Goal: Task Accomplishment & Management: Manage account settings

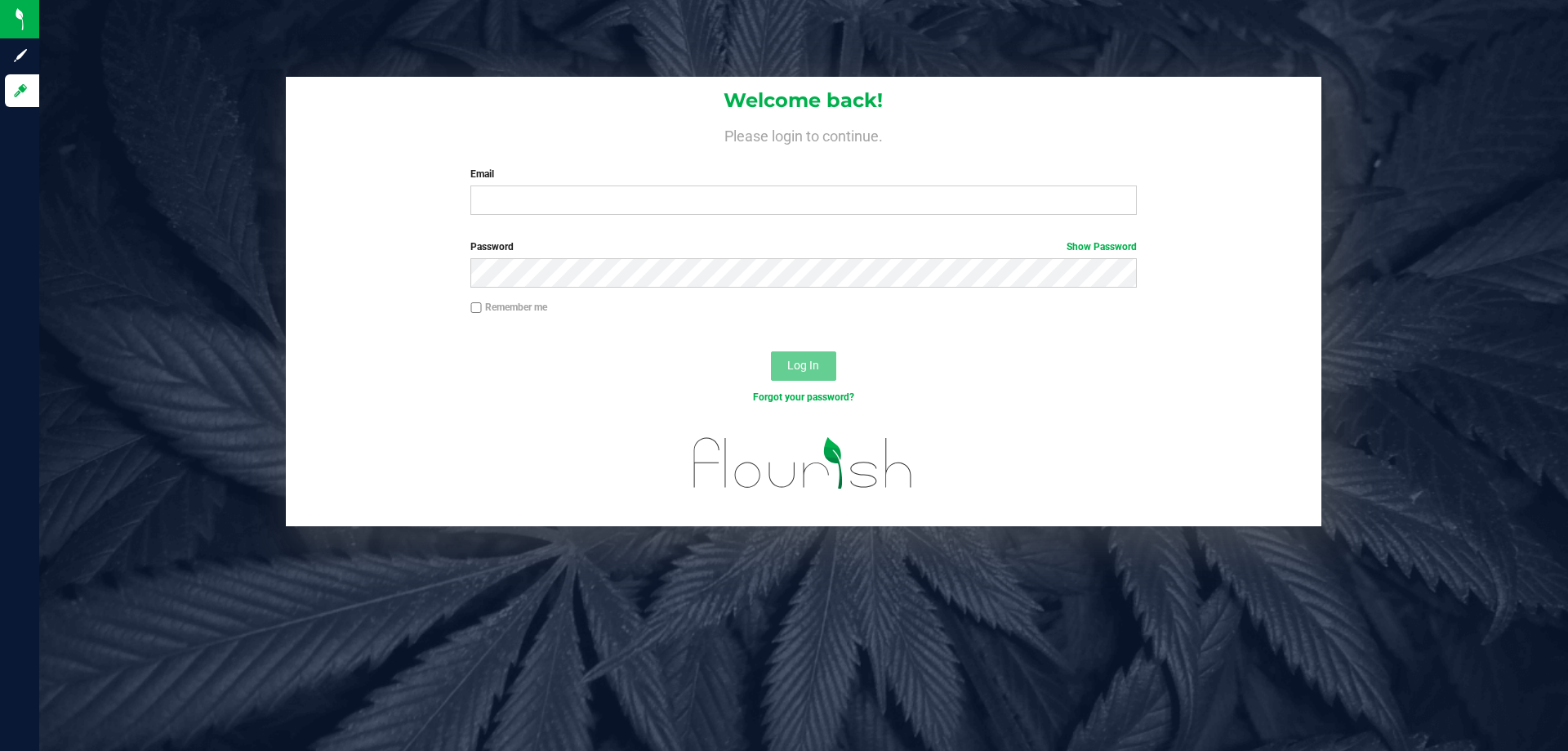
click at [653, 221] on div "Welcome back! Please login to continue. Email Required Please format your email…" at bounding box center [803, 152] width 1035 height 151
click at [657, 215] on input "Email" at bounding box center [803, 199] width 665 height 29
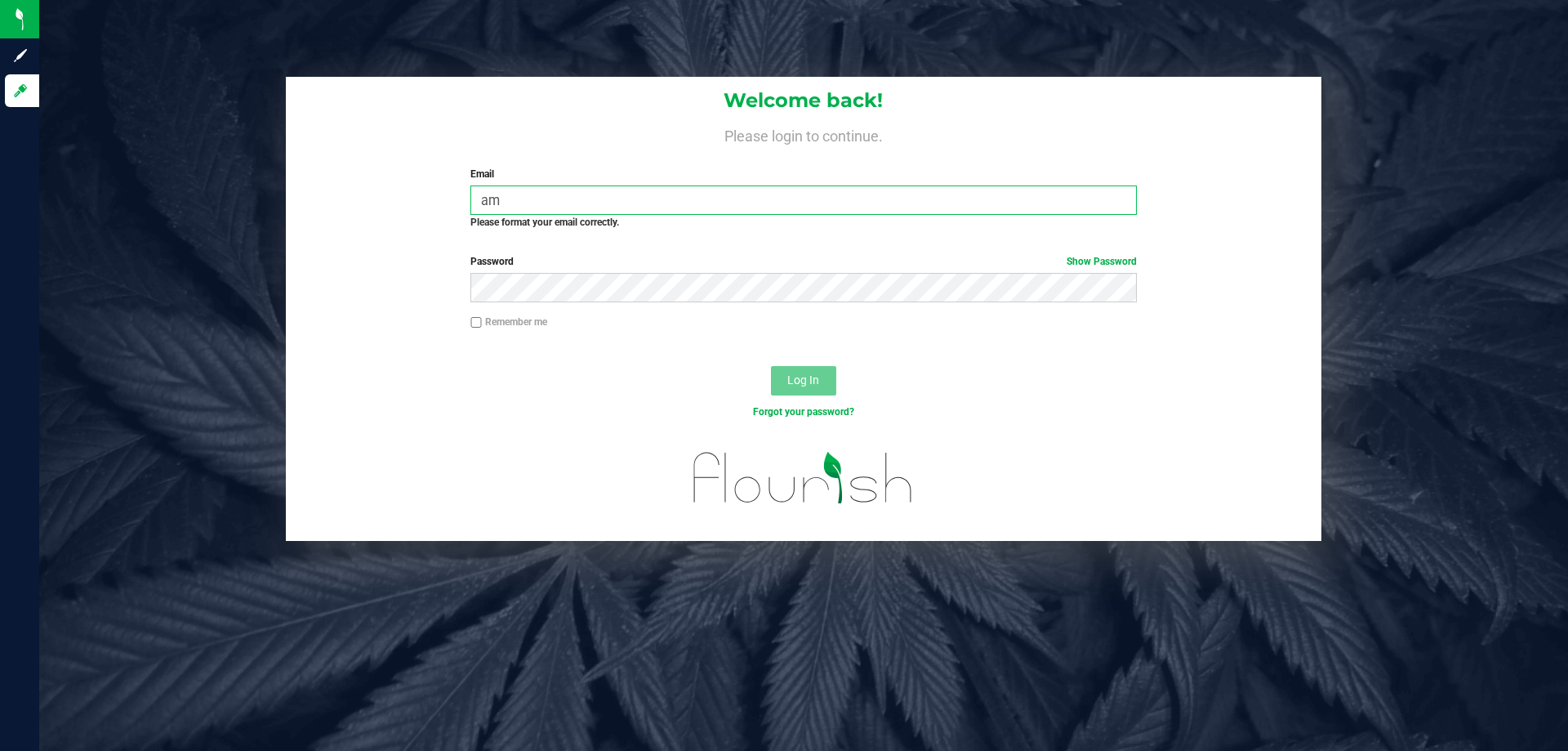
type input "a"
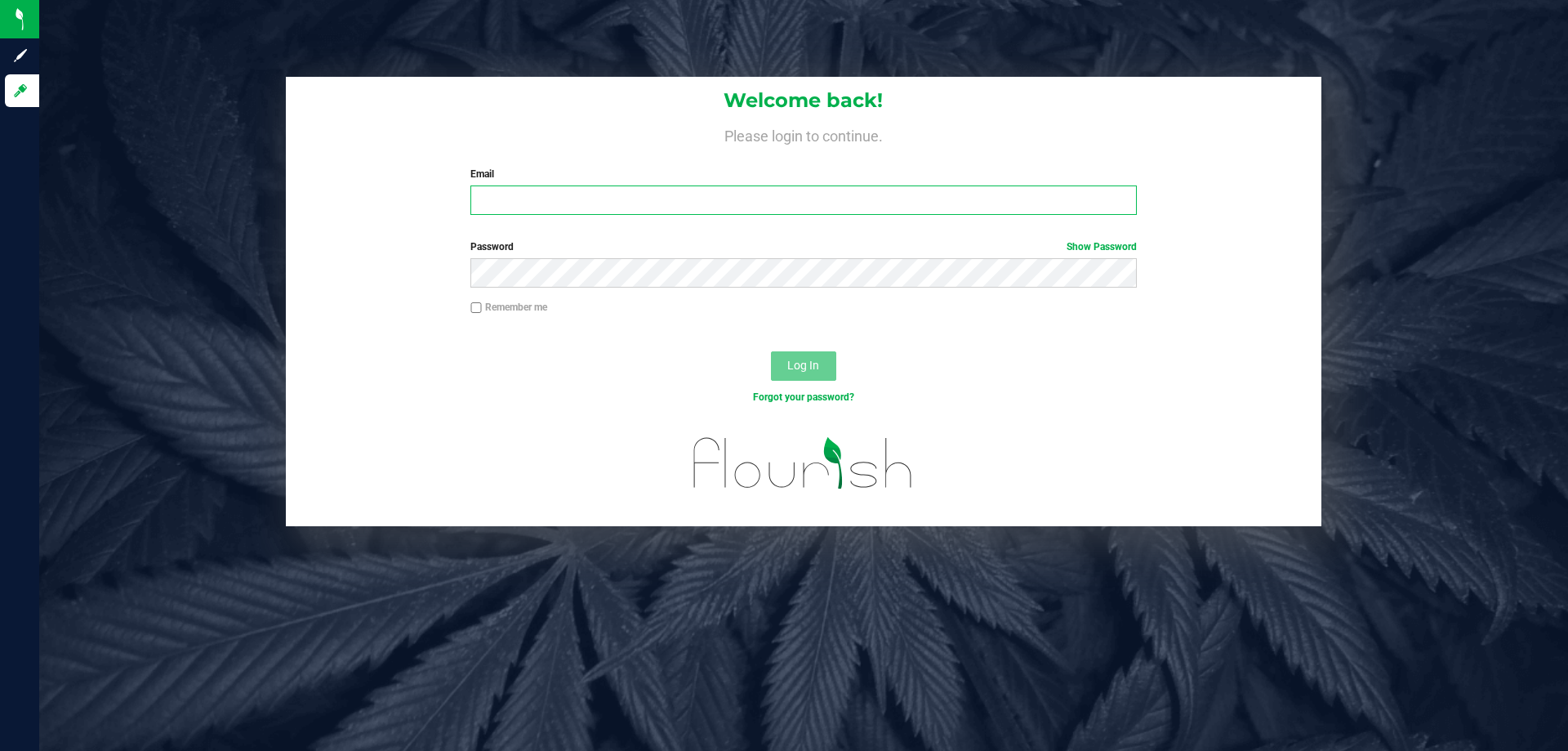
type input "a"
type input "amaldonado@liveparallel.com"
click at [770, 352] on button "Log In" at bounding box center [803, 366] width 66 height 29
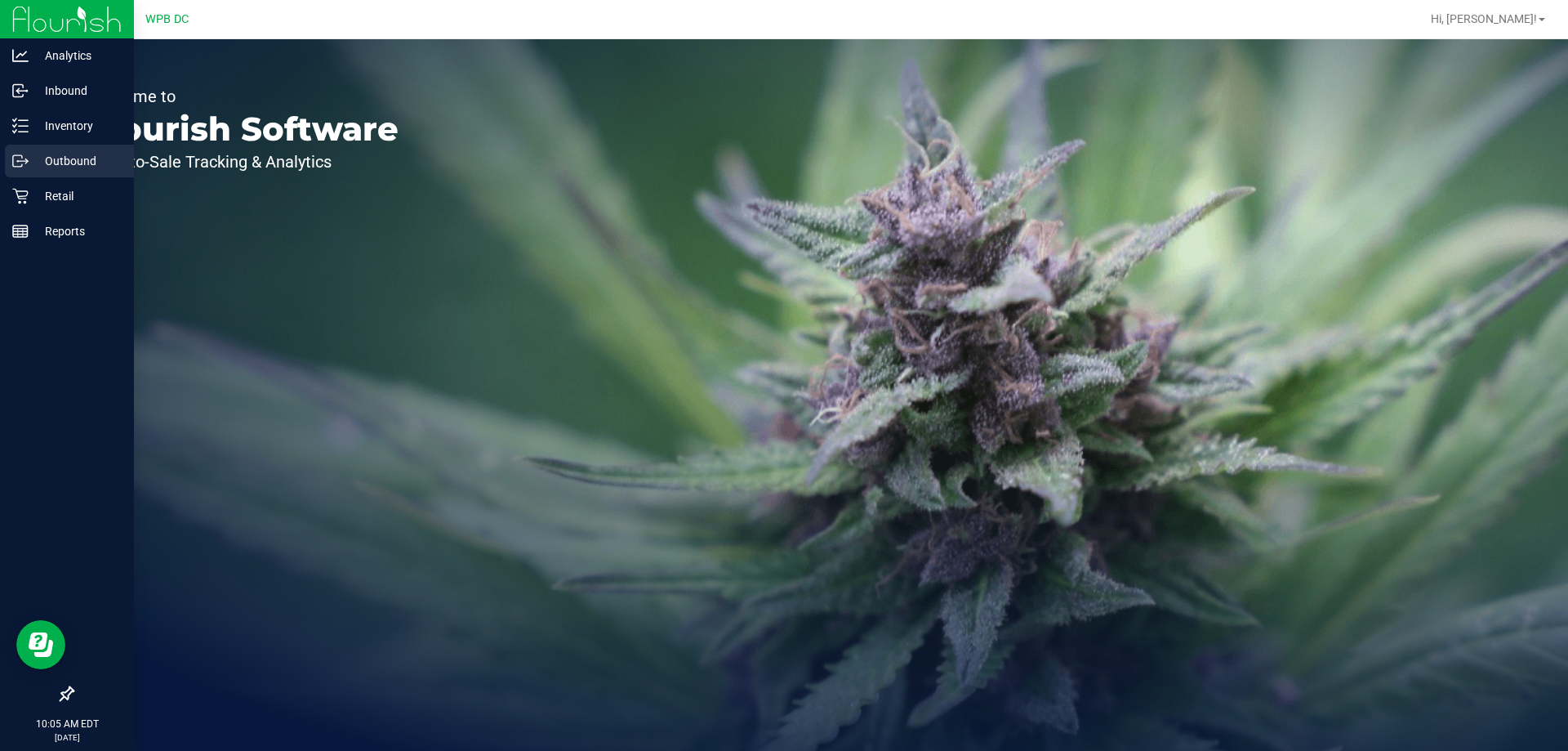
click at [98, 161] on p "Outbound" at bounding box center [77, 161] width 98 height 20
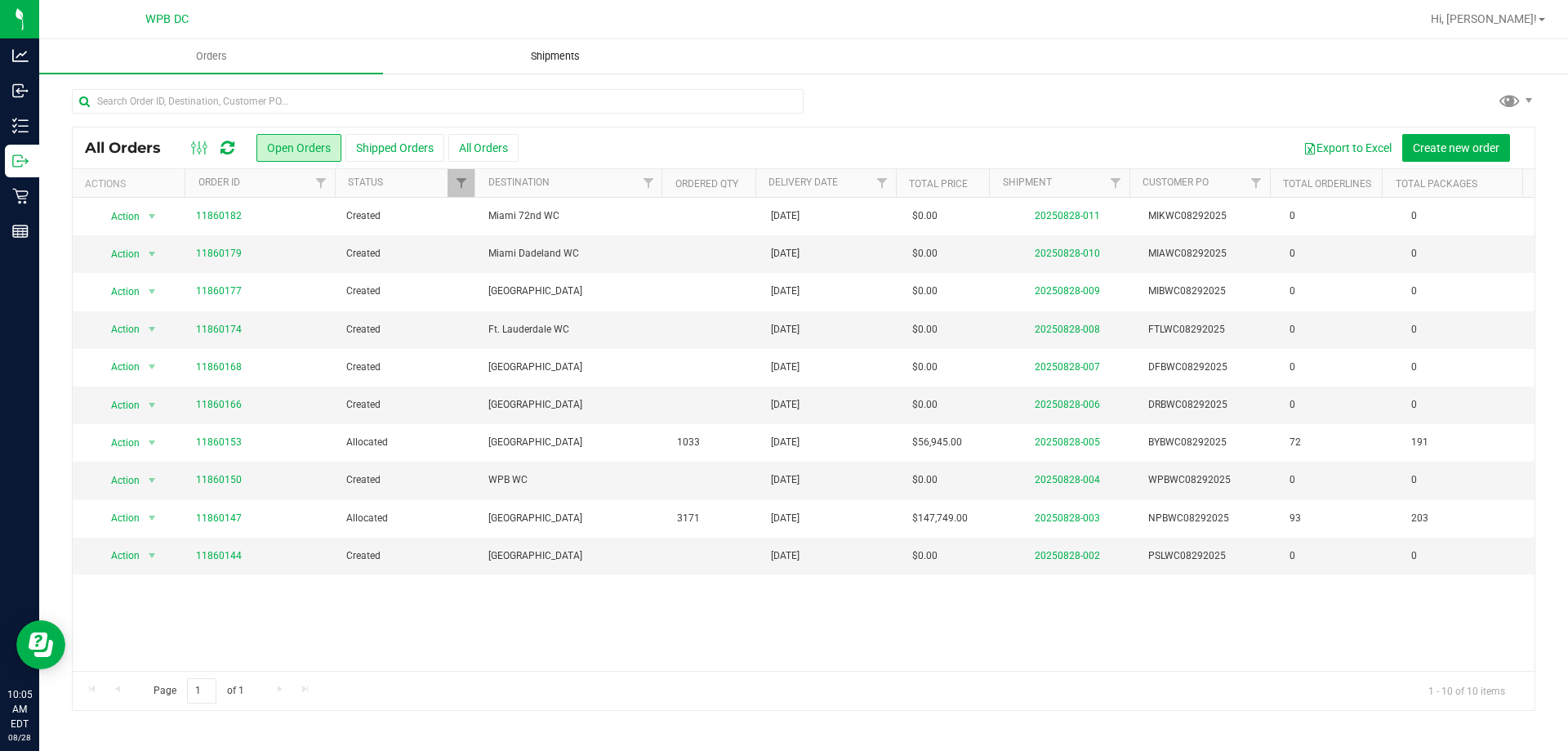
click at [561, 50] on span "Shipments" at bounding box center [554, 56] width 93 height 15
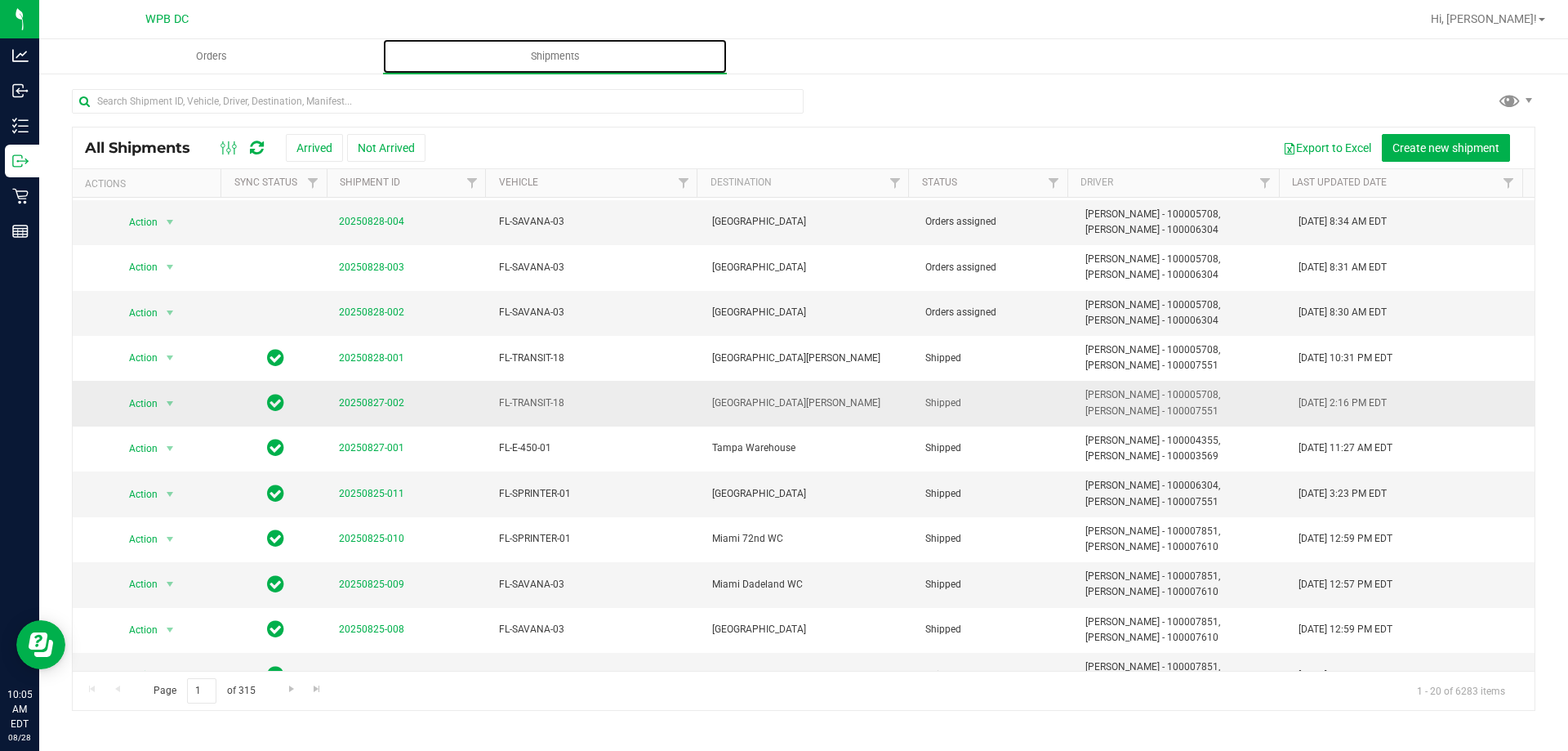
scroll to position [245, 0]
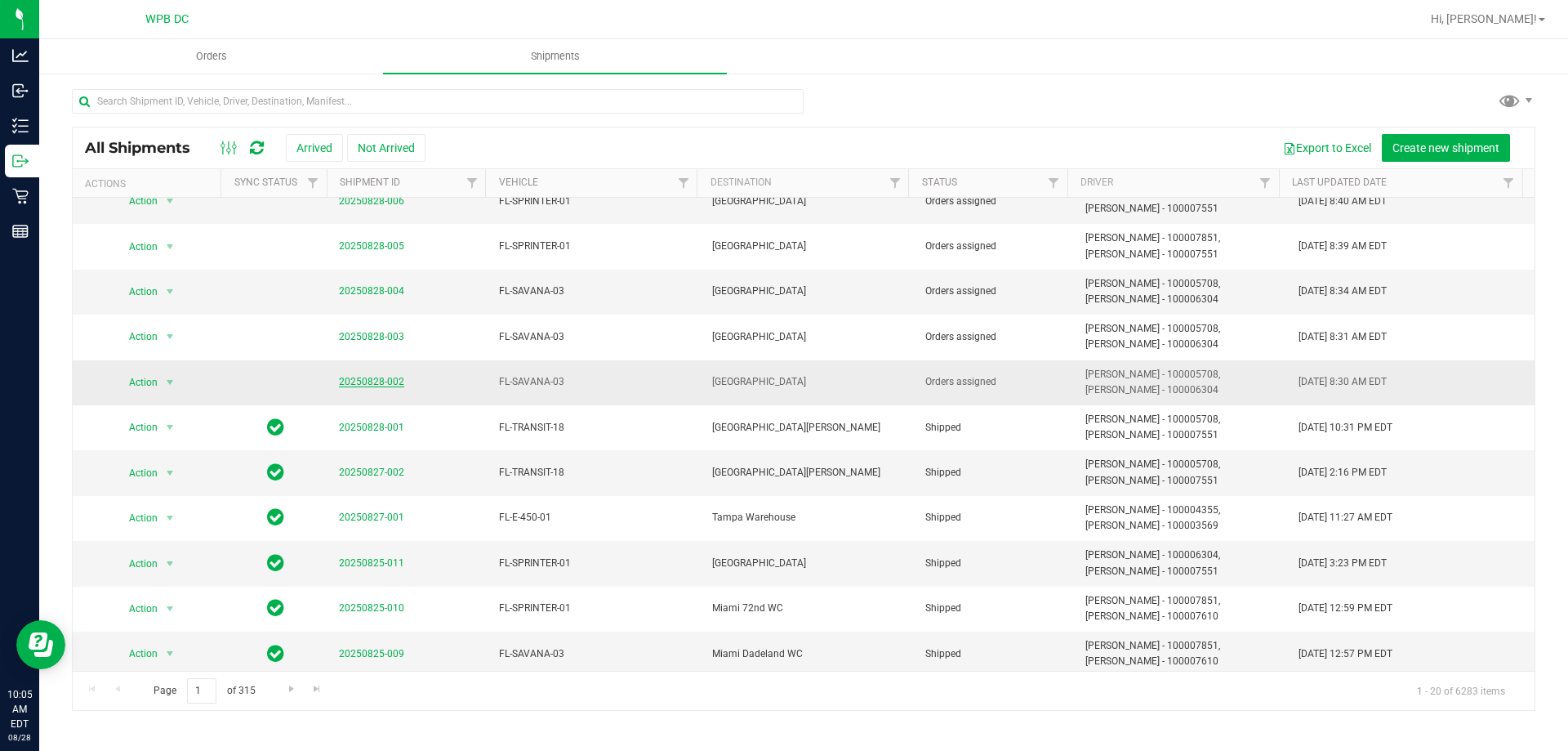
click at [390, 378] on link "20250828-002" at bounding box center [372, 382] width 66 height 11
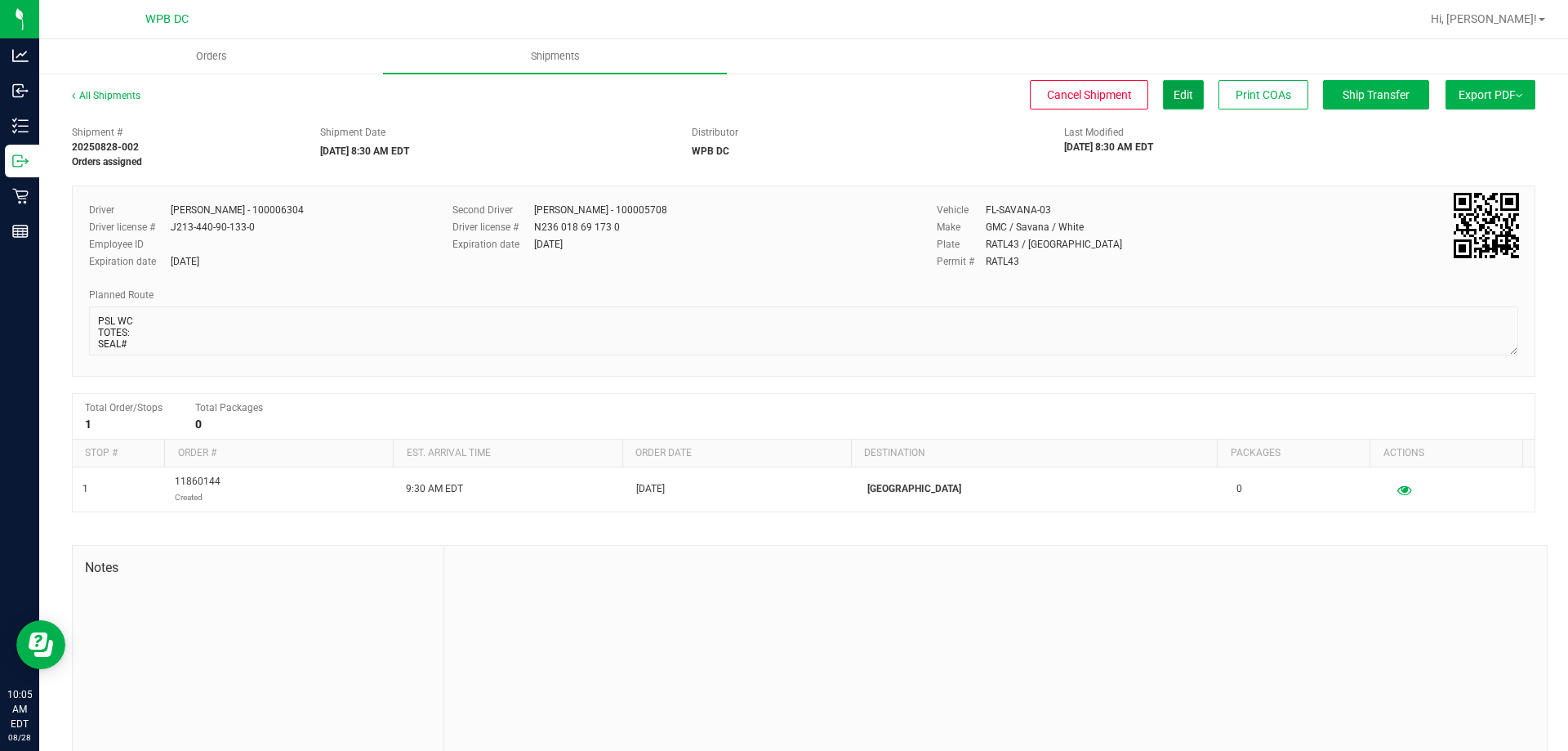
click at [1173, 94] on span "Edit" at bounding box center [1183, 95] width 20 height 13
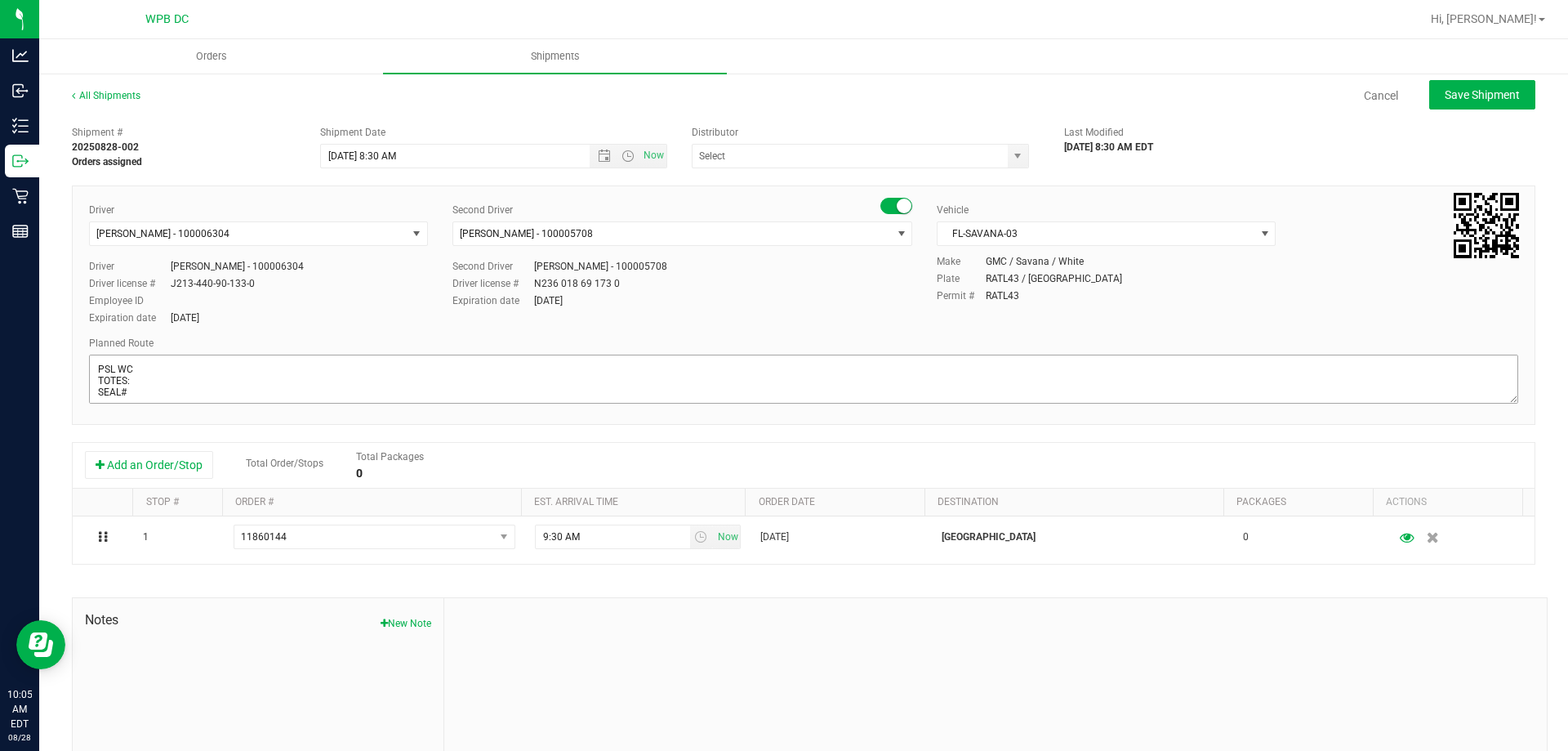
type input "WPB DC"
click at [1117, 237] on span "FL-SAVANA-03" at bounding box center [1095, 233] width 317 height 23
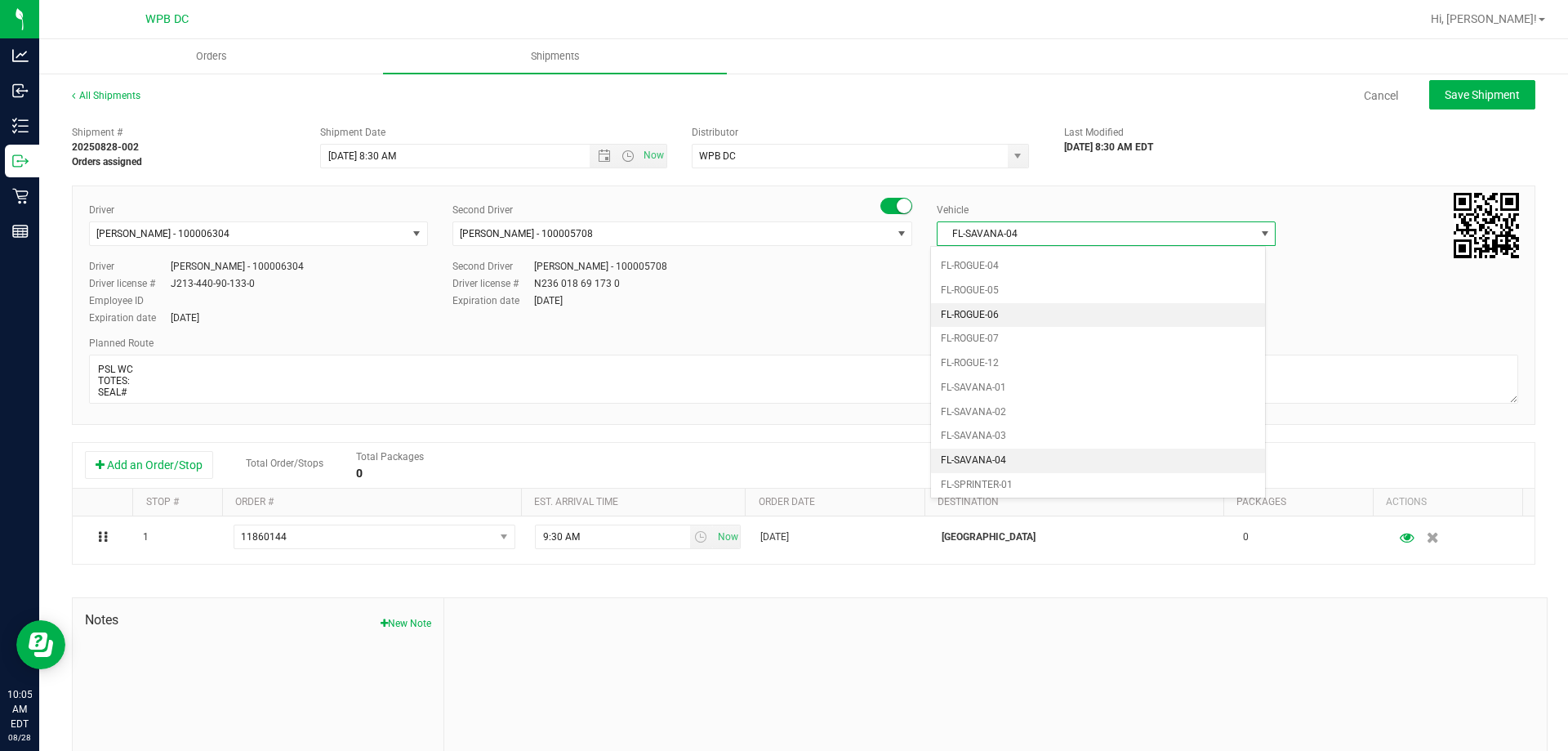
scroll to position [739, 0]
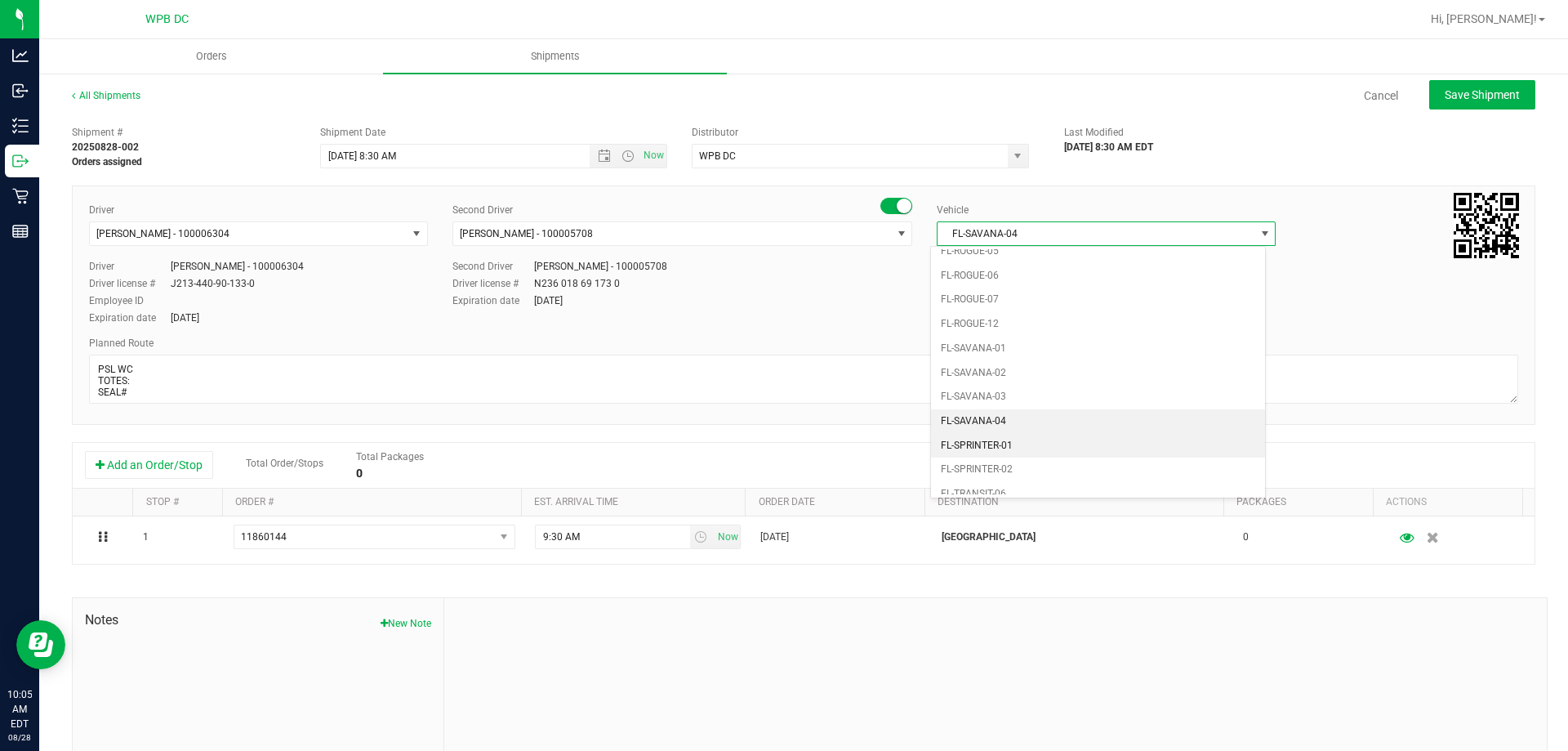
click at [1045, 440] on li "FL-SPRINTER-01" at bounding box center [1097, 446] width 334 height 24
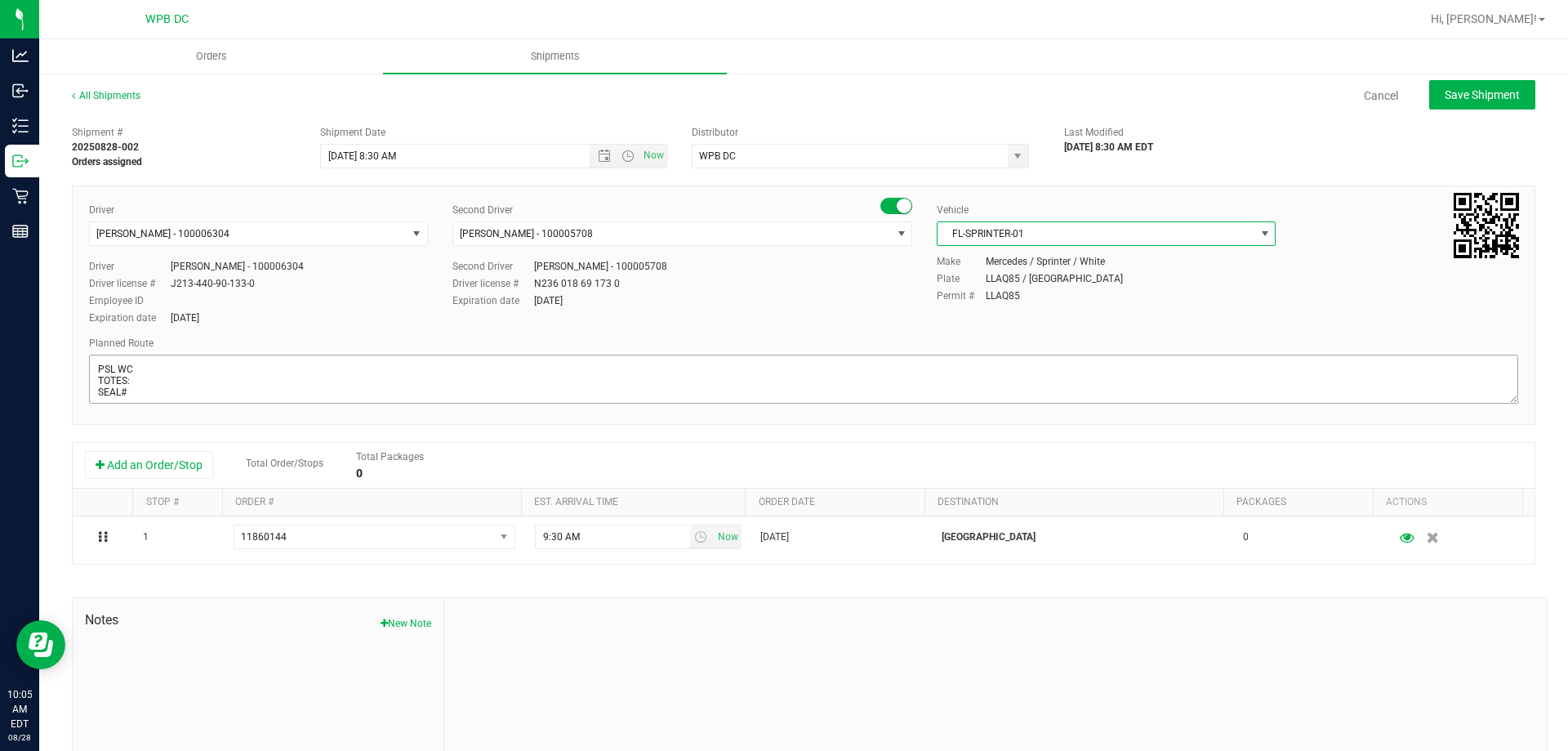
scroll to position [26, 0]
click at [240, 388] on textarea at bounding box center [803, 379] width 1429 height 49
drag, startPoint x: 348, startPoint y: 387, endPoint x: 94, endPoint y: 404, distance: 254.6
click at [94, 404] on div at bounding box center [803, 381] width 1429 height 53
click at [441, 375] on textarea at bounding box center [803, 379] width 1429 height 49
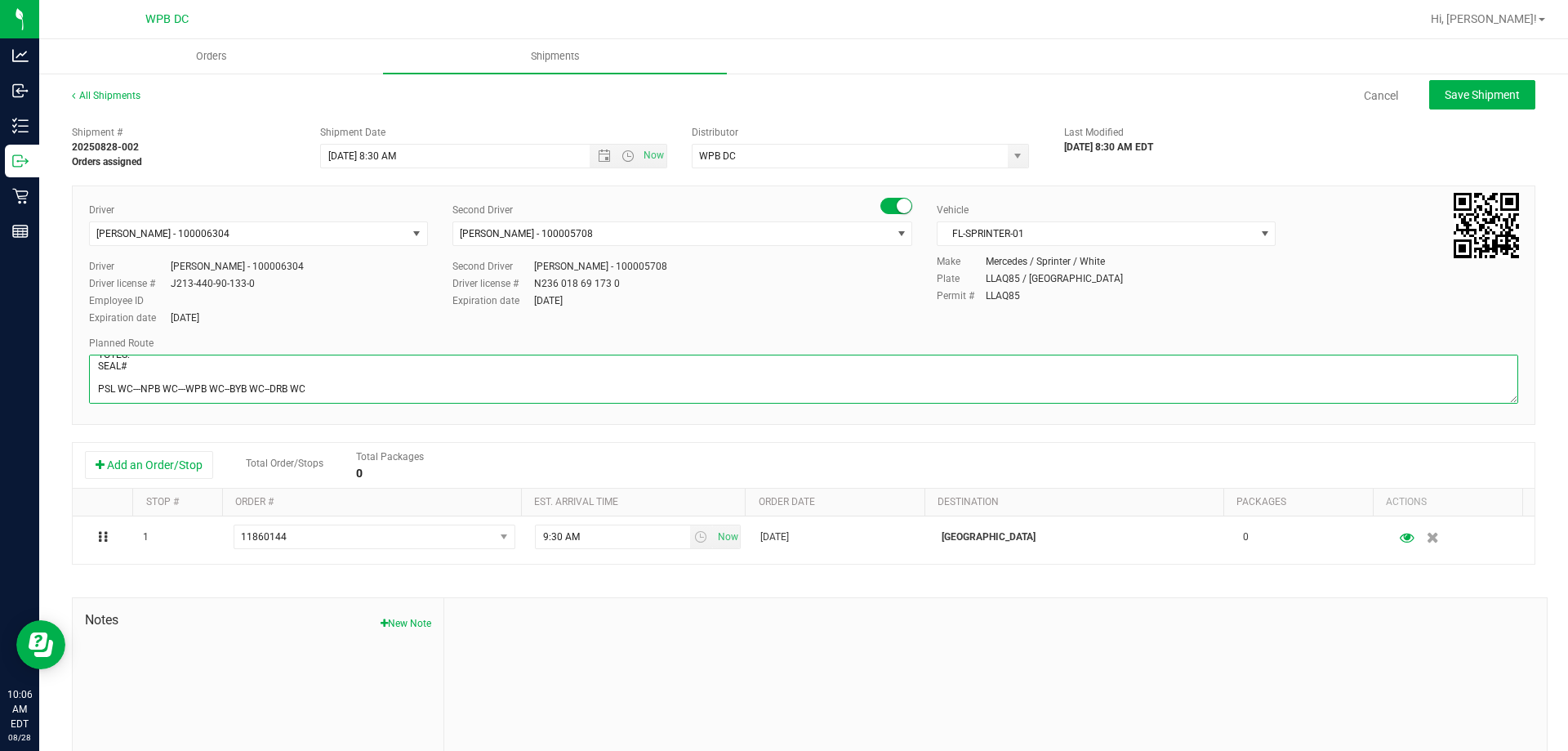
click at [402, 379] on textarea at bounding box center [803, 379] width 1429 height 49
click at [388, 387] on textarea at bounding box center [803, 379] width 1429 height 49
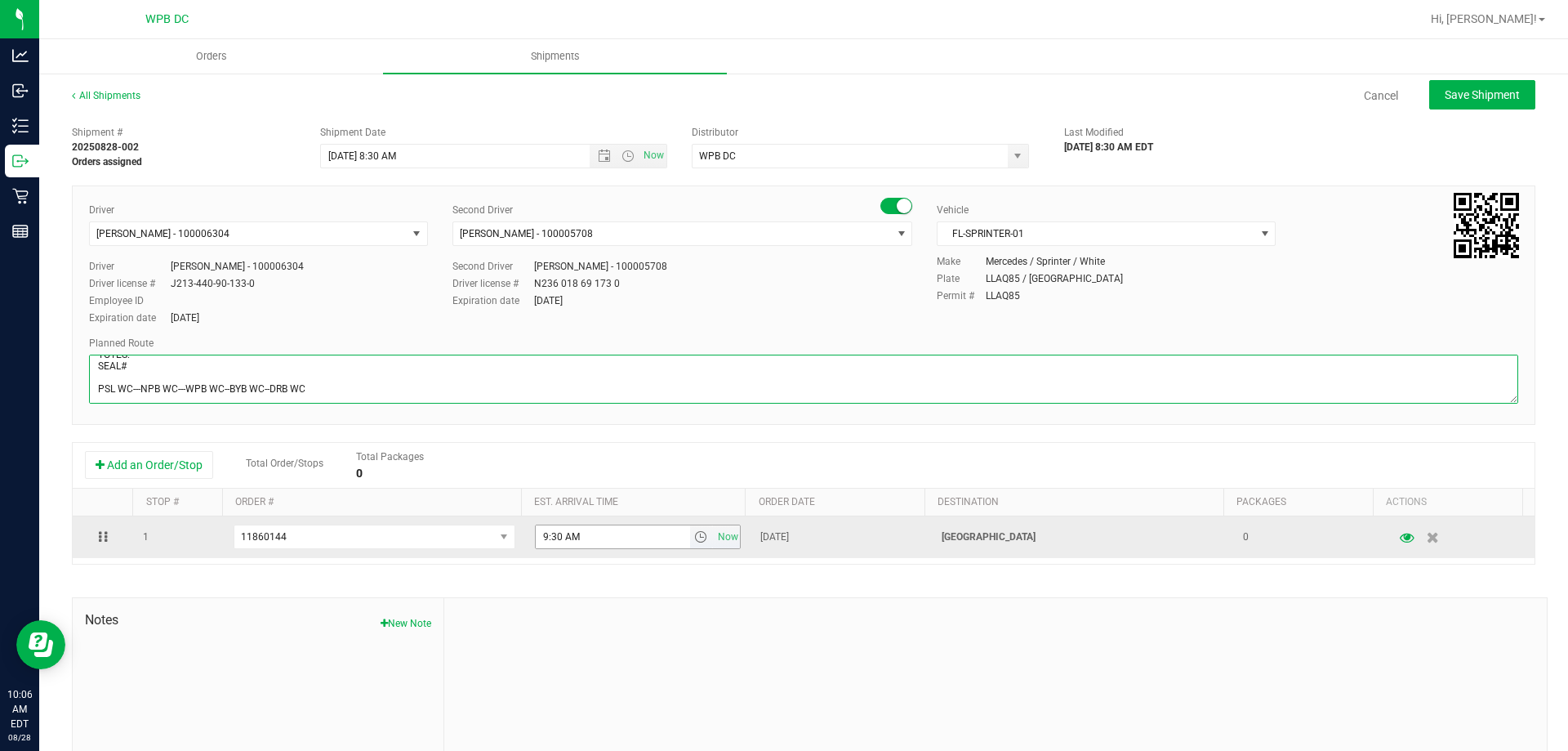
type textarea "PSL WC TOTES: SEAL# PSL WC---NPB WC---WPB WC--BYB WC--DRB WC"
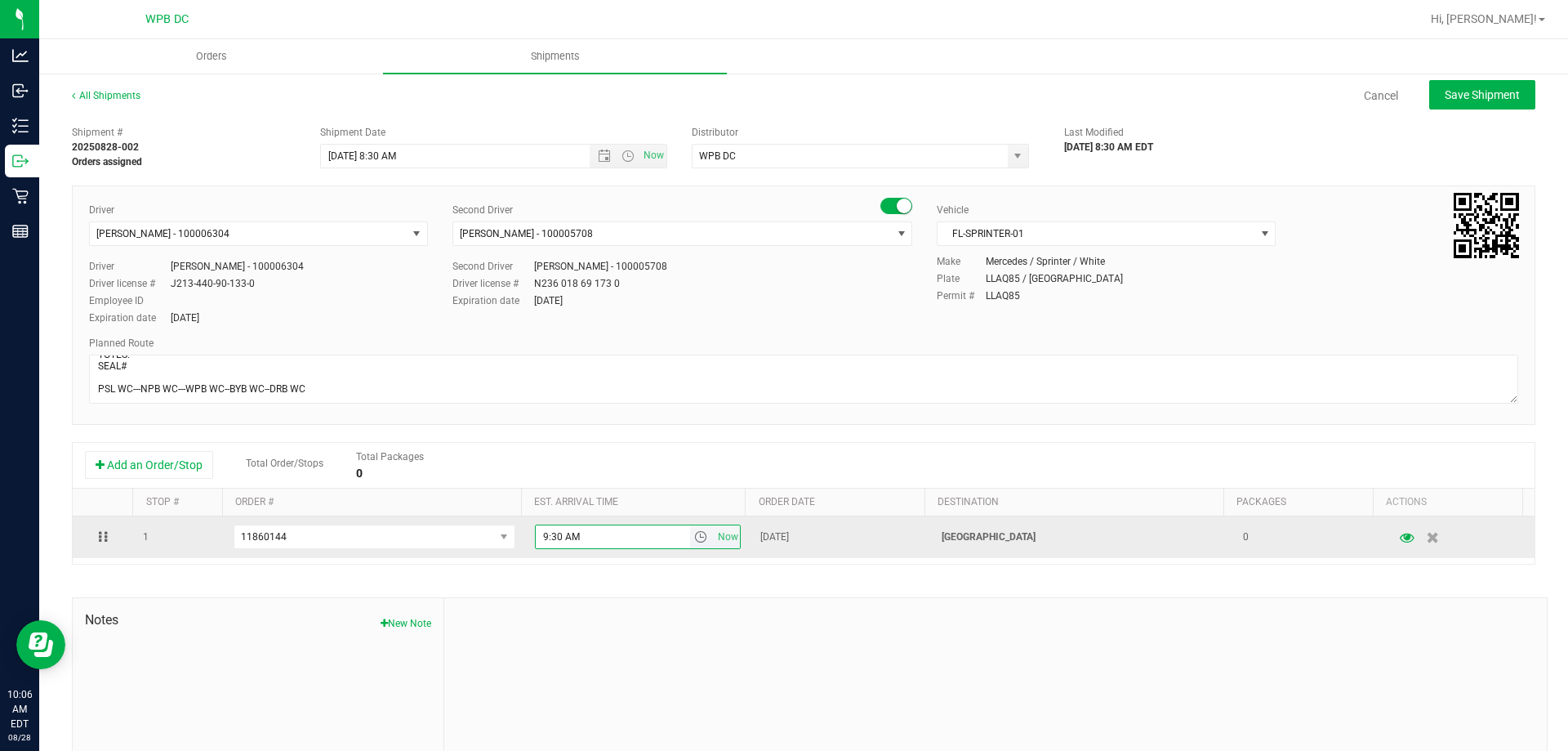
click at [628, 542] on input "9:30 AM" at bounding box center [613, 537] width 154 height 23
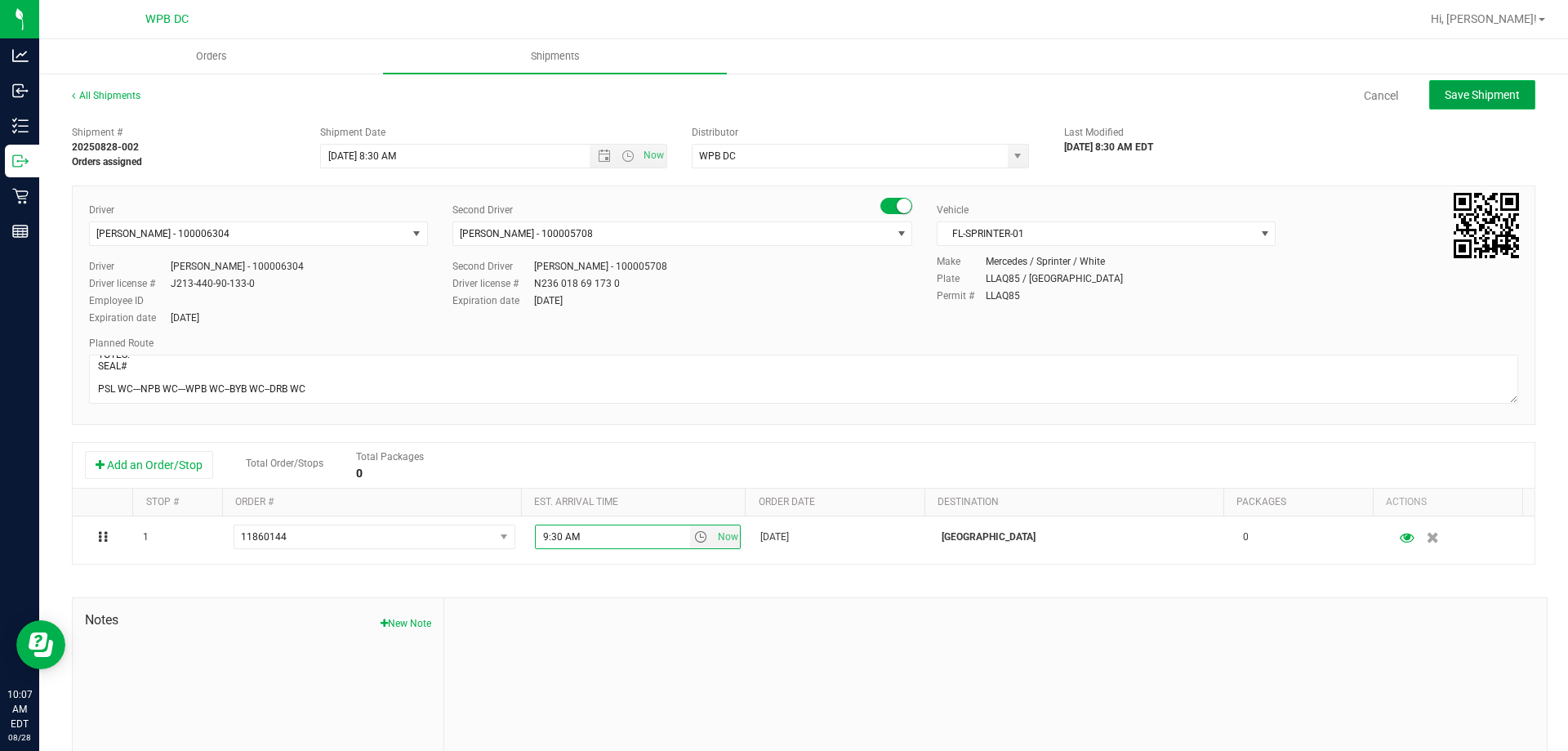
click at [1445, 92] on span "Save Shipment" at bounding box center [1483, 95] width 75 height 13
type input "[DATE] 12:30 PM"
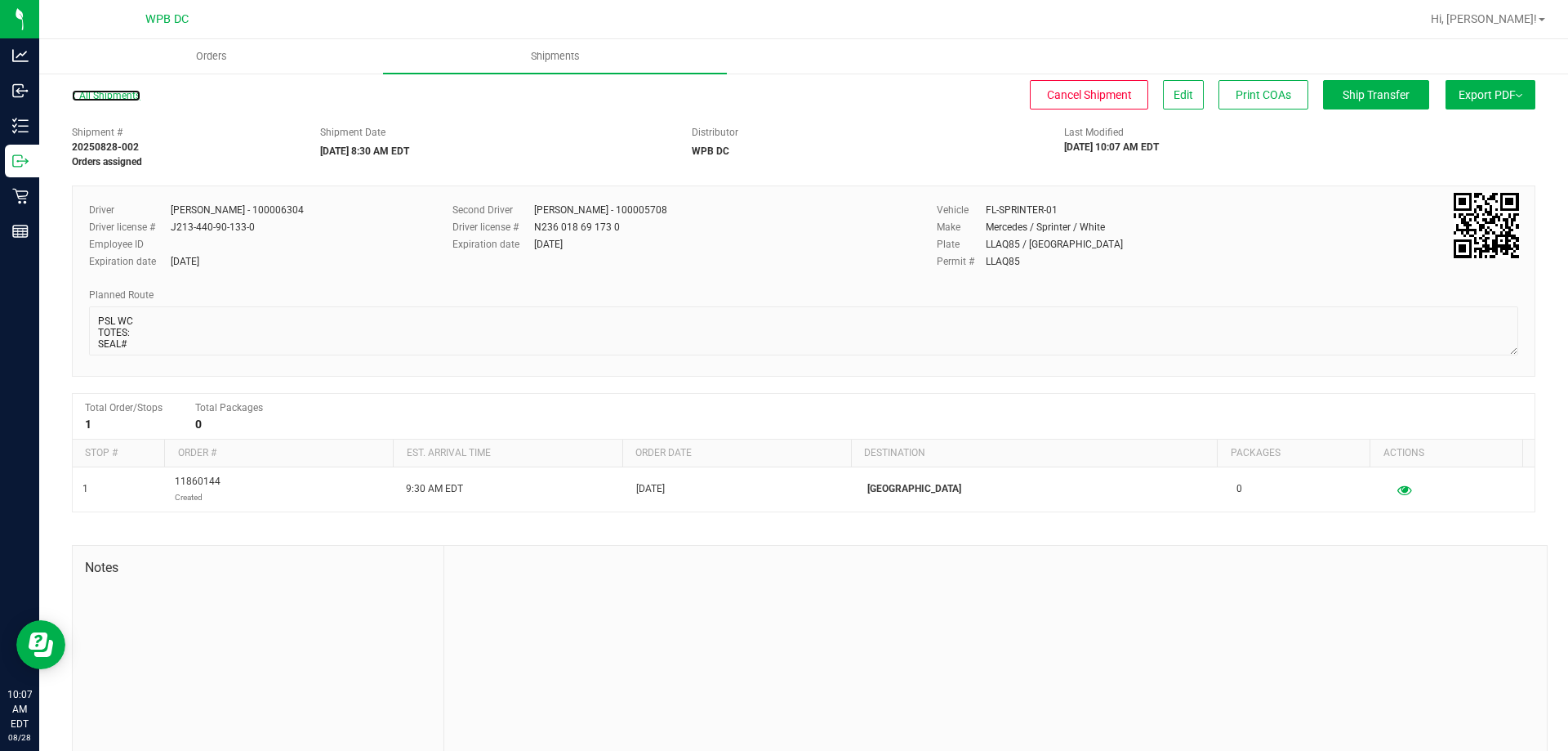
click at [106, 99] on link "All Shipments" at bounding box center [105, 96] width 69 height 11
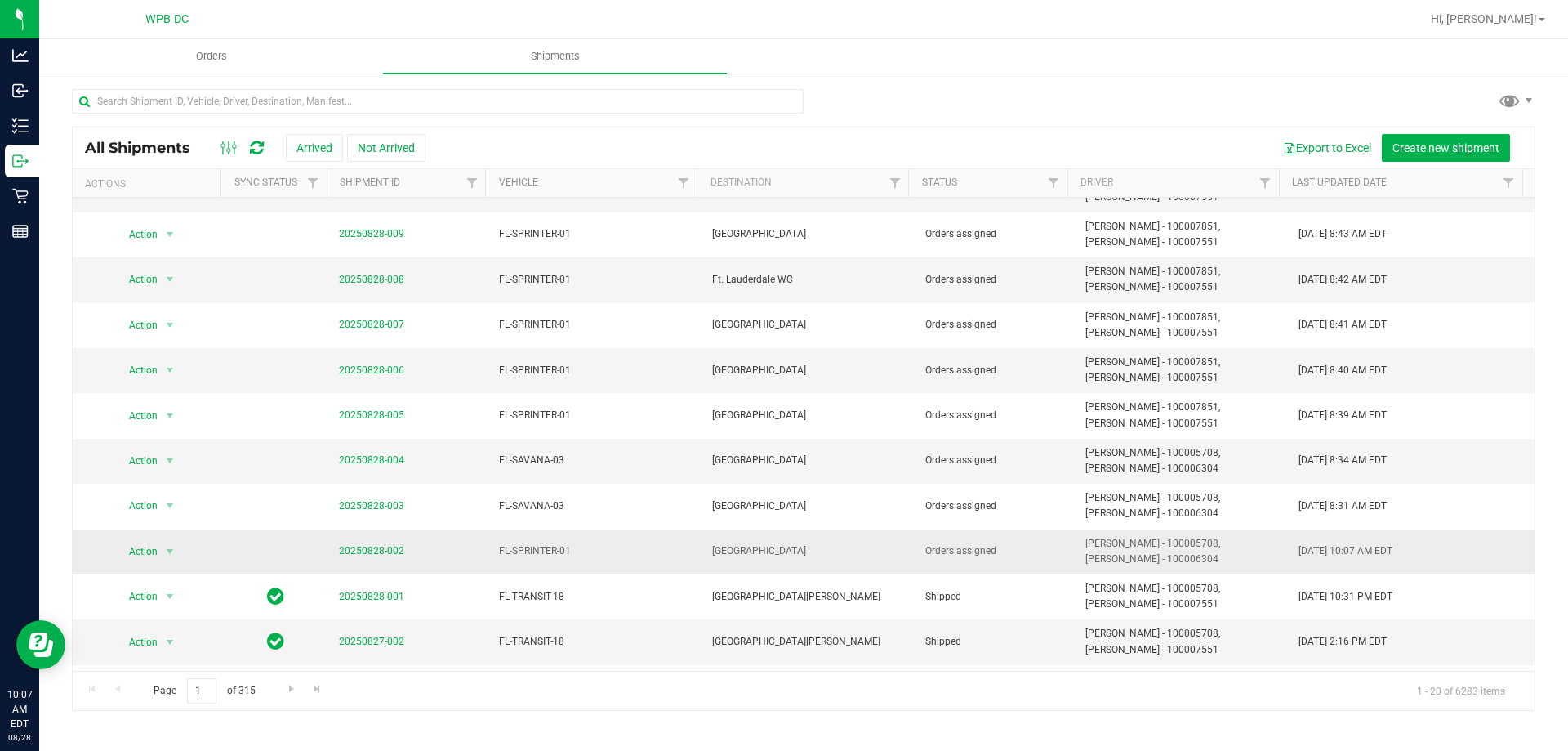
scroll to position [164, 0]
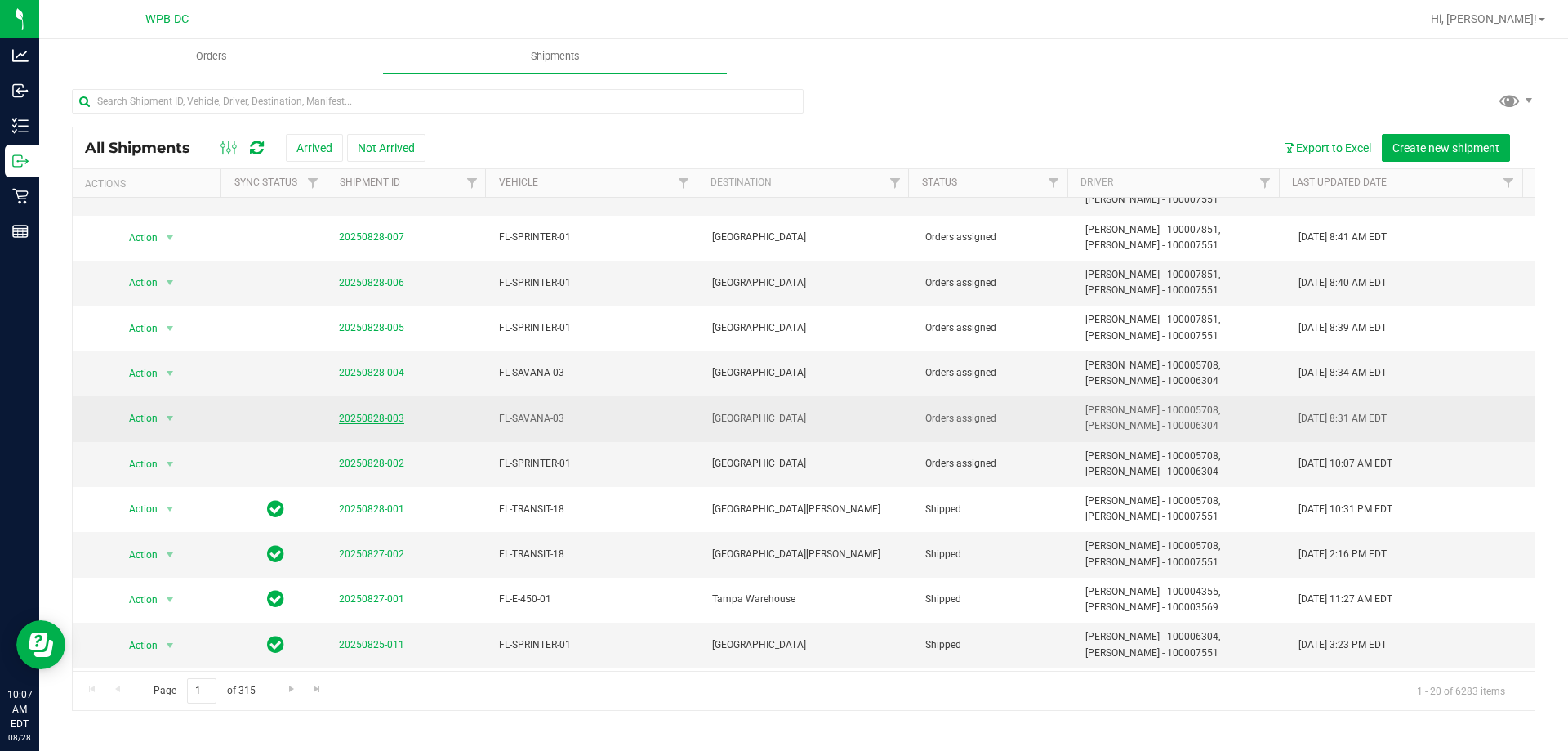
click at [371, 413] on link "20250828-003" at bounding box center [372, 418] width 66 height 11
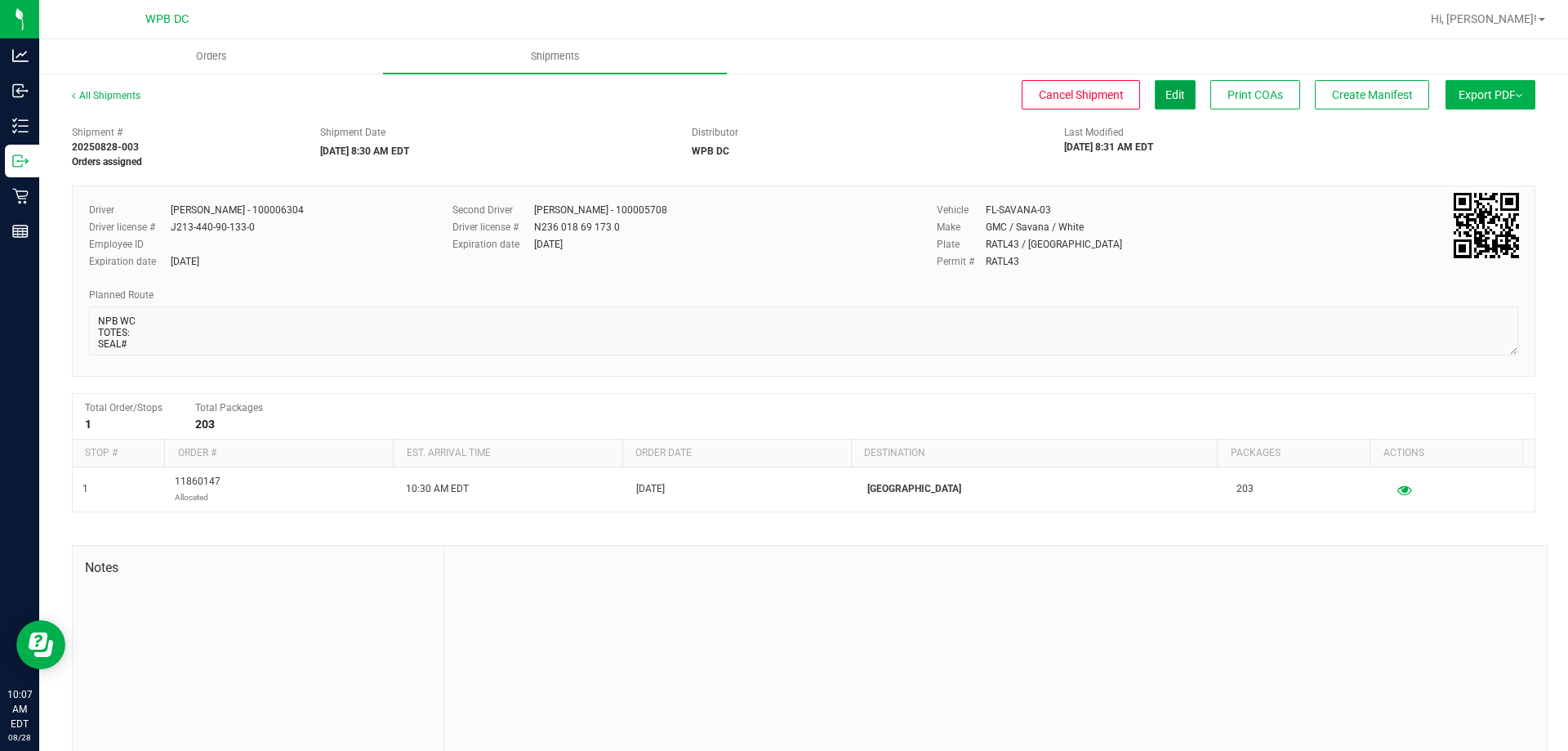
click at [1165, 92] on span "Edit" at bounding box center [1174, 95] width 20 height 13
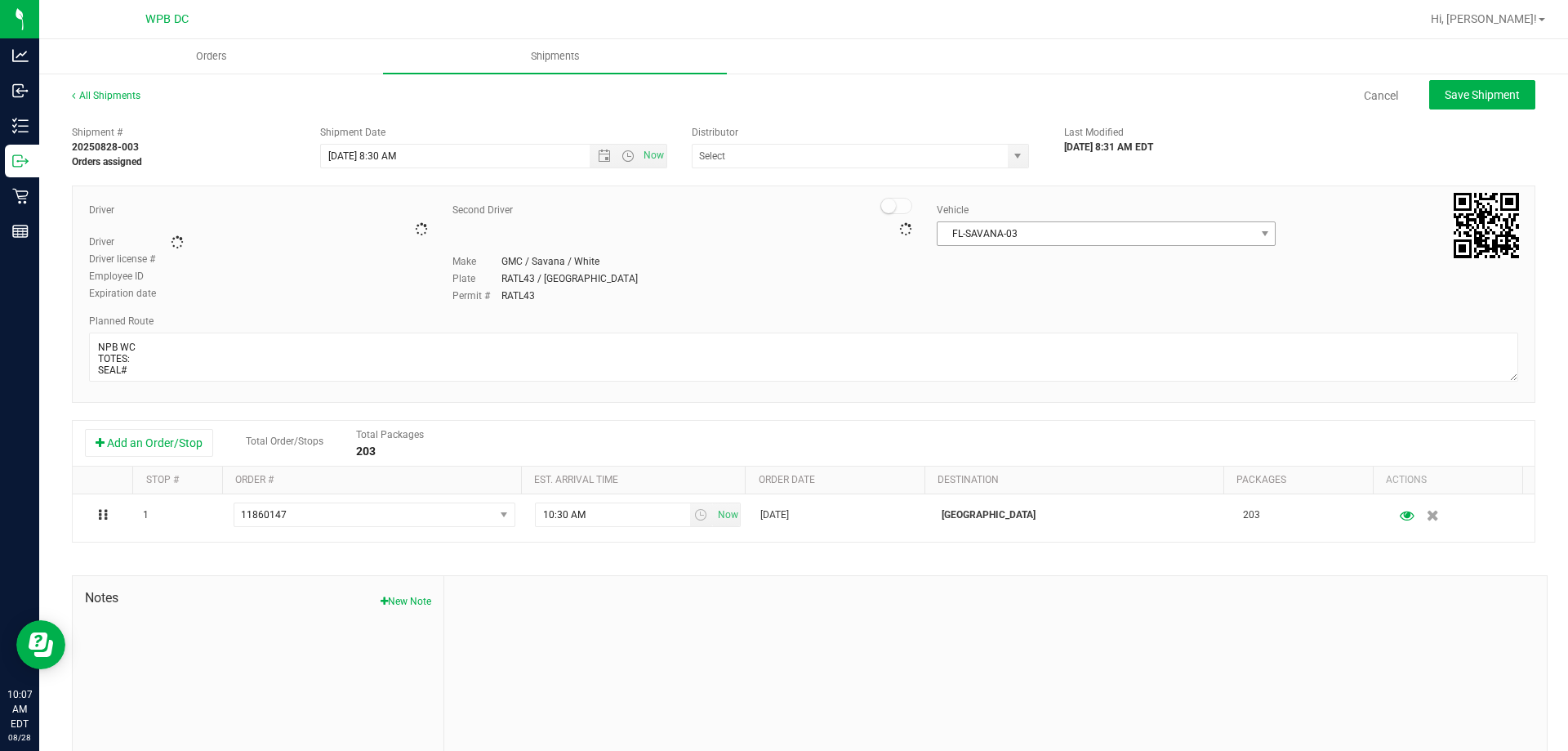
type input "WPB DC"
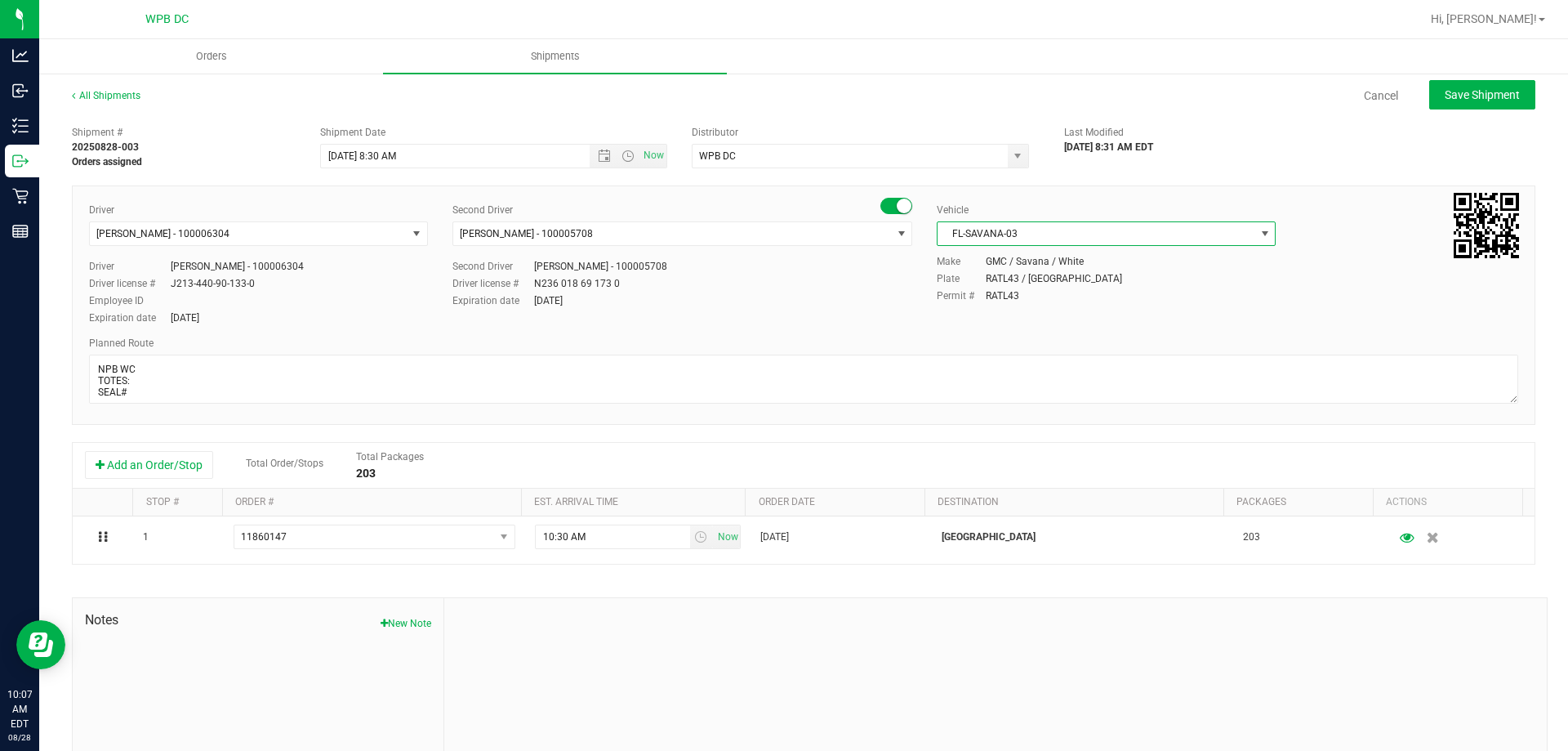
click at [1038, 240] on span "FL-SAVANA-03" at bounding box center [1095, 233] width 317 height 23
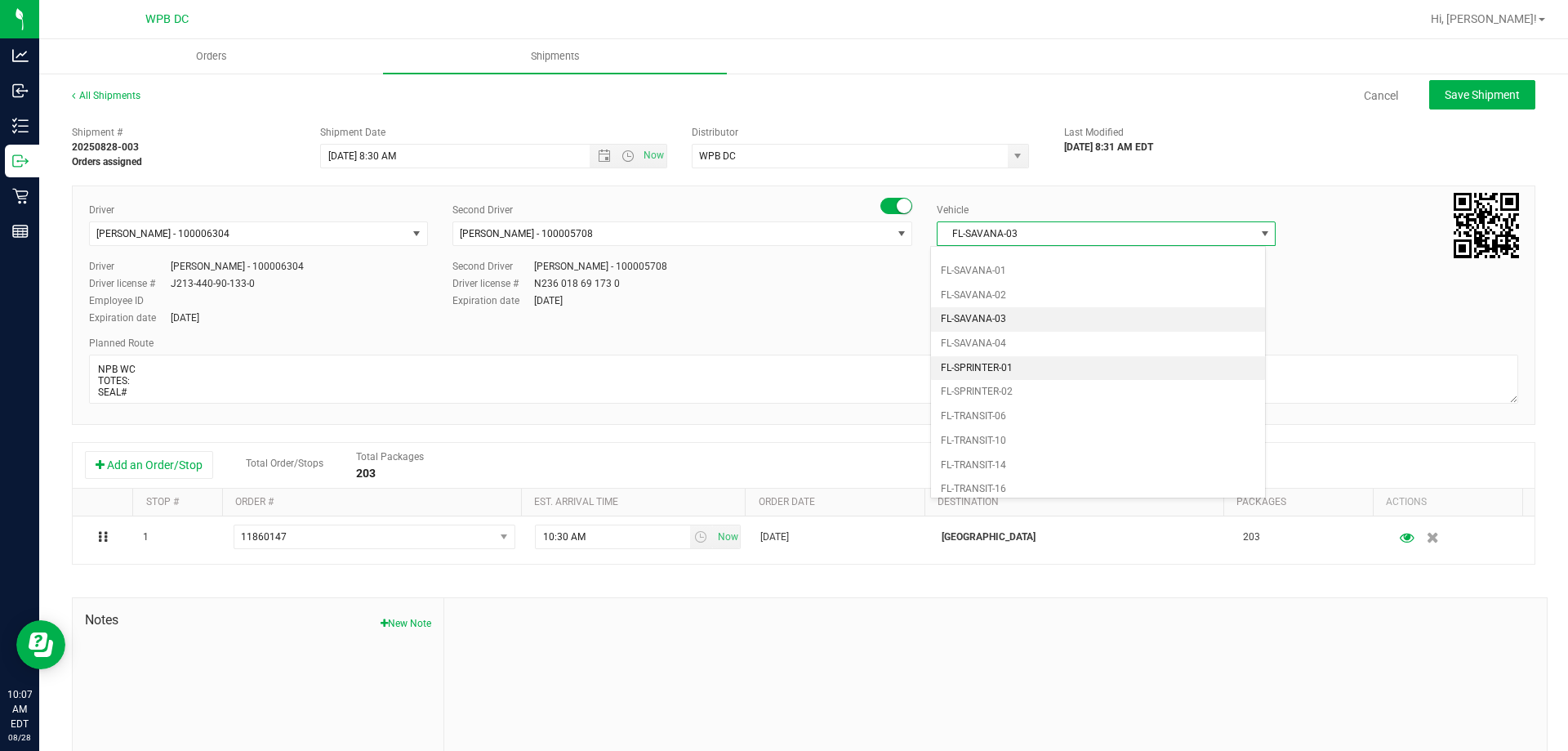
click at [1039, 363] on li "FL-SPRINTER-01" at bounding box center [1097, 368] width 334 height 24
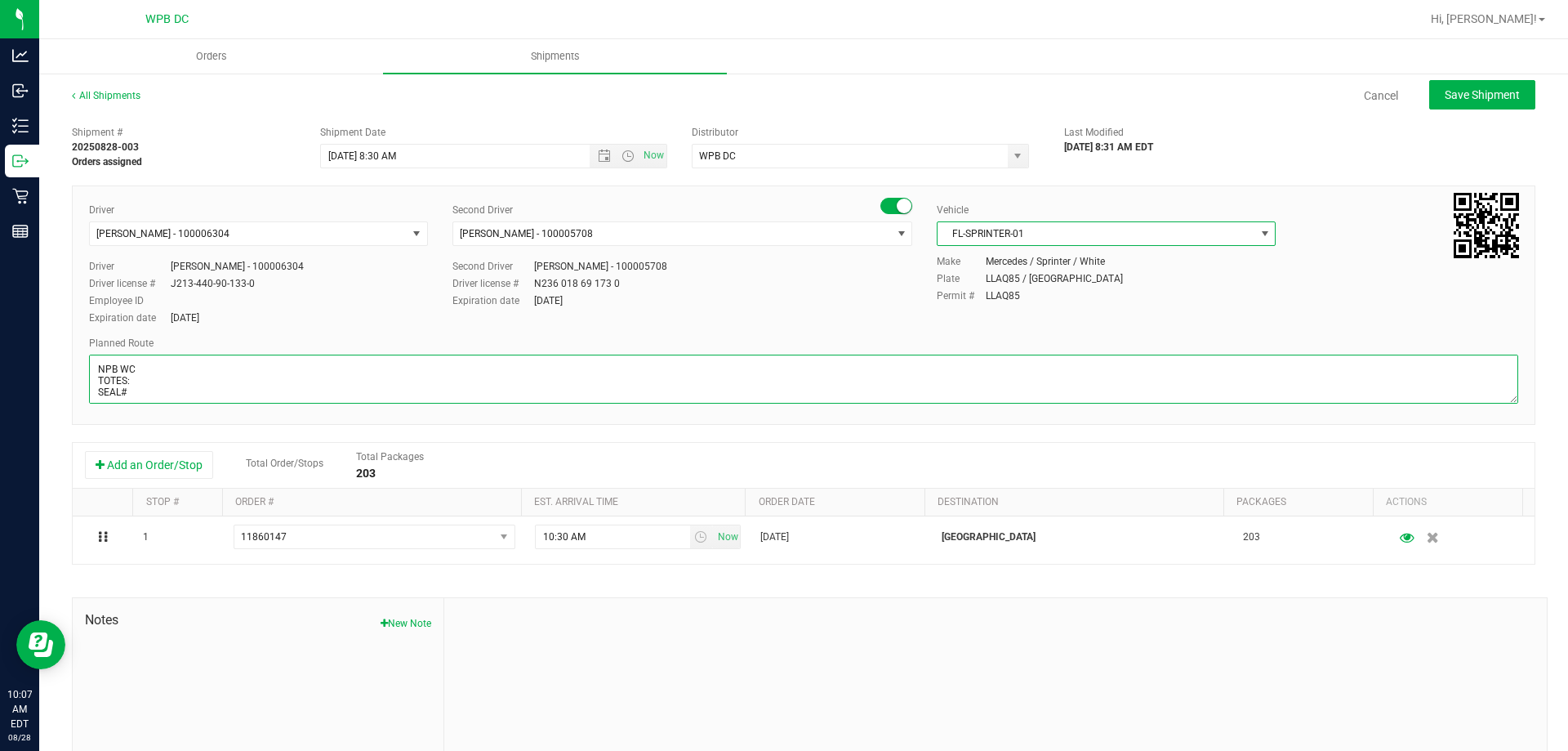
click at [178, 395] on textarea at bounding box center [803, 379] width 1429 height 49
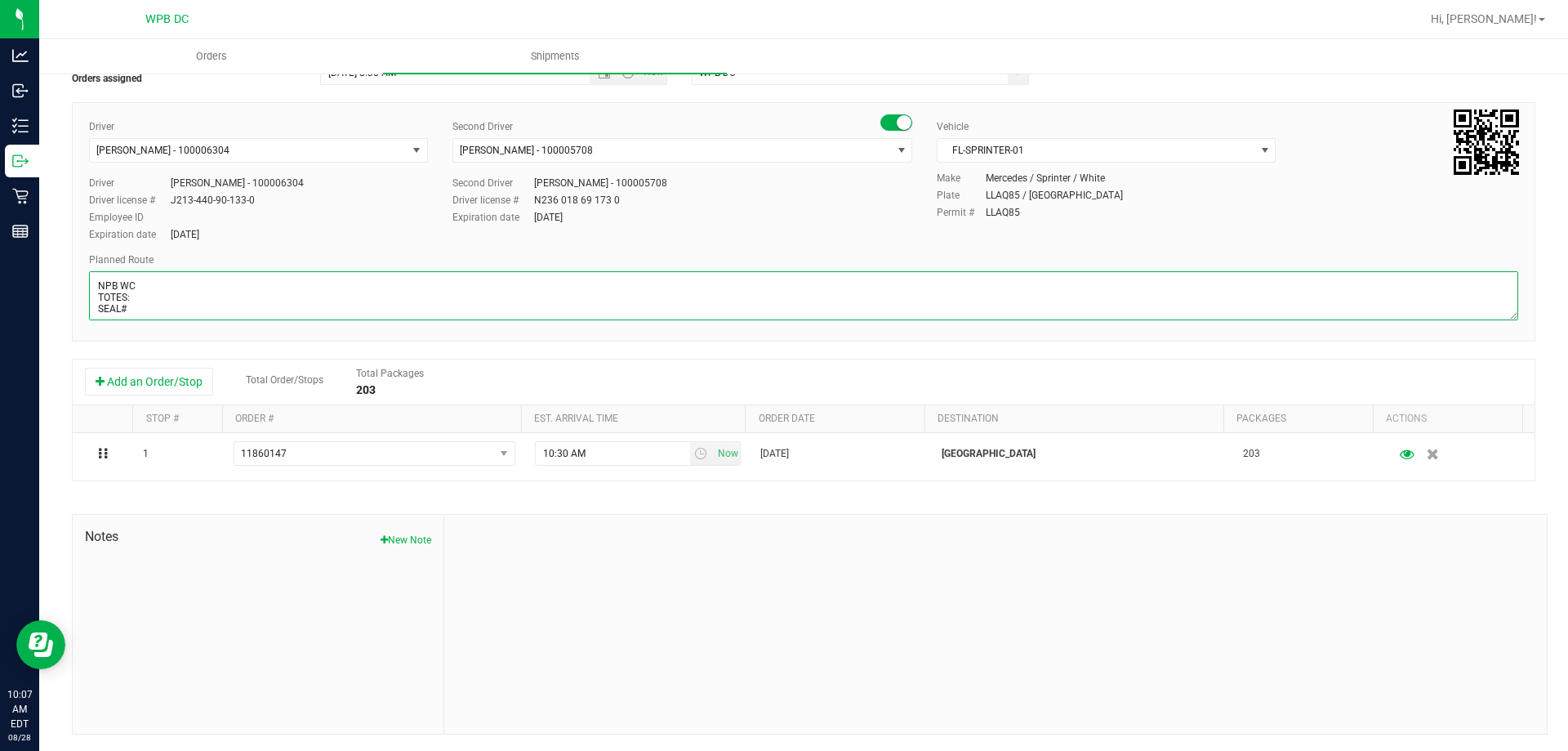
scroll to position [26, 0]
drag, startPoint x: 247, startPoint y: 305, endPoint x: 85, endPoint y: 321, distance: 162.8
click at [85, 321] on div "Driver James Josaphat - 100006304 Select Driver Ian Albritton - 100006559 LOGAN…" at bounding box center [802, 222] width 1463 height 240
paste textarea "PSL WC---NPB WC---WPB WC--BYB WC--DRB WC"
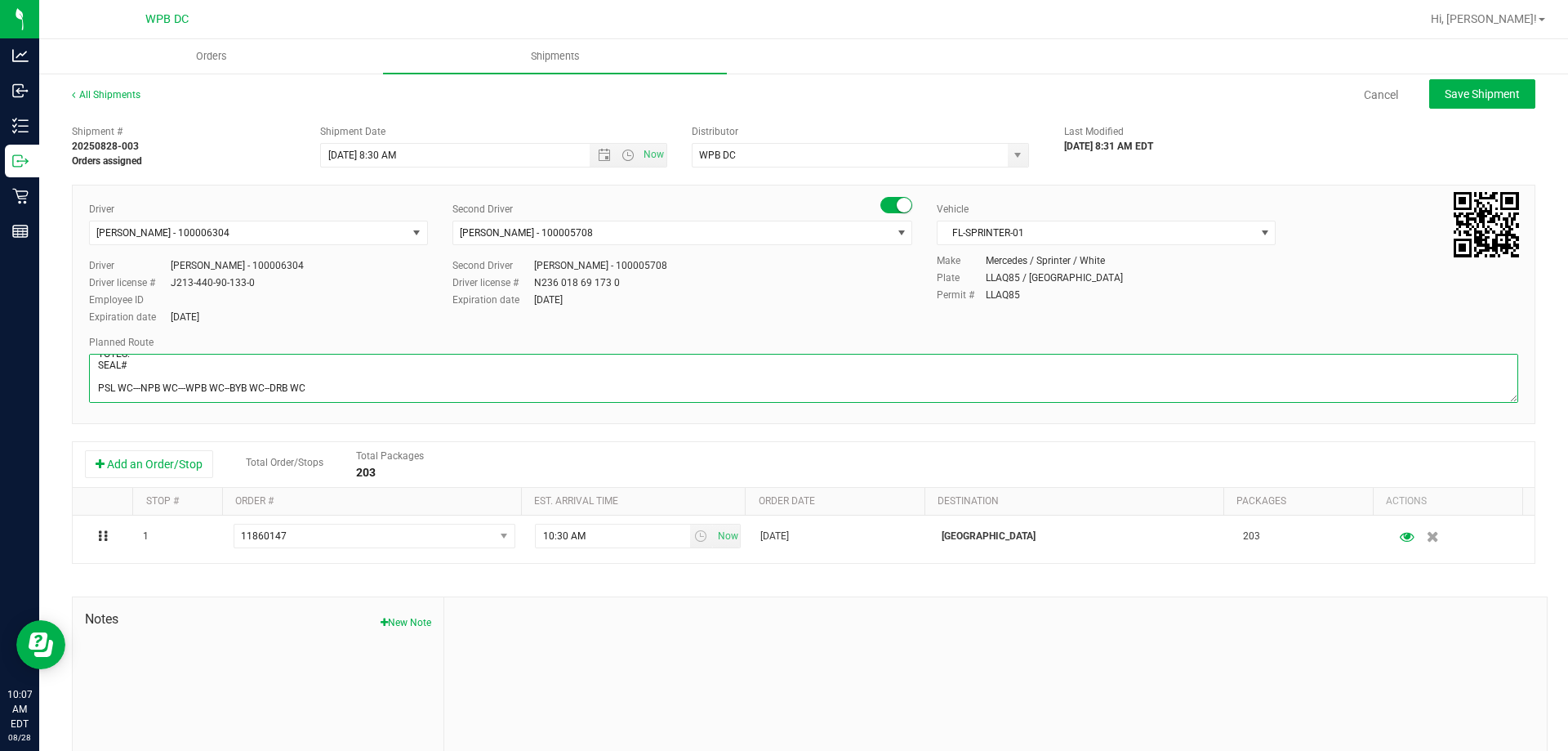
scroll to position [0, 0]
type textarea "NPB WC TOTES: SEAL# PSL WC---NPB WC---WPB WC--BYB WC--DRB WC"
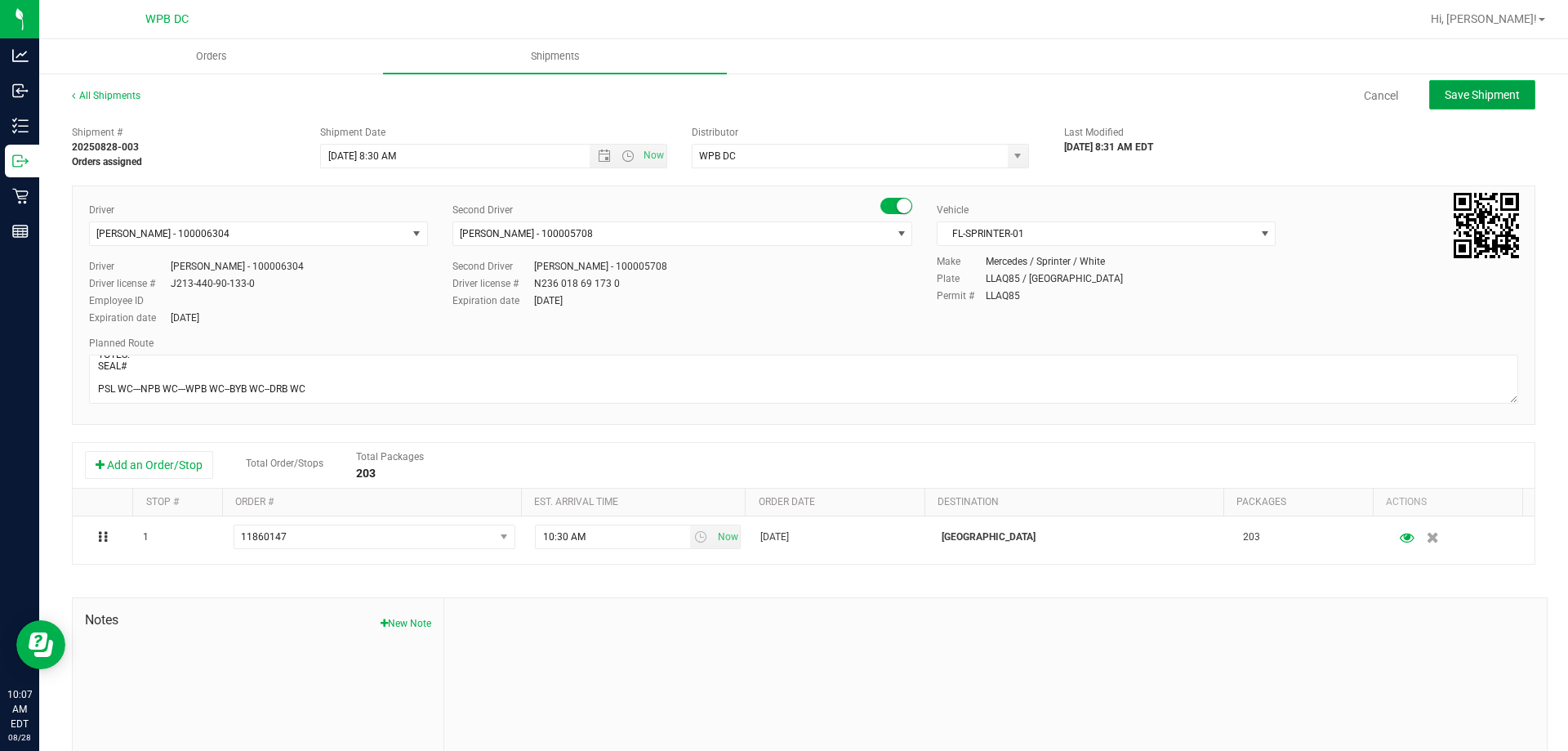
click at [1496, 83] on button "Save Shipment" at bounding box center [1482, 94] width 106 height 29
type input "[DATE] 12:30 PM"
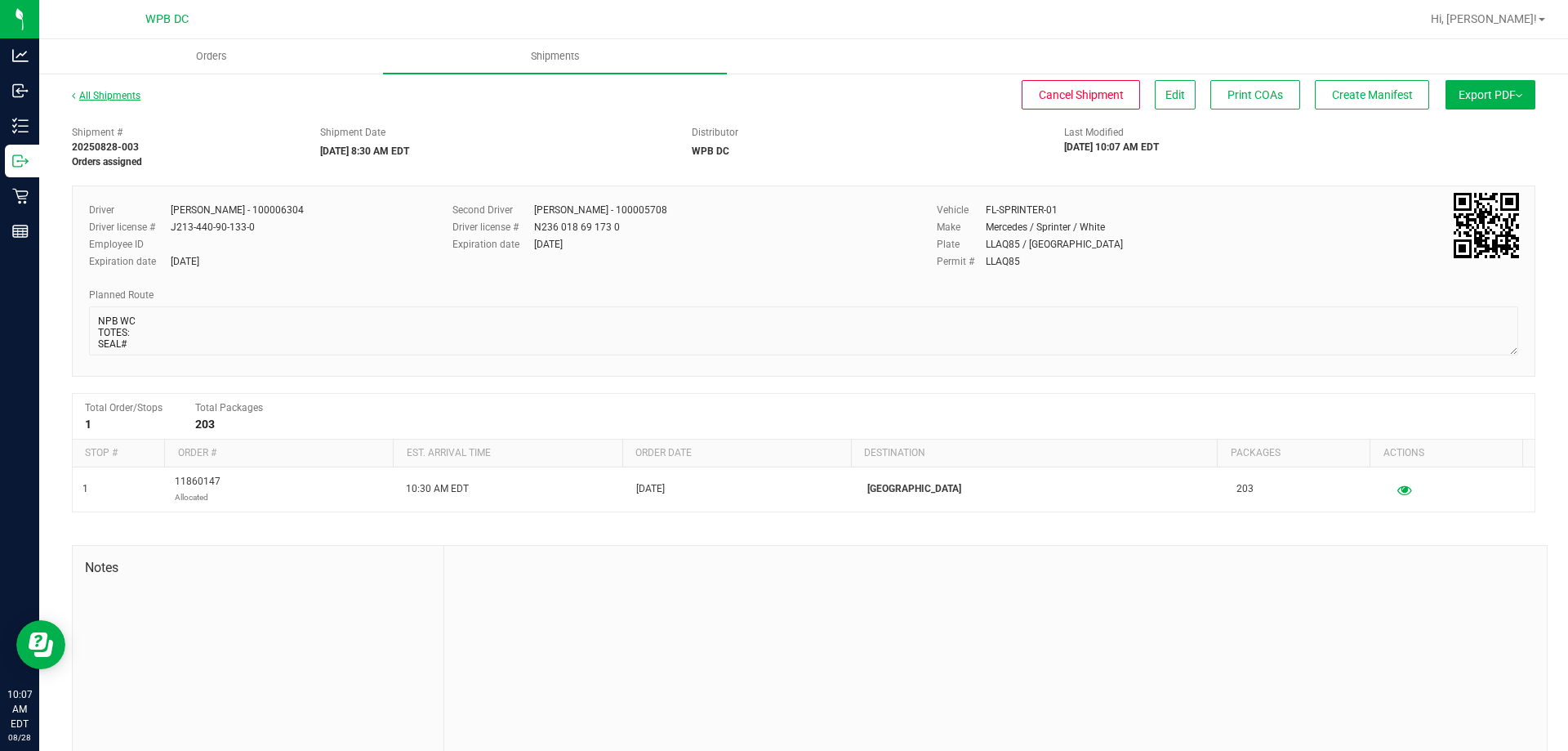
click at [122, 91] on link "All Shipments" at bounding box center [105, 96] width 69 height 11
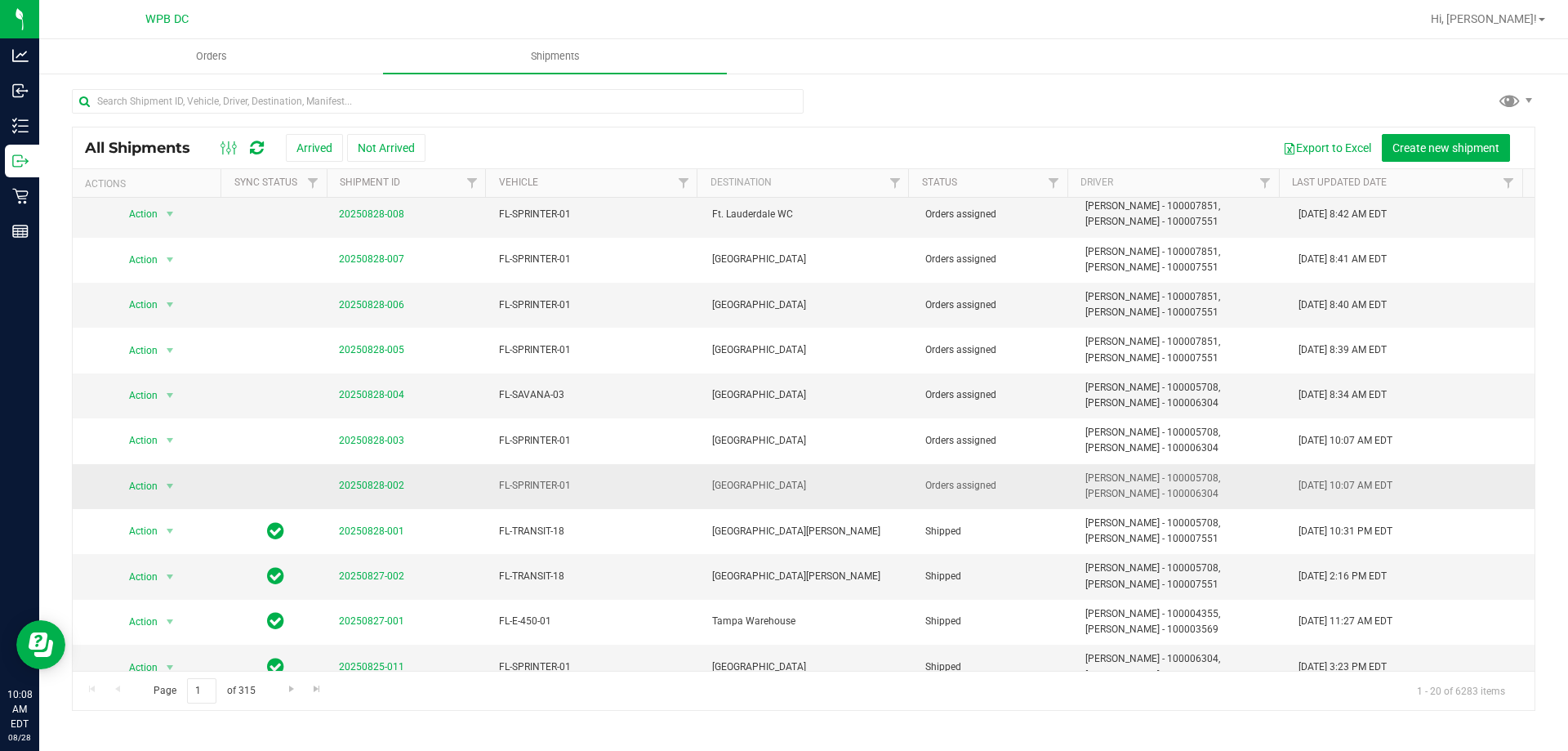
scroll to position [164, 0]
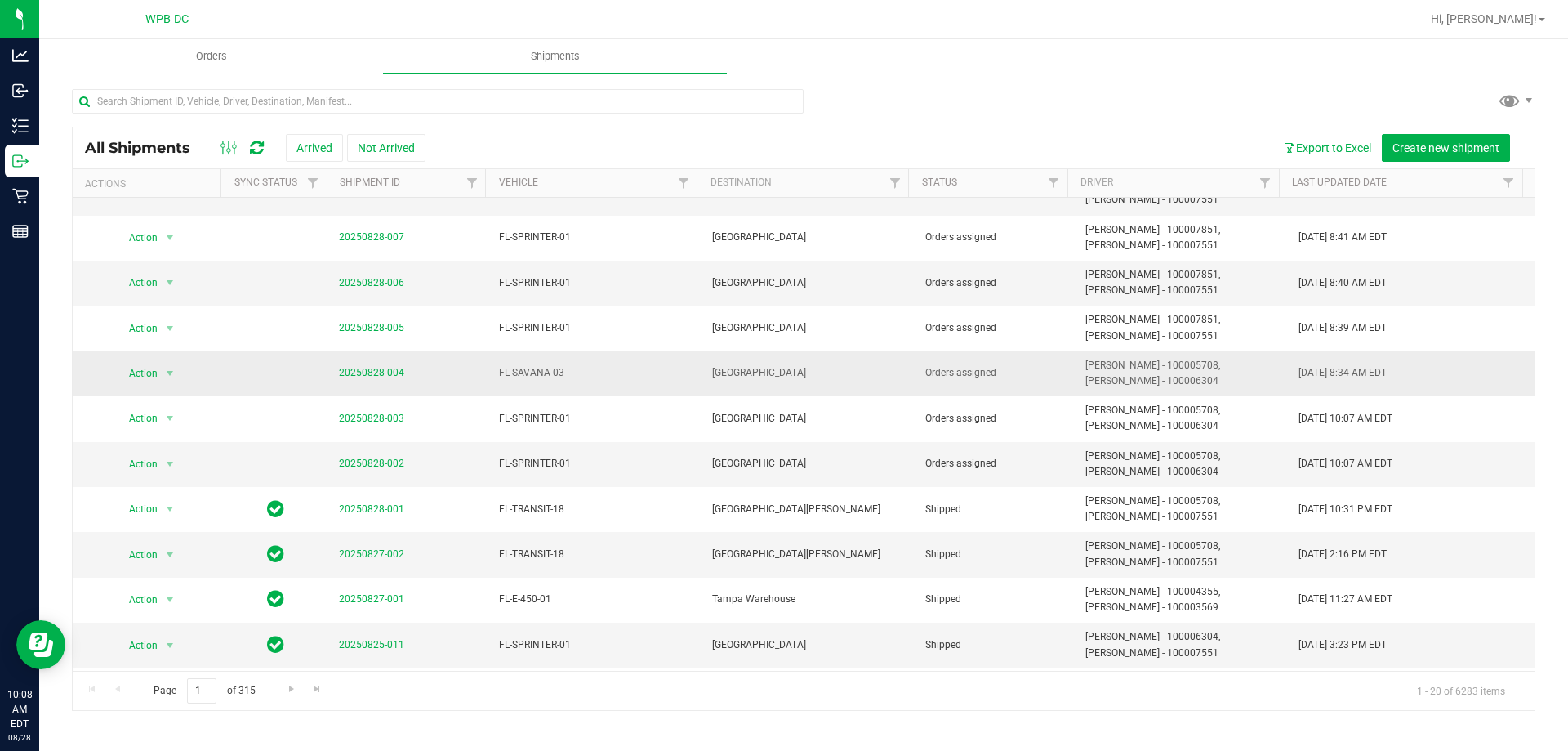
click at [376, 369] on link "20250828-004" at bounding box center [372, 372] width 66 height 11
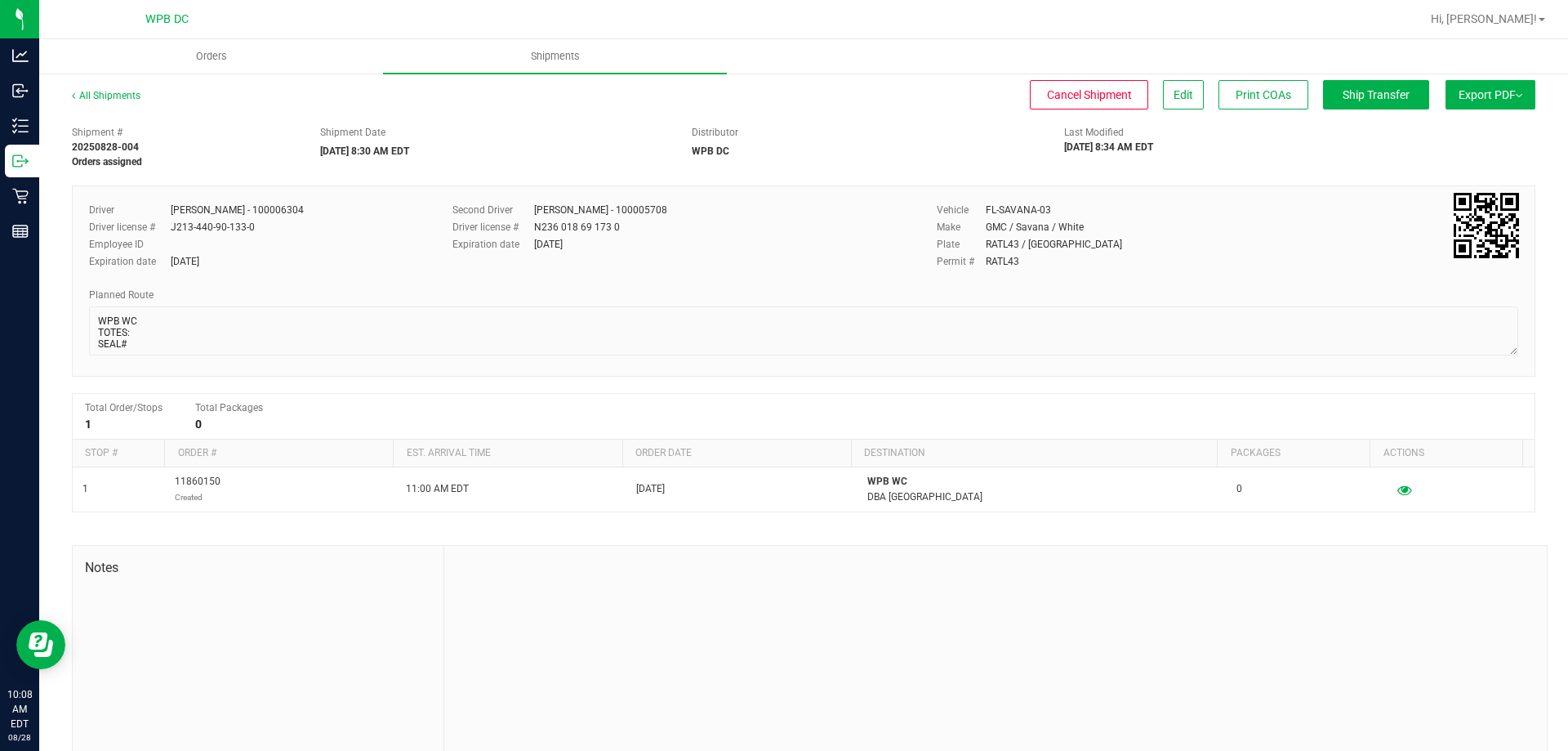
click at [1206, 86] on div "Print COAs" at bounding box center [1257, 94] width 102 height 29
click at [1173, 90] on span "Edit" at bounding box center [1183, 95] width 20 height 13
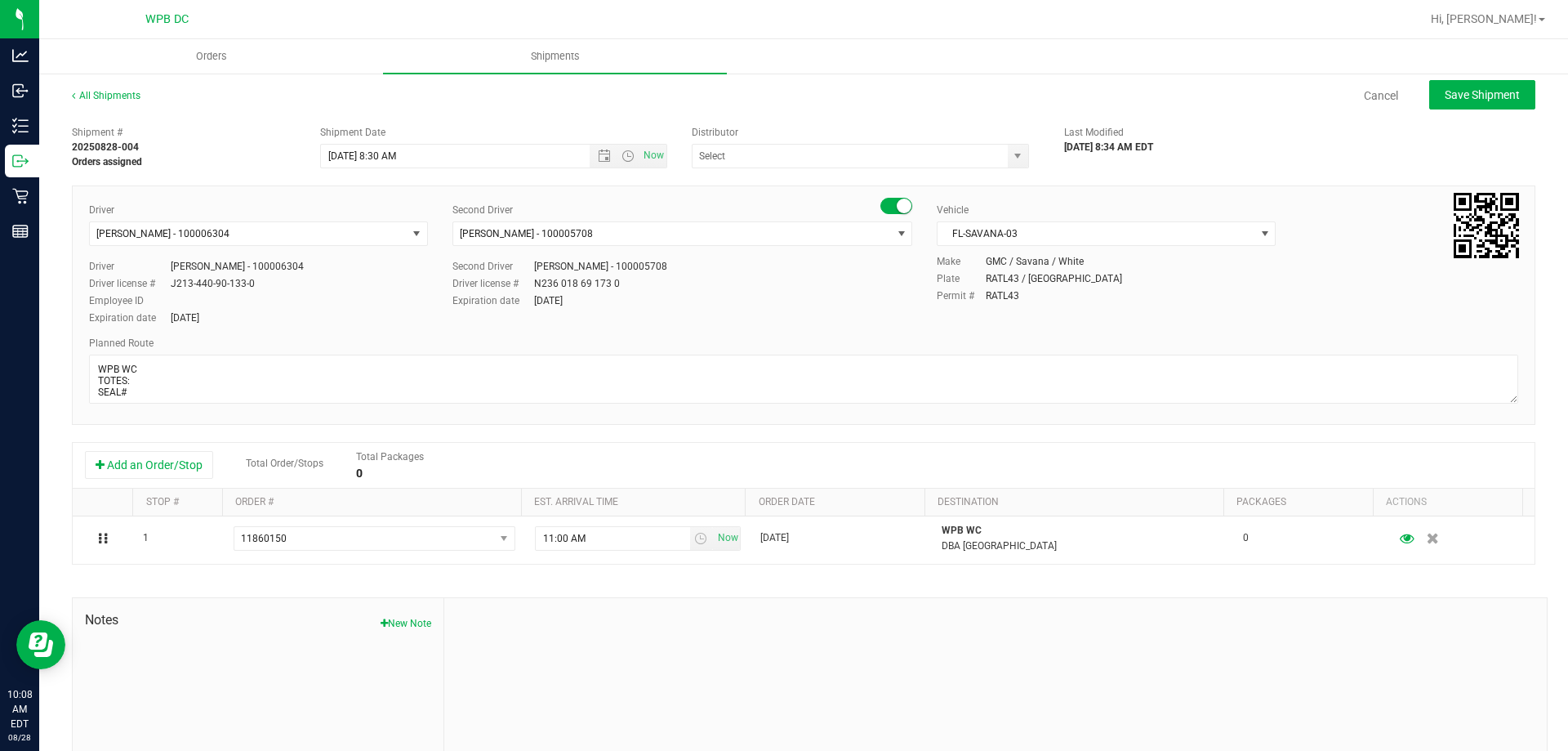
type input "WPB DC"
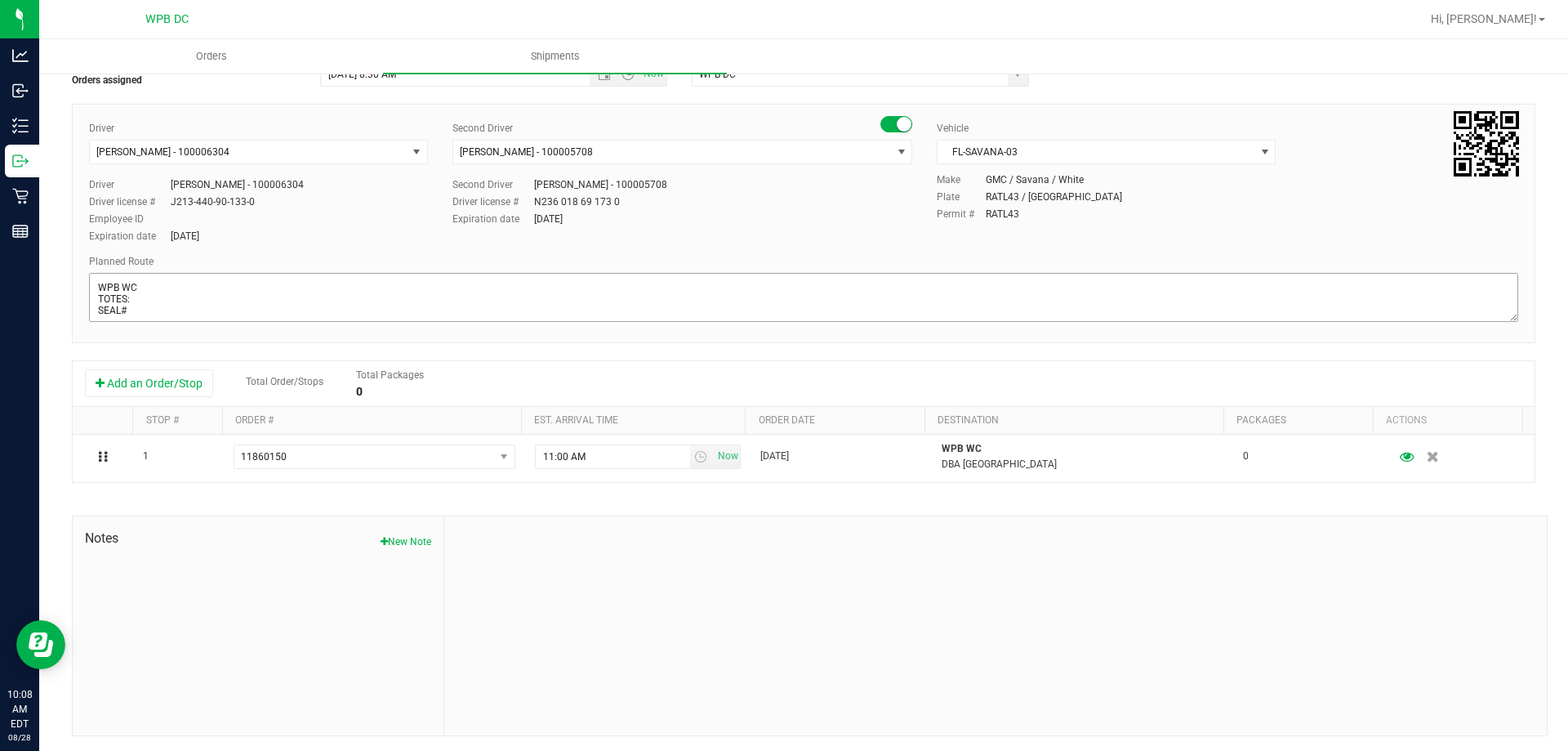
scroll to position [26, 0]
drag, startPoint x: 277, startPoint y: 310, endPoint x: 70, endPoint y: 309, distance: 207.0
click at [70, 309] on div "All Shipments Cancel Save Shipment Shipment # 20250828-004 Orders assigned Ship…" at bounding box center [803, 371] width 1529 height 762
paste textarea "PSL WC---NPB WC---WPB WC--BYB WC--DRB WC"
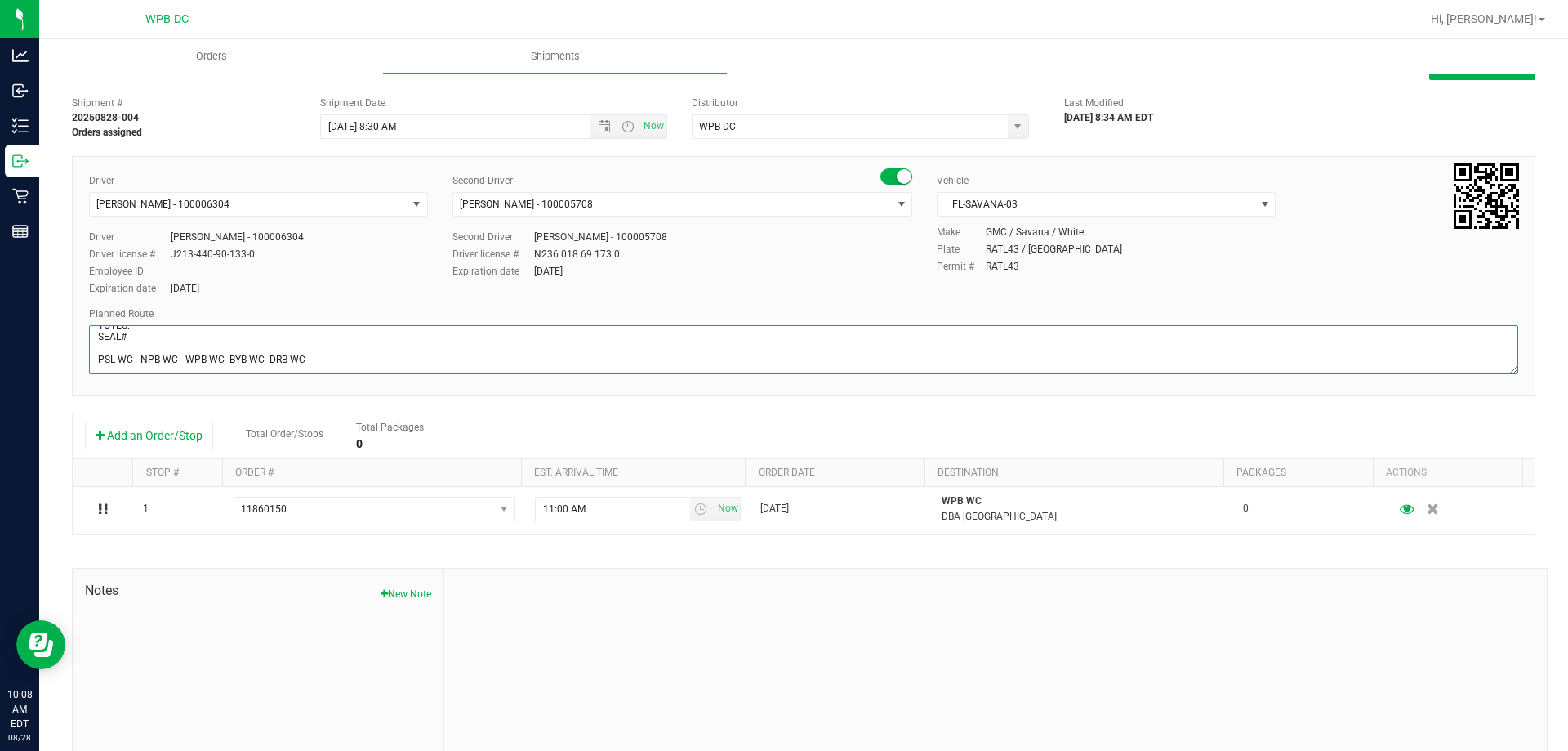
scroll to position [0, 0]
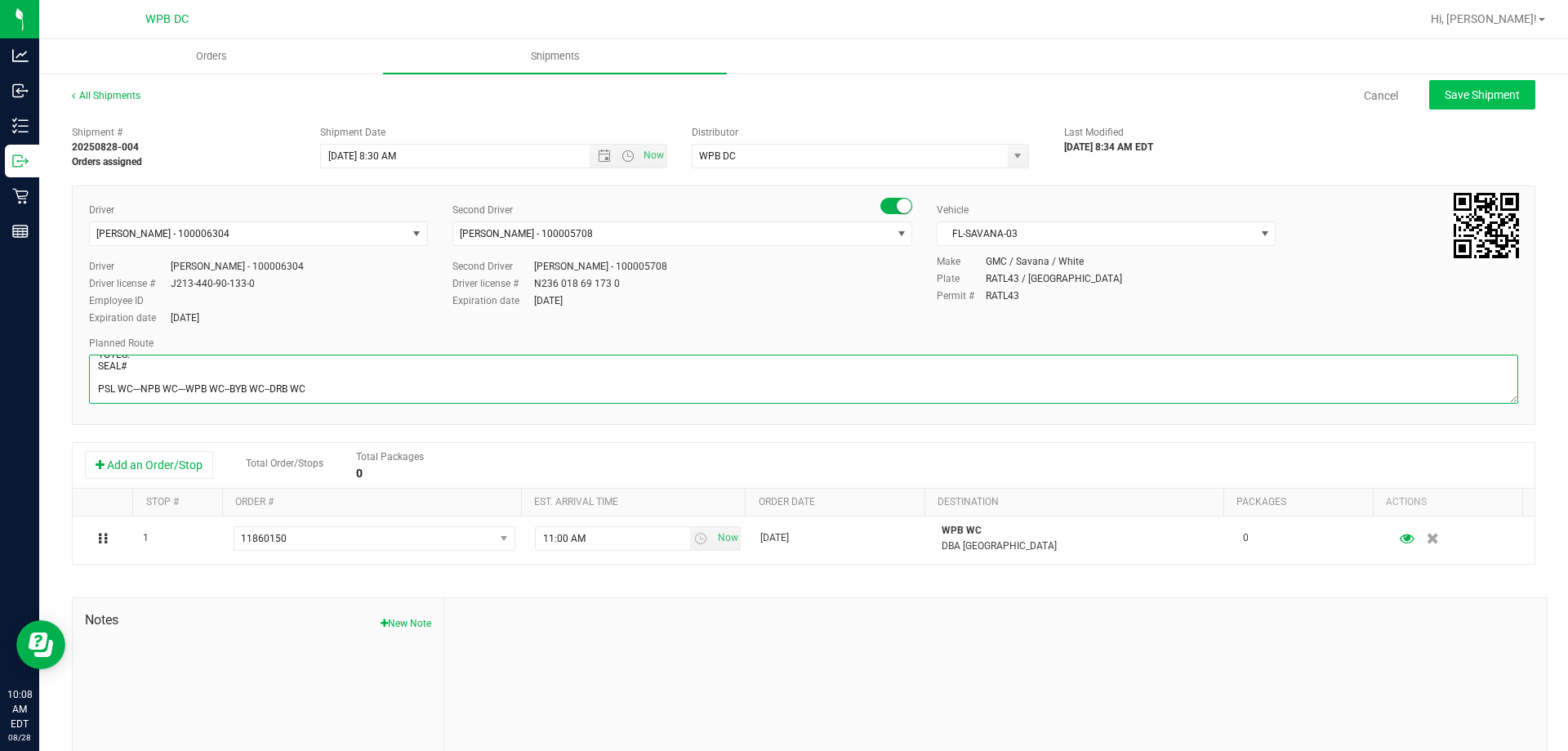
type textarea "WPB WC TOTES: SEAL# PSL WC---NPB WC---WPB WC--BYB WC--DRB WC"
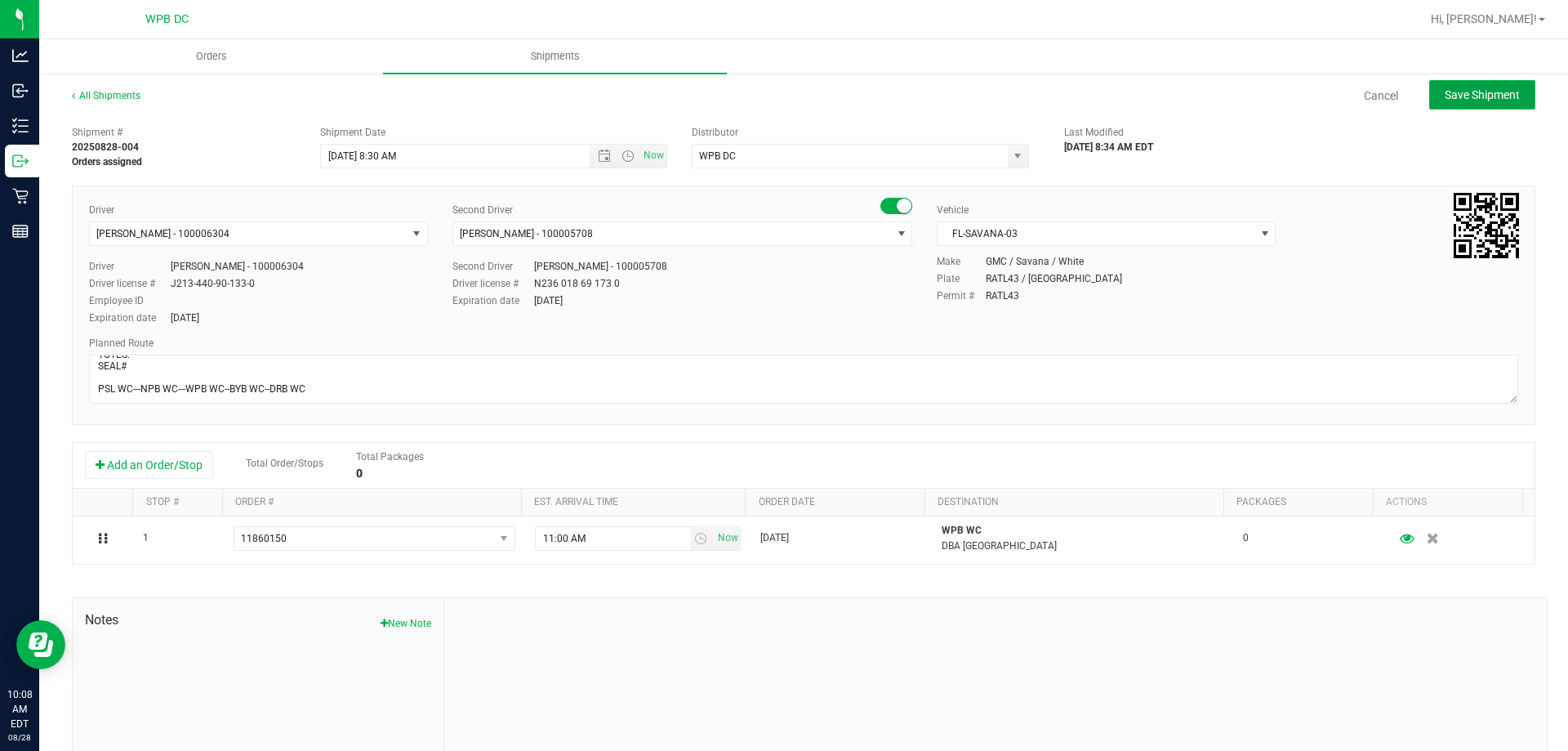
click at [1495, 98] on span "Save Shipment" at bounding box center [1483, 95] width 75 height 13
type input "[DATE] 12:30 PM"
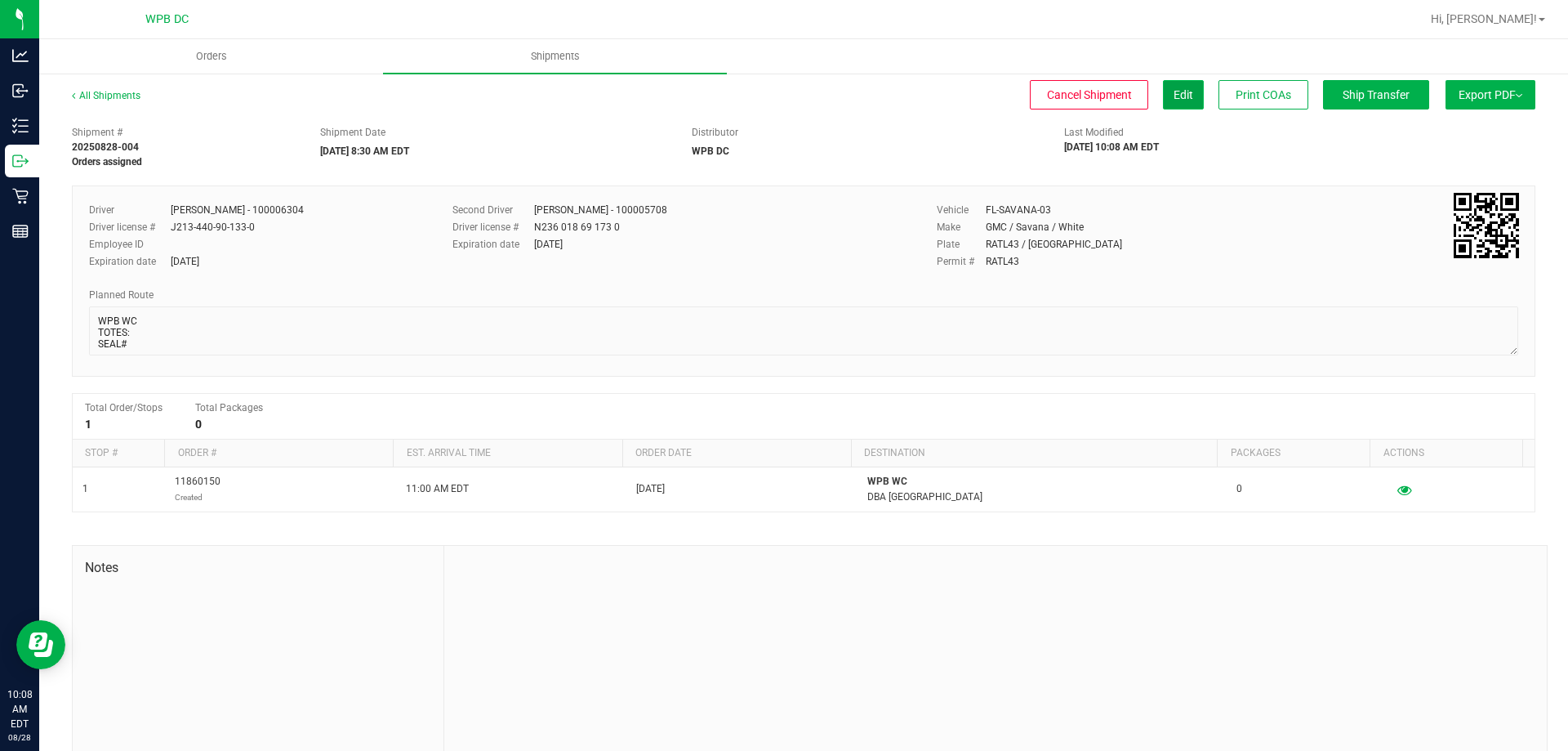
click at [1164, 86] on button "Edit" at bounding box center [1183, 94] width 40 height 29
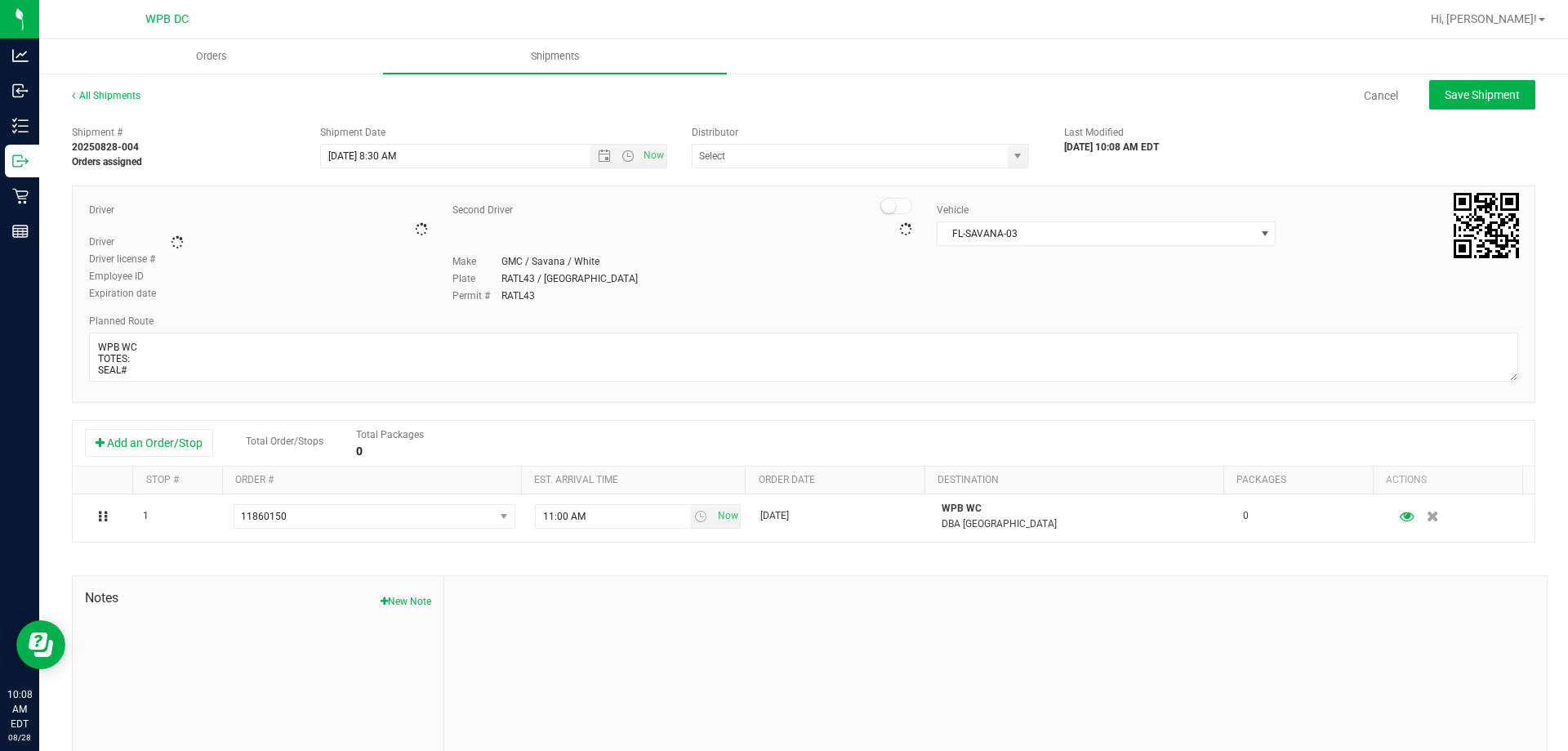
type input "WPB DC"
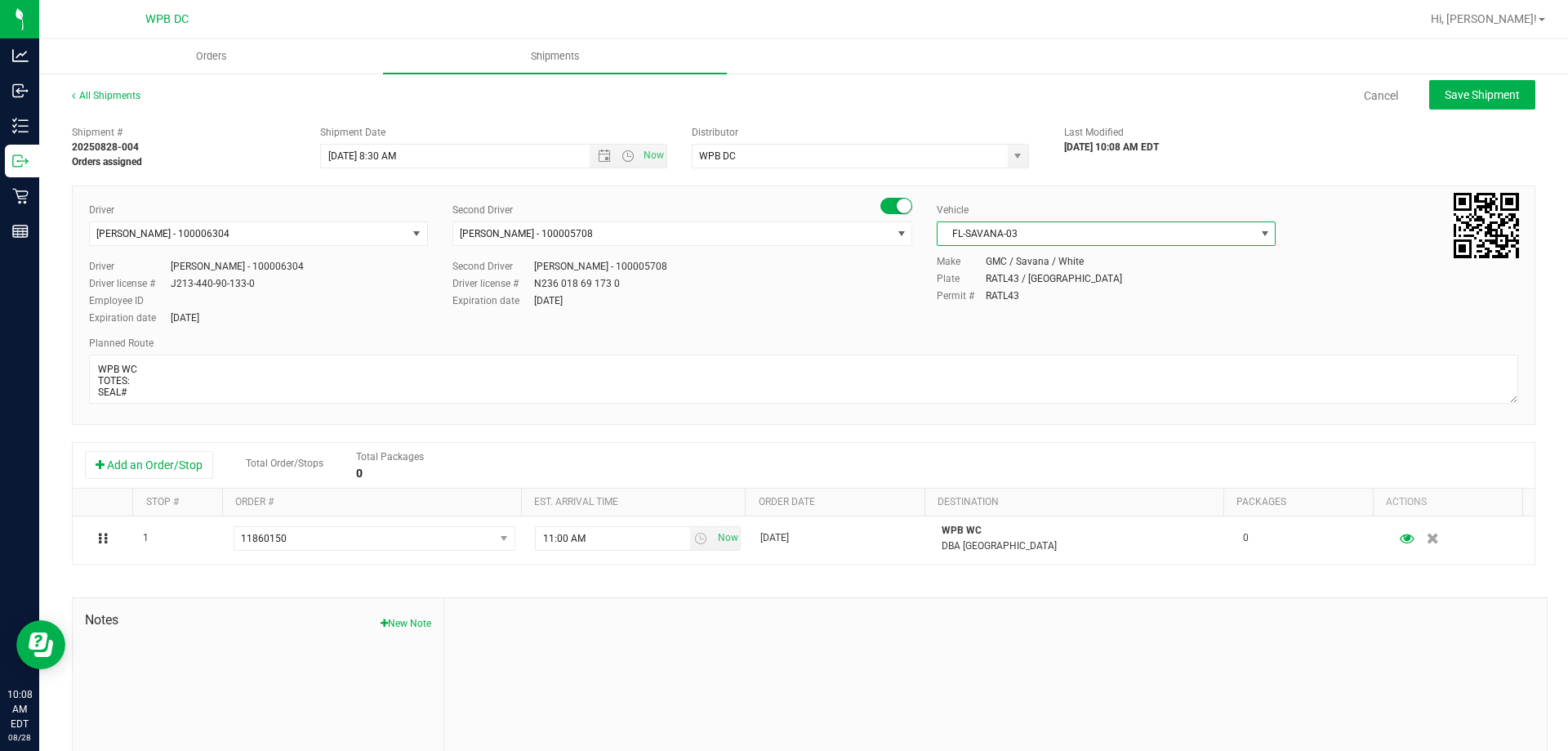
click at [1084, 222] on span "FL-SAVANA-03" at bounding box center [1095, 233] width 317 height 23
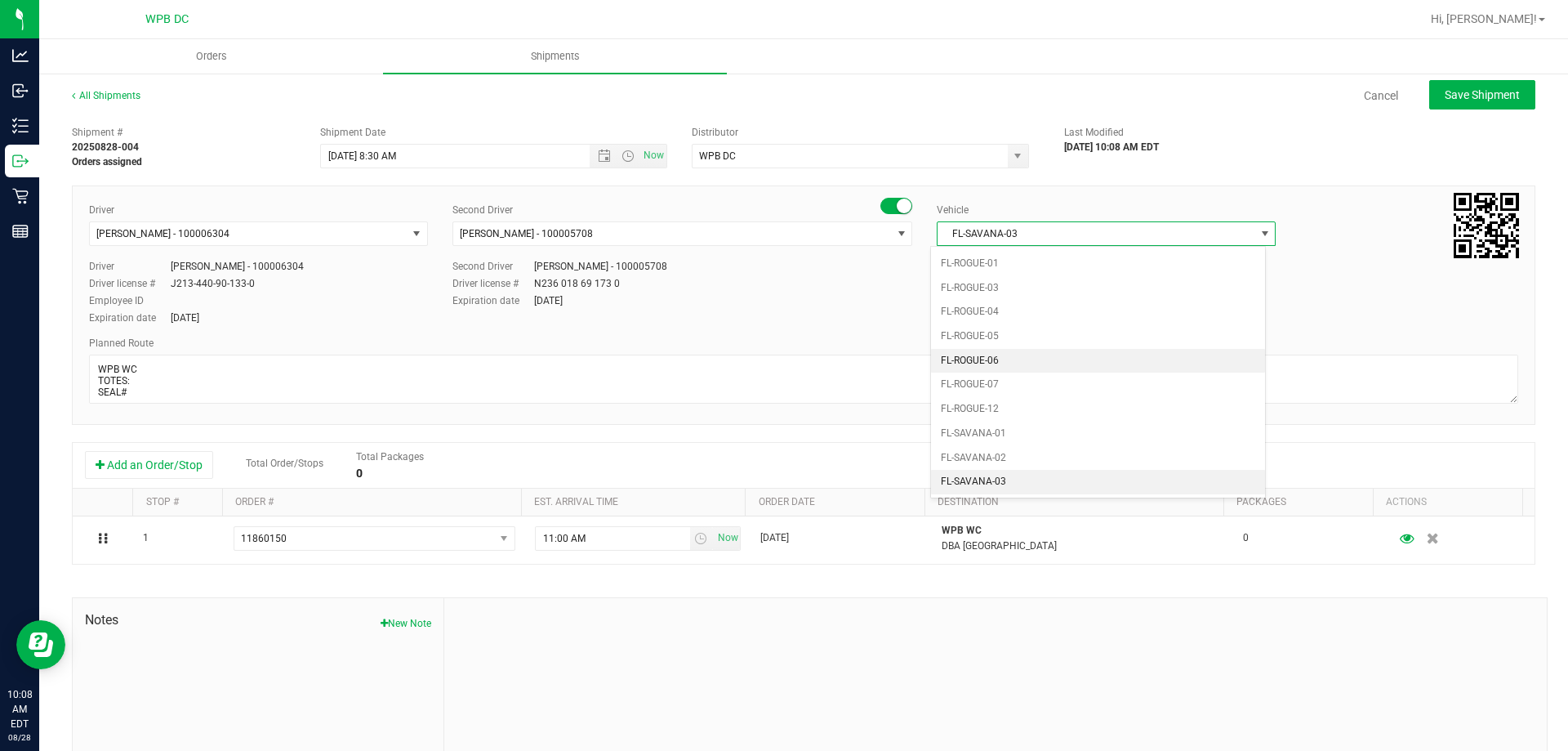
scroll to position [735, 0]
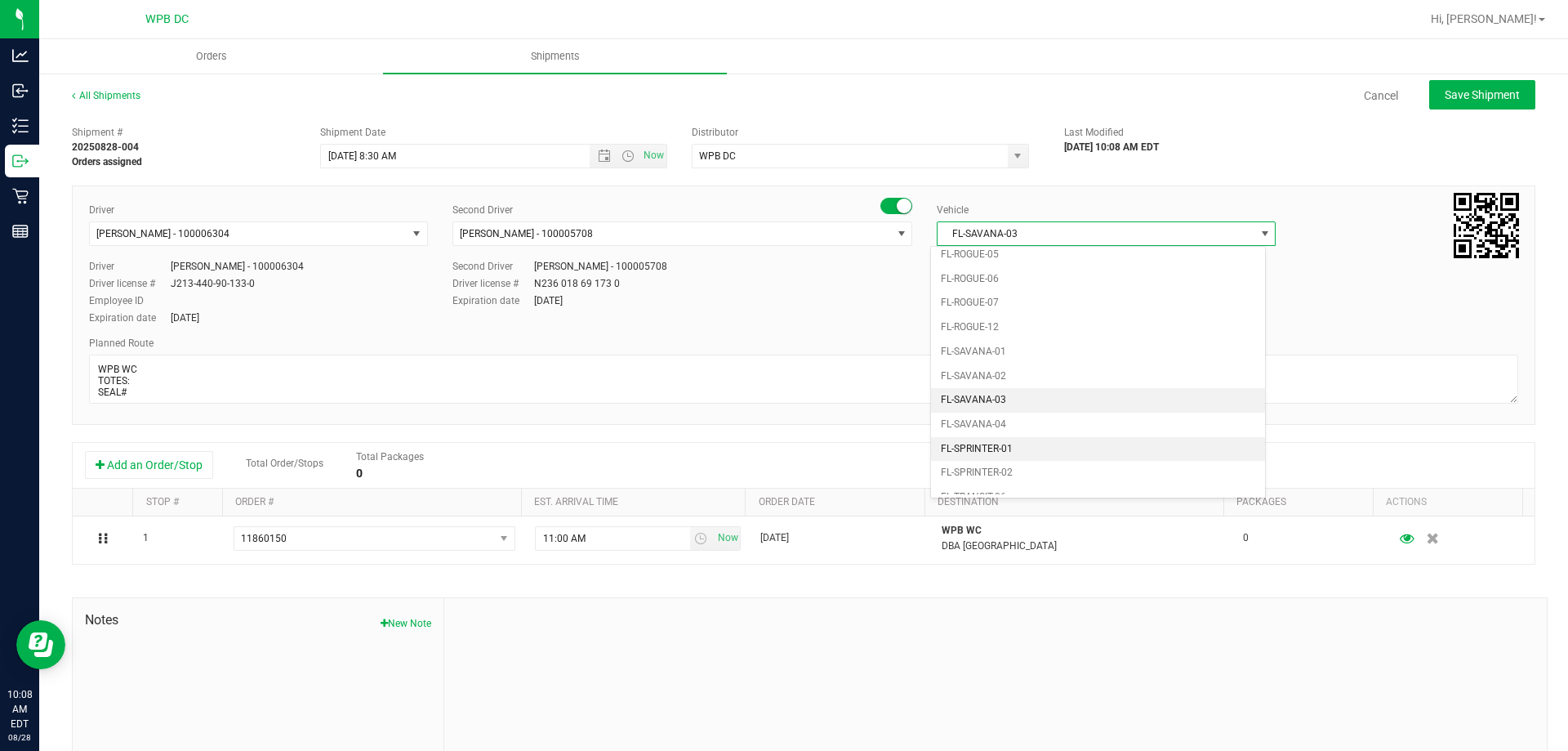
click at [1027, 440] on li "FL-SPRINTER-01" at bounding box center [1097, 449] width 334 height 24
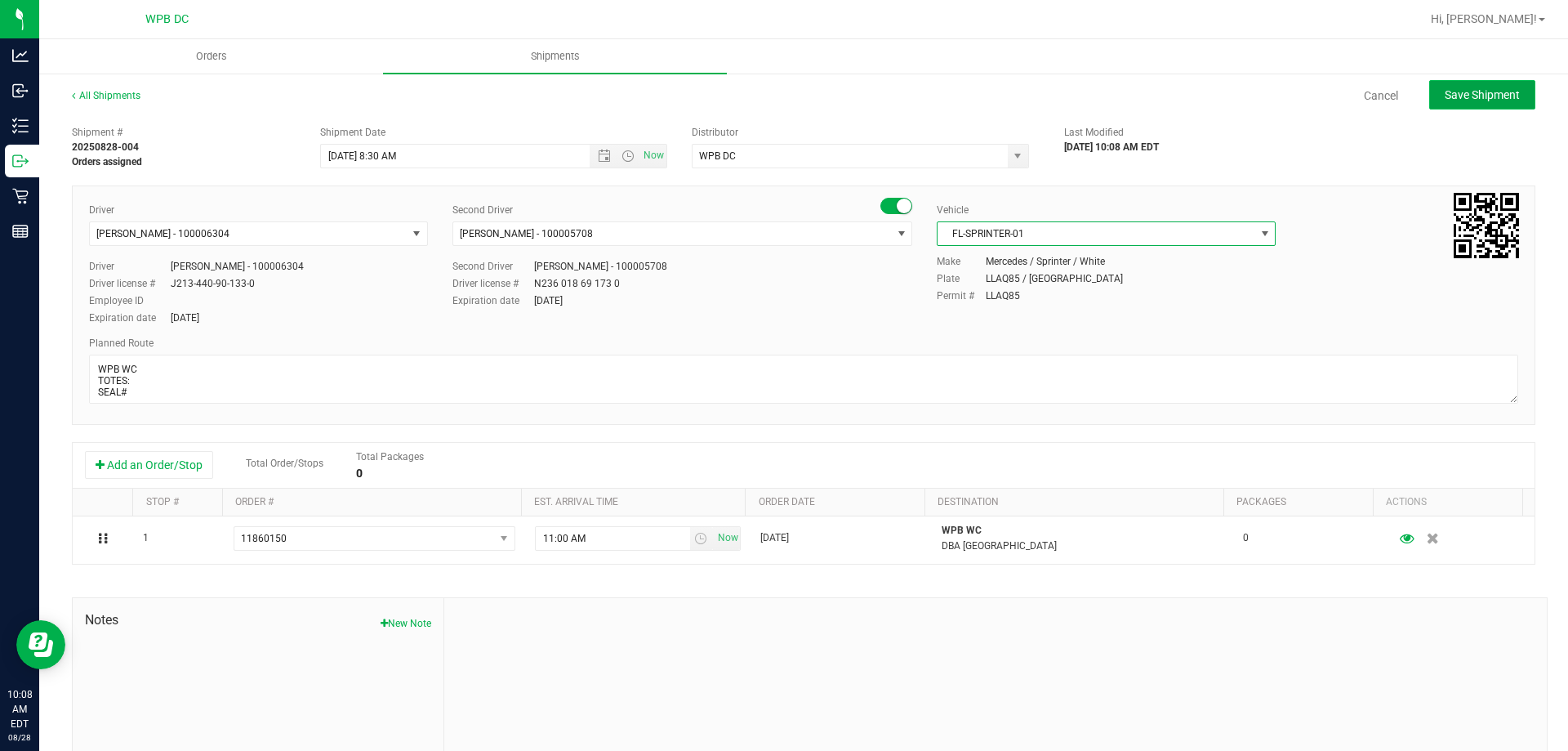
click at [1457, 88] on span "Save Shipment" at bounding box center [1483, 95] width 75 height 13
type input "[DATE] 12:30 PM"
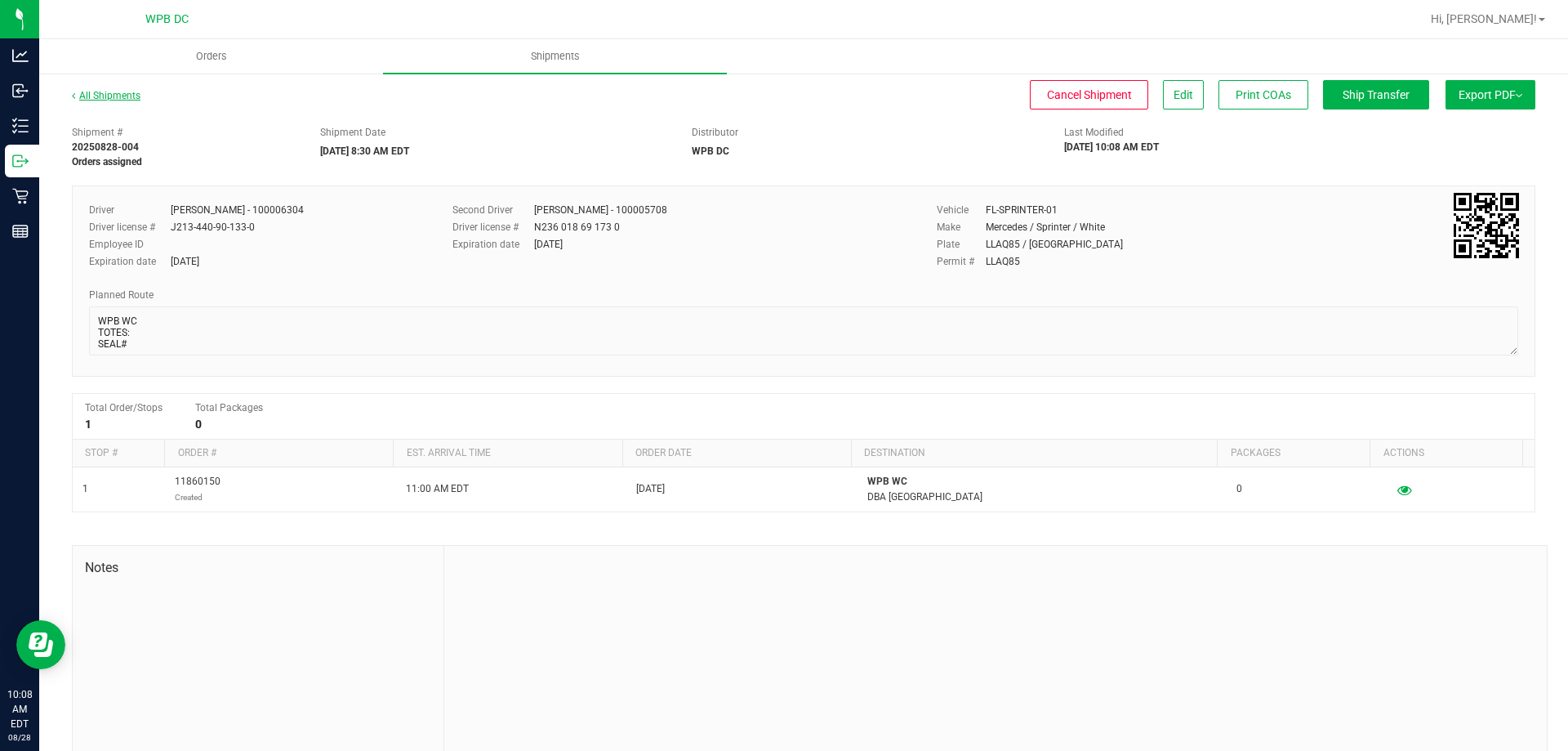
click at [86, 90] on link "All Shipments" at bounding box center [105, 96] width 69 height 11
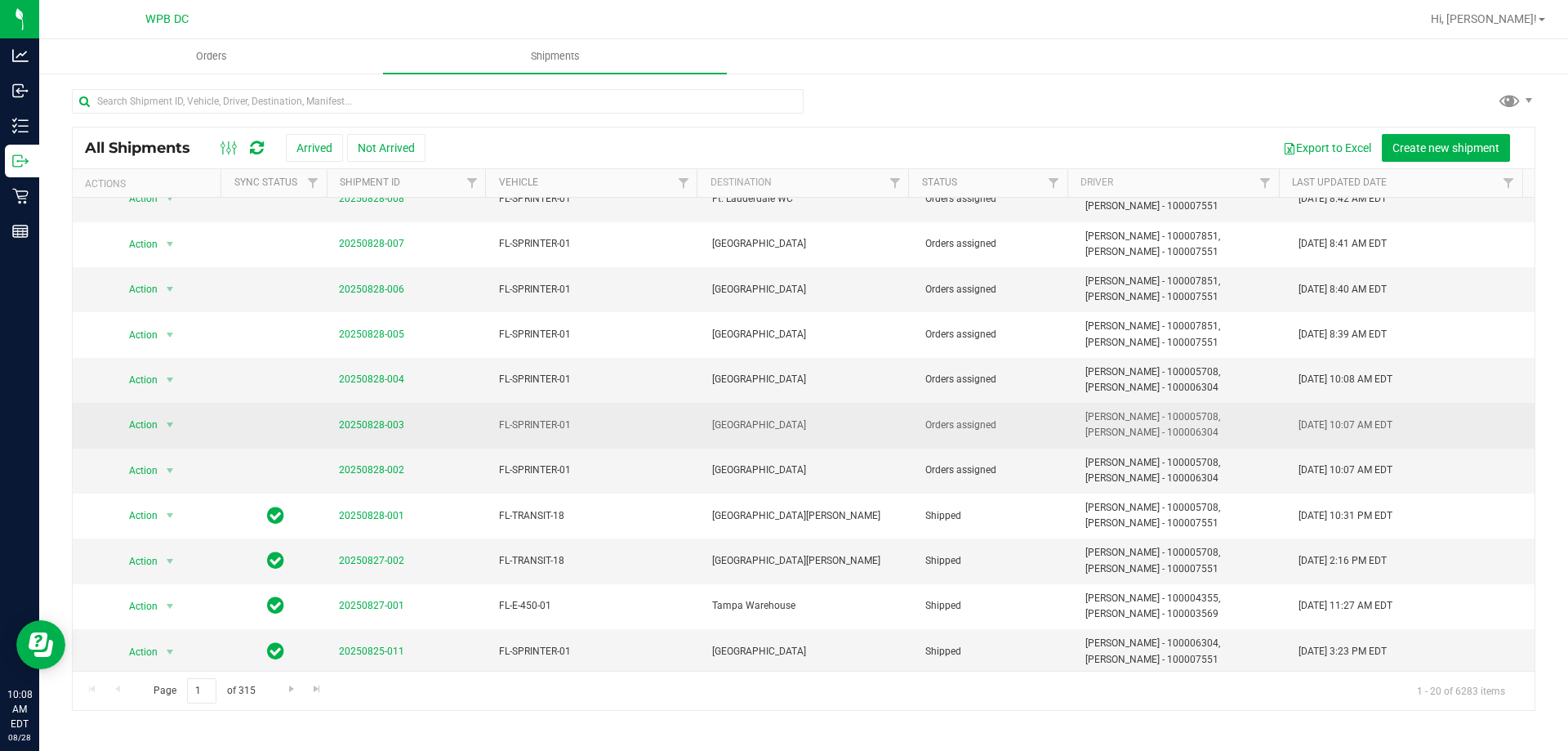
scroll to position [164, 0]
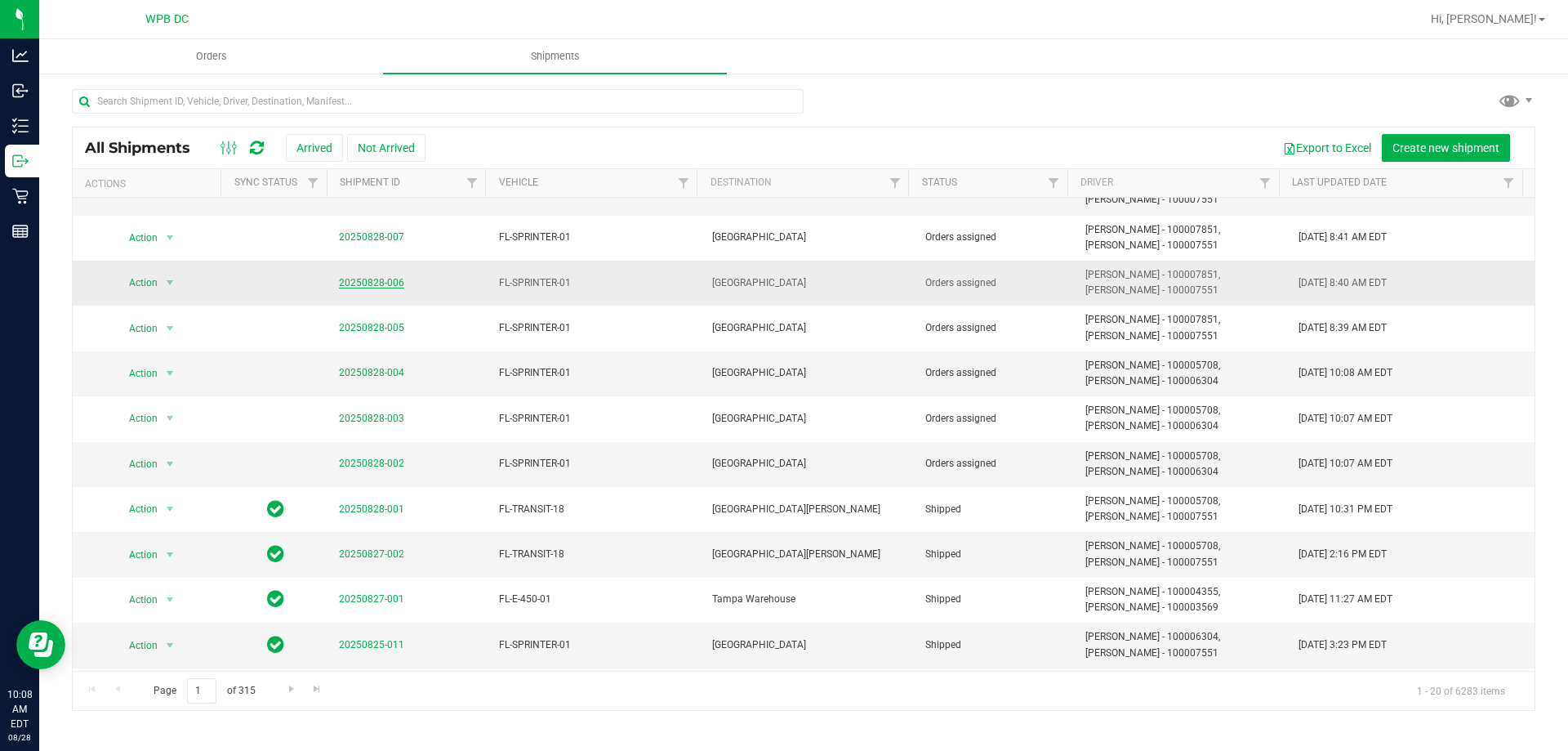
click at [389, 286] on link "20250828-006" at bounding box center [372, 283] width 66 height 11
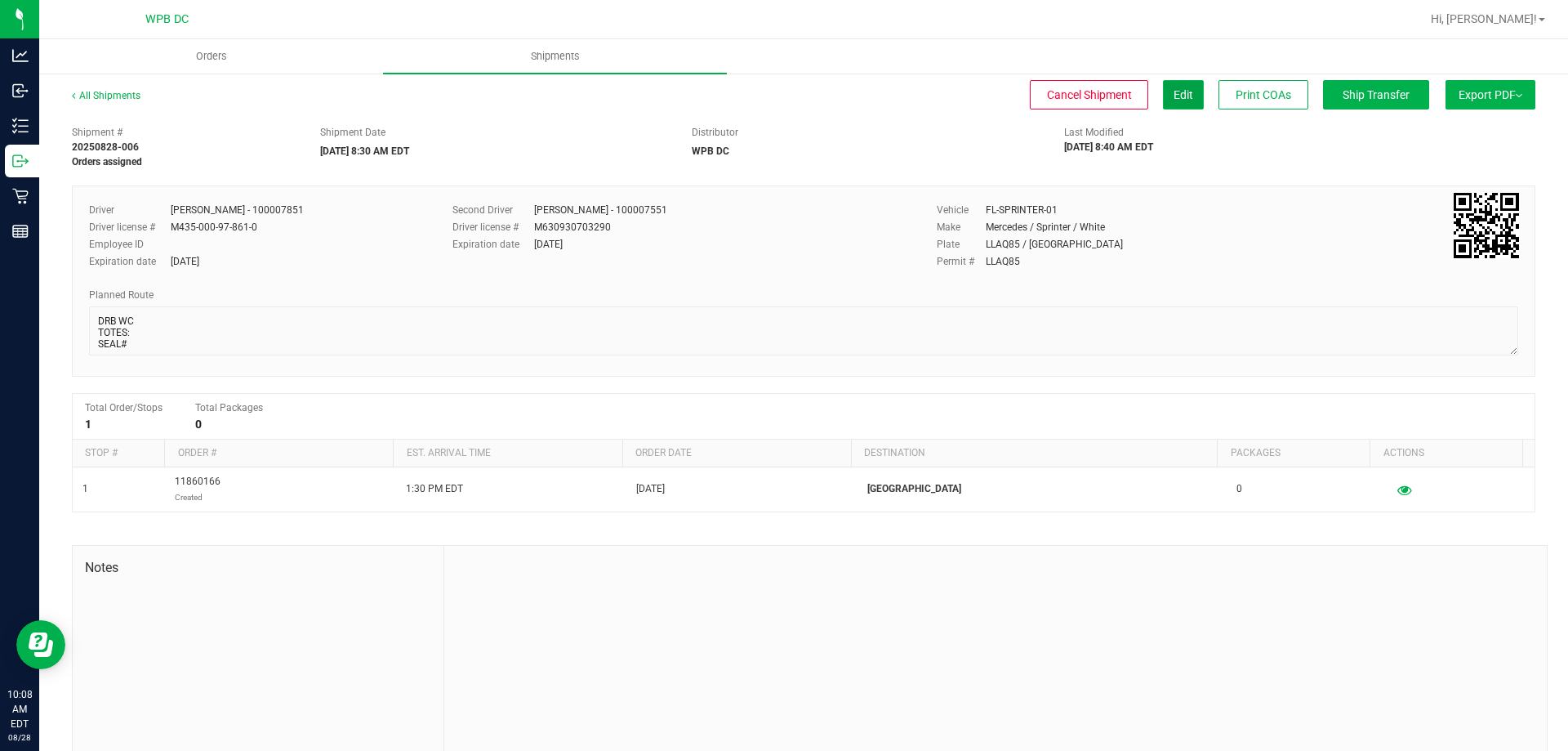
click at [1173, 102] on span "Edit" at bounding box center [1183, 95] width 20 height 13
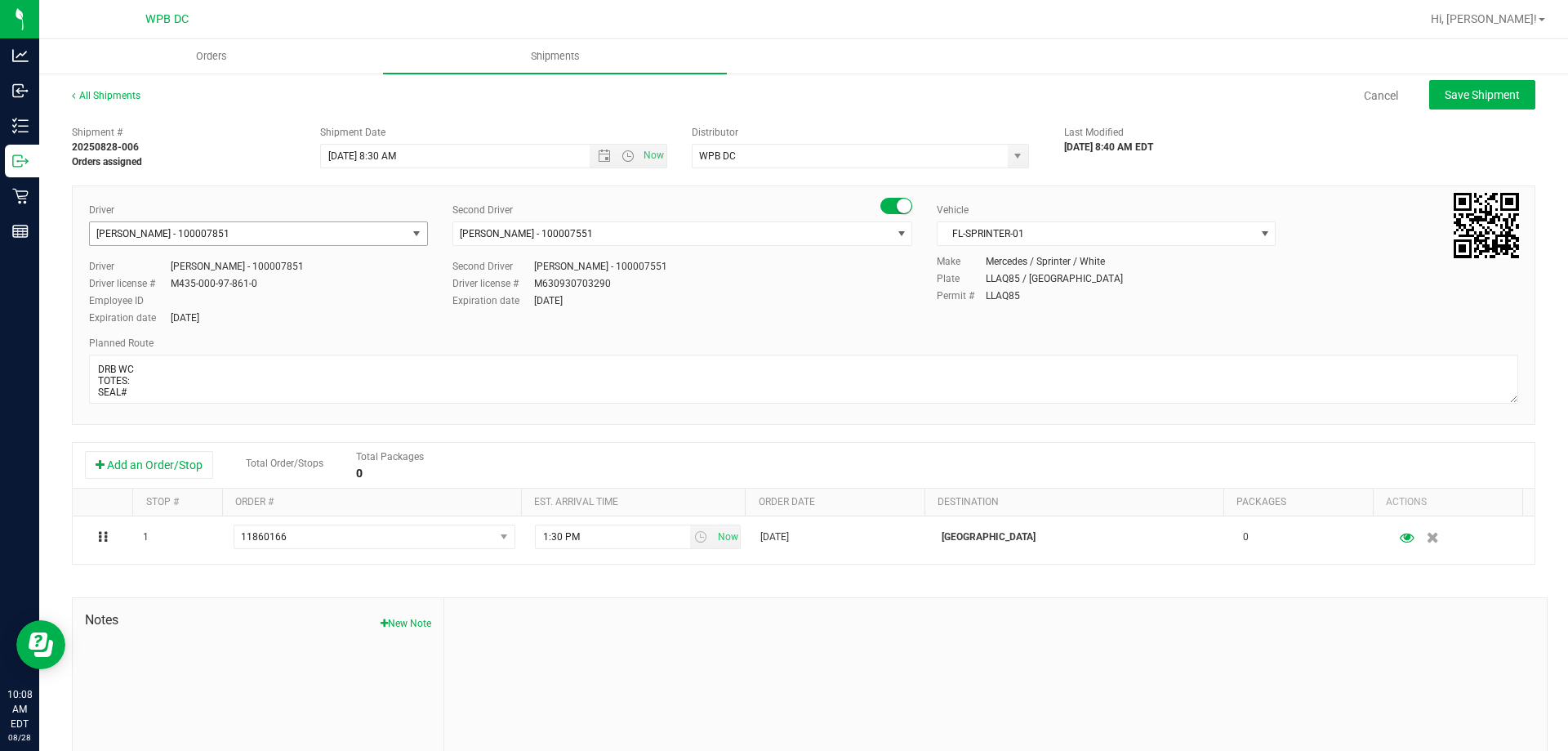
click at [303, 234] on span "[PERSON_NAME] - 100007851" at bounding box center [248, 233] width 317 height 23
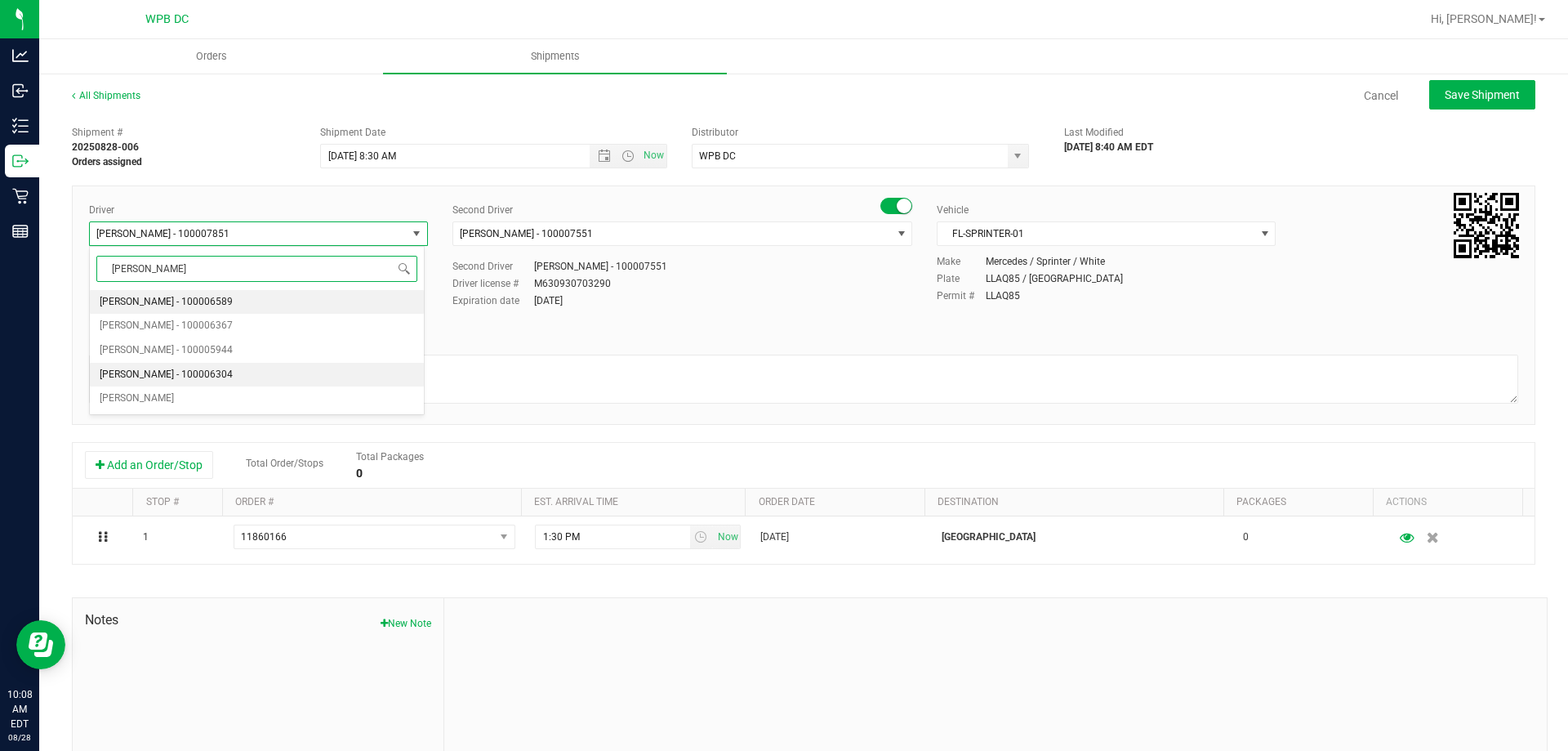
click at [248, 367] on li "[PERSON_NAME] - 100006304" at bounding box center [256, 375] width 334 height 24
type input "JAMES"
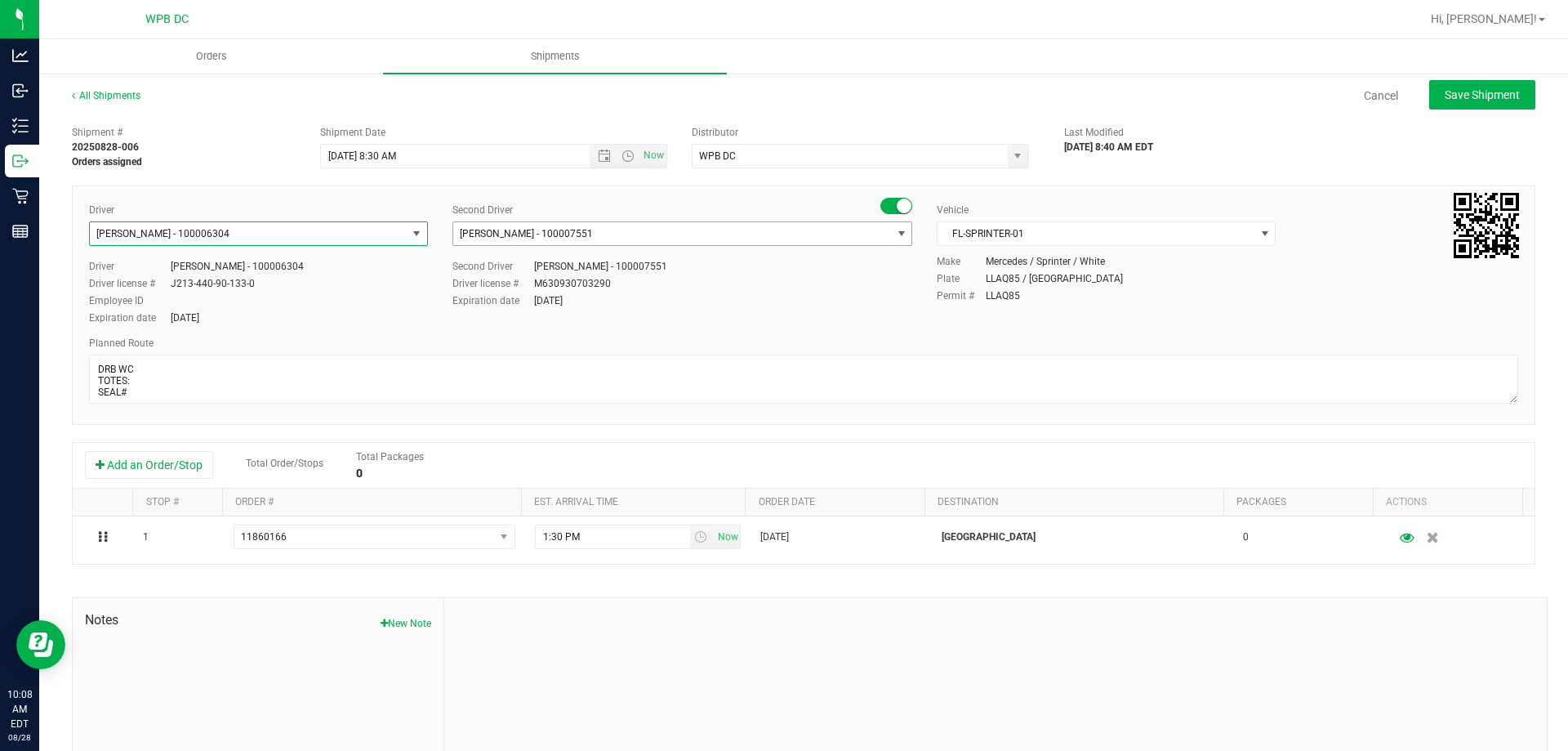
click at [591, 234] on span "[PERSON_NAME] - 100007551" at bounding box center [672, 233] width 438 height 23
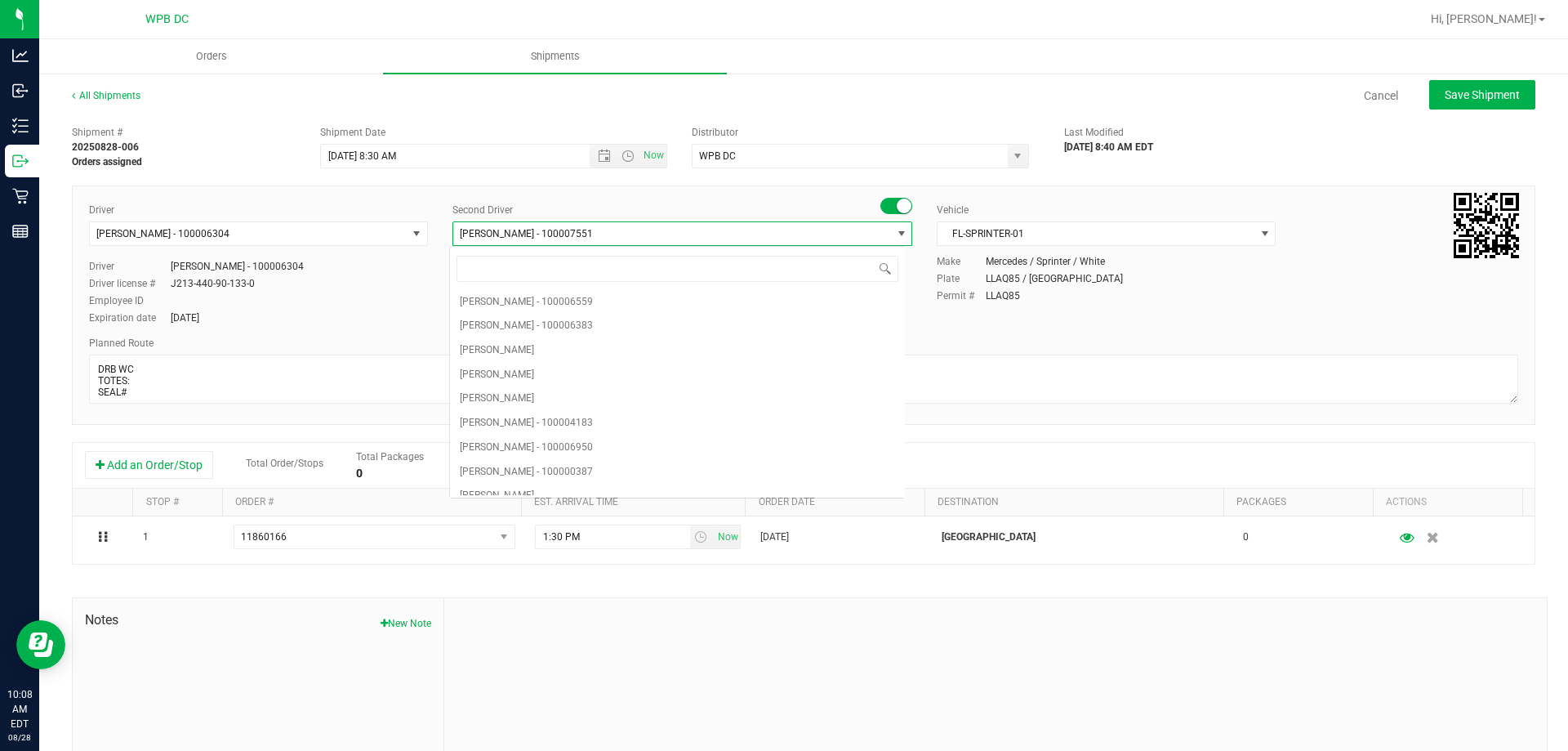
scroll to position [3825, 0]
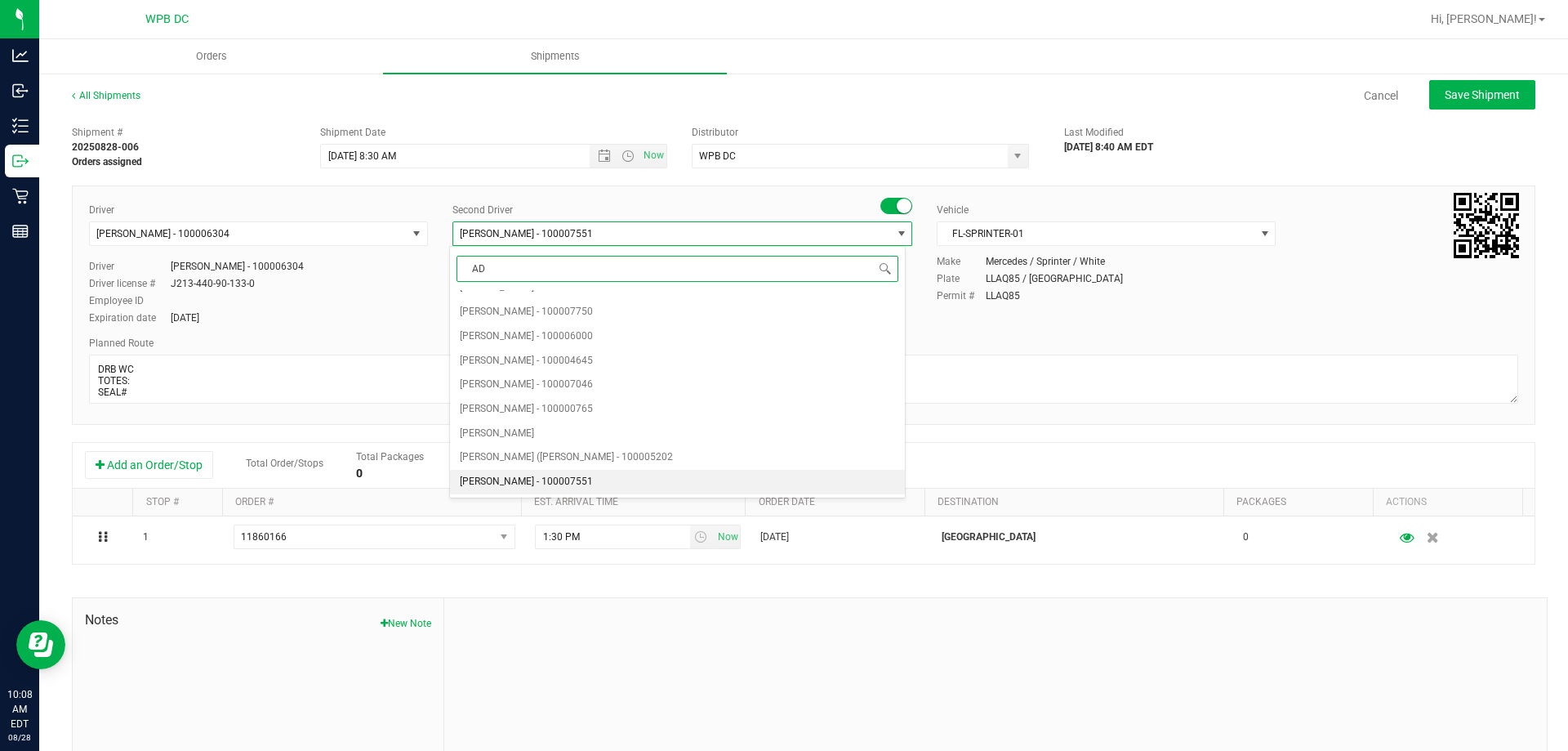
type input "ADA"
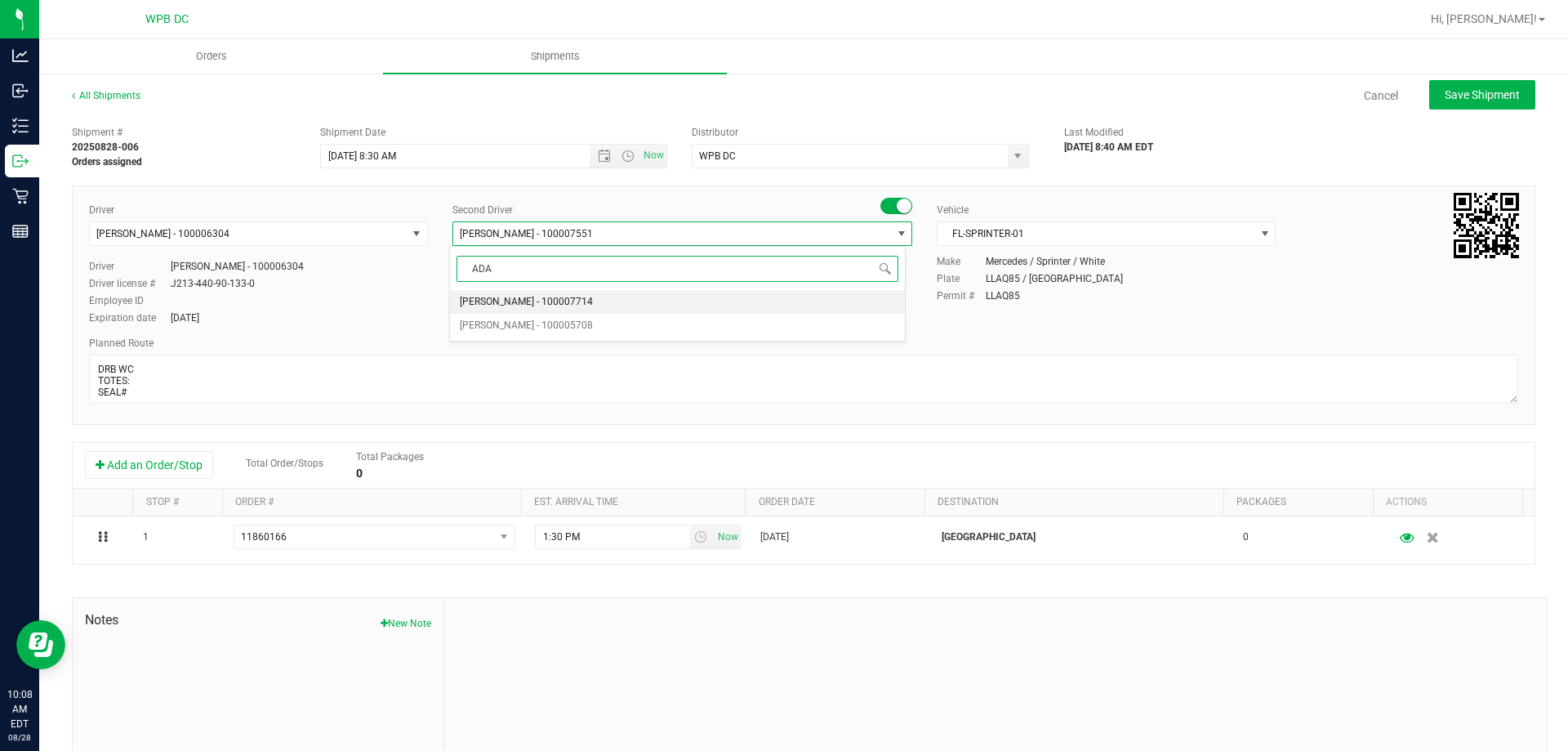
scroll to position [0, 0]
click at [599, 329] on li "[PERSON_NAME] - 100005708" at bounding box center [676, 326] width 454 height 24
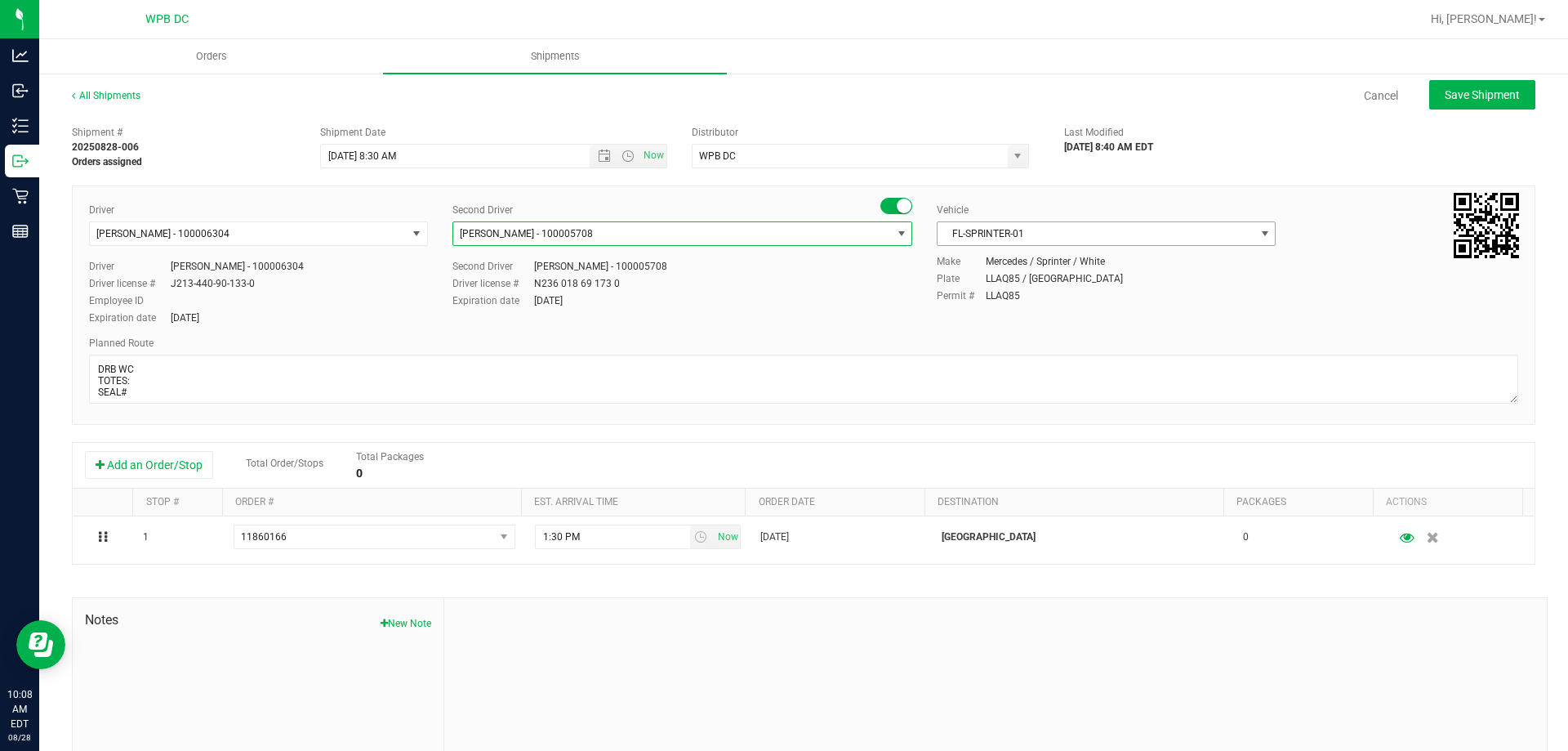
click at [1100, 226] on span "FL-SPRINTER-01" at bounding box center [1095, 233] width 317 height 23
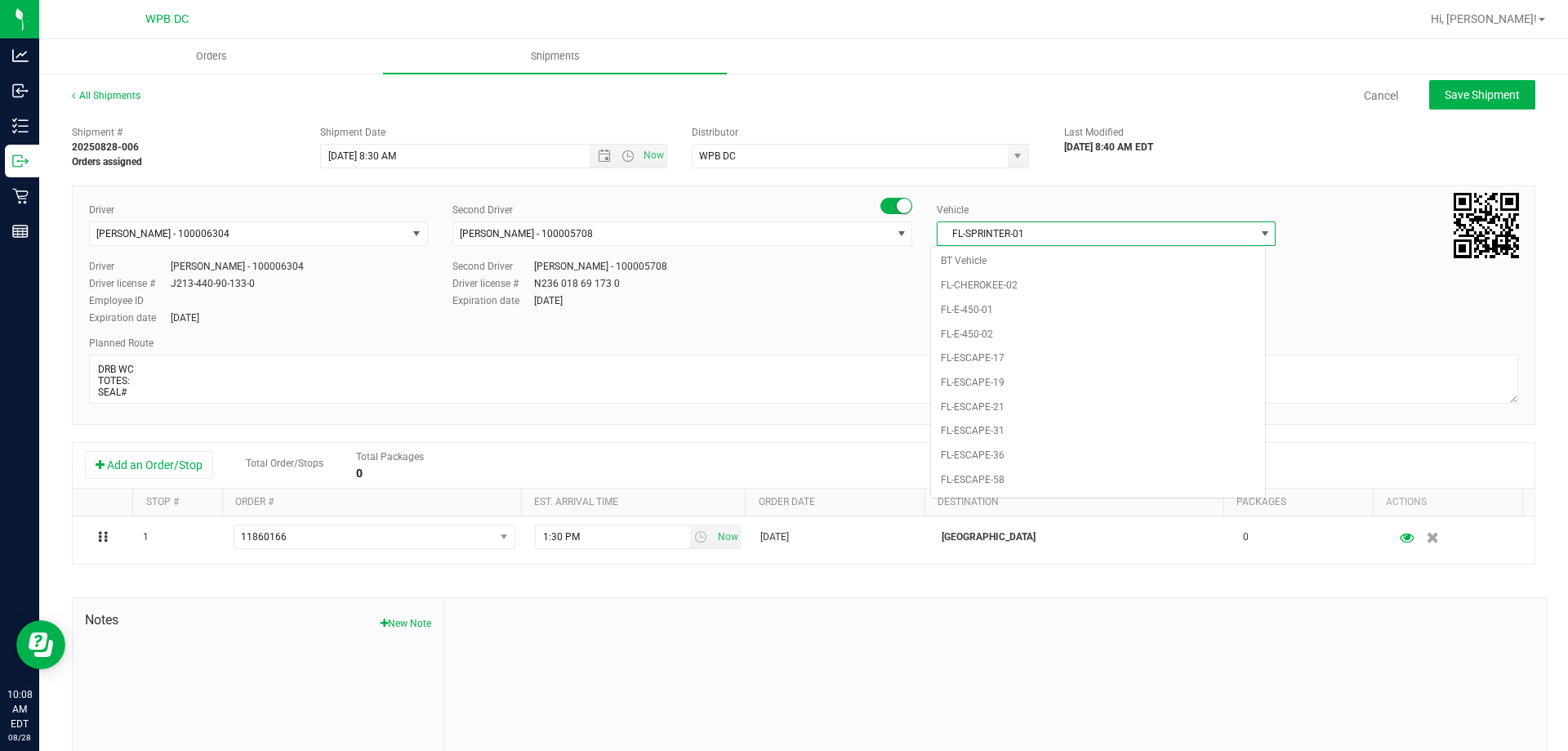
scroll to position [702, 0]
click at [1100, 226] on span "FL-SPRINTER-01" at bounding box center [1095, 233] width 317 height 23
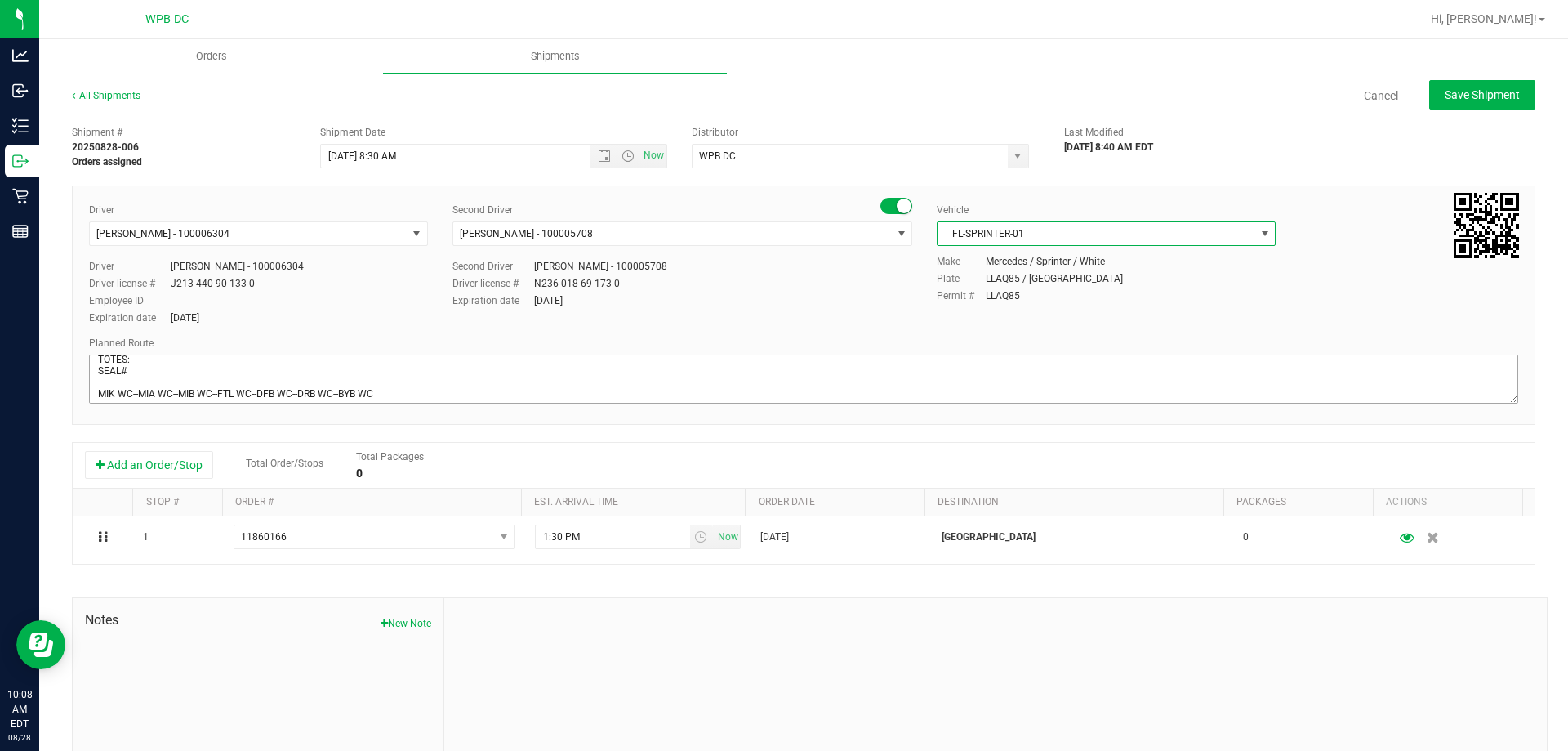
scroll to position [26, 0]
drag, startPoint x: 458, startPoint y: 390, endPoint x: 92, endPoint y: 402, distance: 366.2
click at [92, 402] on textarea at bounding box center [803, 379] width 1429 height 49
paste textarea "PSL WC---NPB WC---WPB WC--BYB WC--DRB WC"
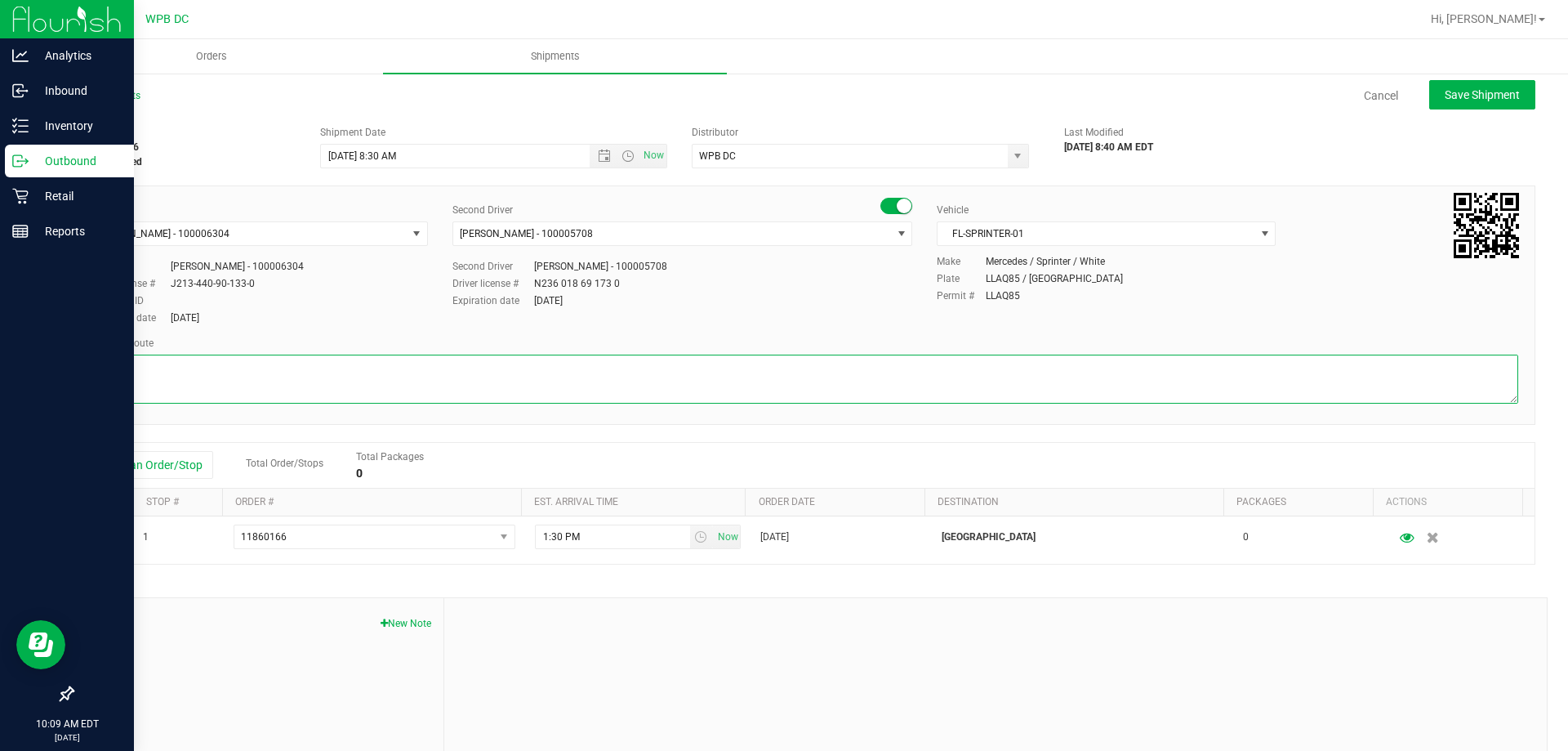
type textarea "DRB WC TOTES: SEAL# PSL WC---NPB WC---WPB WC--BYB WC--DRB WC"
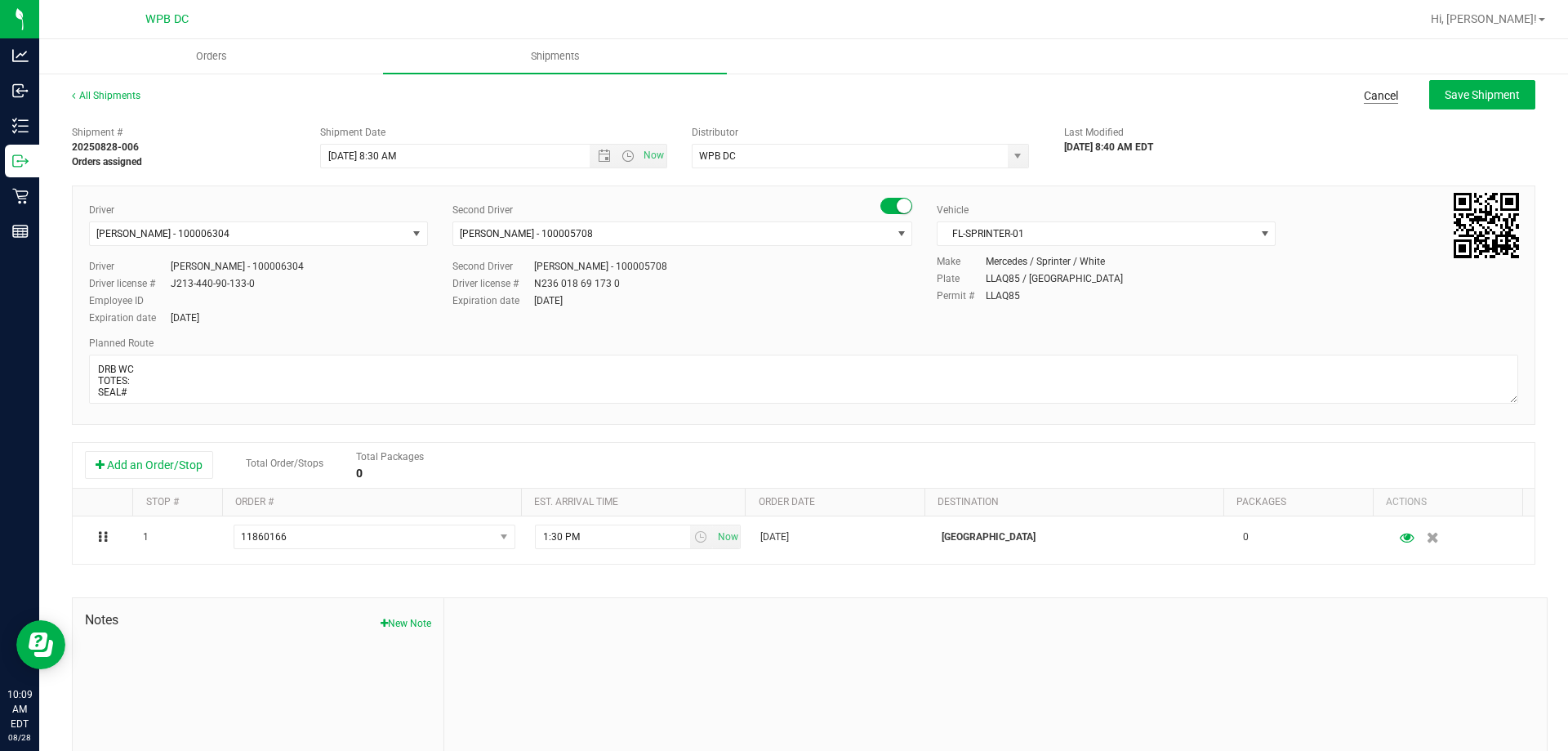
click at [1375, 99] on link "Cancel" at bounding box center [1380, 95] width 35 height 16
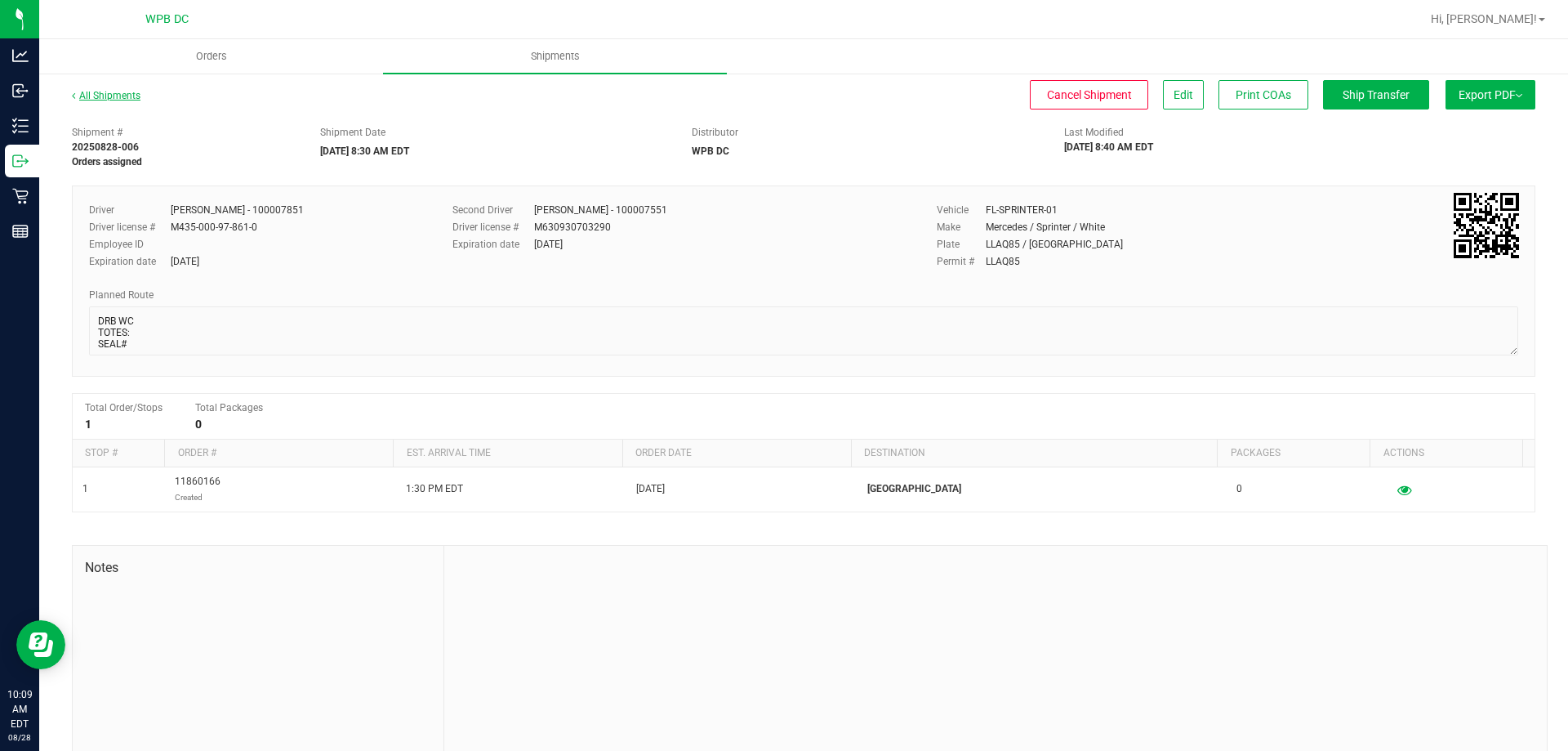
click at [111, 94] on link "All Shipments" at bounding box center [105, 96] width 69 height 11
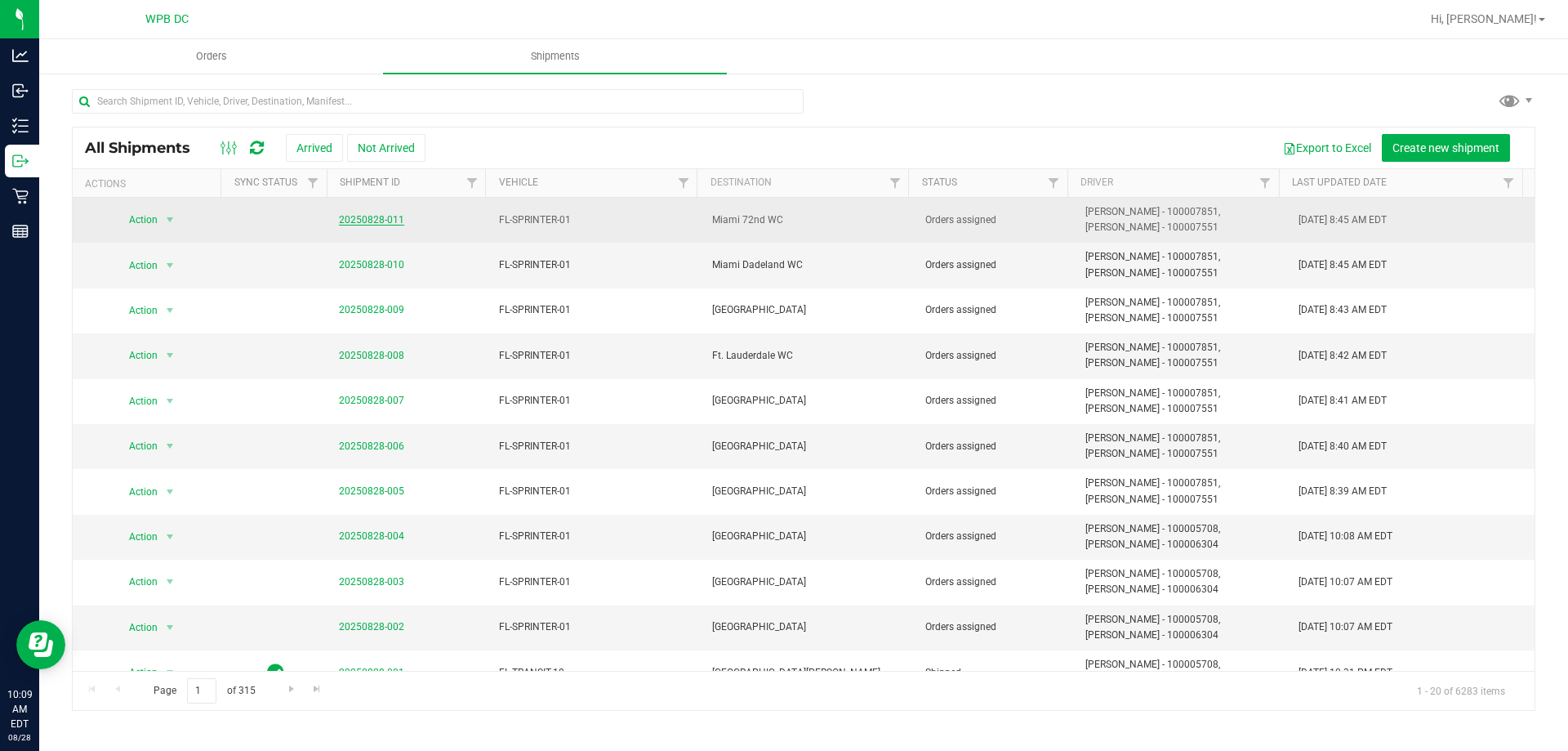
click at [378, 218] on link "20250828-011" at bounding box center [372, 220] width 66 height 11
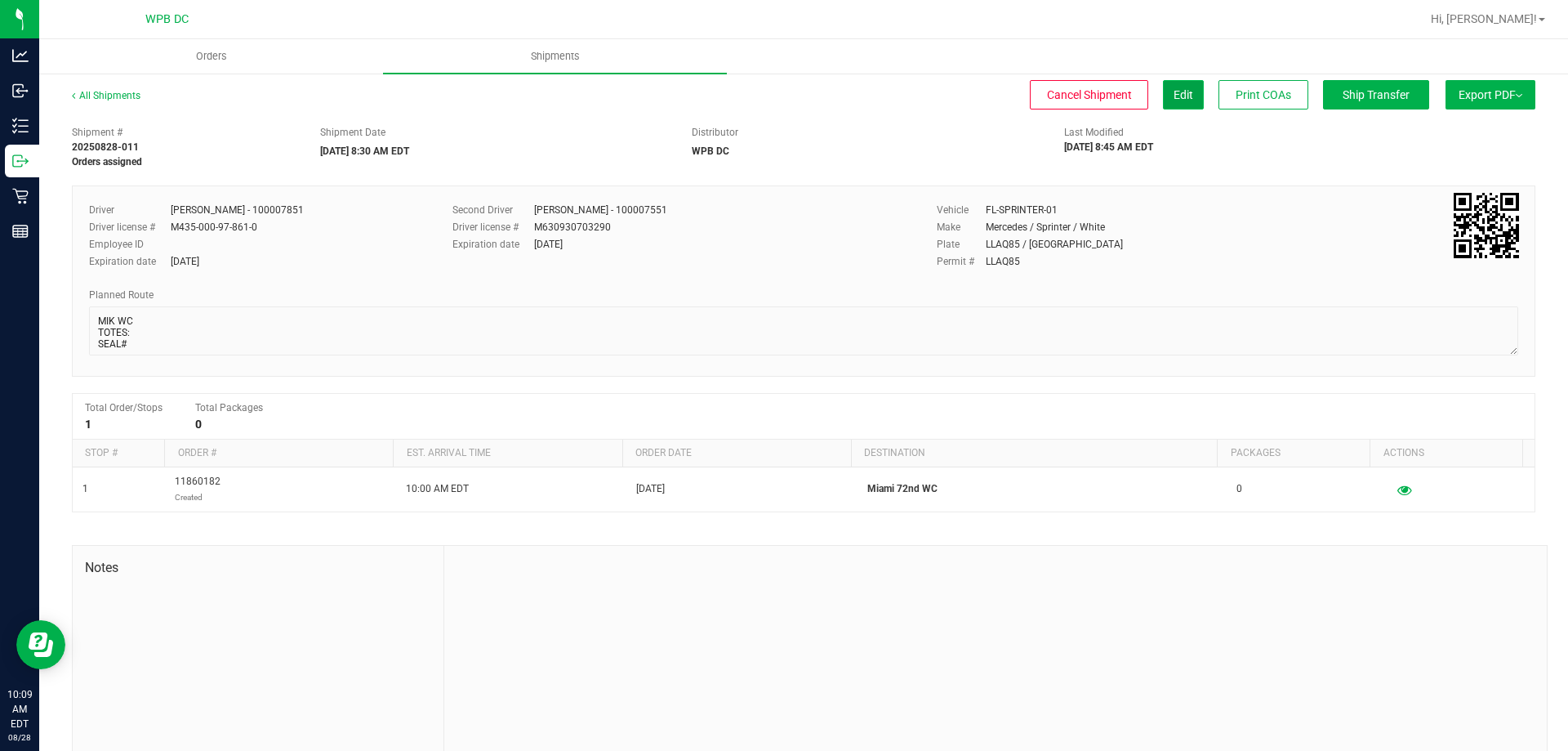
click at [1163, 86] on button "Edit" at bounding box center [1183, 94] width 40 height 29
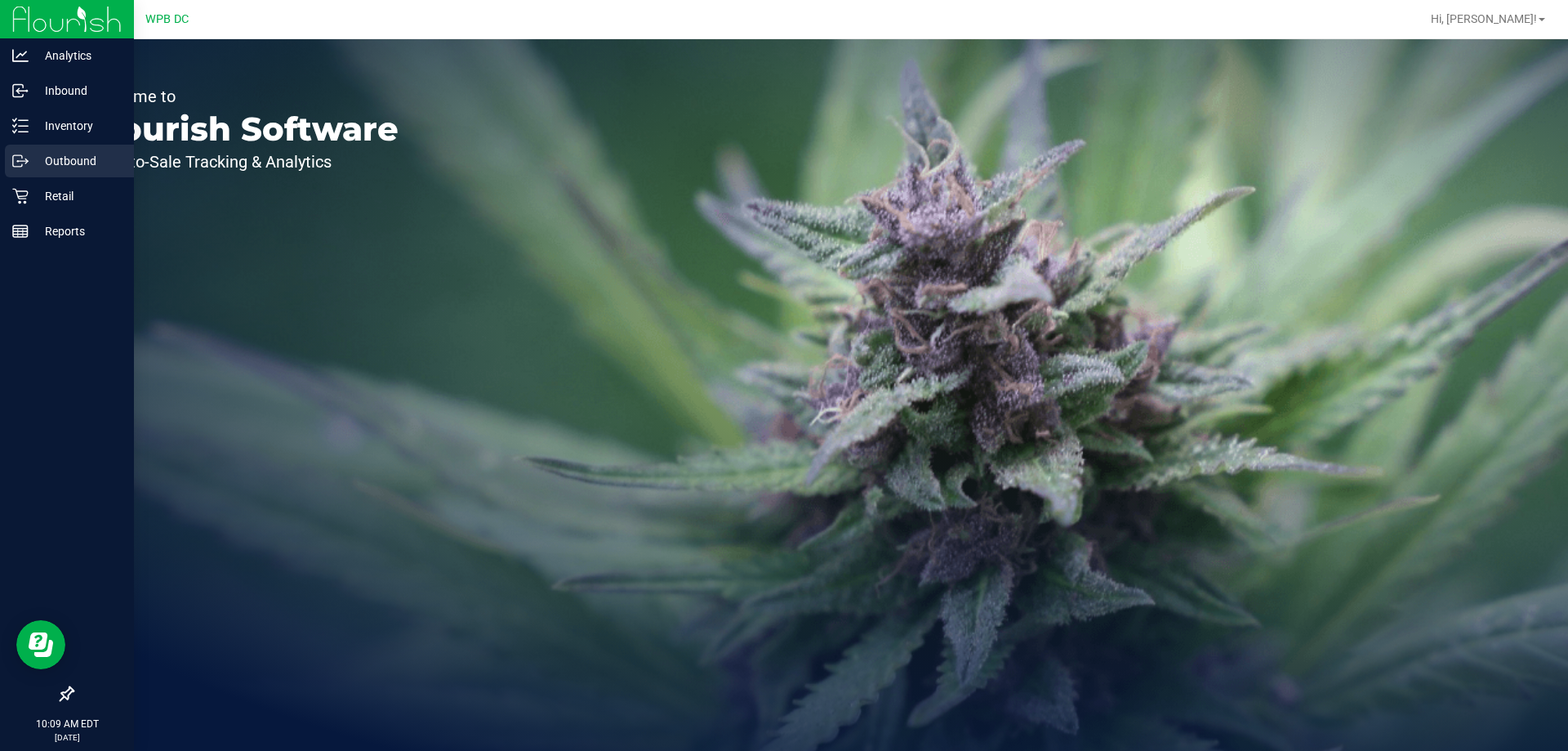
click at [80, 161] on p "Outbound" at bounding box center [77, 161] width 98 height 20
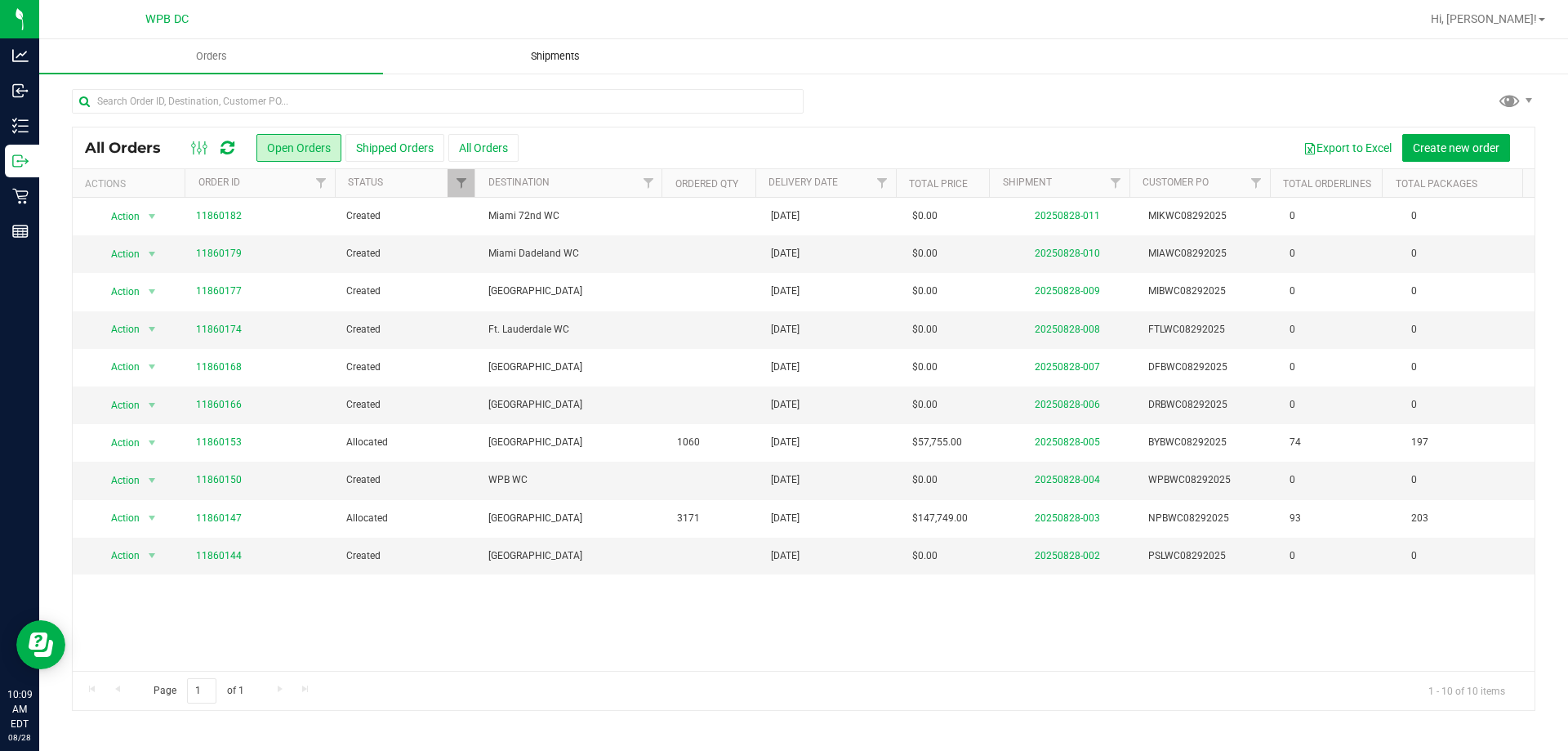
click at [549, 53] on span "Shipments" at bounding box center [554, 56] width 93 height 15
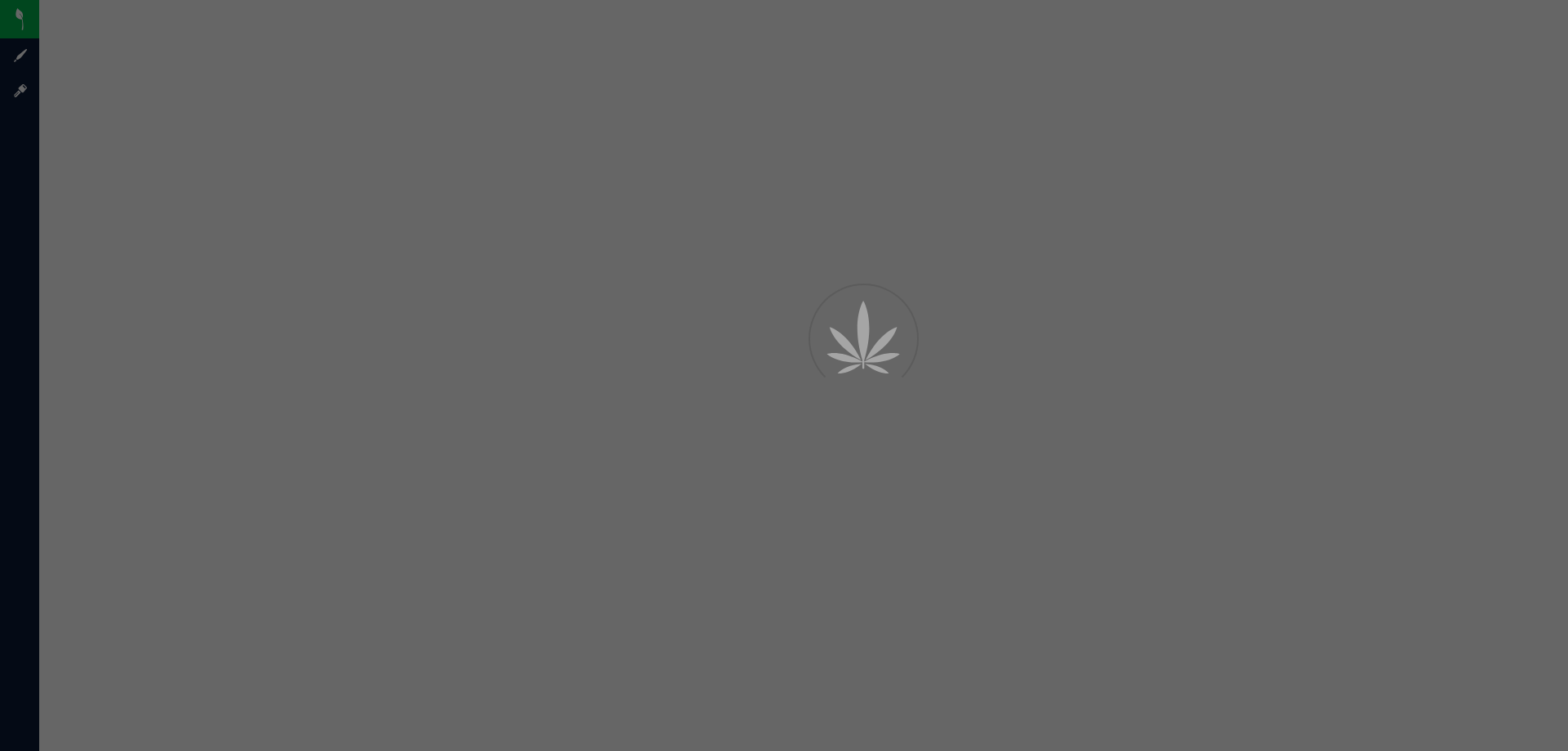
click at [1084, 550] on div at bounding box center [784, 375] width 1568 height 751
drag, startPoint x: 1084, startPoint y: 548, endPoint x: 625, endPoint y: 426, distance: 474.9
click at [625, 426] on div at bounding box center [784, 375] width 1568 height 751
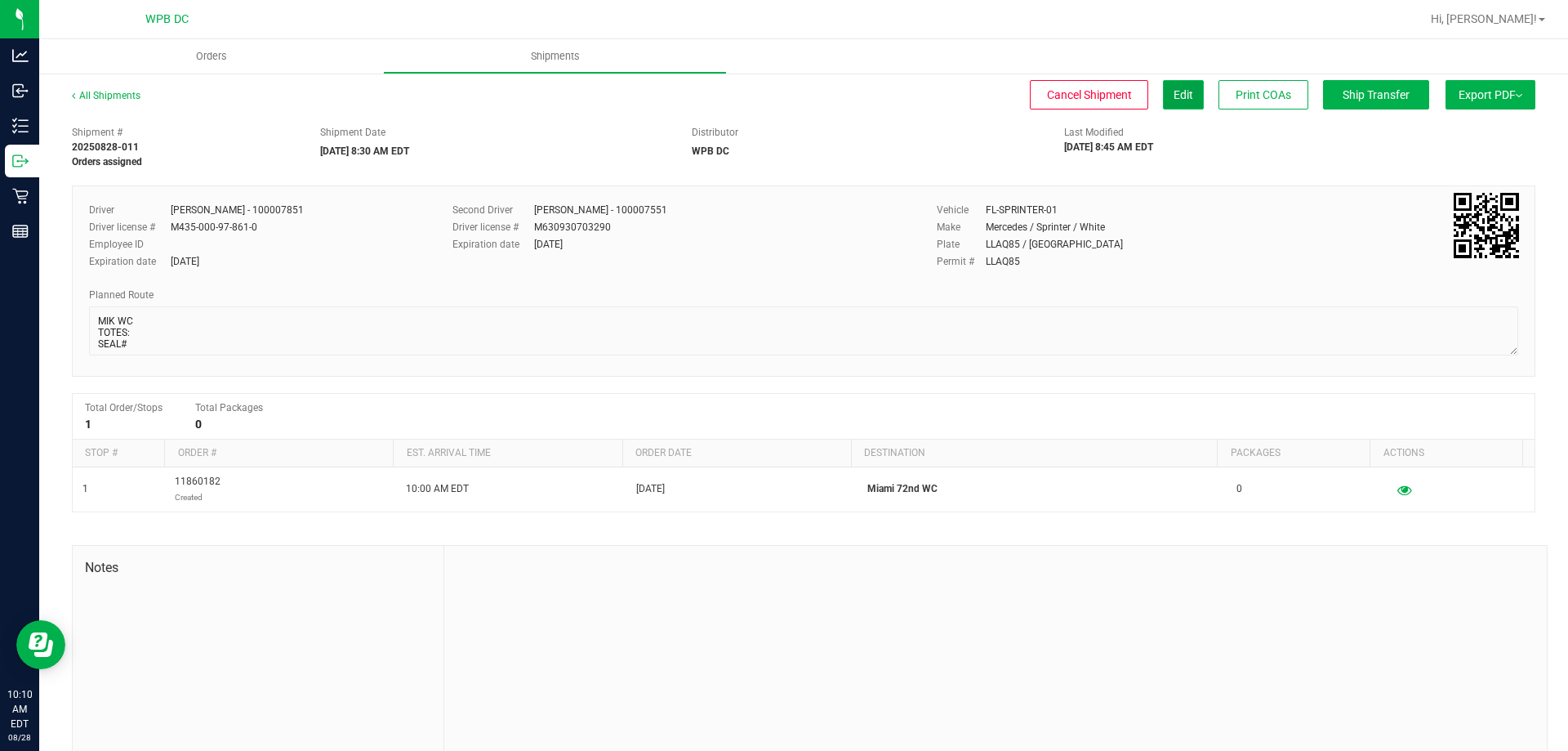
click at [1180, 102] on button "Edit" at bounding box center [1183, 94] width 40 height 29
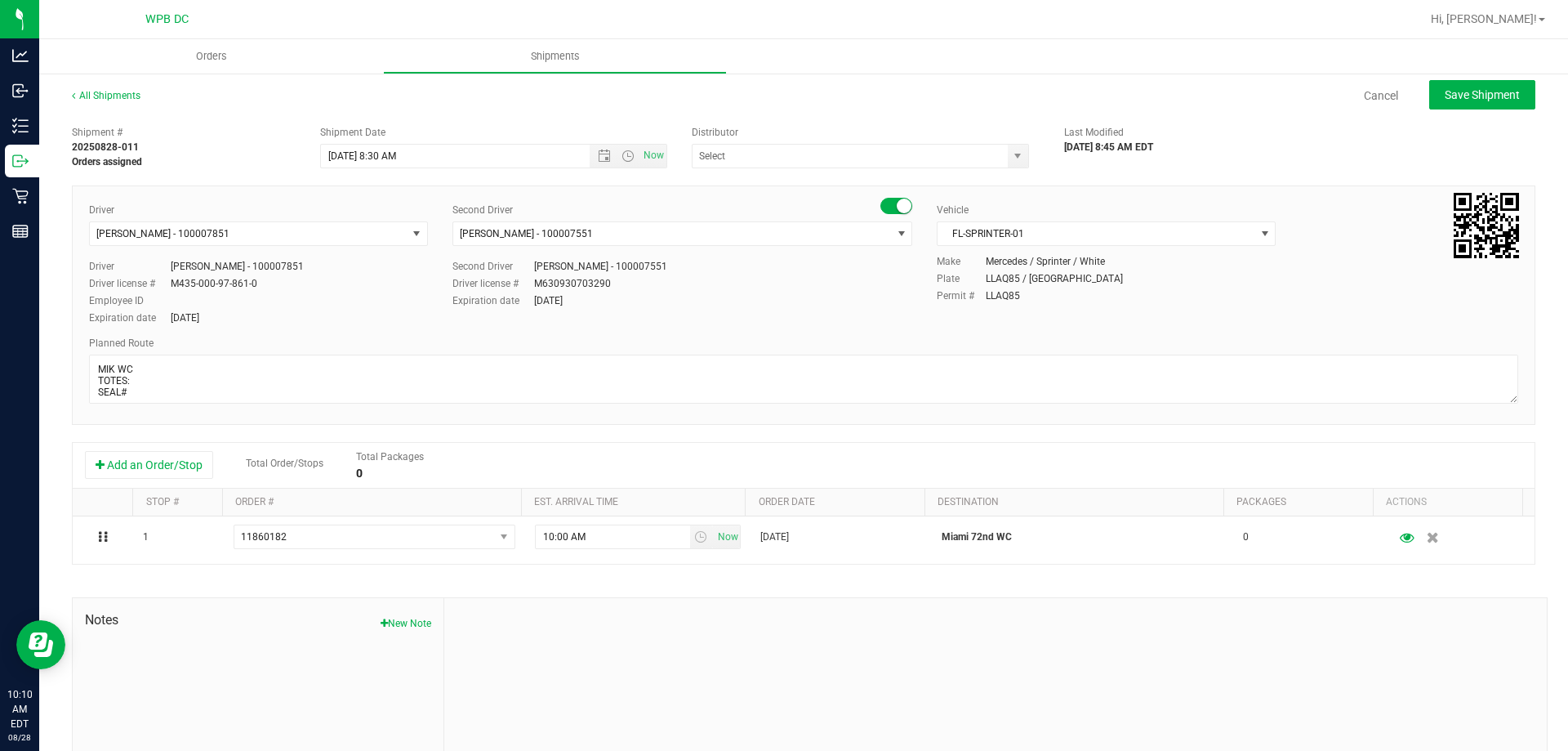
type input "WPB DC"
click at [1154, 228] on span "FL-SPRINTER-01" at bounding box center [1095, 233] width 317 height 23
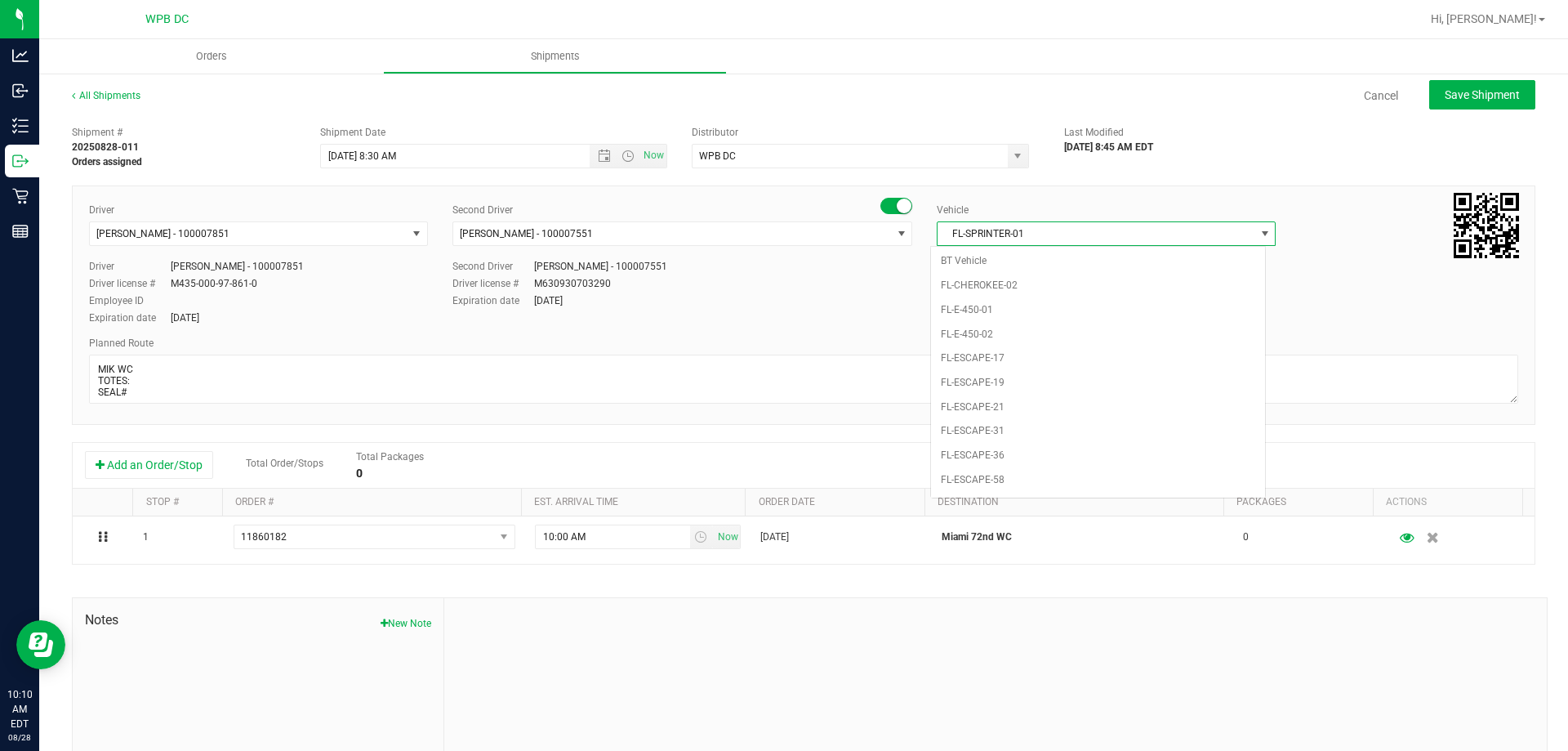
scroll to position [702, 0]
click at [1057, 430] on li "FL-SAVANA-03" at bounding box center [1097, 433] width 334 height 24
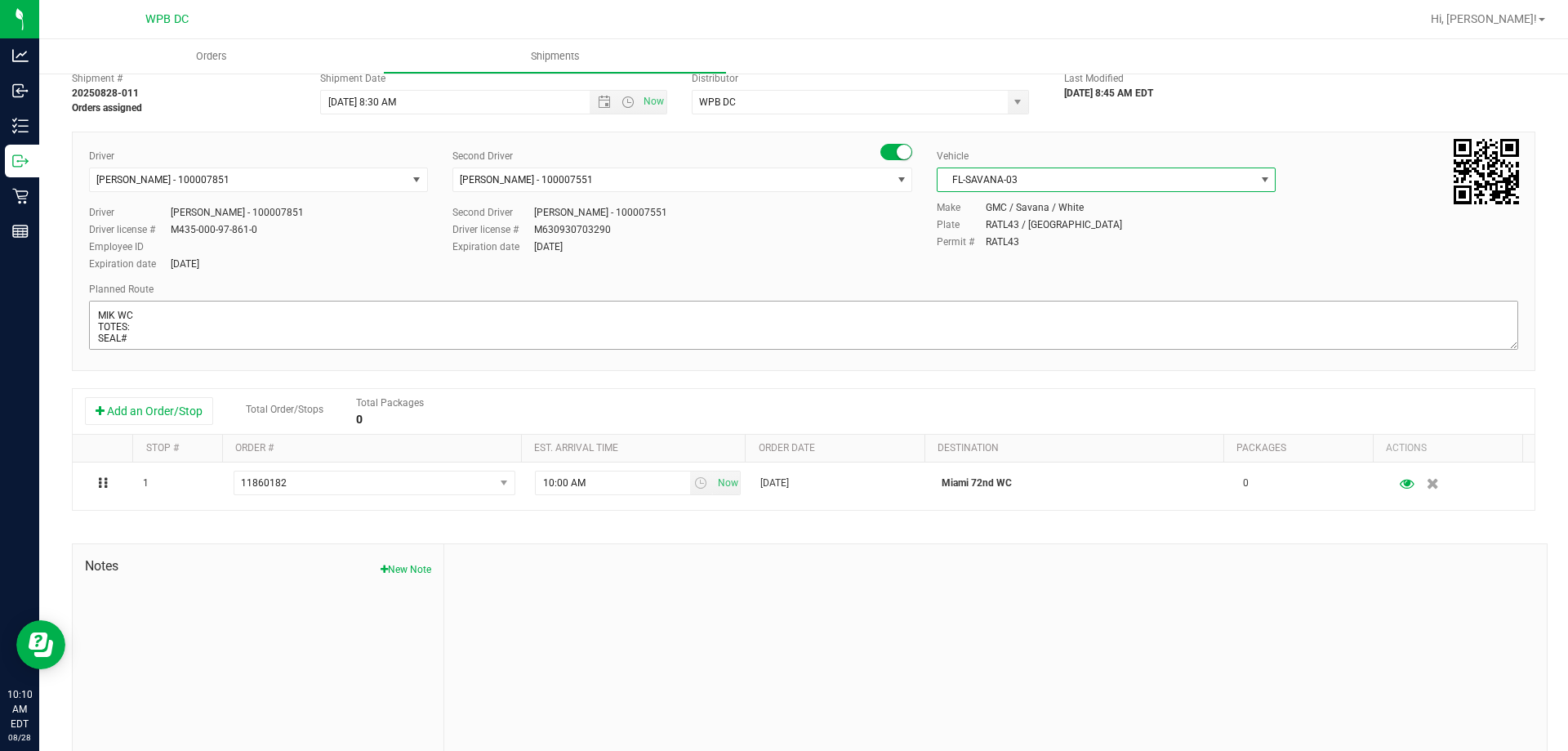
scroll to position [85, 0]
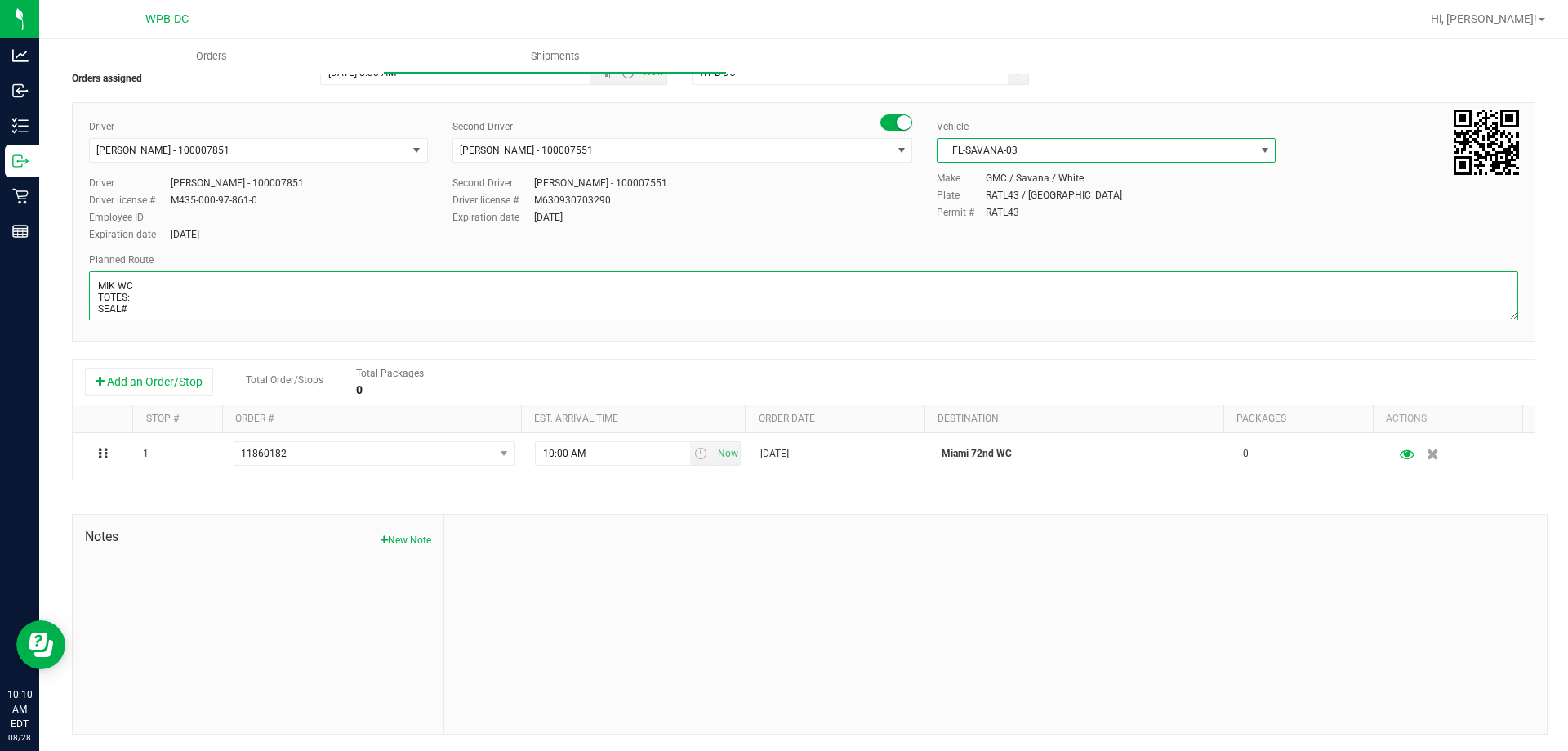
click at [382, 308] on textarea at bounding box center [803, 296] width 1429 height 49
drag, startPoint x: 420, startPoint y: 310, endPoint x: 293, endPoint y: 321, distance: 127.5
click at [293, 321] on div at bounding box center [803, 298] width 1429 height 53
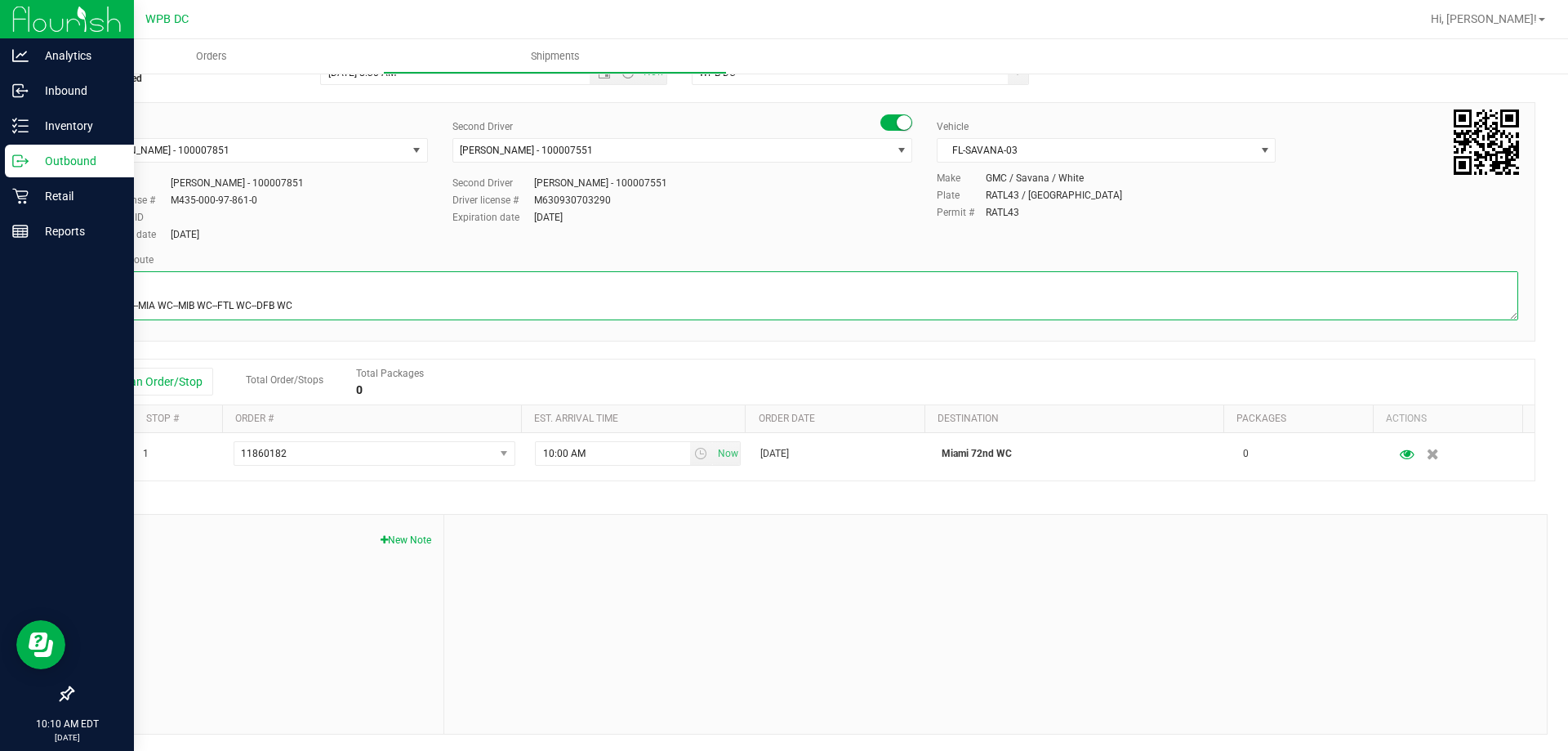
drag, startPoint x: 336, startPoint y: 298, endPoint x: 70, endPoint y: 308, distance: 266.2
click at [68, 308] on div "Analytics Inbound Inventory Outbound Retail Reports 10:10 AM EDT [DATE] 08/28 W…" at bounding box center [784, 375] width 1568 height 751
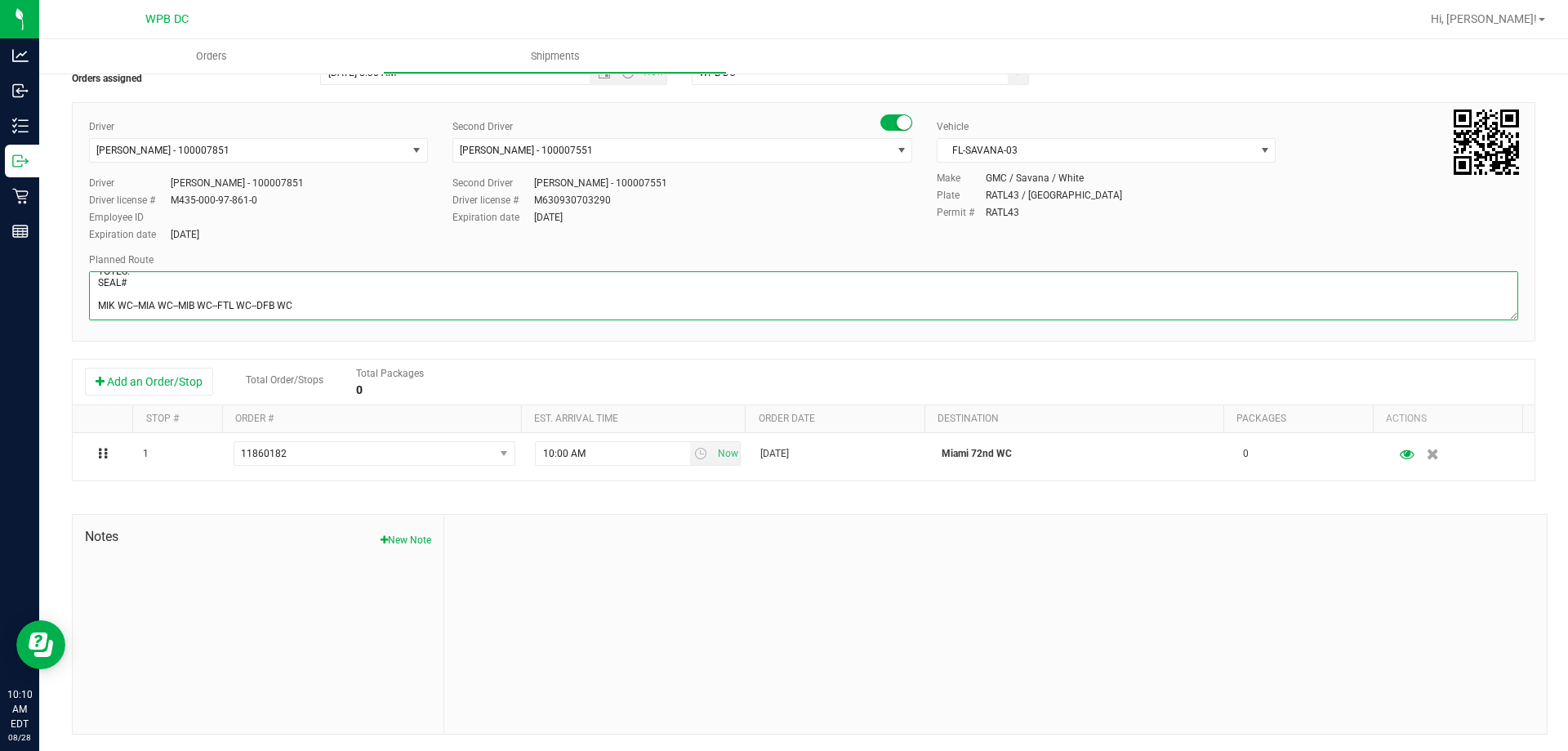
click at [412, 302] on textarea at bounding box center [803, 296] width 1429 height 49
drag, startPoint x: 412, startPoint y: 302, endPoint x: 92, endPoint y: 305, distance: 320.0
click at [92, 305] on textarea at bounding box center [803, 296] width 1429 height 49
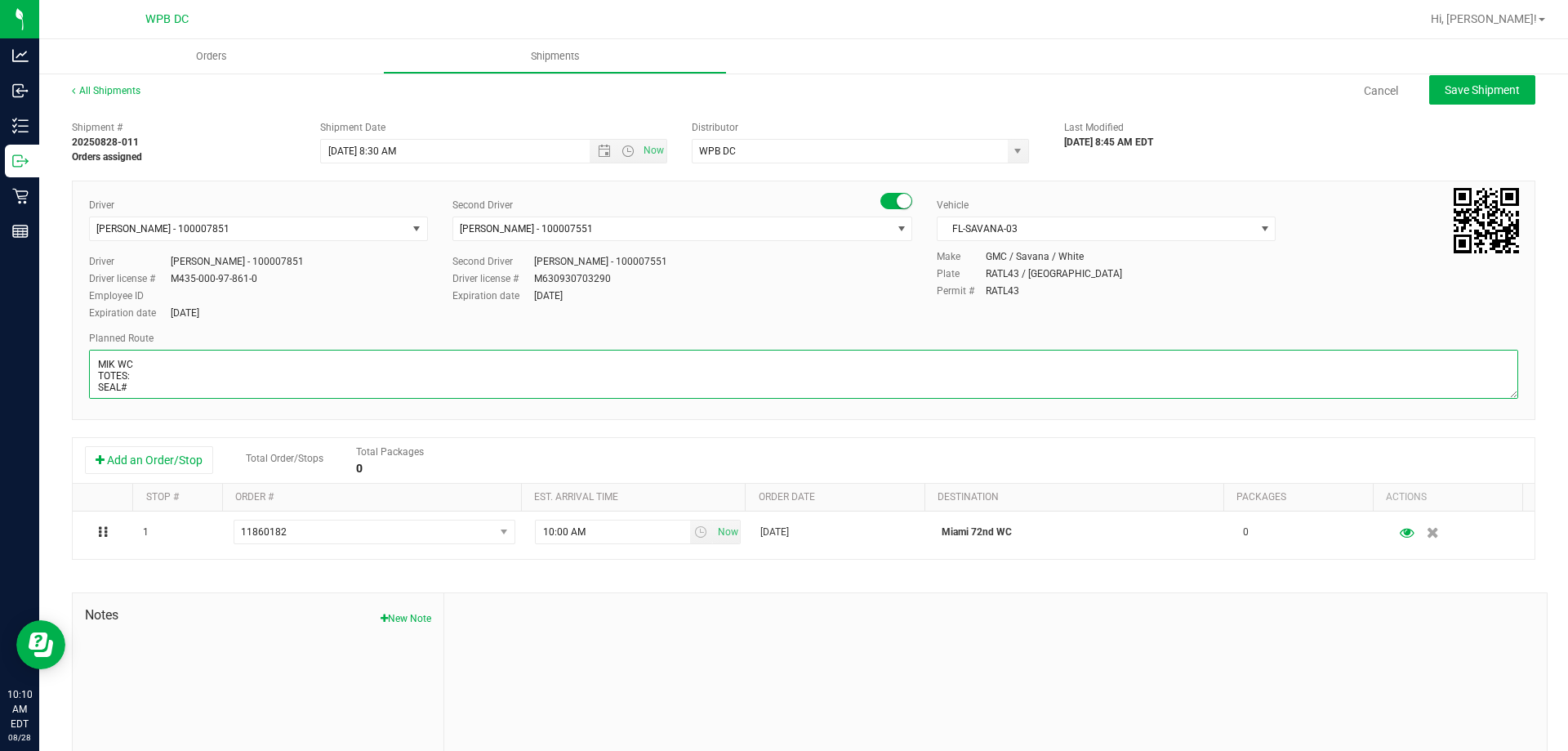
scroll to position [0, 0]
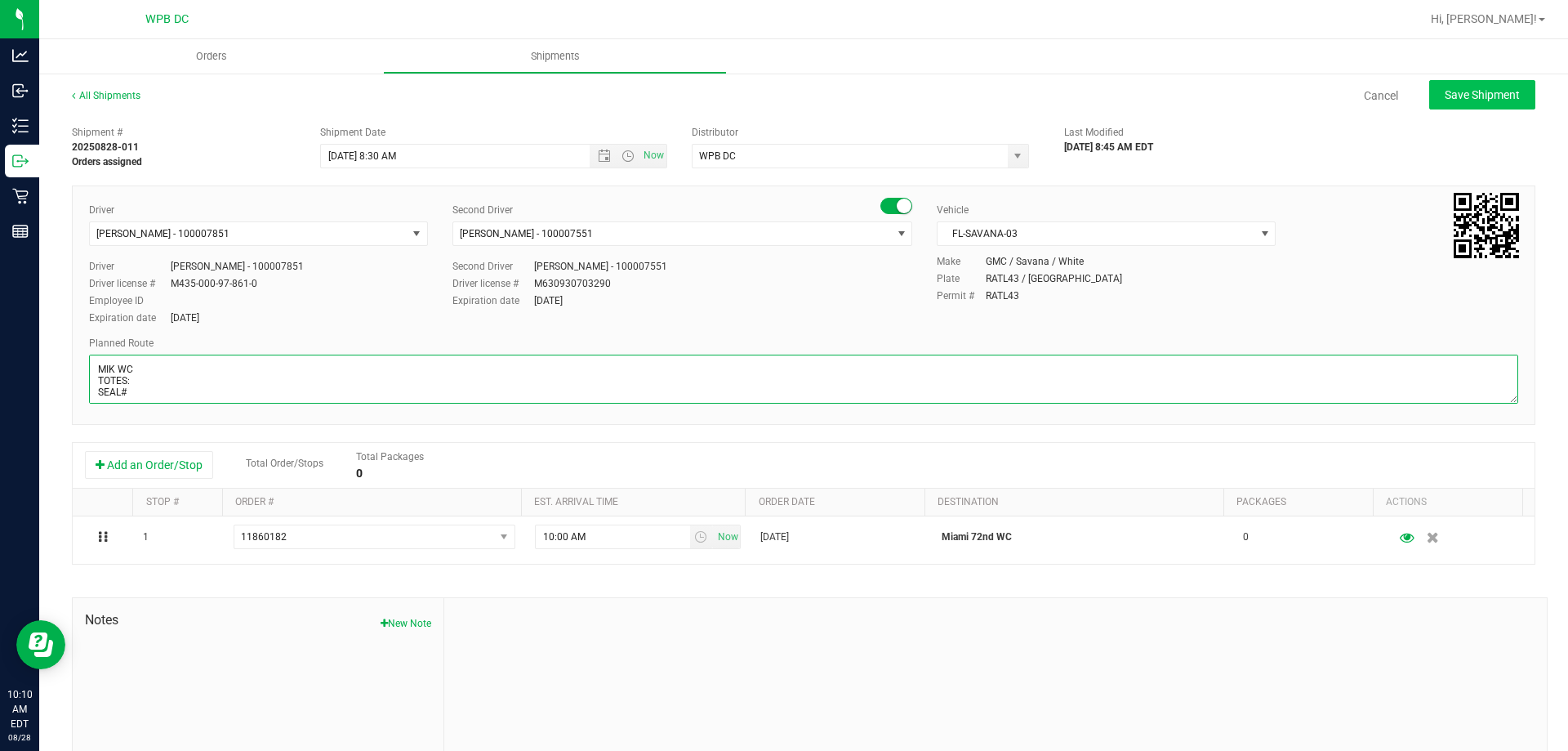
type textarea "MIK WC TOTES: SEAL# MIK WC--MIA WC--MIB WC--FTL WC--DFB WC"
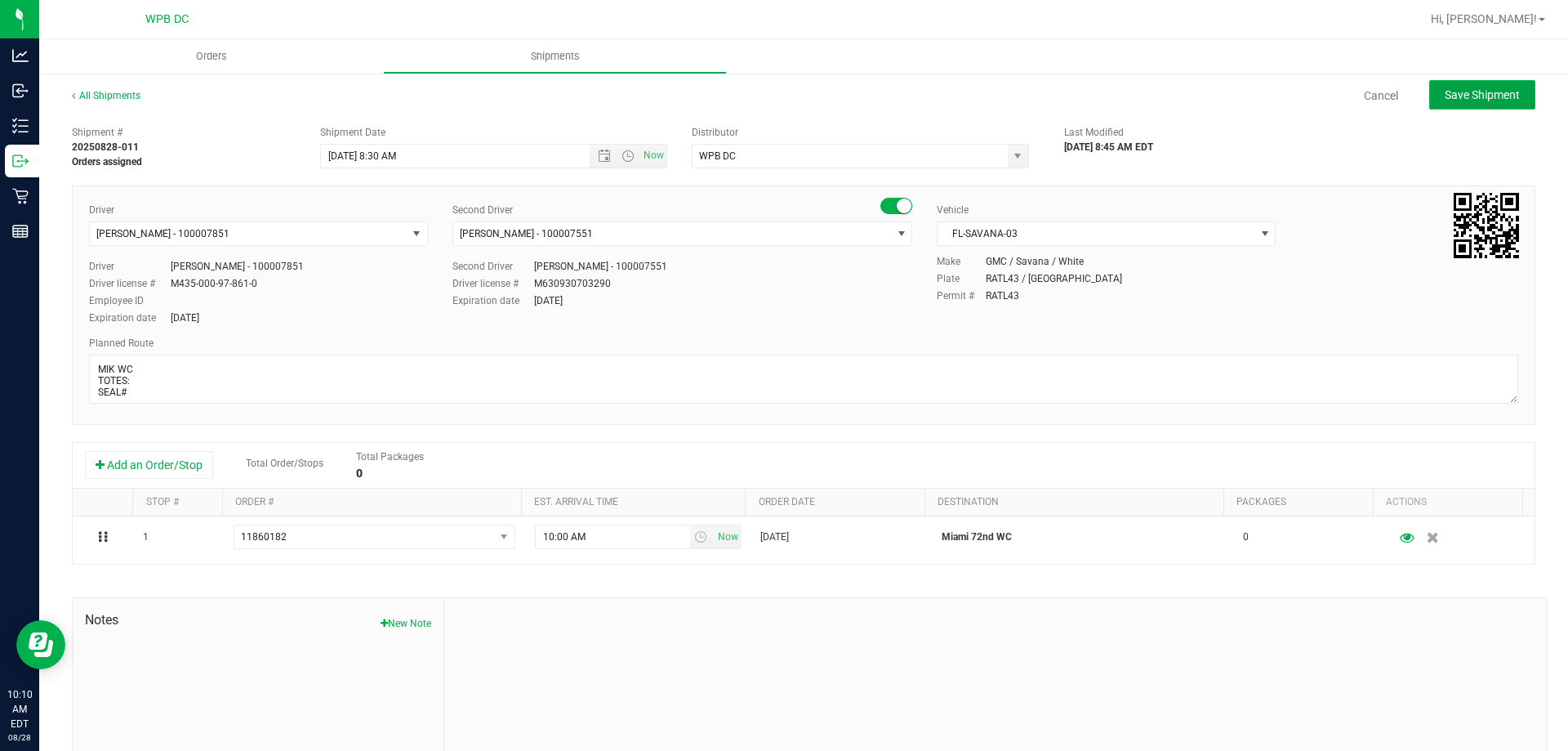
click at [1454, 88] on span "Save Shipment" at bounding box center [1483, 95] width 75 height 13
type input "[DATE] 12:30 PM"
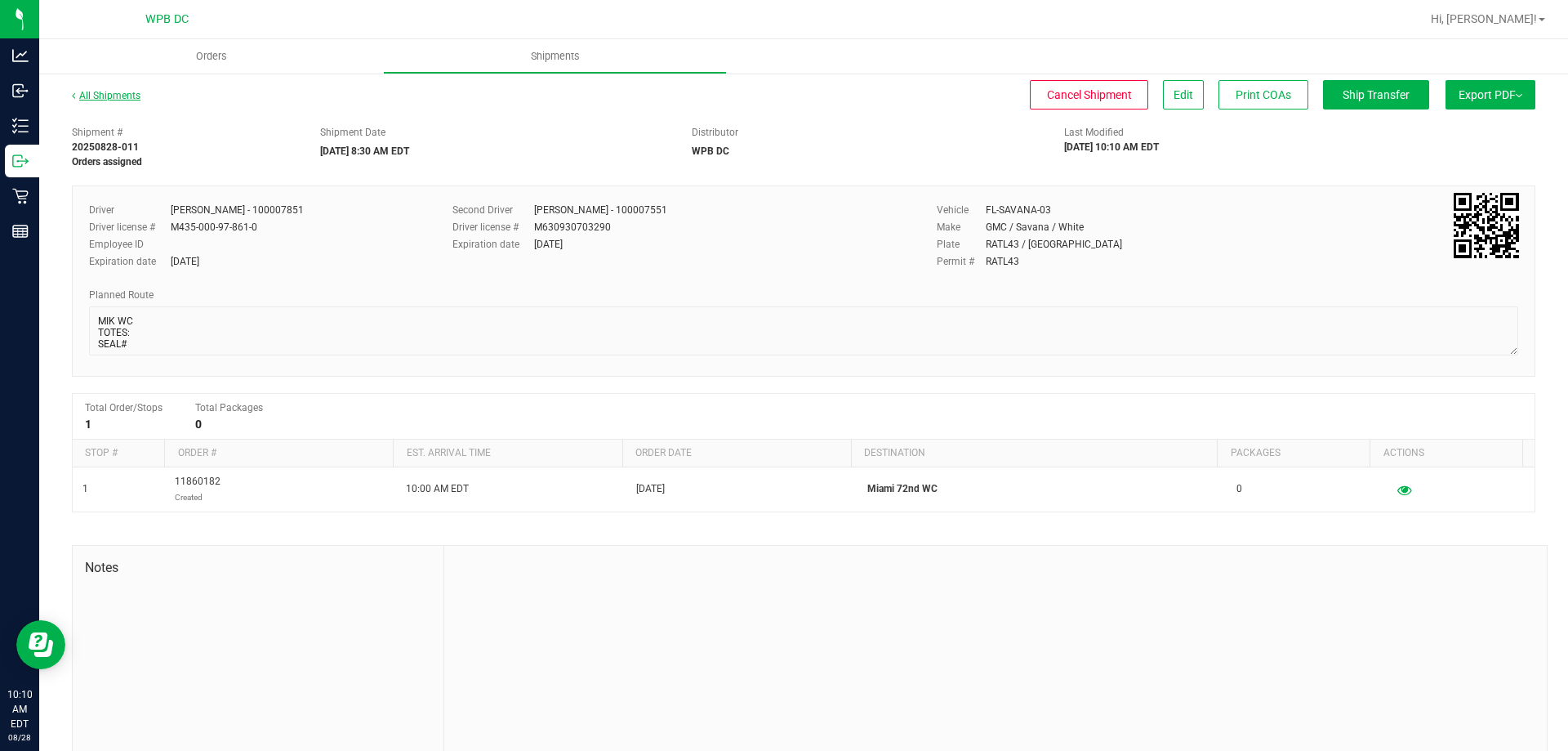
click at [111, 92] on link "All Shipments" at bounding box center [105, 96] width 69 height 11
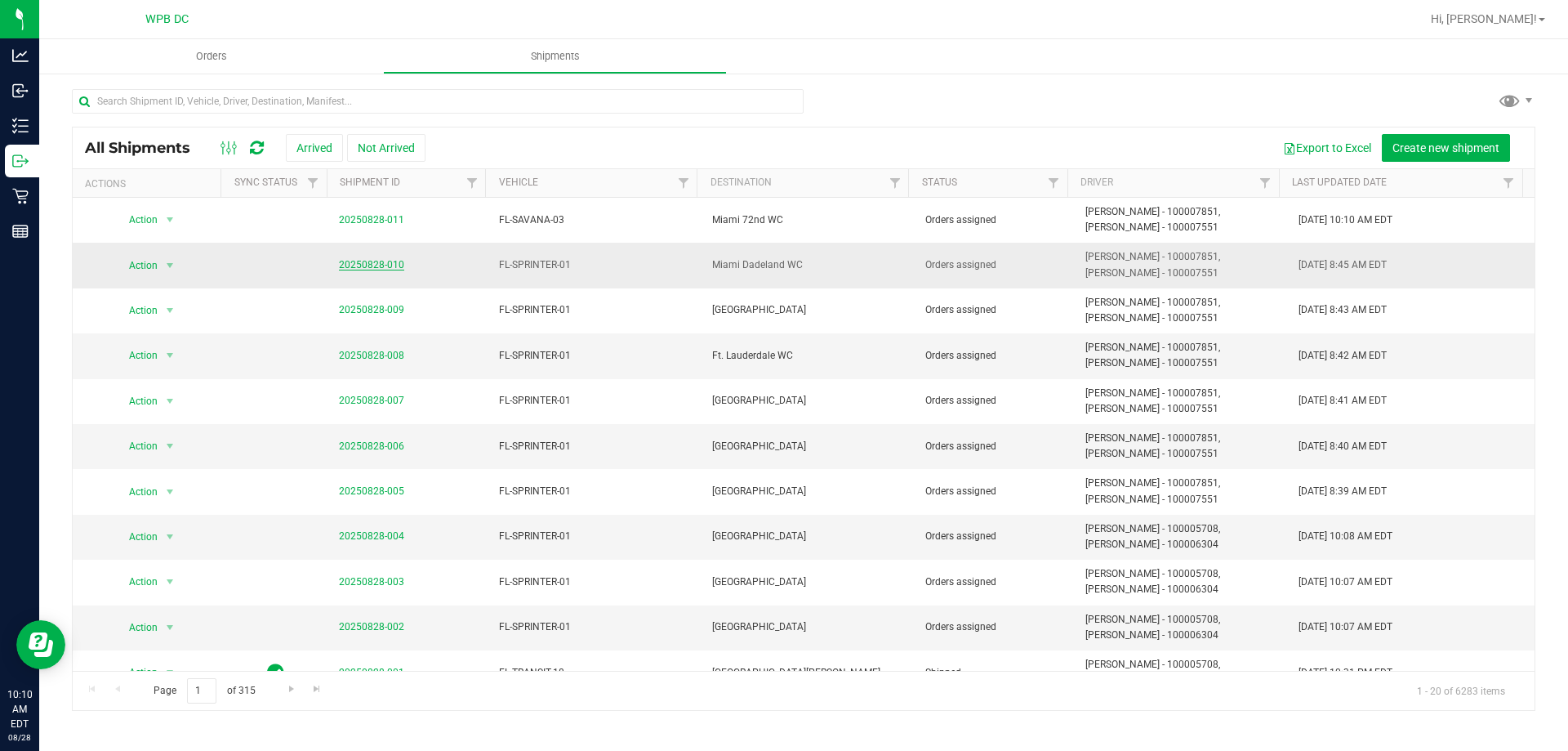
click at [391, 261] on link "20250828-010" at bounding box center [372, 265] width 66 height 11
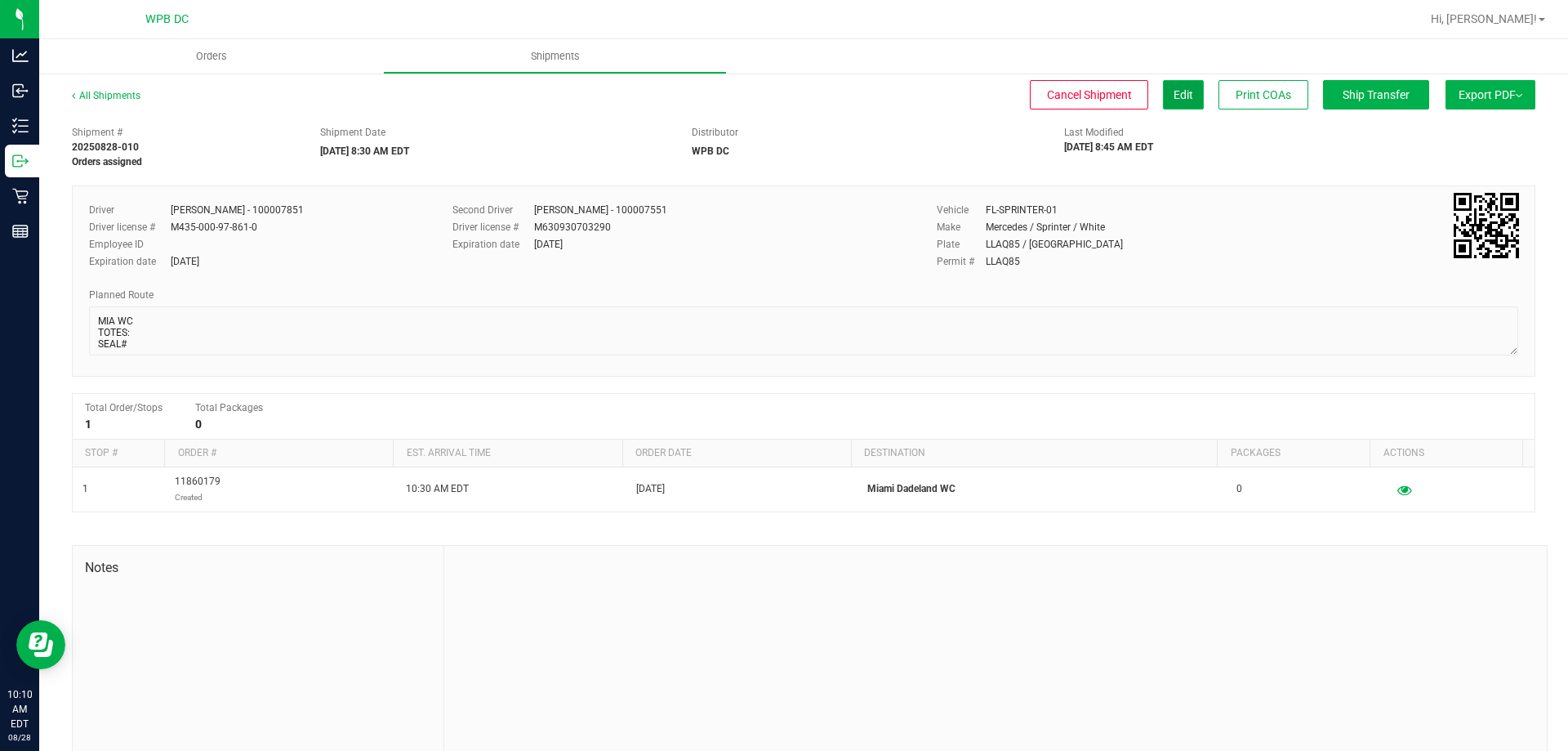
click at [1183, 103] on button "Edit" at bounding box center [1183, 94] width 40 height 29
click at [1176, 86] on button "Edit" at bounding box center [1183, 94] width 40 height 29
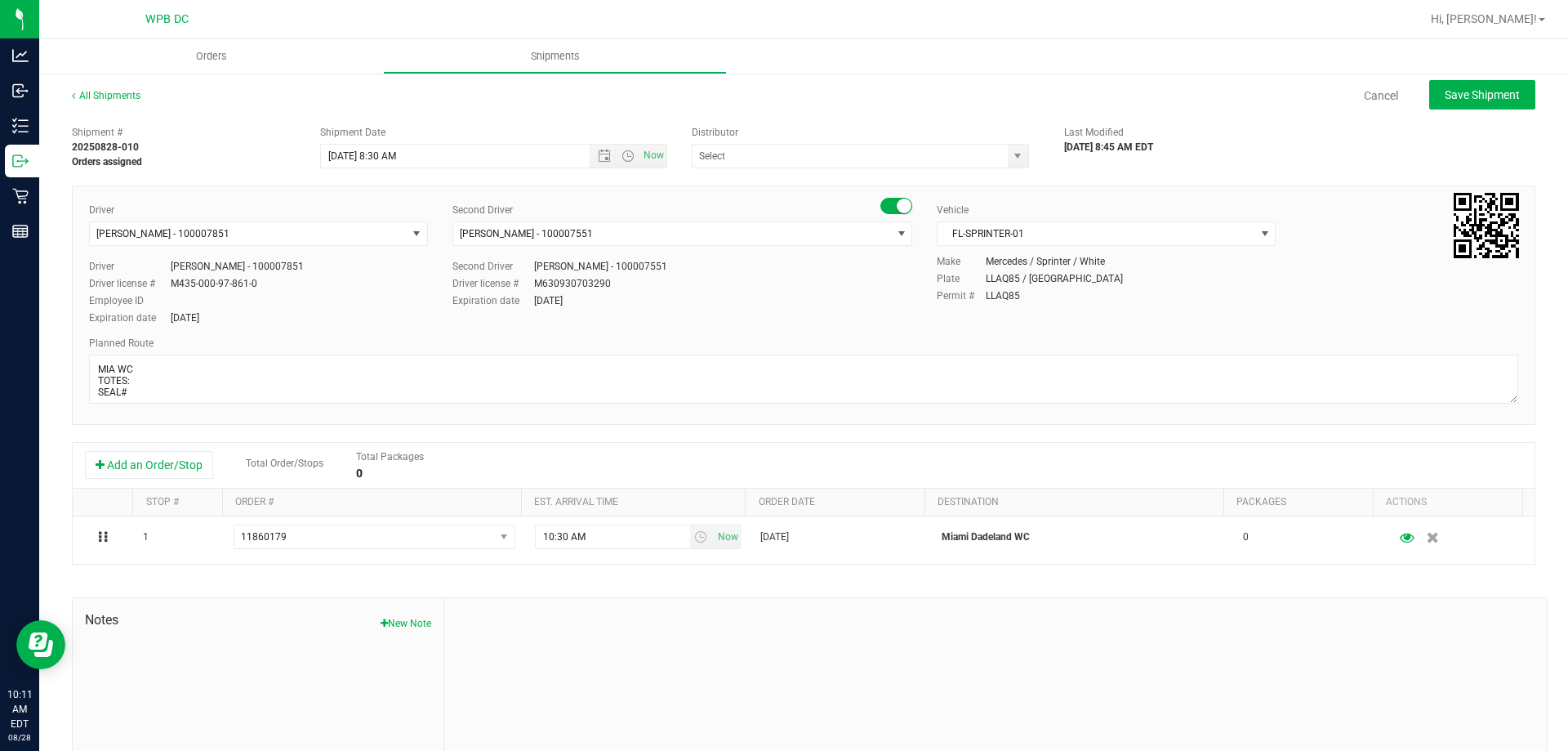
type input "WPB DC"
click at [1106, 233] on span "FL-SPRINTER-01" at bounding box center [1095, 233] width 317 height 23
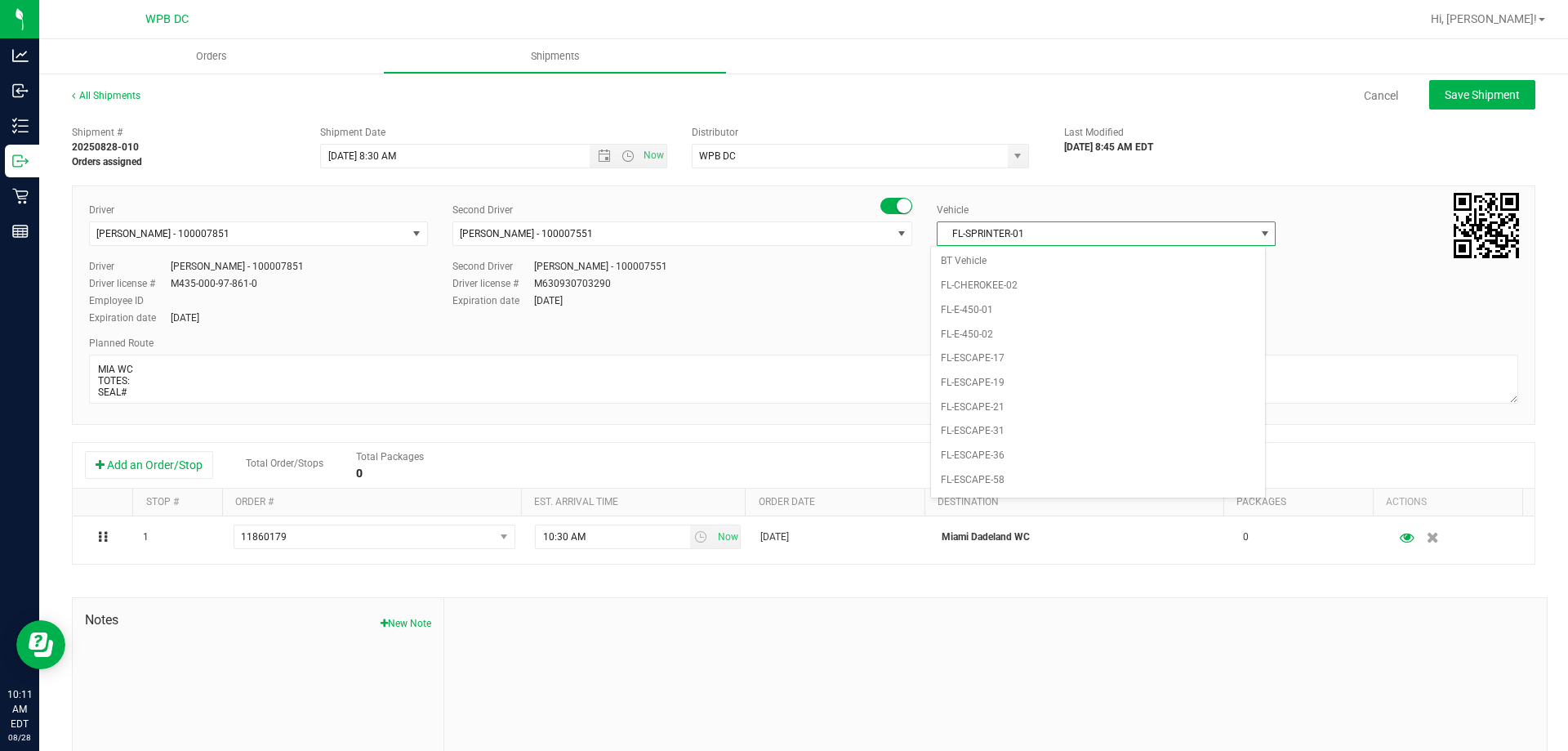
scroll to position [702, 0]
click at [1058, 426] on li "FL-SAVANA-03" at bounding box center [1097, 433] width 334 height 24
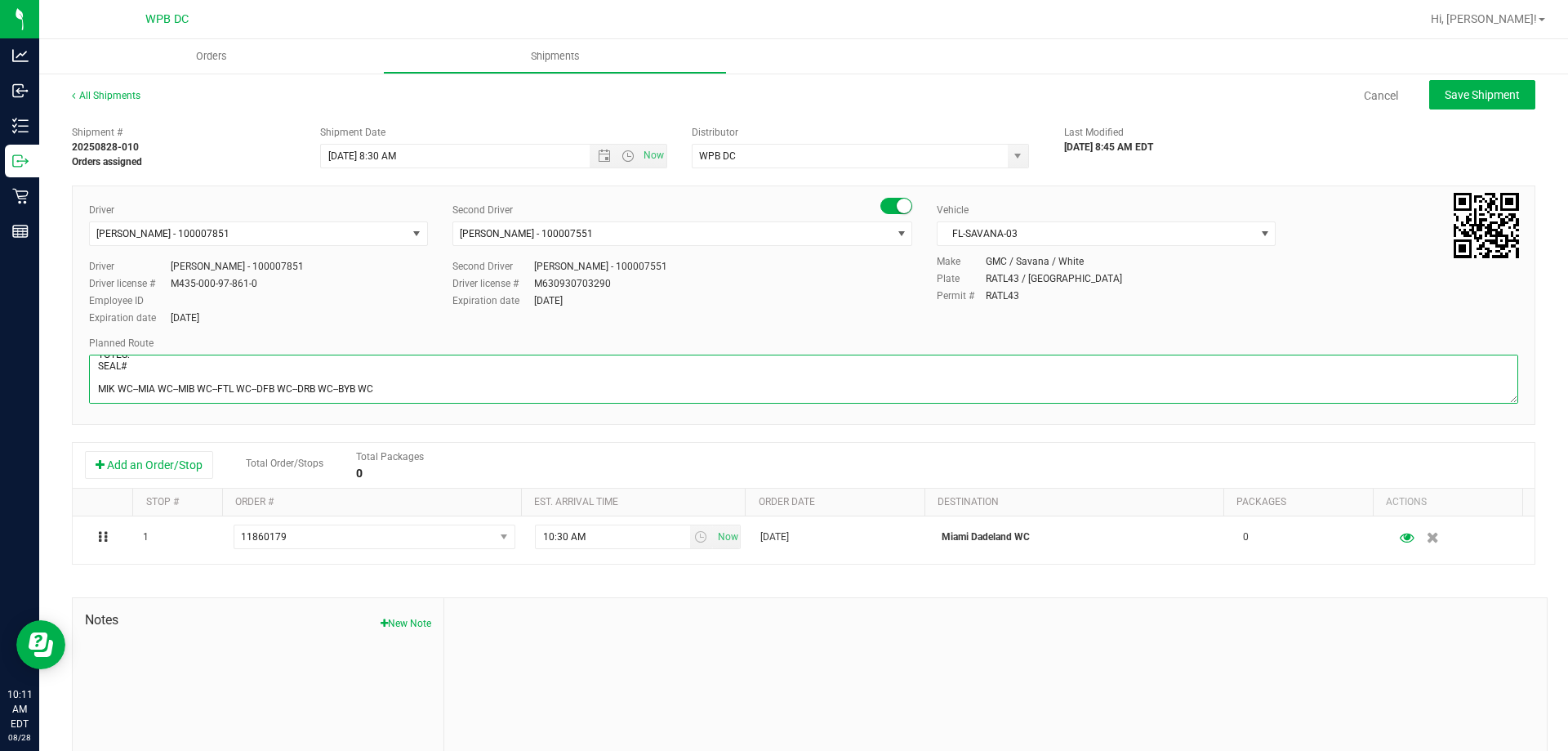
drag, startPoint x: 401, startPoint y: 390, endPoint x: 90, endPoint y: 425, distance: 313.0
click at [90, 425] on div "Shipment # 20250828-010 Orders assigned Shipment Date 8/29/2025 8:30 AM Now Dis…" at bounding box center [802, 467] width 1463 height 700
paste textarea "MIK WC--MIA WC--MIB WC--FTL WC--DFB WC"
type textarea "MIA WC TOTES: SEAL# MIK WC--MIA WC--MIB WC--FTL WC--DFB WC"
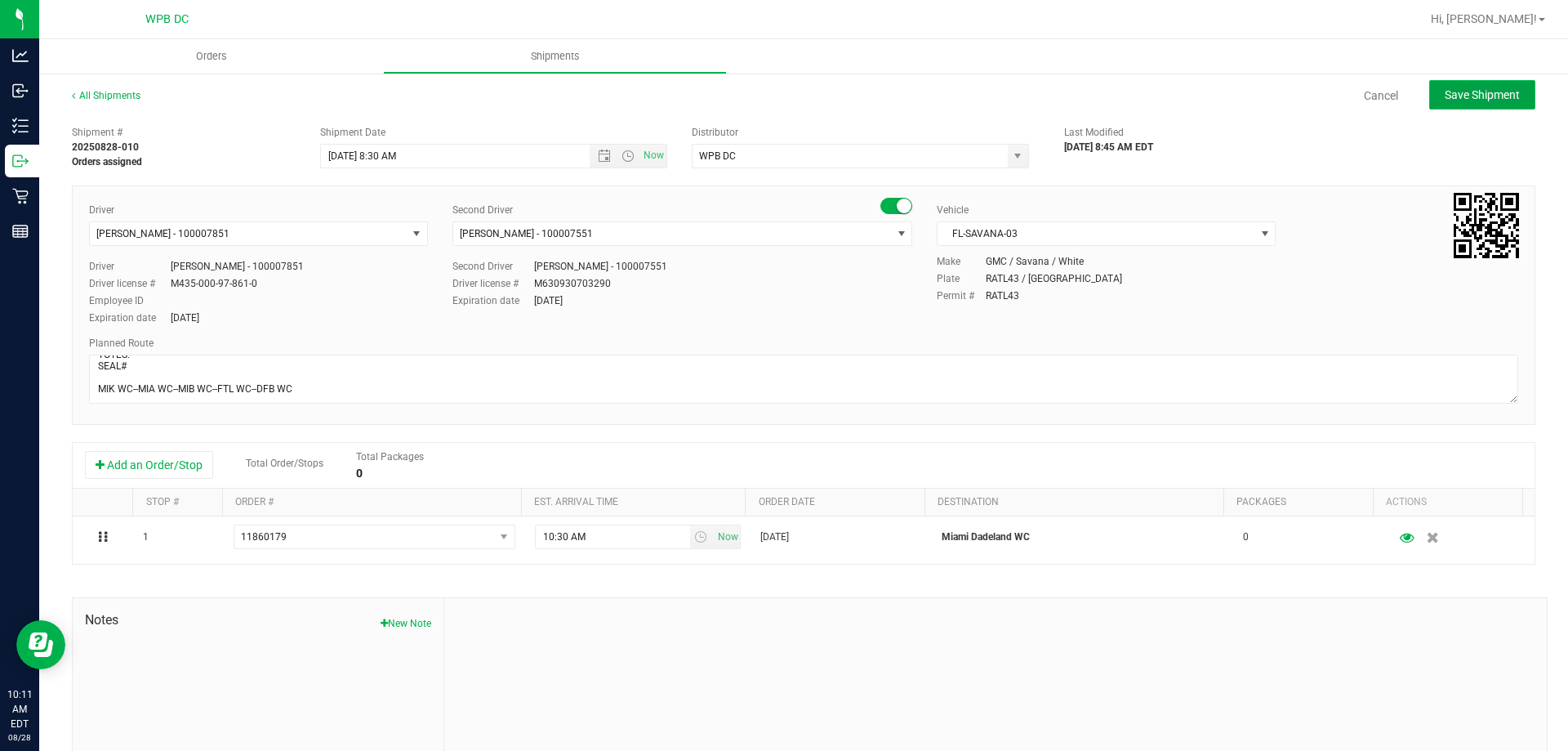
click at [1508, 82] on button "Save Shipment" at bounding box center [1482, 94] width 106 height 29
type input "[DATE] 12:30 PM"
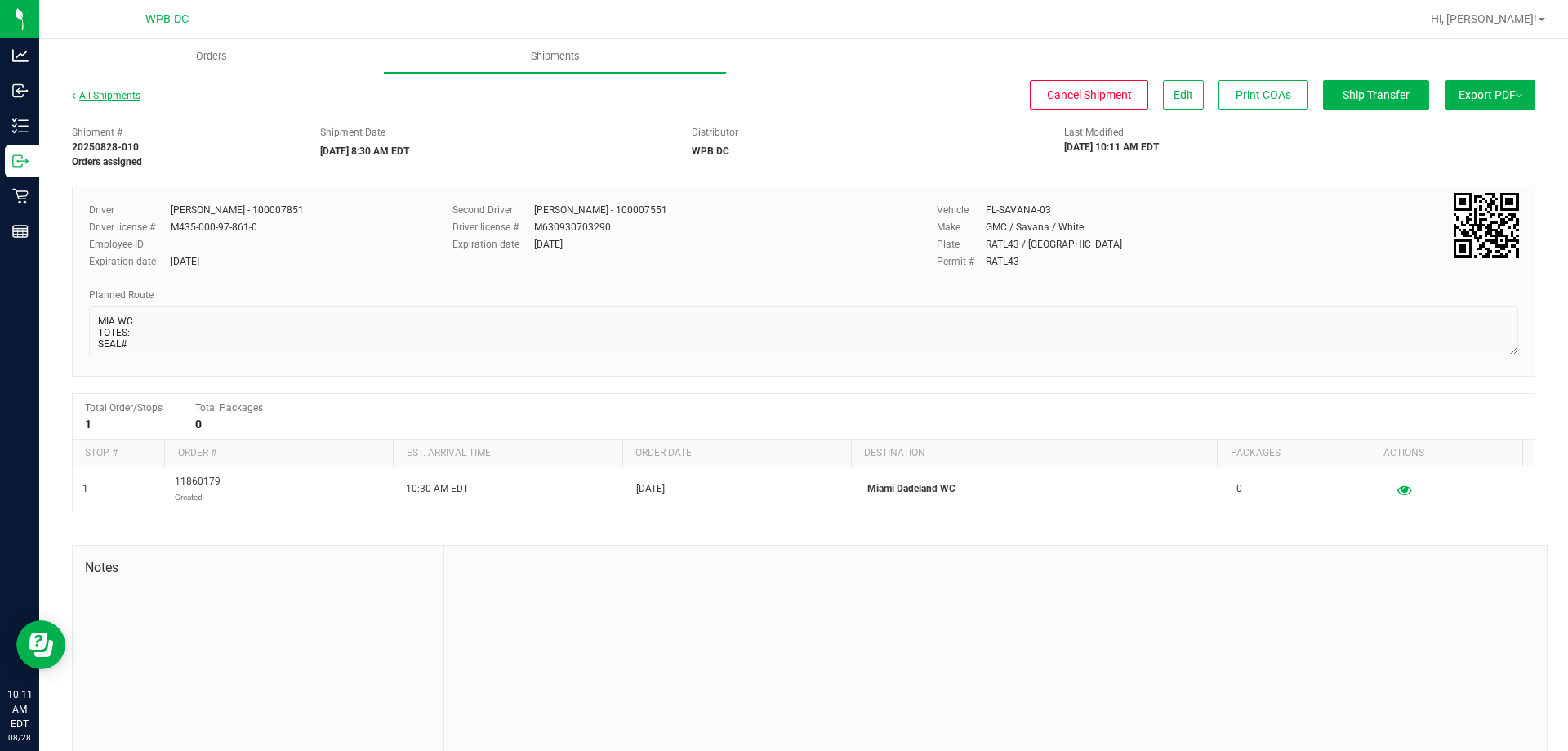
click at [117, 99] on link "All Shipments" at bounding box center [105, 96] width 69 height 11
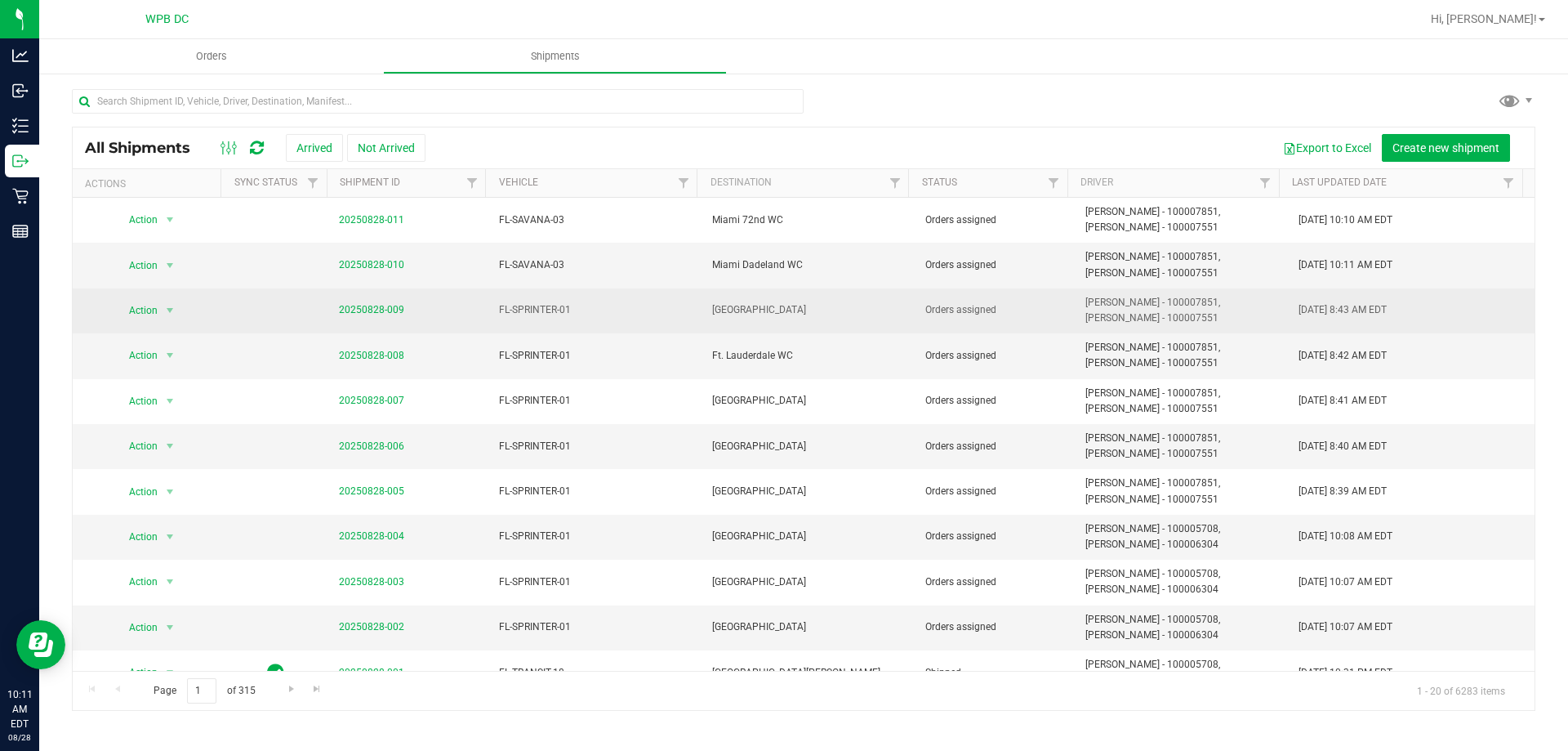
click at [383, 317] on span "20250828-009" at bounding box center [372, 310] width 66 height 16
click at [387, 309] on link "20250828-009" at bounding box center [372, 309] width 66 height 11
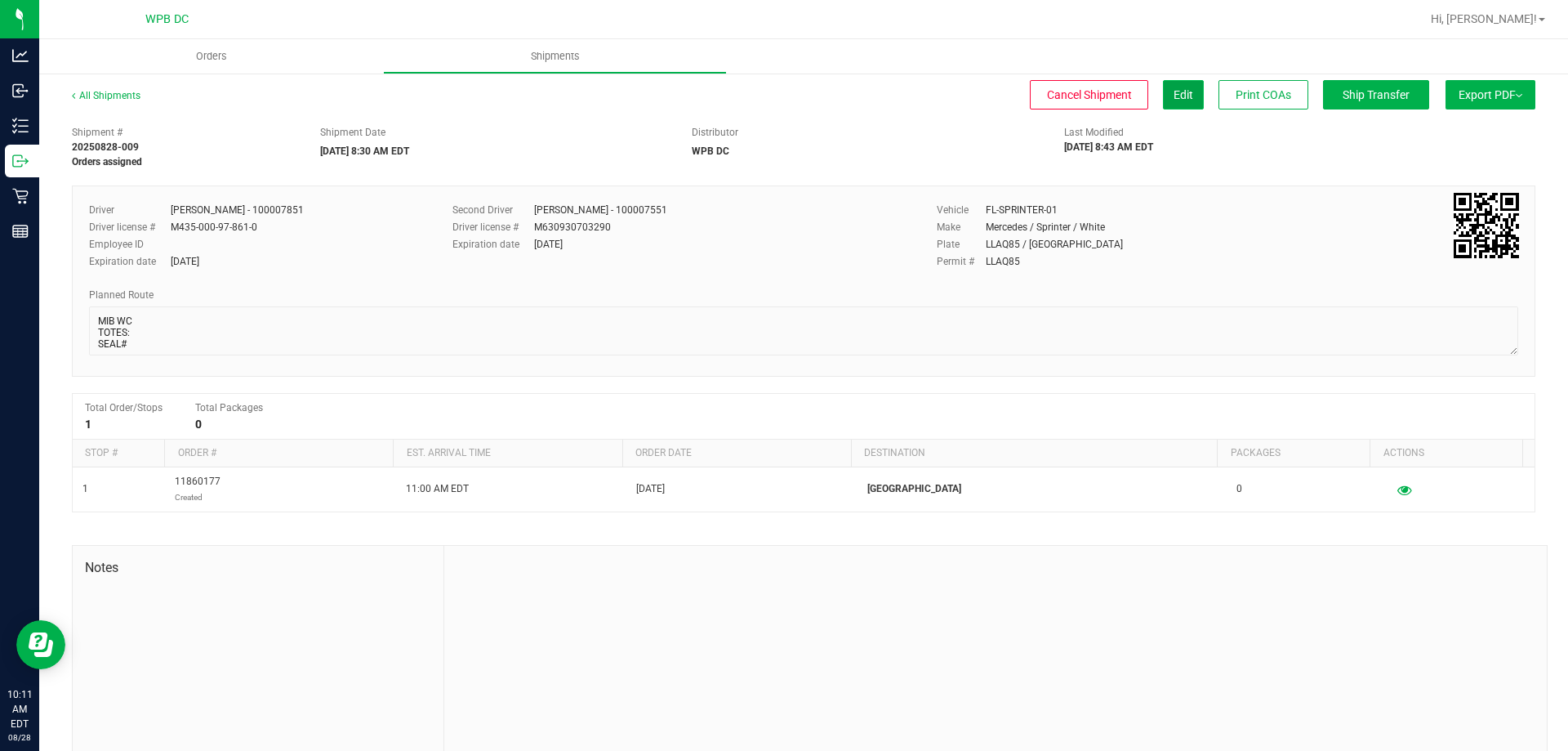
click at [1182, 95] on button "Edit" at bounding box center [1183, 94] width 40 height 29
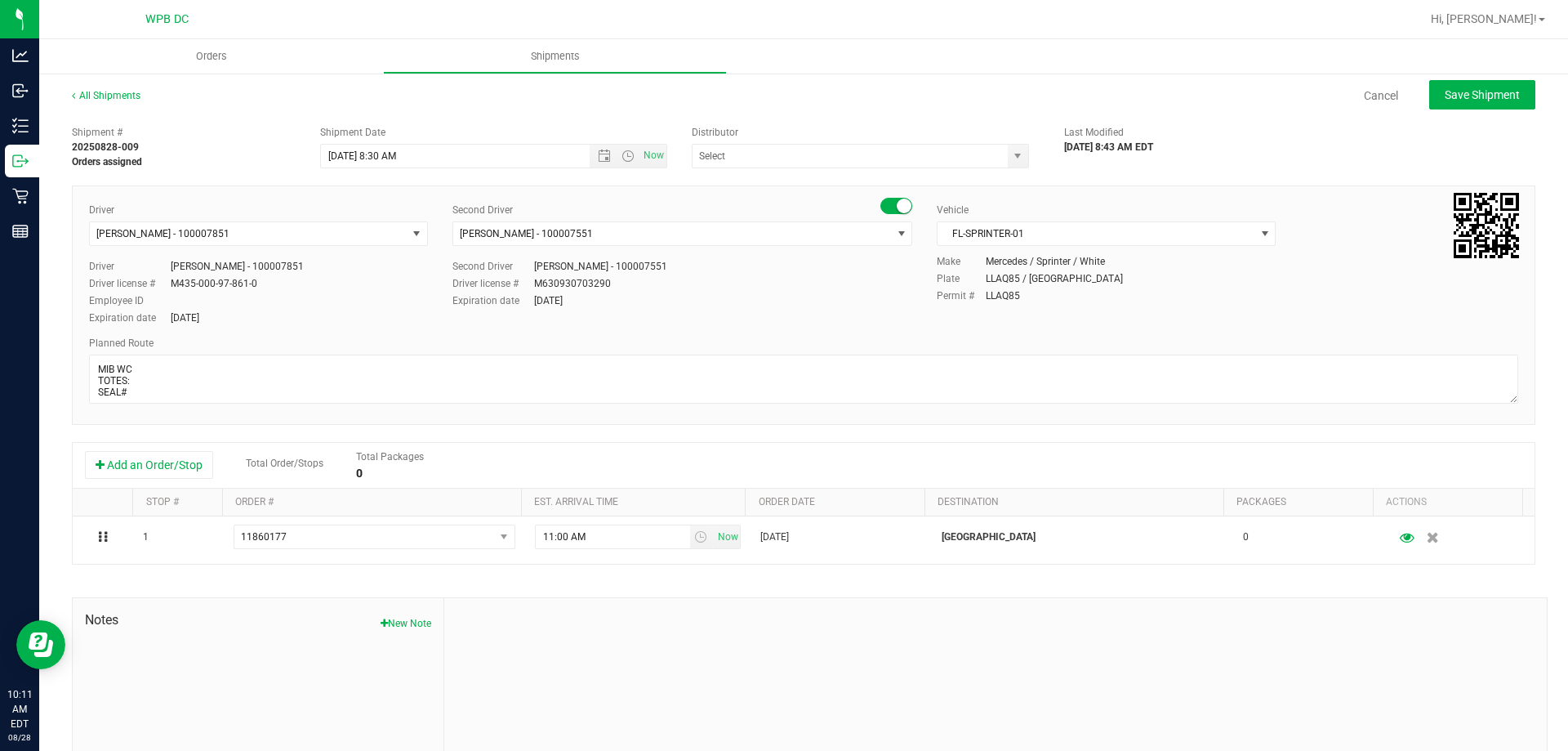
type input "WPB DC"
click at [1012, 229] on span "FL-SPRINTER-01" at bounding box center [1095, 233] width 317 height 23
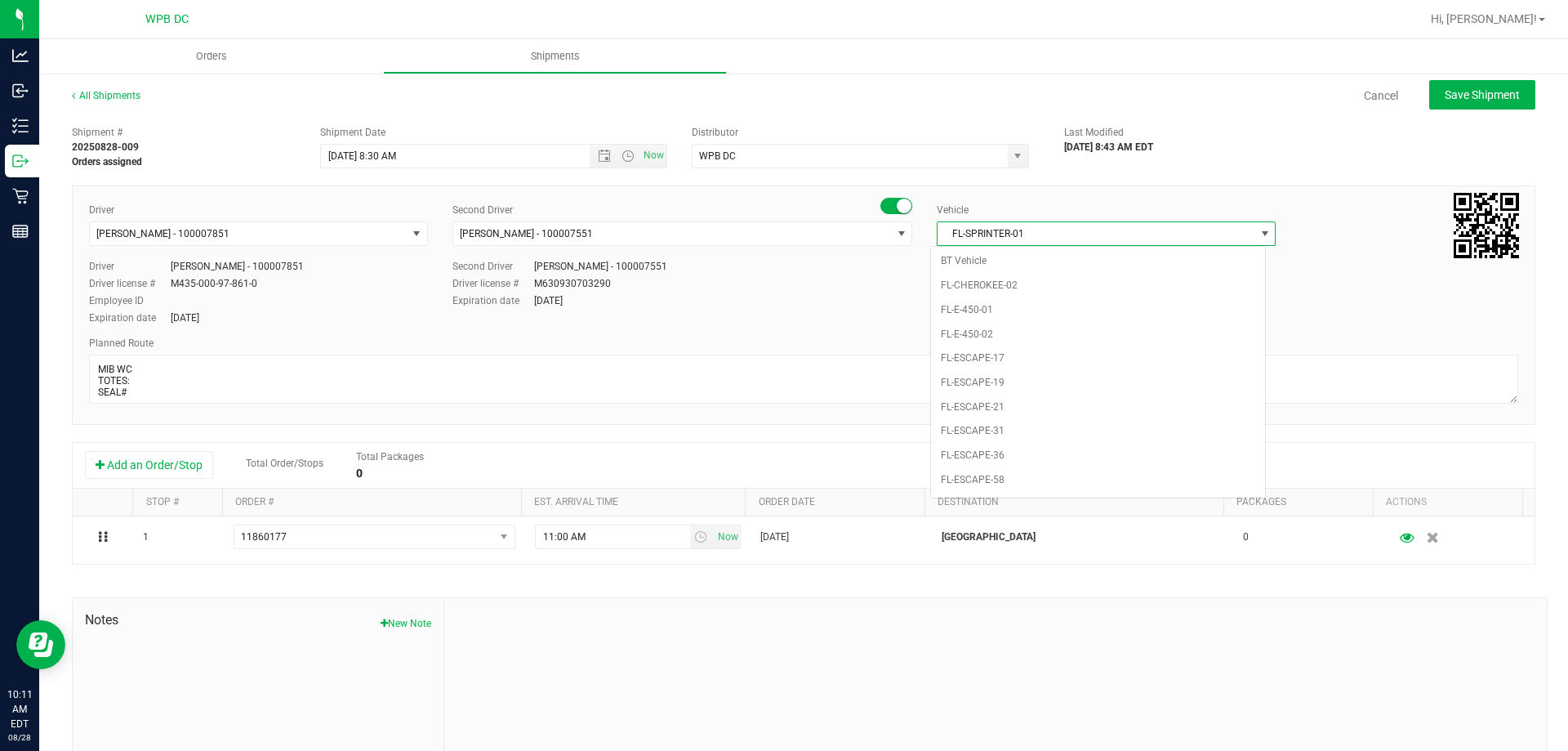
scroll to position [702, 0]
click at [1015, 423] on li "FL-SAVANA-03" at bounding box center [1097, 433] width 334 height 24
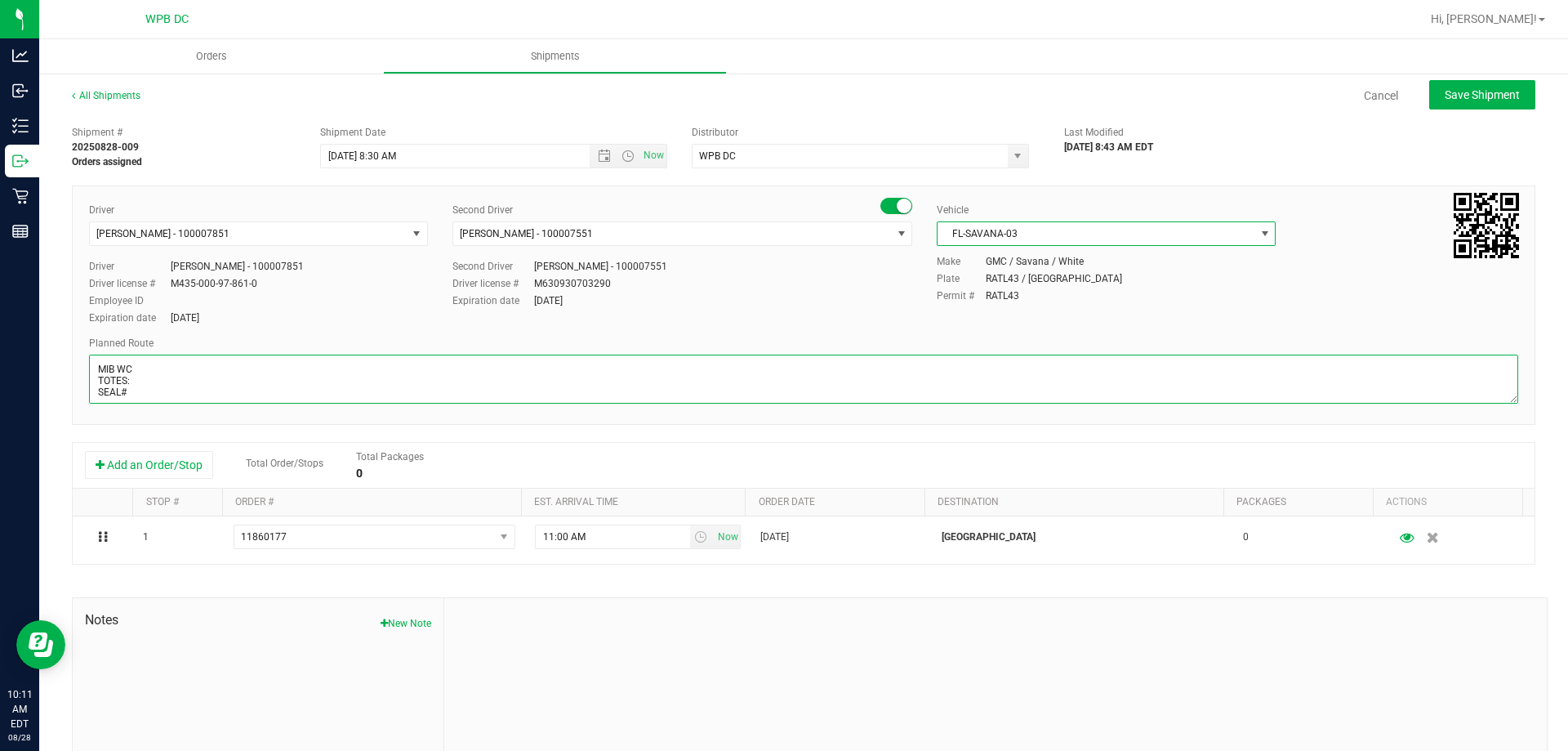
click at [385, 380] on textarea at bounding box center [803, 379] width 1429 height 49
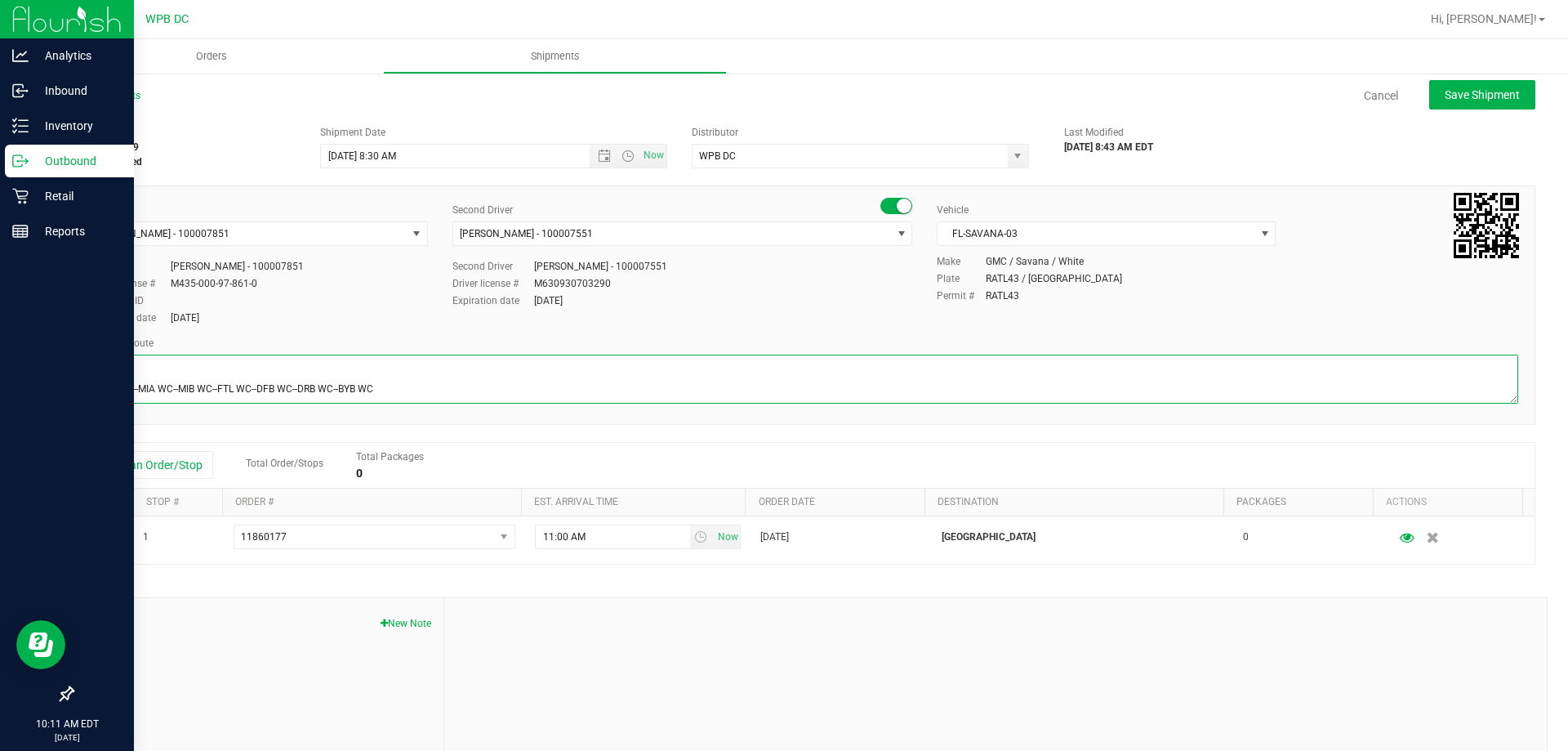
scroll to position [0, 0]
drag, startPoint x: 265, startPoint y: 402, endPoint x: 0, endPoint y: 366, distance: 267.4
click at [0, 366] on div "Analytics Inbound Inventory Outbound Retail Reports 10:11 AM EDT 08/28/2025 08/…" at bounding box center [784, 375] width 1568 height 751
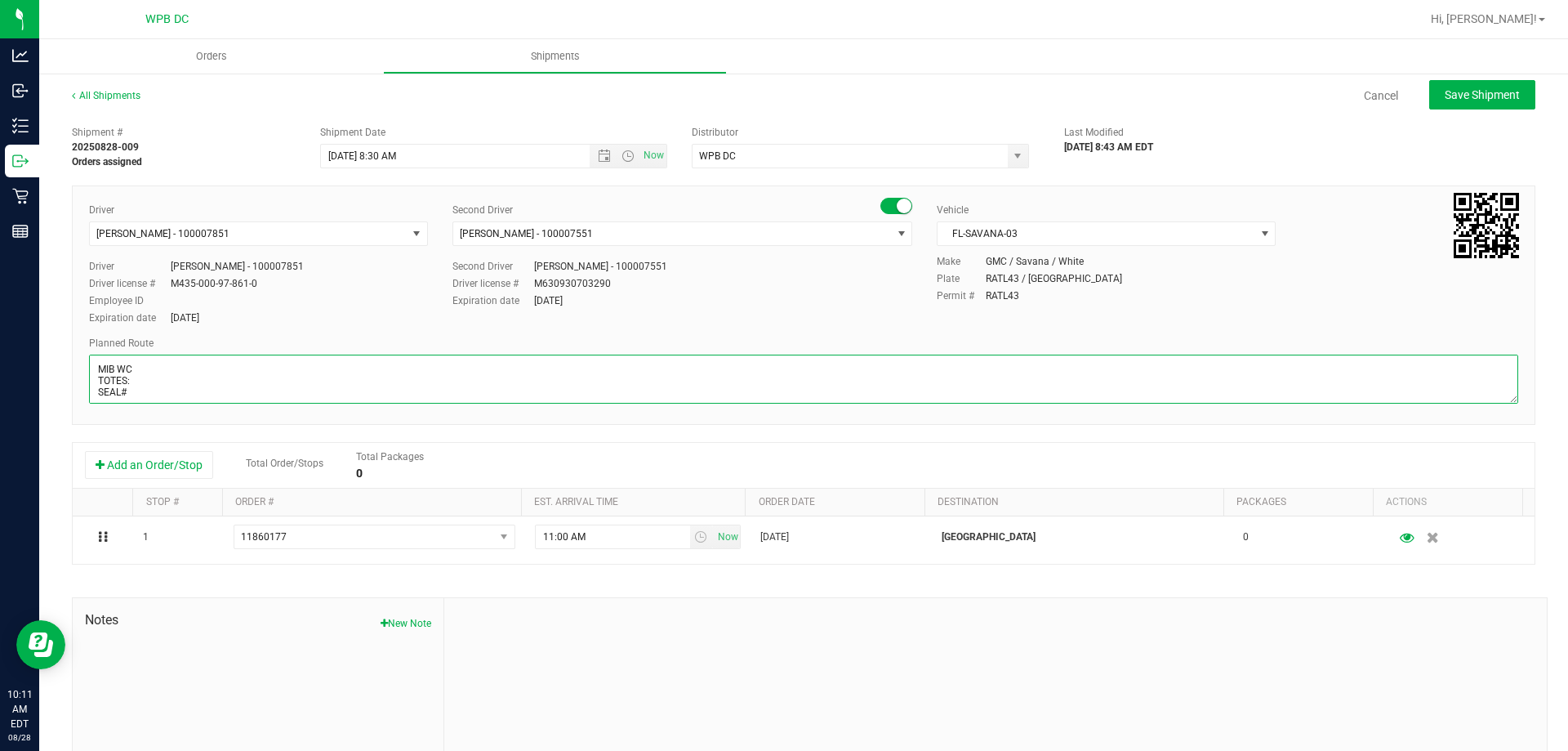
click at [318, 369] on textarea at bounding box center [803, 379] width 1429 height 49
drag, startPoint x: 388, startPoint y: 394, endPoint x: 101, endPoint y: 408, distance: 287.3
click at [101, 408] on div "Driver Abigail Maldonado - 100007851 Select Driver Ian Albritton - 100006559 LO…" at bounding box center [802, 305] width 1463 height 240
paste textarea "MIK WC--MIA WC--MIB WC--FTL WC--DFB WC"
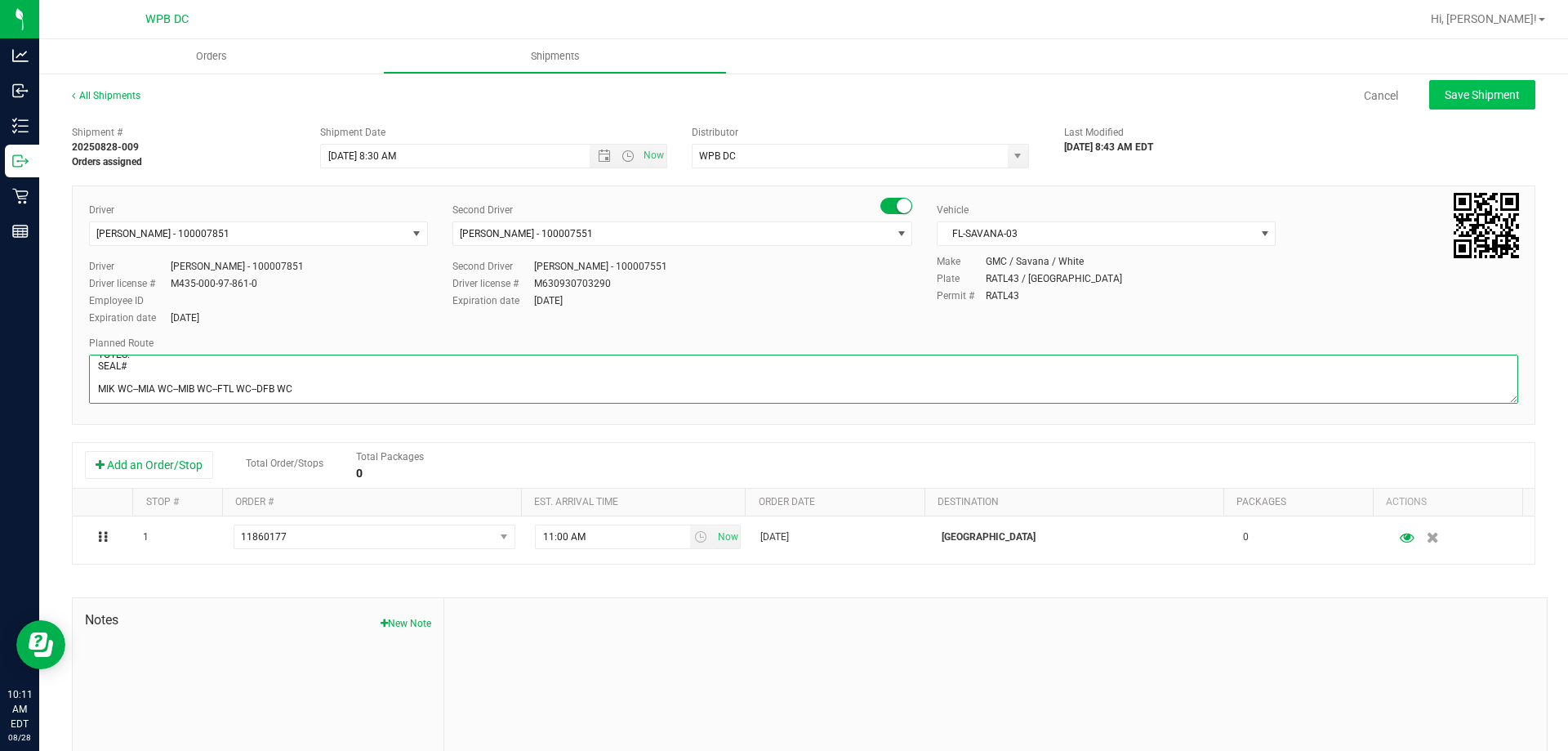
type textarea "MIB WC TOTES: SEAL# MIK WC--MIA WC--MIB WC--FTL WC--DFB WC"
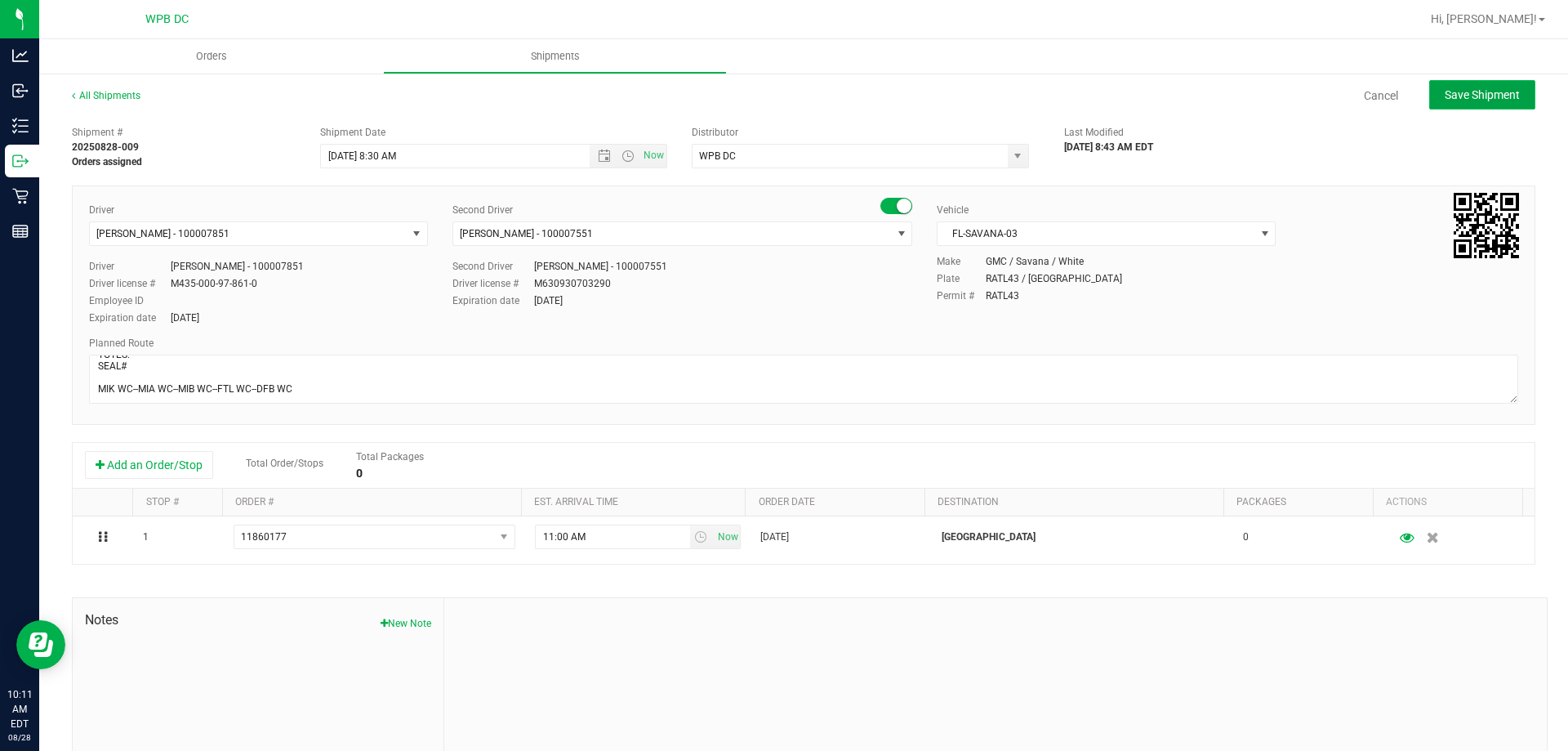
click at [1479, 88] on span "Save Shipment" at bounding box center [1483, 95] width 75 height 13
type input "[DATE] 12:30 PM"
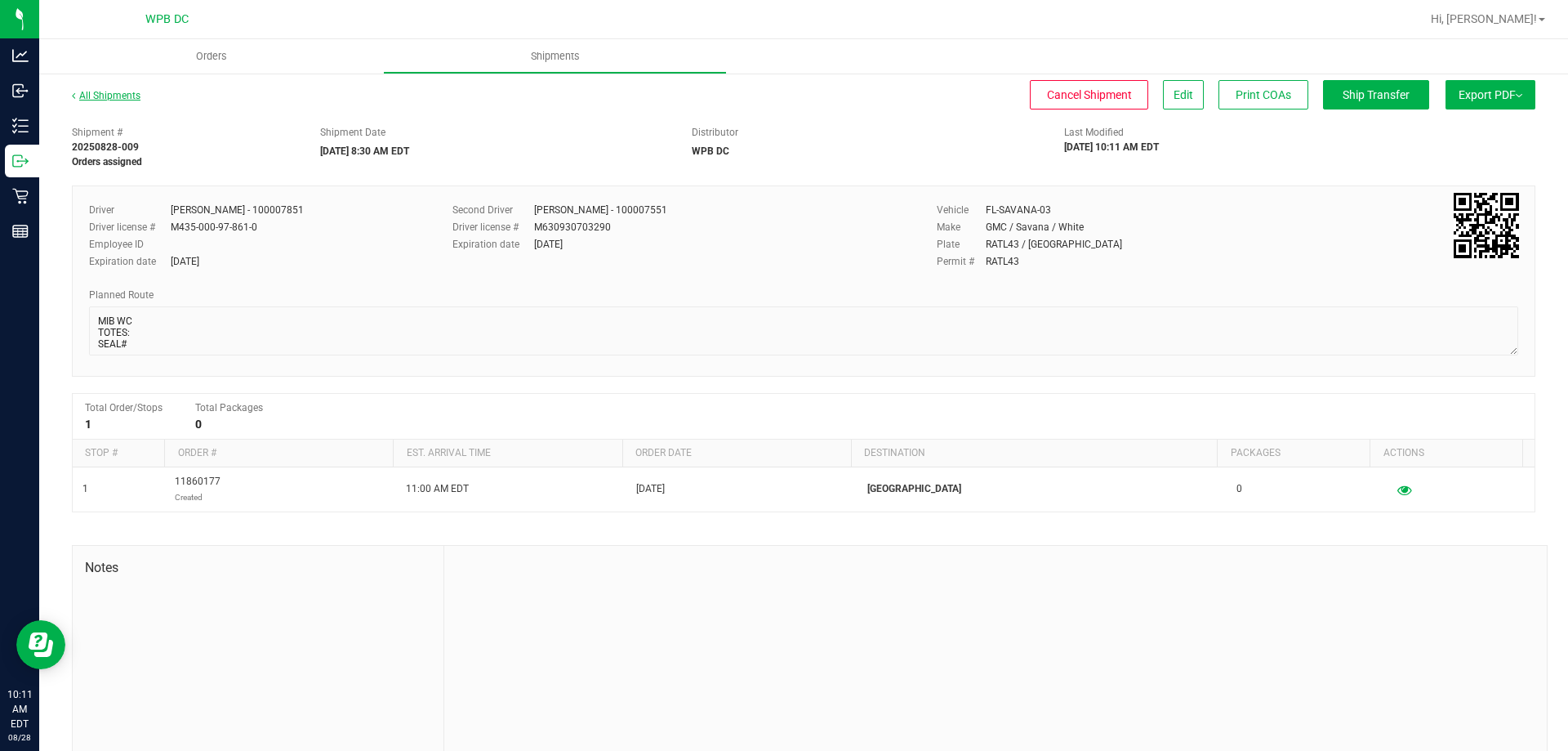
click at [103, 92] on link "All Shipments" at bounding box center [105, 96] width 69 height 11
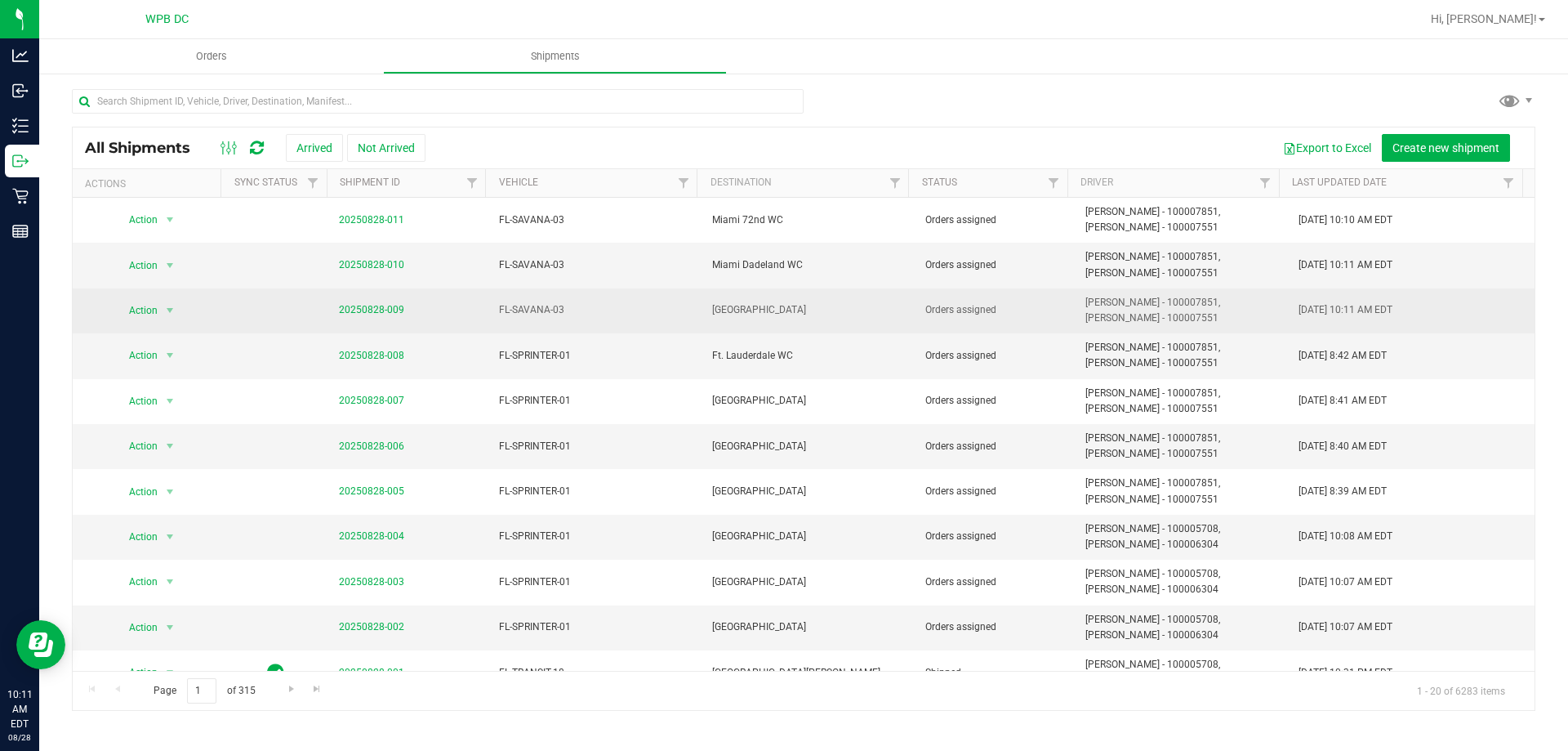
scroll to position [82, 0]
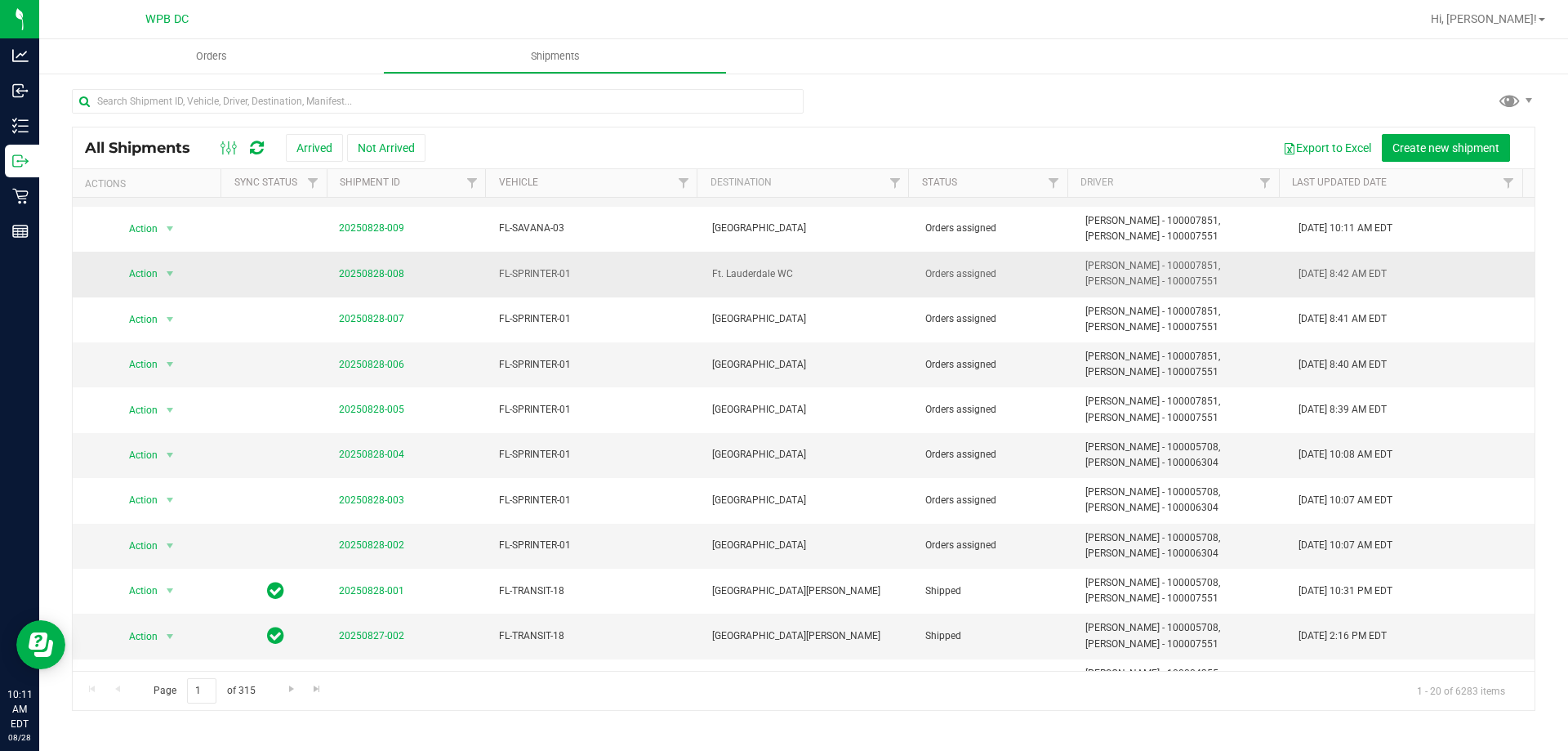
click at [397, 279] on span "20250828-008" at bounding box center [372, 274] width 66 height 16
click at [371, 273] on link "20250828-008" at bounding box center [372, 274] width 66 height 11
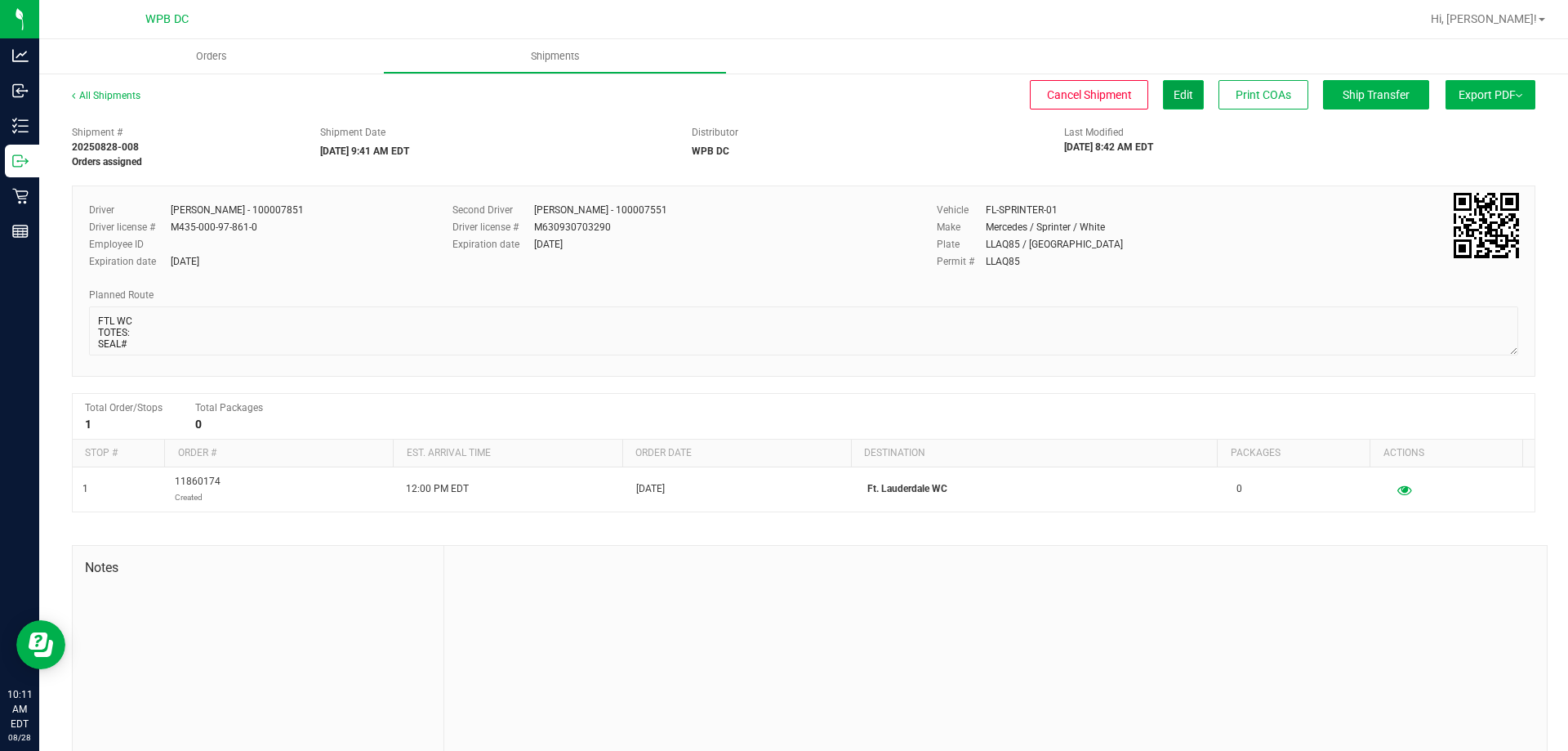
click at [1174, 92] on span "Edit" at bounding box center [1183, 95] width 20 height 13
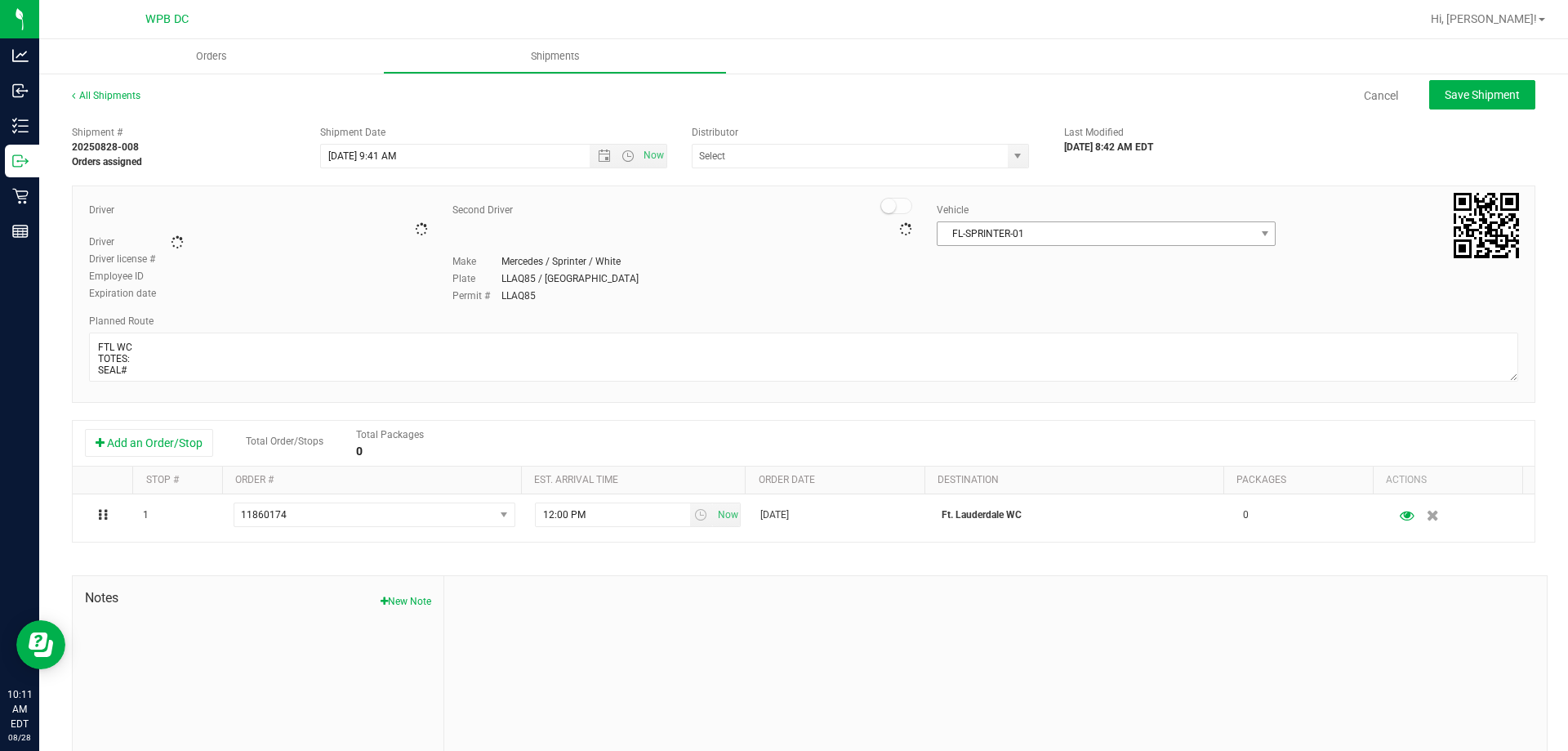
type input "WPB DC"
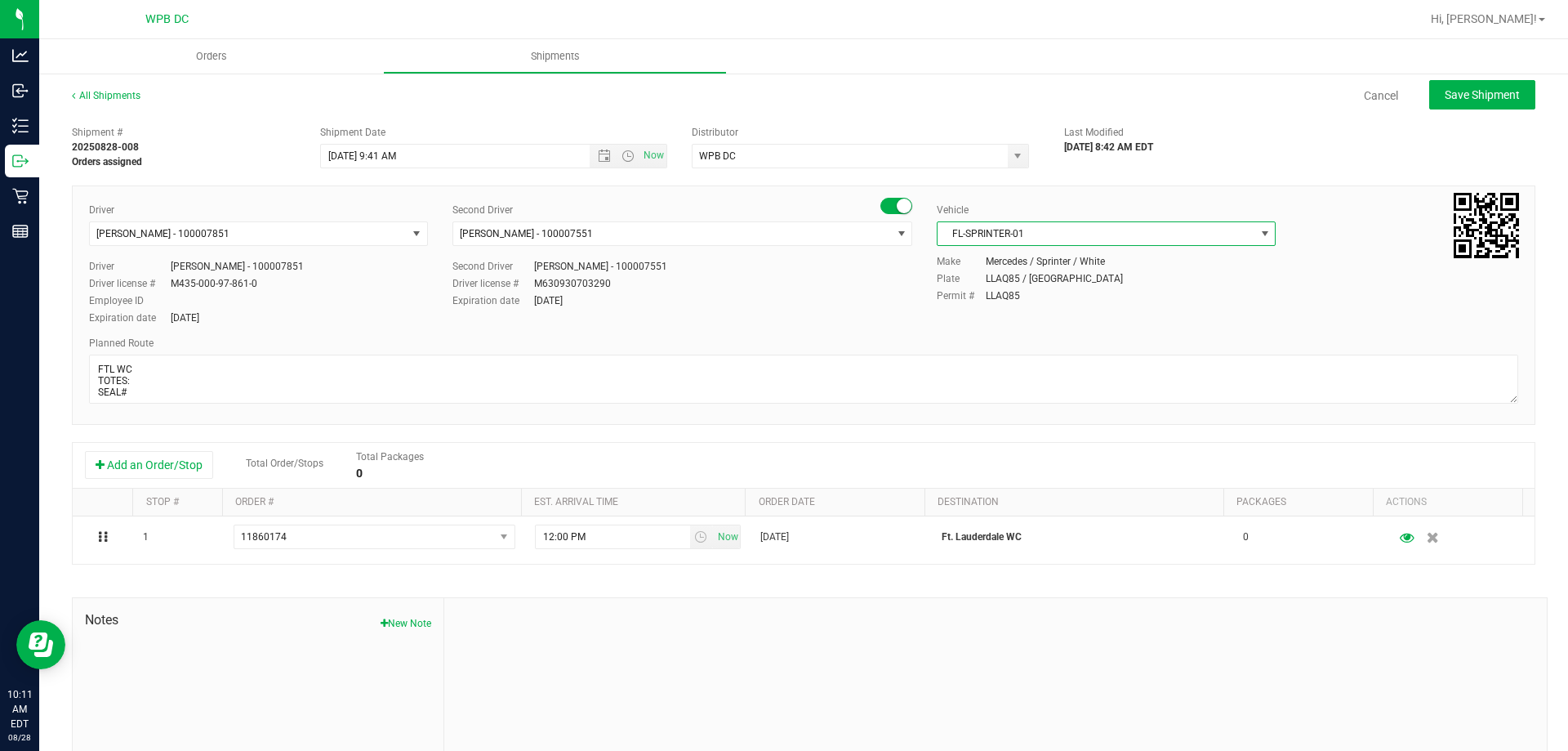
click at [1082, 235] on span "FL-SPRINTER-01" at bounding box center [1095, 233] width 317 height 23
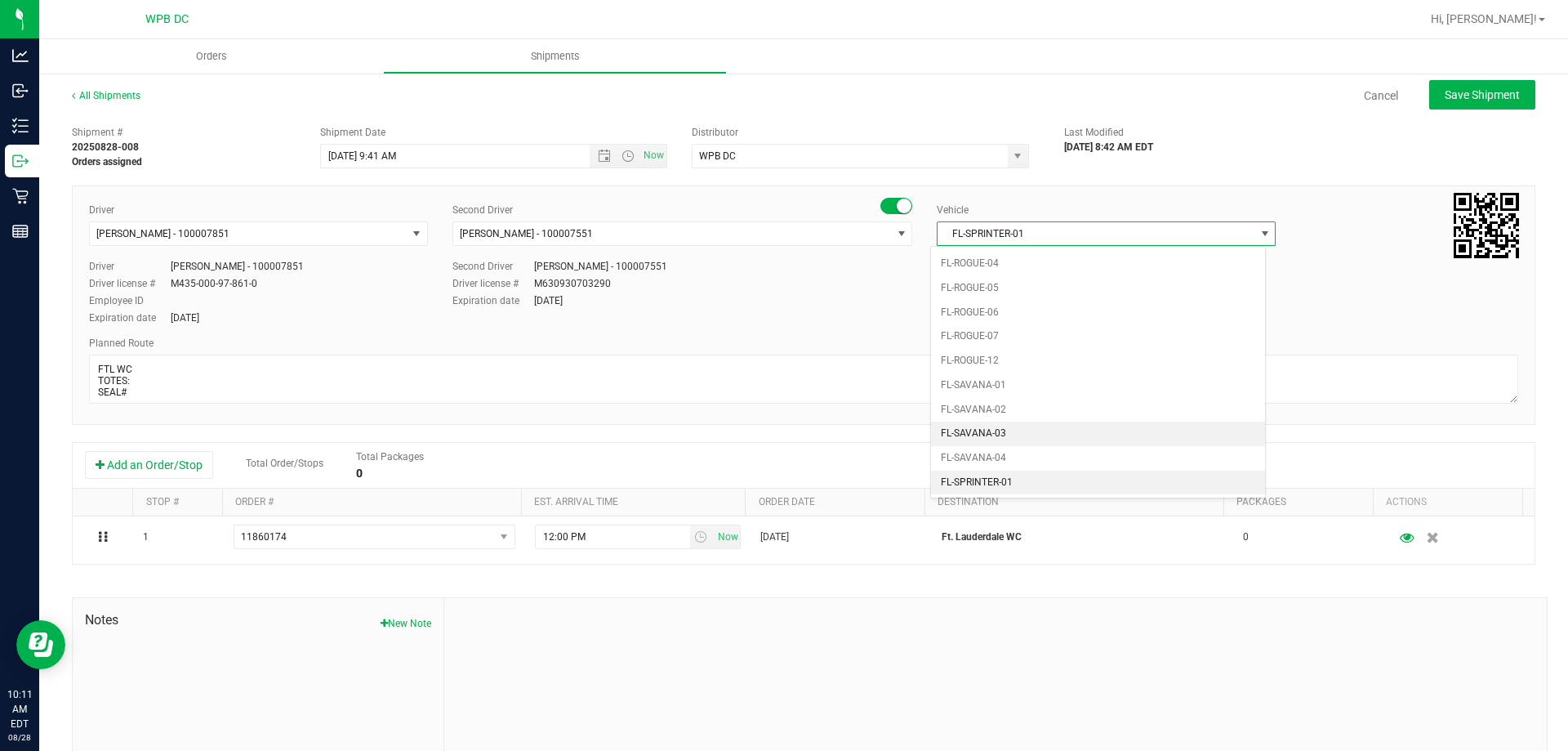
click at [1067, 432] on li "FL-SAVANA-03" at bounding box center [1097, 433] width 334 height 24
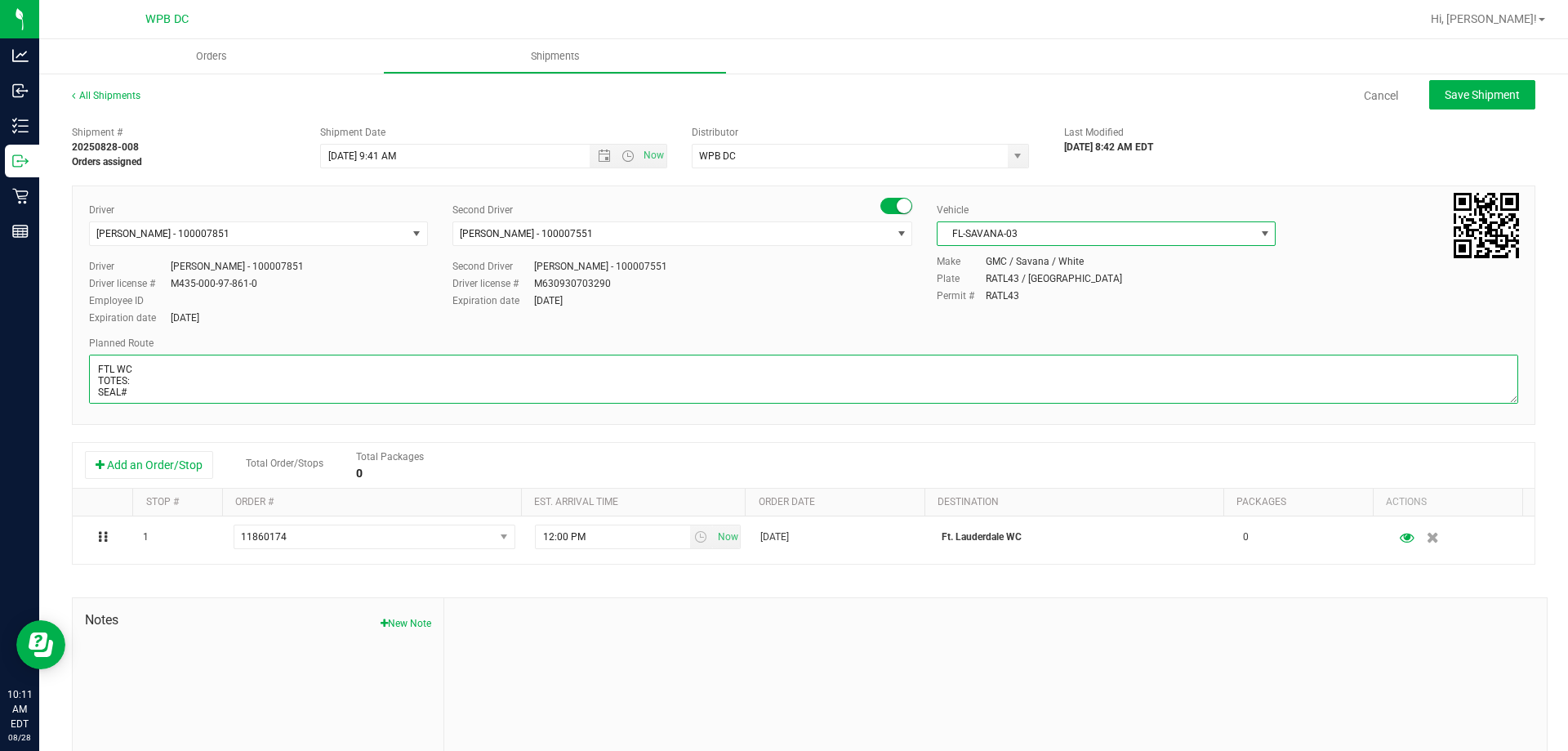
click at [365, 383] on textarea at bounding box center [803, 379] width 1429 height 49
drag, startPoint x: 409, startPoint y: 391, endPoint x: 69, endPoint y: 386, distance: 340.0
click at [69, 386] on div "All Shipments Cancel Save Shipment Shipment # 20250828-008 Orders assigned Ship…" at bounding box center [803, 452] width 1529 height 762
type textarea "FTL WC TOTES: SEAL#"
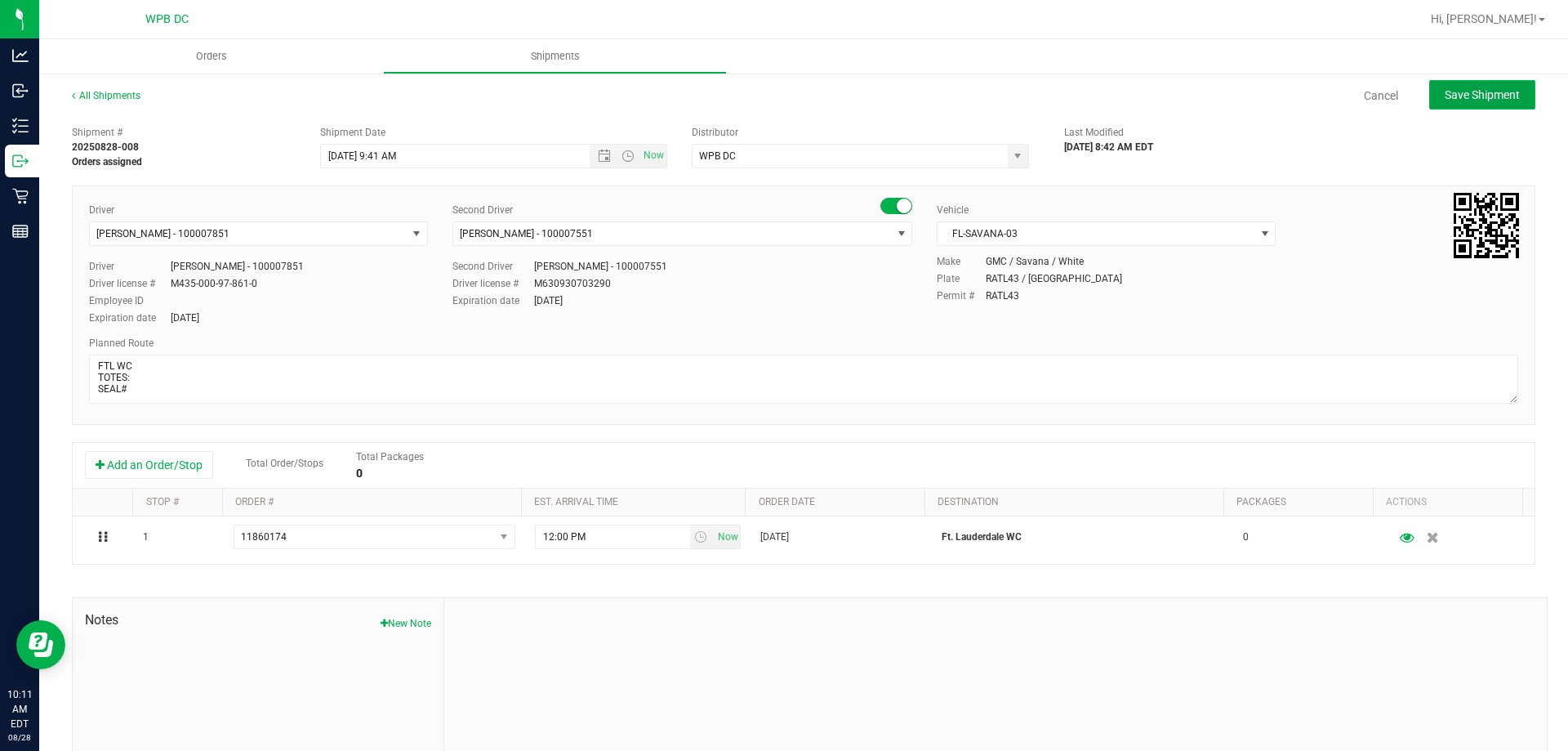
click at [1484, 103] on button "Save Shipment" at bounding box center [1482, 94] width 106 height 29
type input "8/29/2025 1:41 PM"
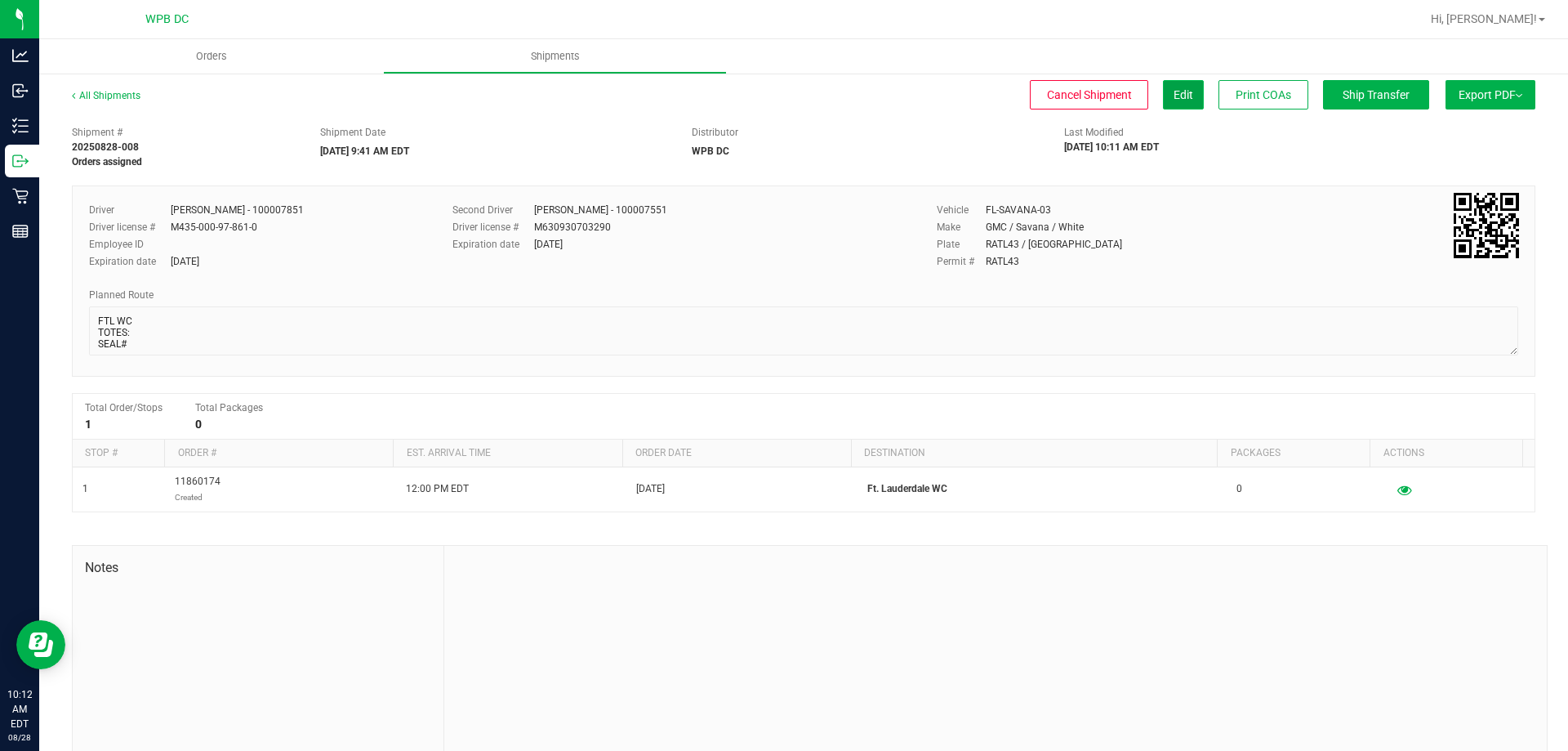
click at [1175, 86] on button "Edit" at bounding box center [1183, 94] width 40 height 29
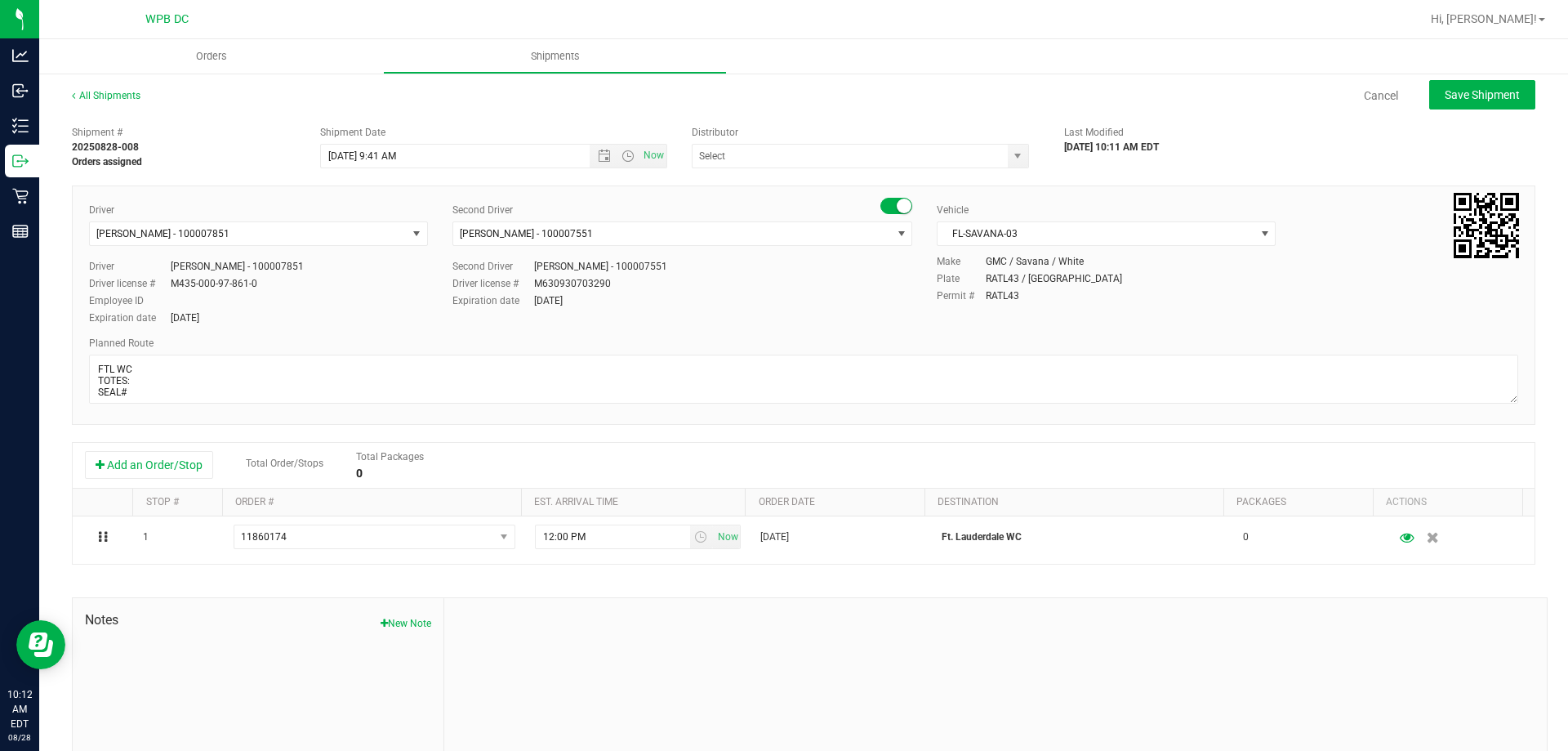
type input "WPB DC"
click at [591, 155] on span "Open the date view" at bounding box center [604, 156] width 28 height 13
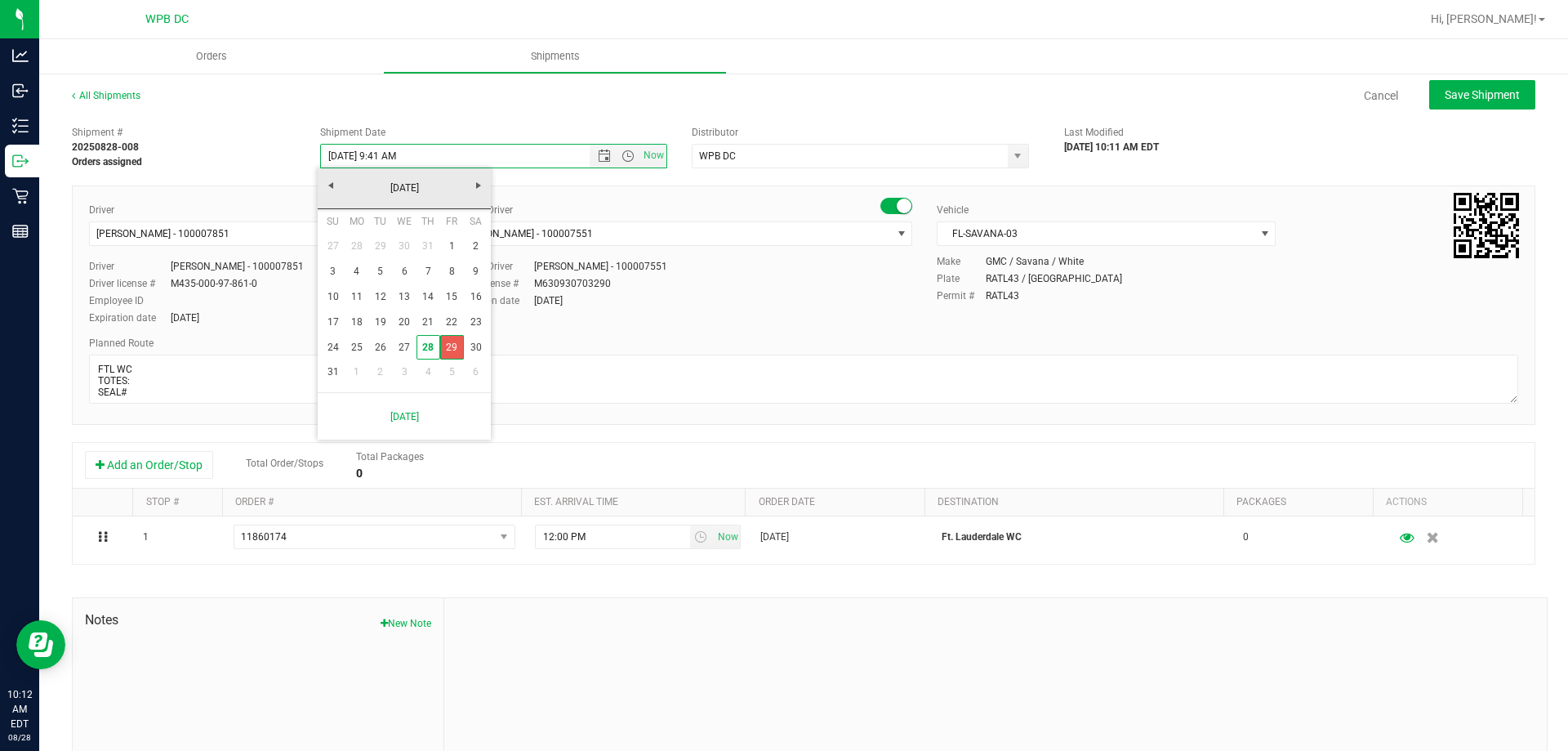
click at [446, 347] on link "29" at bounding box center [451, 347] width 23 height 25
click at [629, 157] on span "Open the time view" at bounding box center [628, 156] width 13 height 13
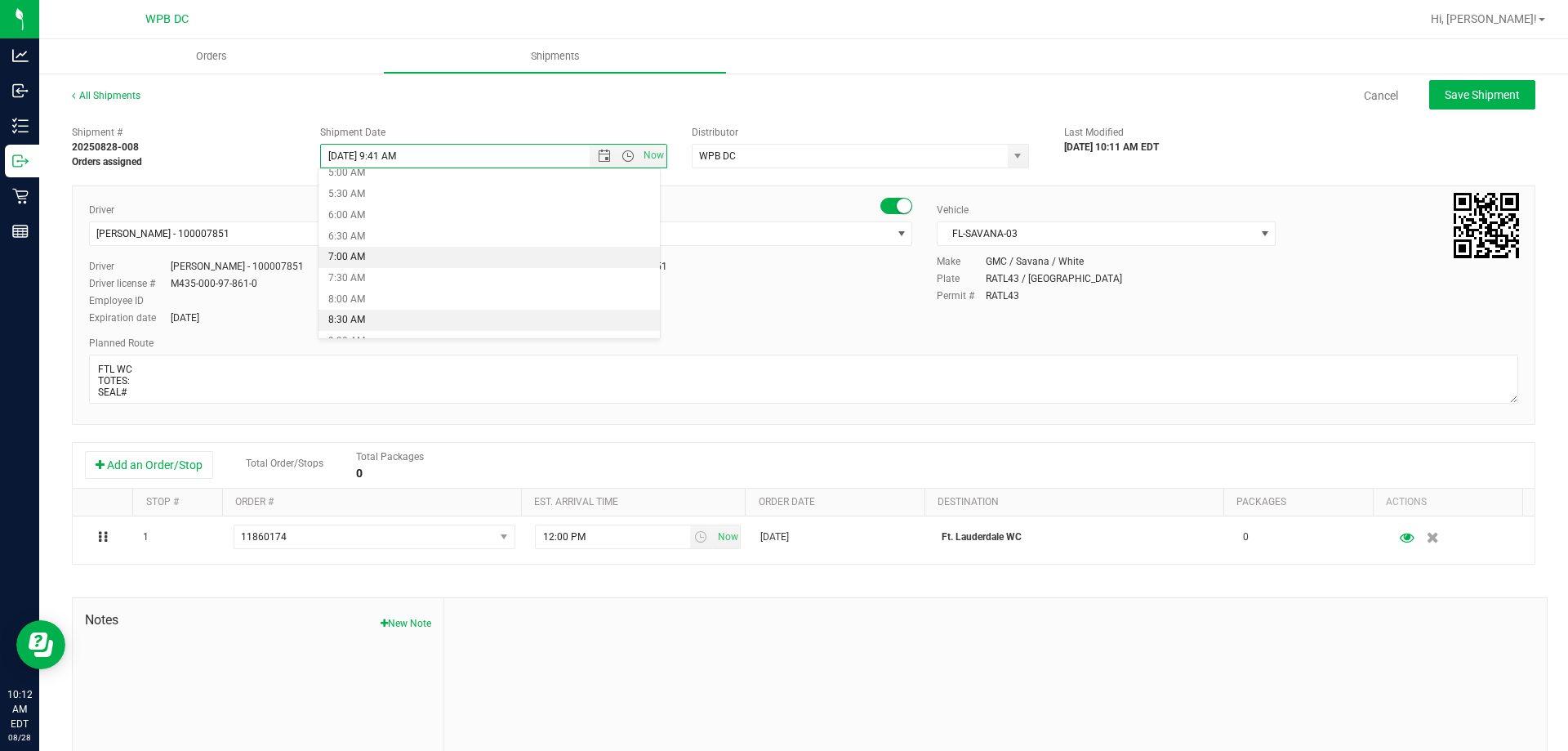
scroll to position [245, 0]
click at [410, 295] on li "8:30 AM" at bounding box center [489, 294] width 341 height 22
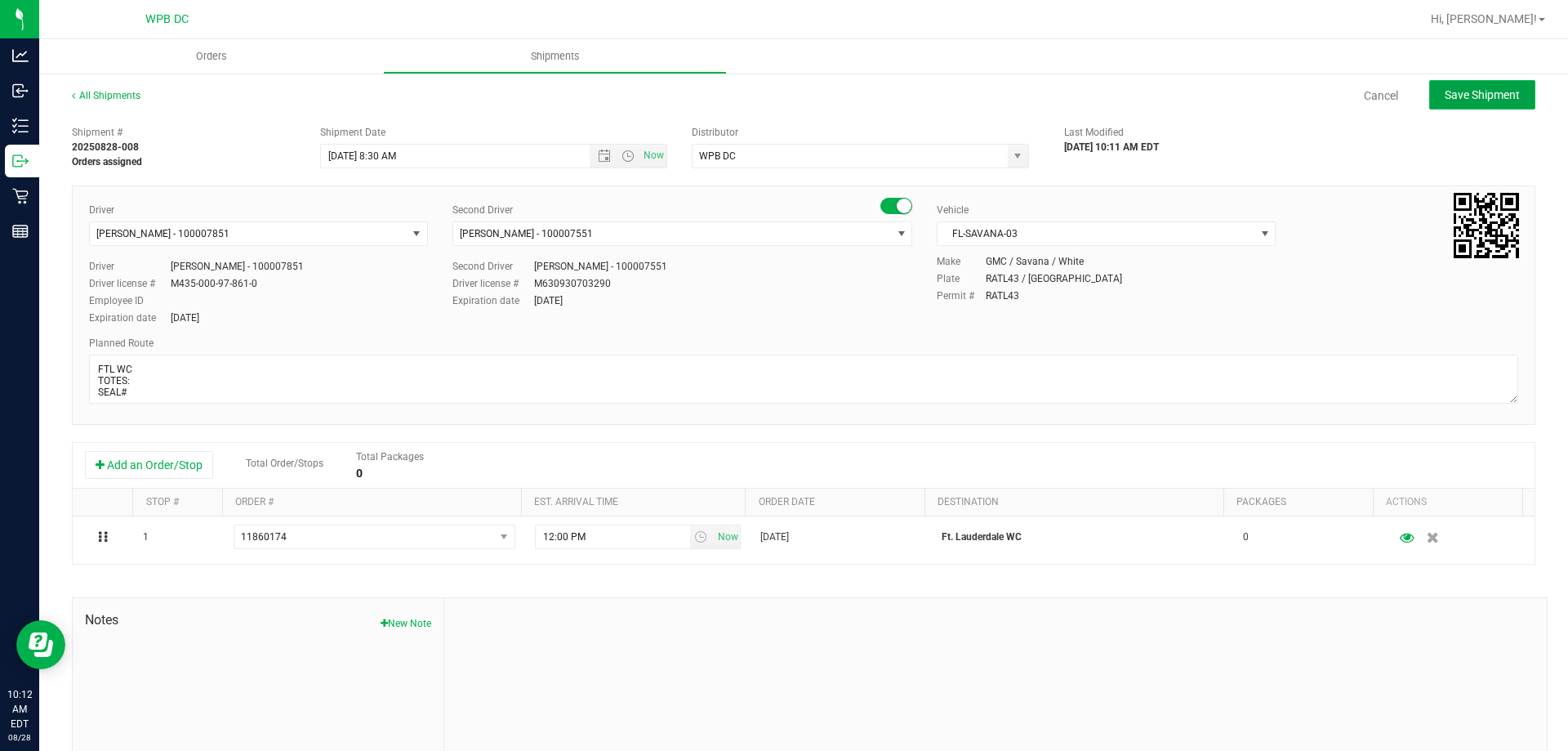
click at [1484, 100] on span "Save Shipment" at bounding box center [1483, 95] width 75 height 13
type input "[DATE] 12:30 PM"
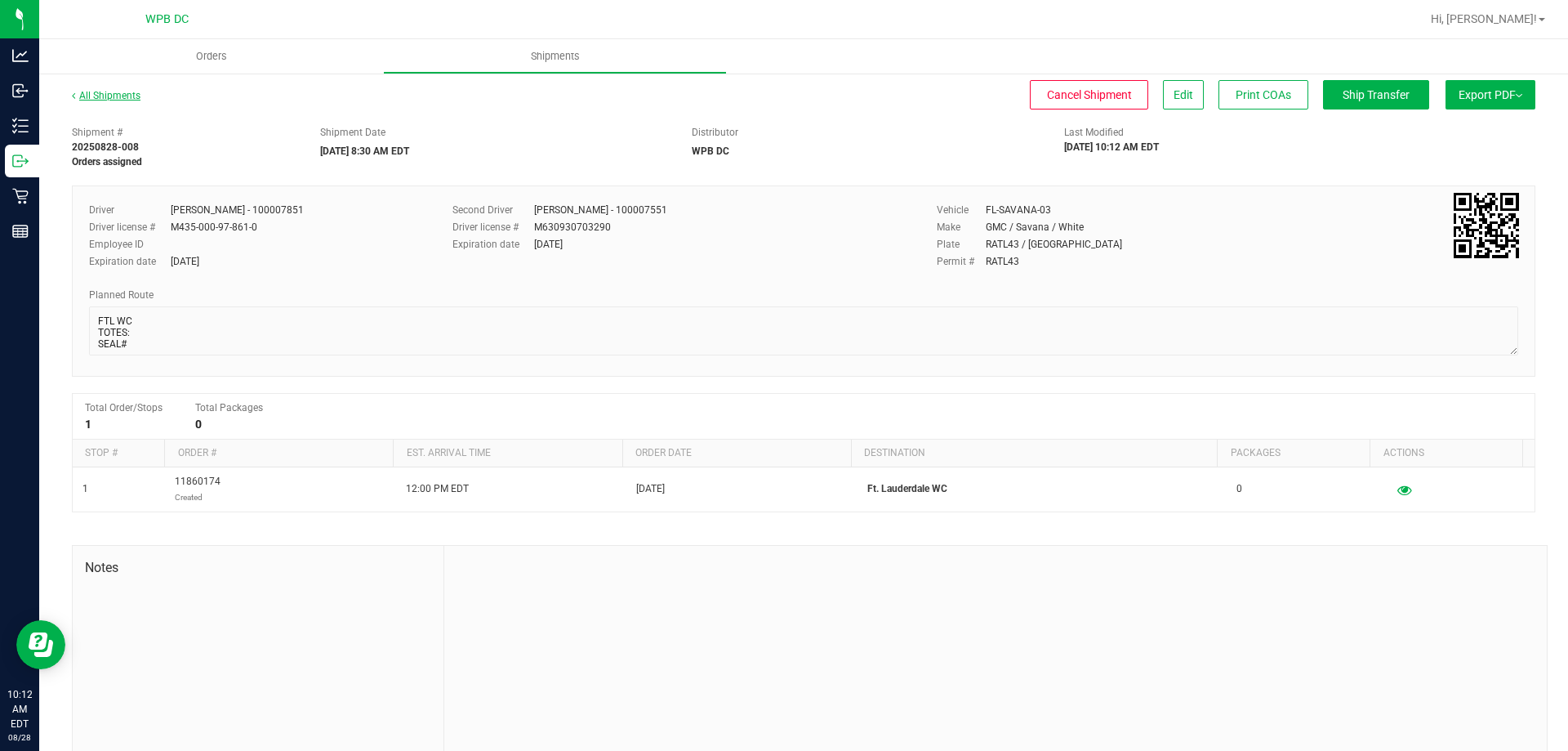
click at [136, 96] on link "All Shipments" at bounding box center [105, 96] width 69 height 11
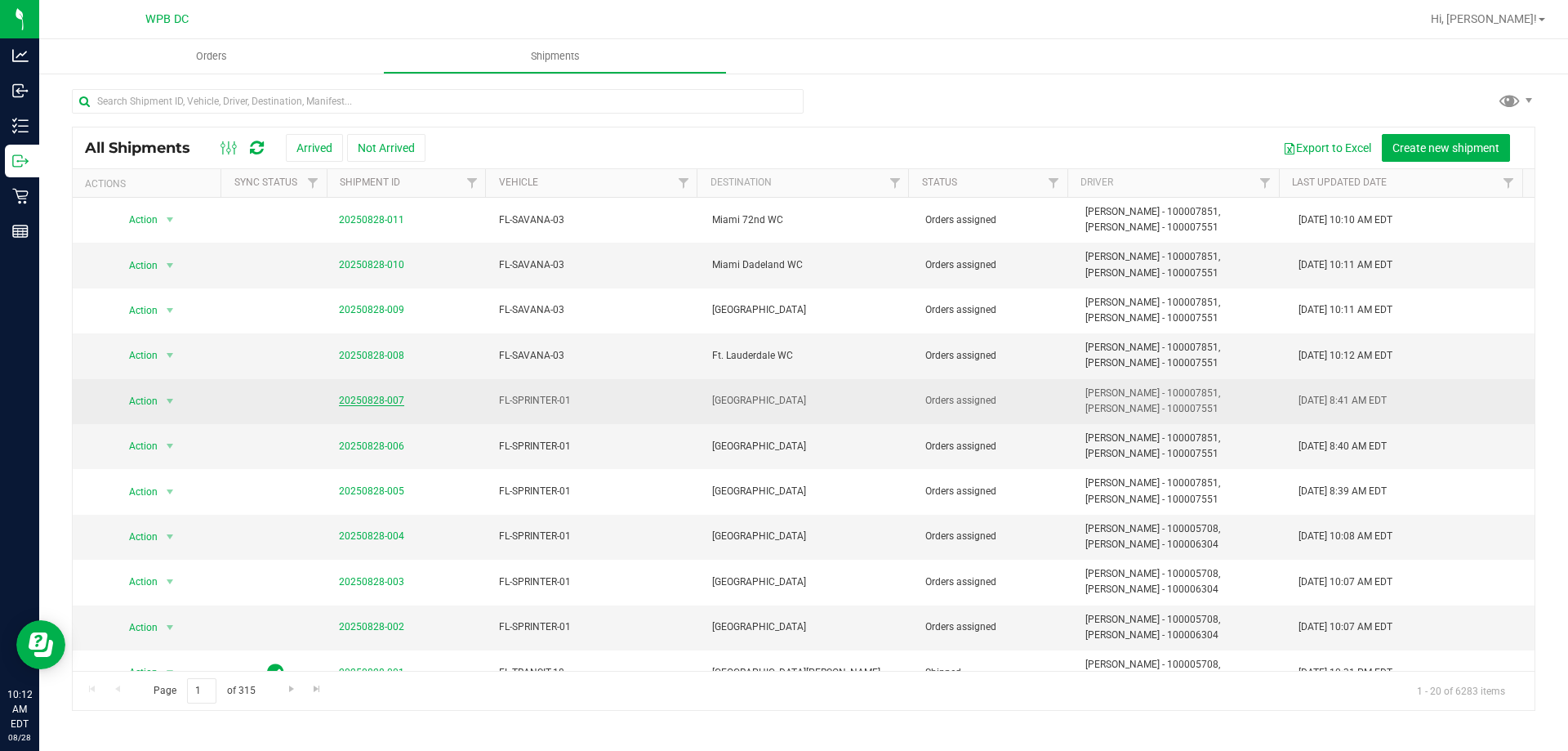
click at [371, 401] on link "20250828-007" at bounding box center [372, 400] width 66 height 11
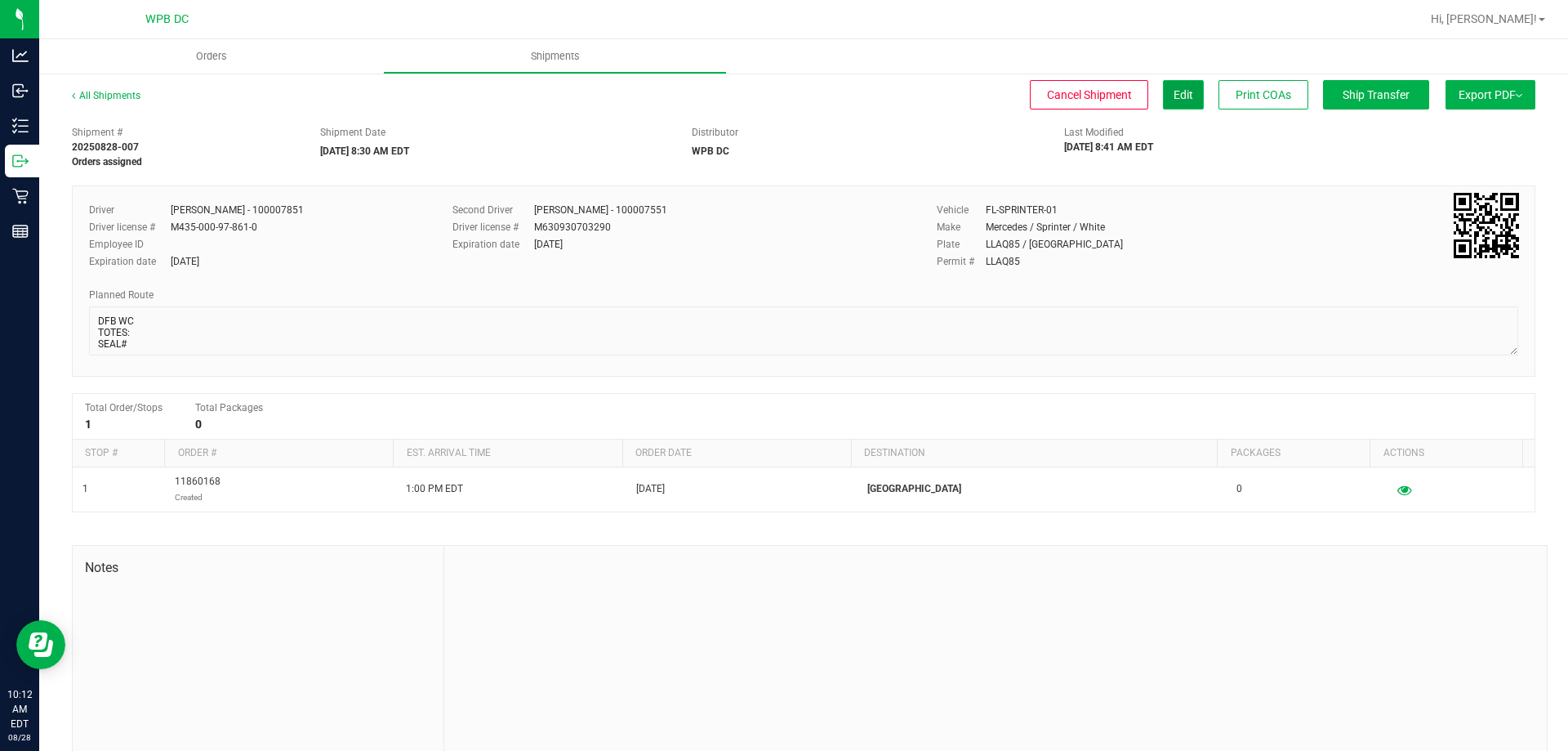
click at [1173, 101] on span "Edit" at bounding box center [1183, 95] width 20 height 13
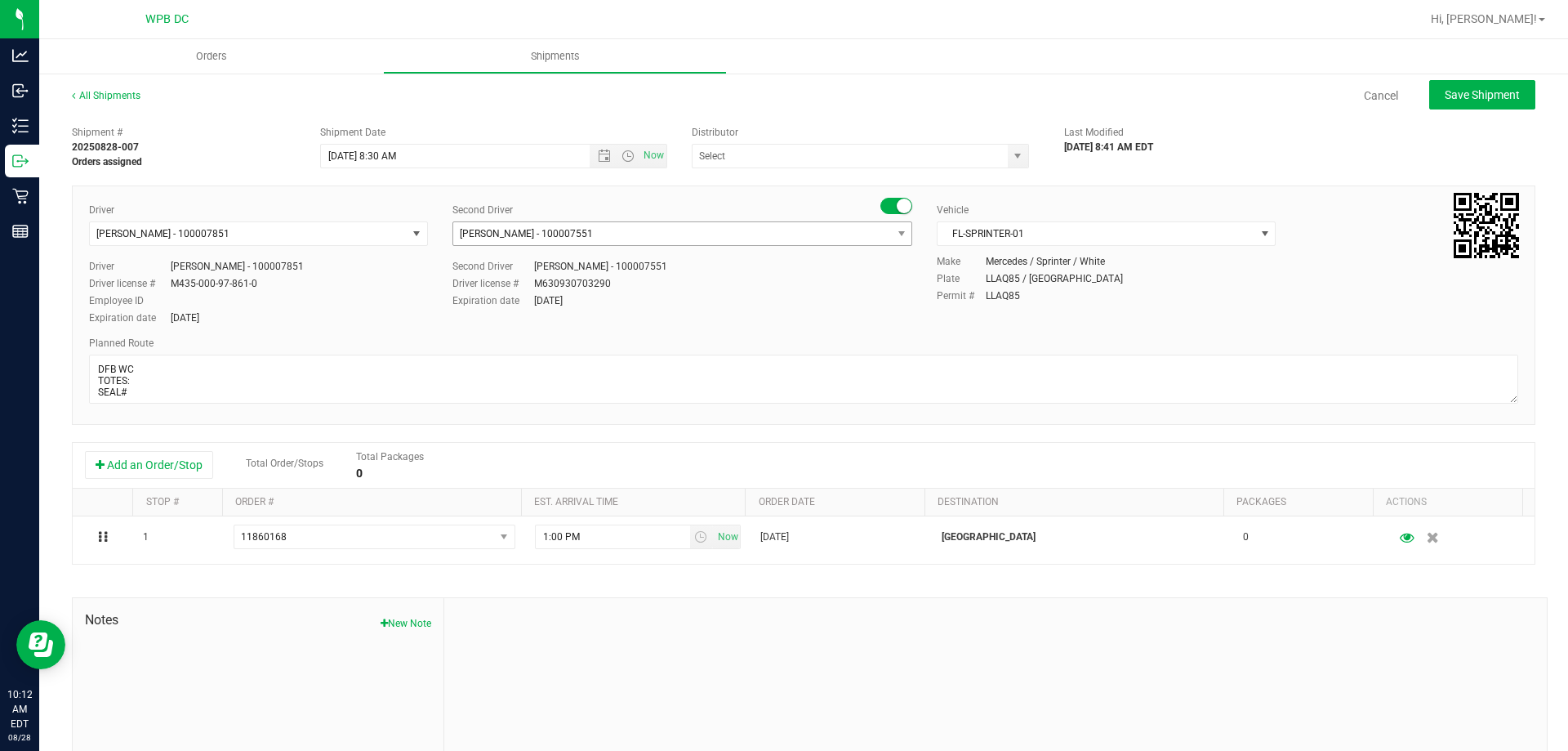
type input "WPB DC"
click at [1177, 234] on span "FL-SPRINTER-01" at bounding box center [1095, 233] width 317 height 23
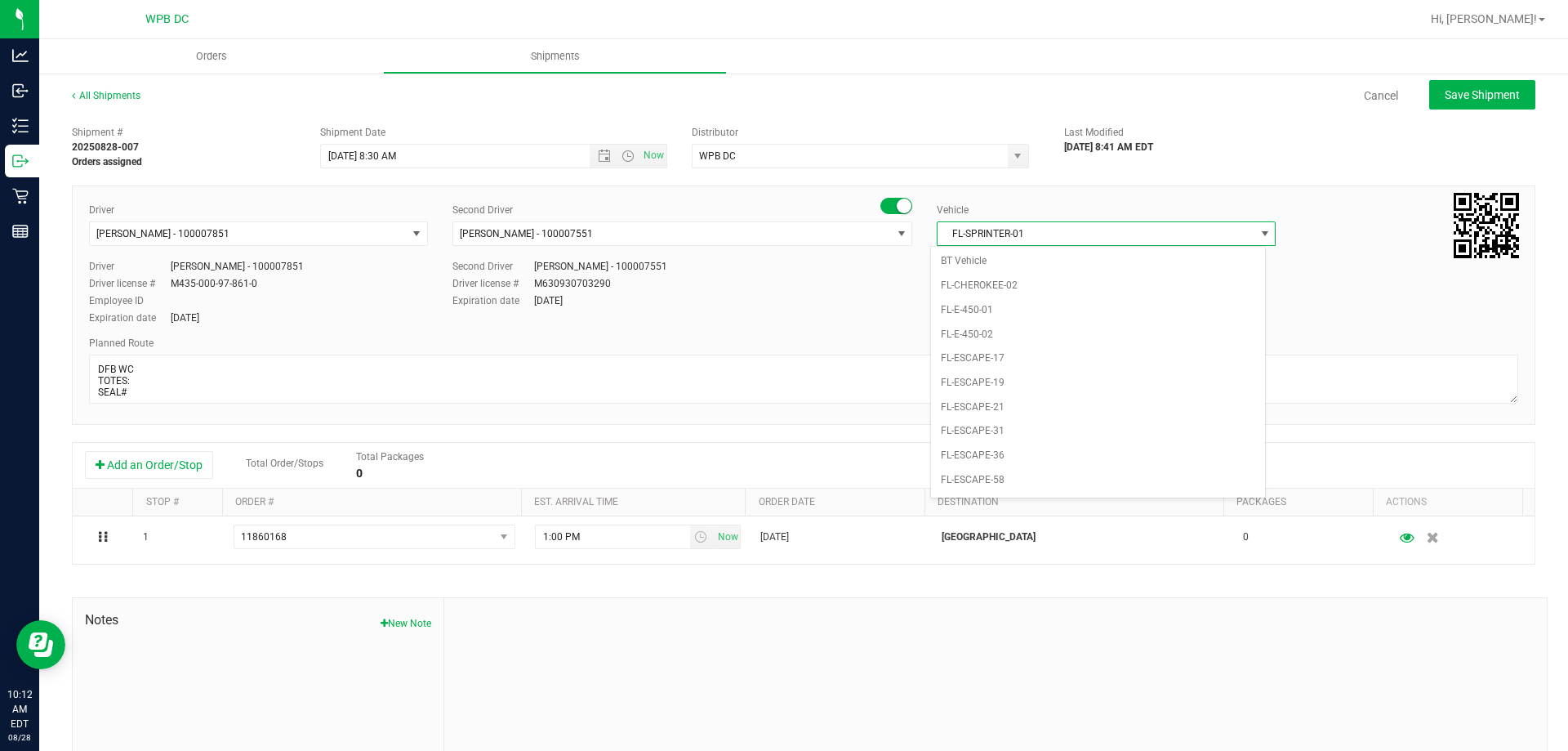
scroll to position [702, 0]
click at [1054, 425] on li "FL-SAVANA-03" at bounding box center [1097, 433] width 334 height 24
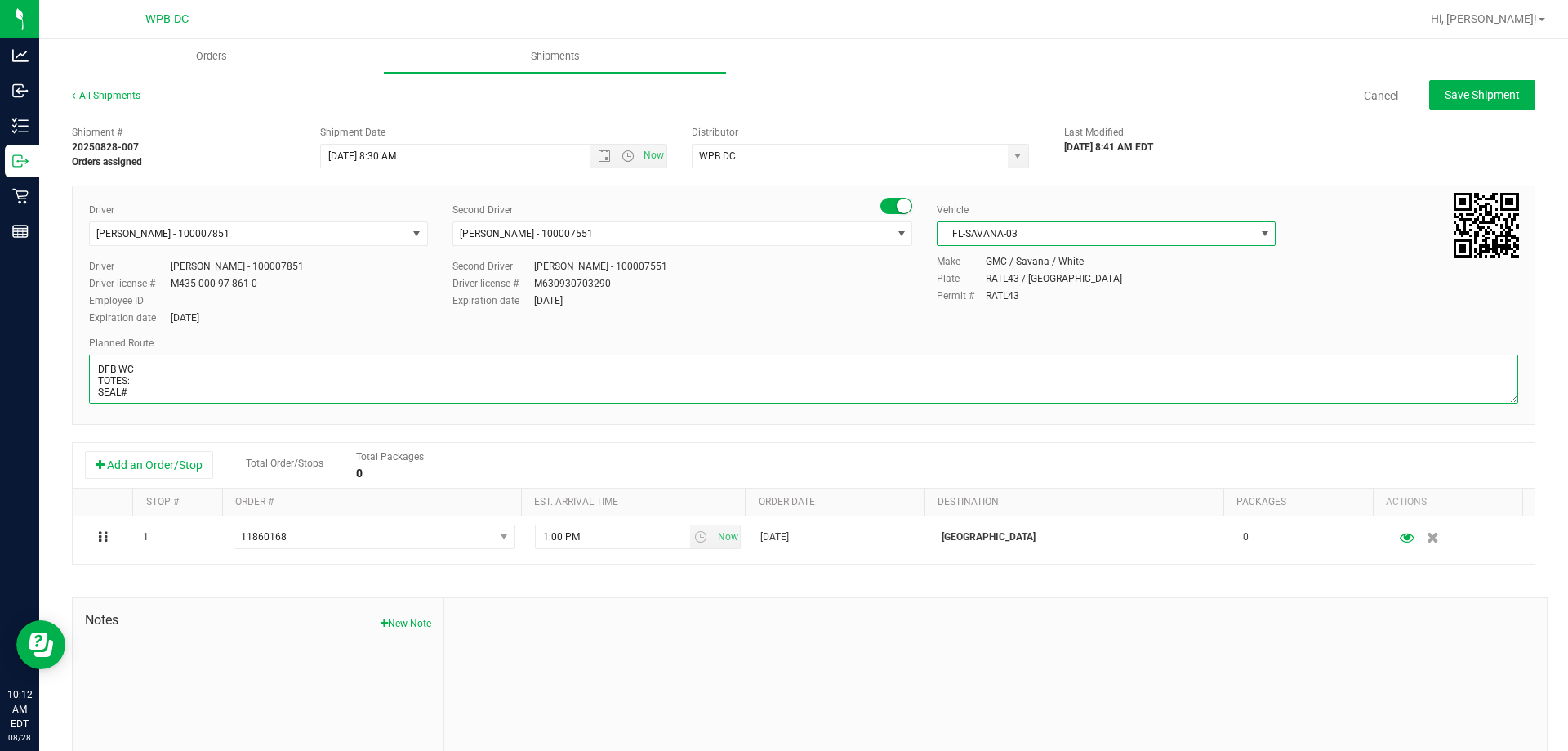
click at [280, 359] on textarea at bounding box center [803, 379] width 1429 height 49
drag, startPoint x: 426, startPoint y: 397, endPoint x: 99, endPoint y: 414, distance: 327.4
click at [99, 414] on div "Driver Abigail Maldonado - 100007851 Select Driver Ian Albritton - 100006559 LO…" at bounding box center [802, 305] width 1463 height 240
paste textarea "MIK WC--MIA WC--MIB WC--FTL WC--DFB WC"
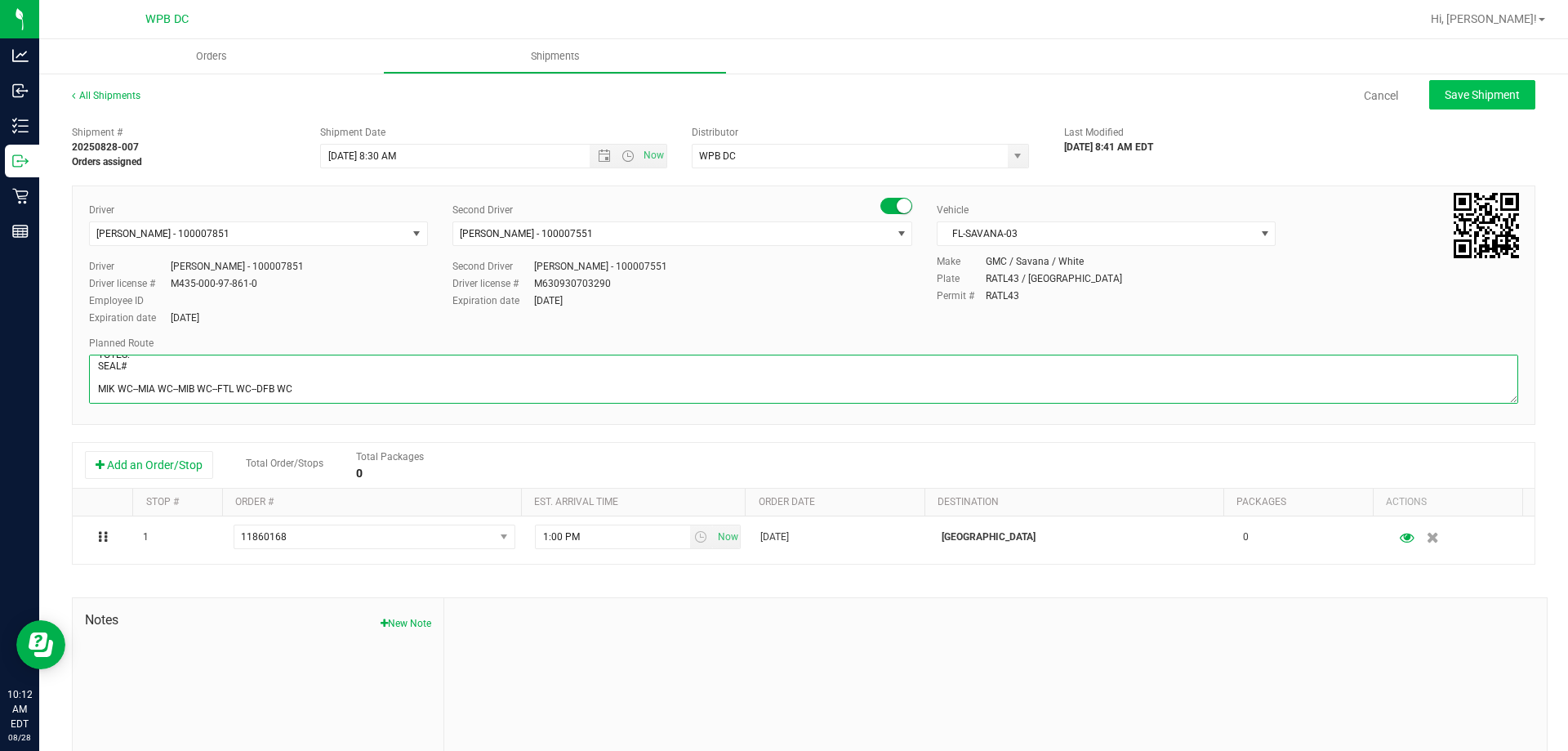
type textarea "DFB WC TOTES: SEAL# MIK WC--MIA WC--MIB WC--FTL WC--DFB WC"
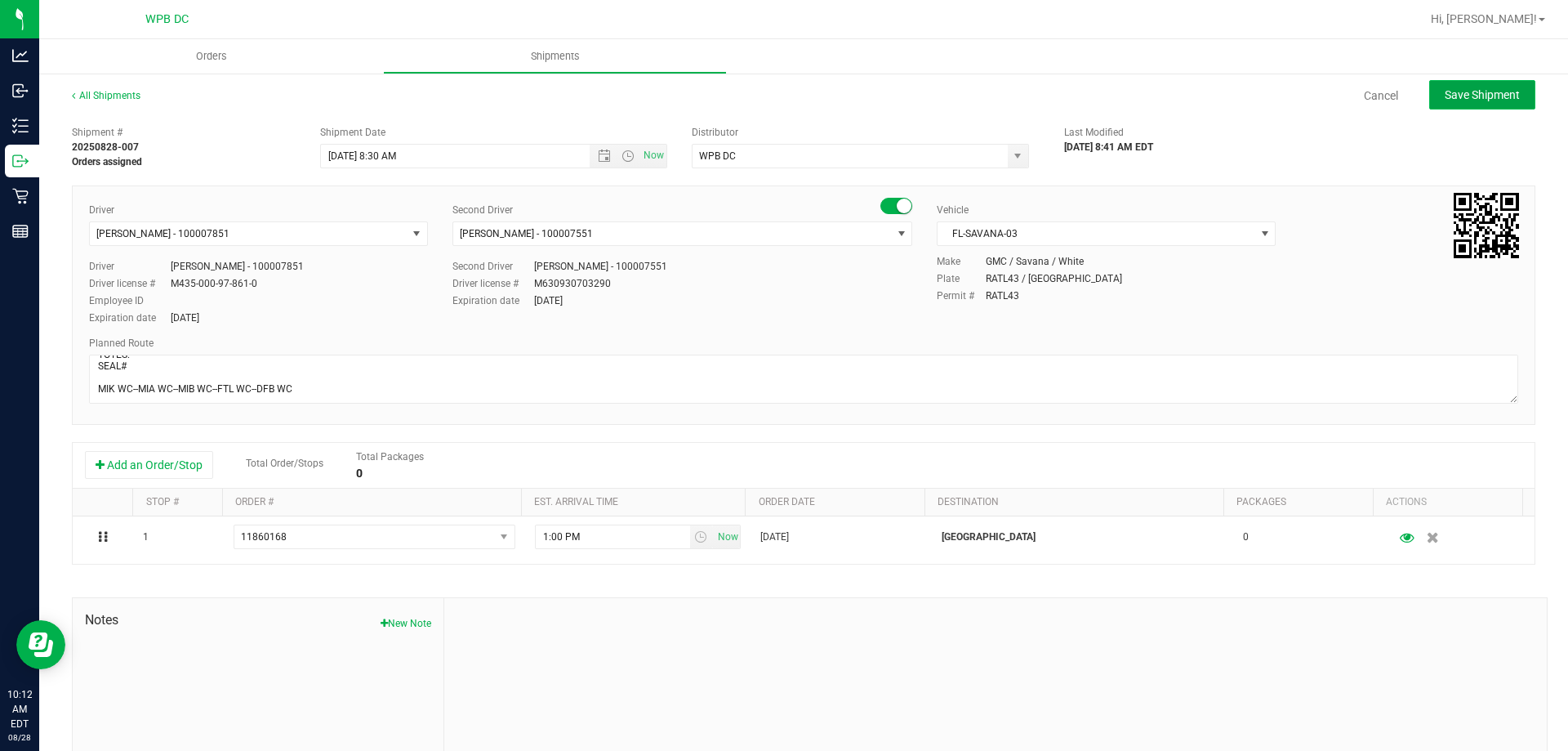
click at [1477, 97] on span "Save Shipment" at bounding box center [1483, 95] width 75 height 13
type input "[DATE] 12:30 PM"
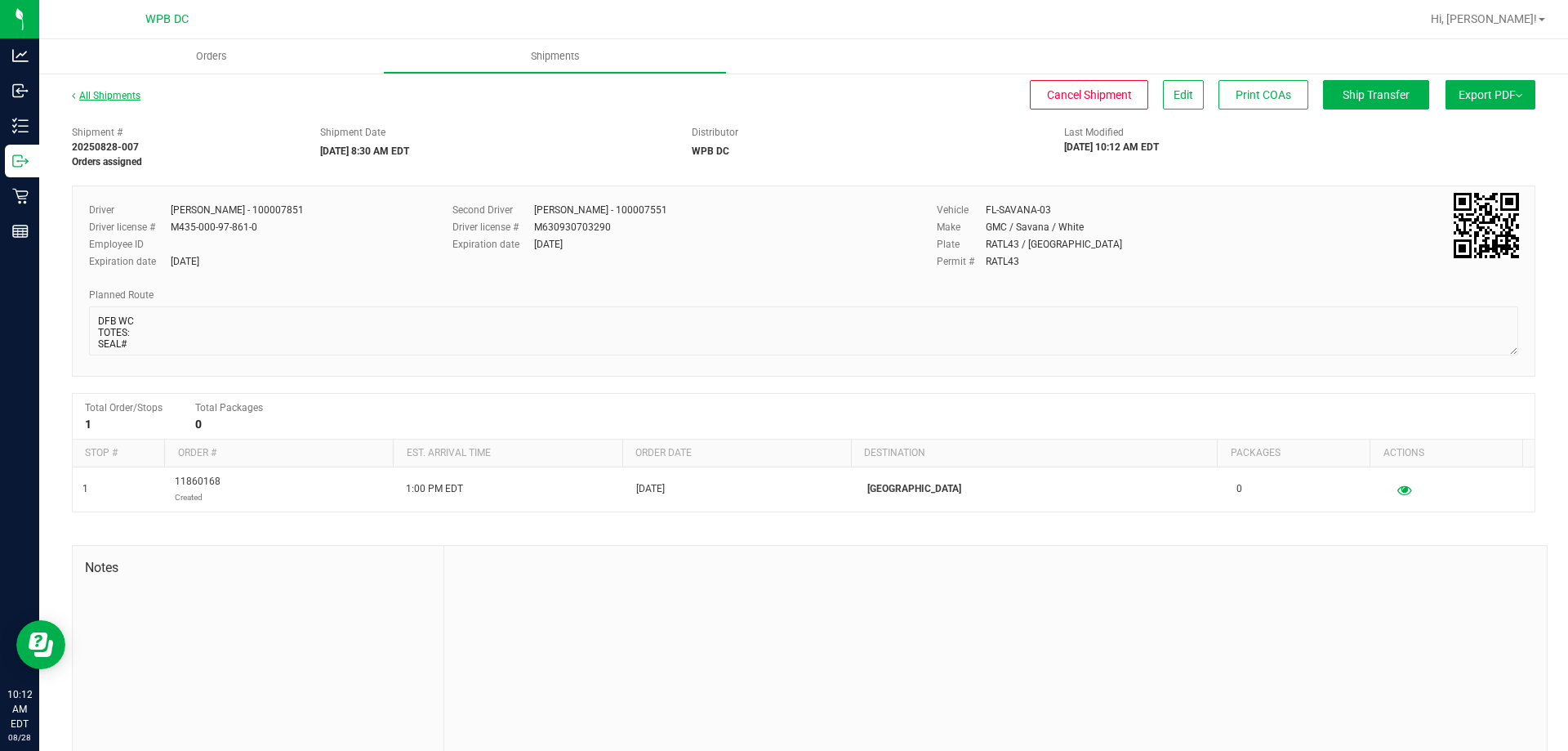
click at [96, 95] on link "All Shipments" at bounding box center [105, 96] width 69 height 11
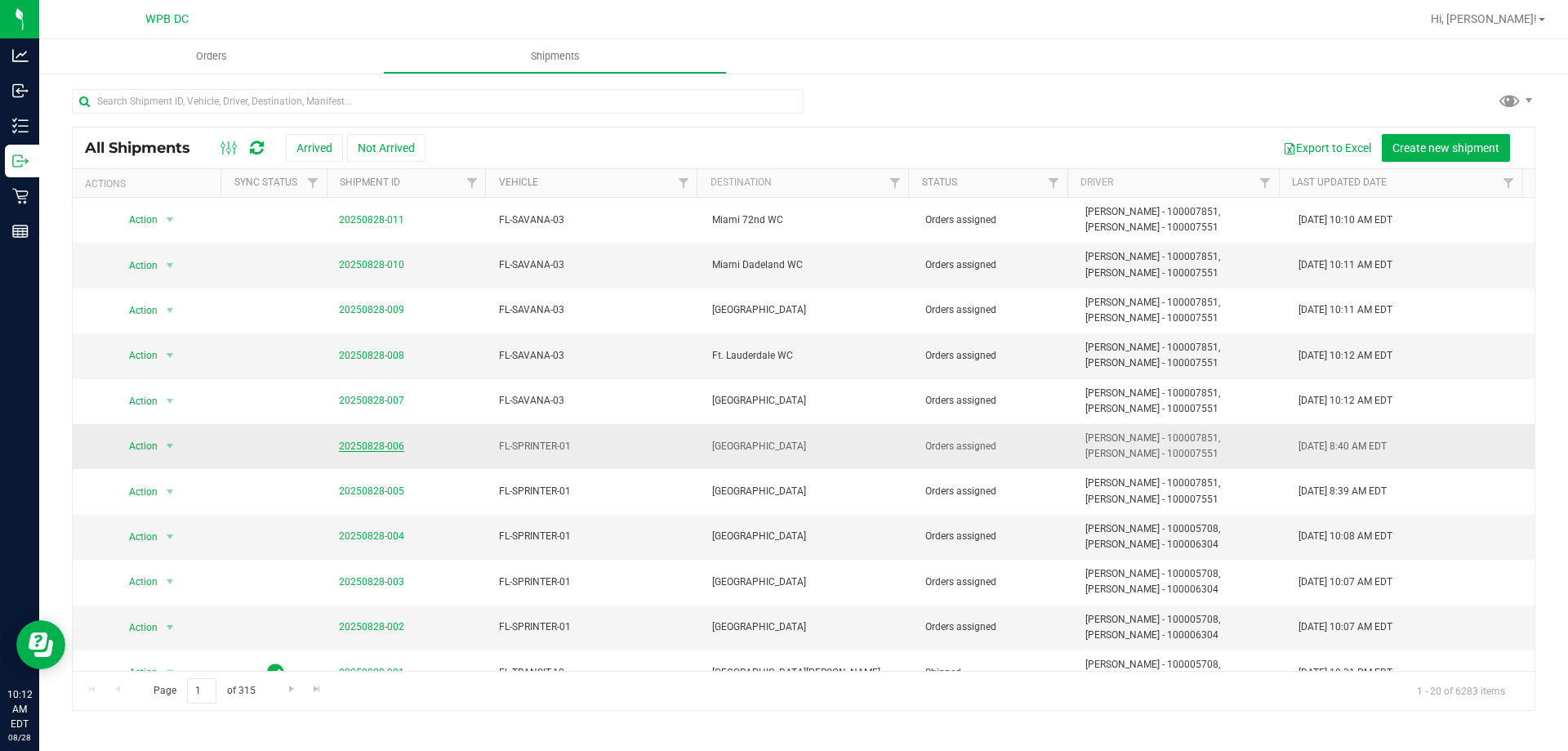
click at [359, 444] on link "20250828-006" at bounding box center [372, 446] width 66 height 11
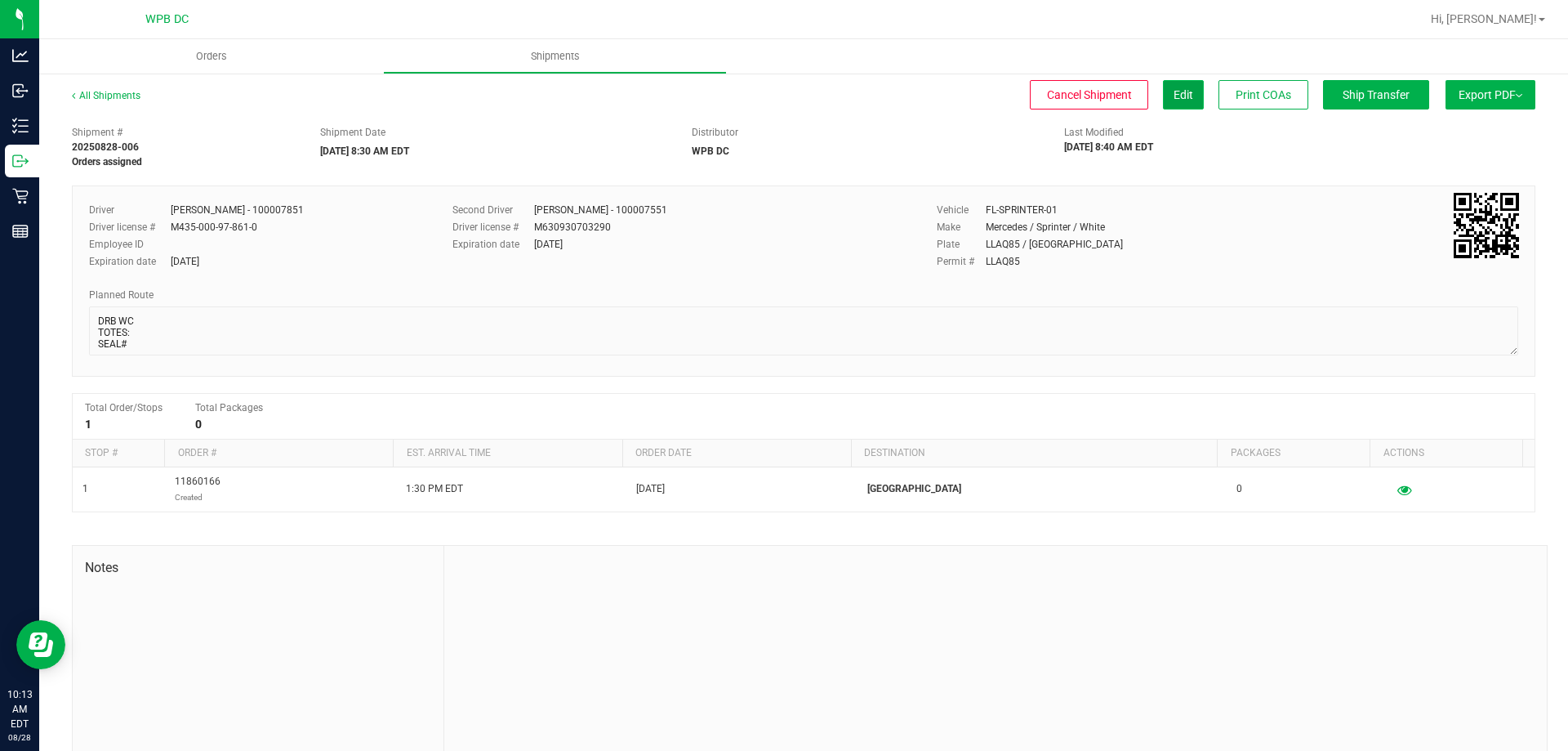
click at [1173, 100] on span "Edit" at bounding box center [1183, 95] width 20 height 13
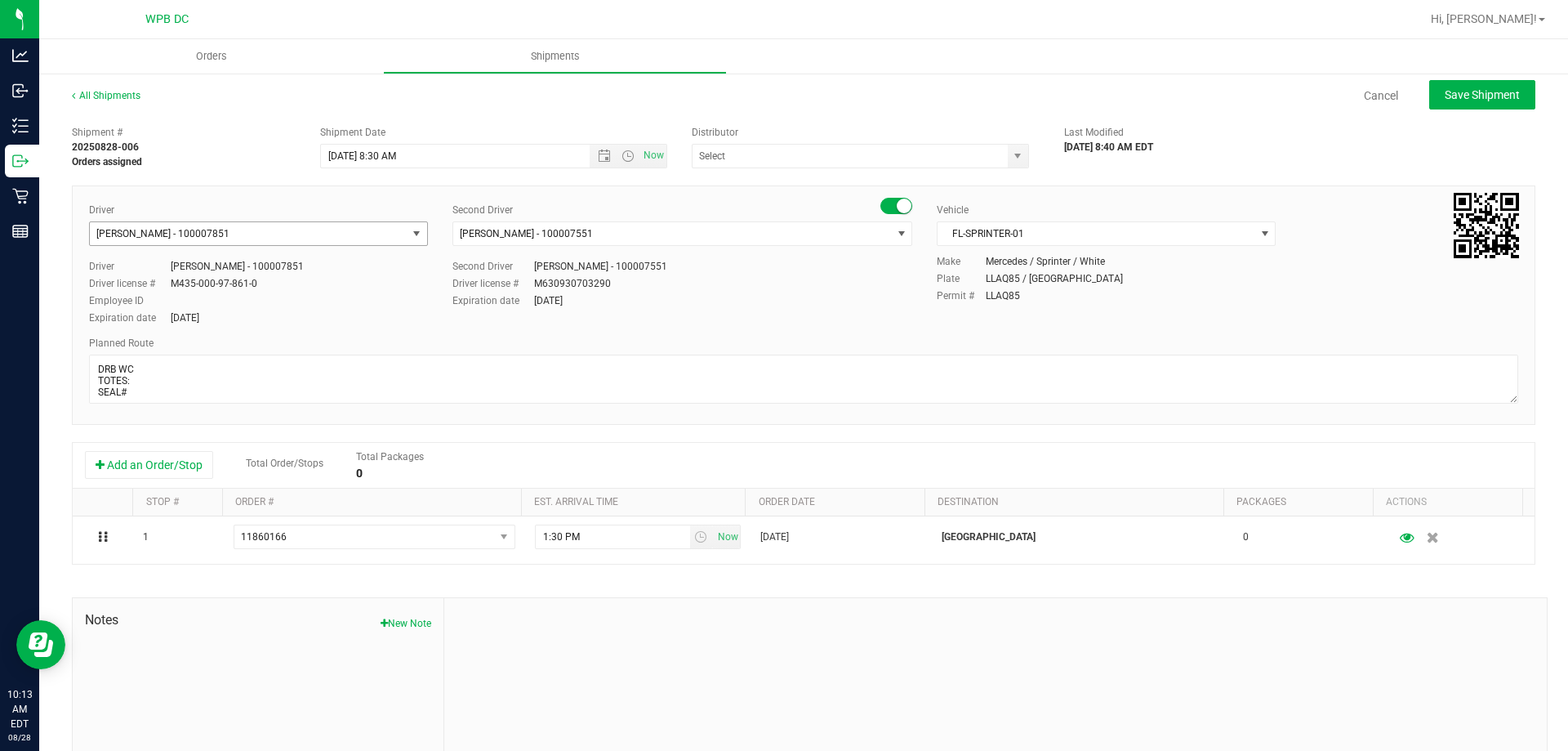
type input "WPB DC"
click at [271, 234] on span "[PERSON_NAME] - 100007851" at bounding box center [248, 233] width 317 height 23
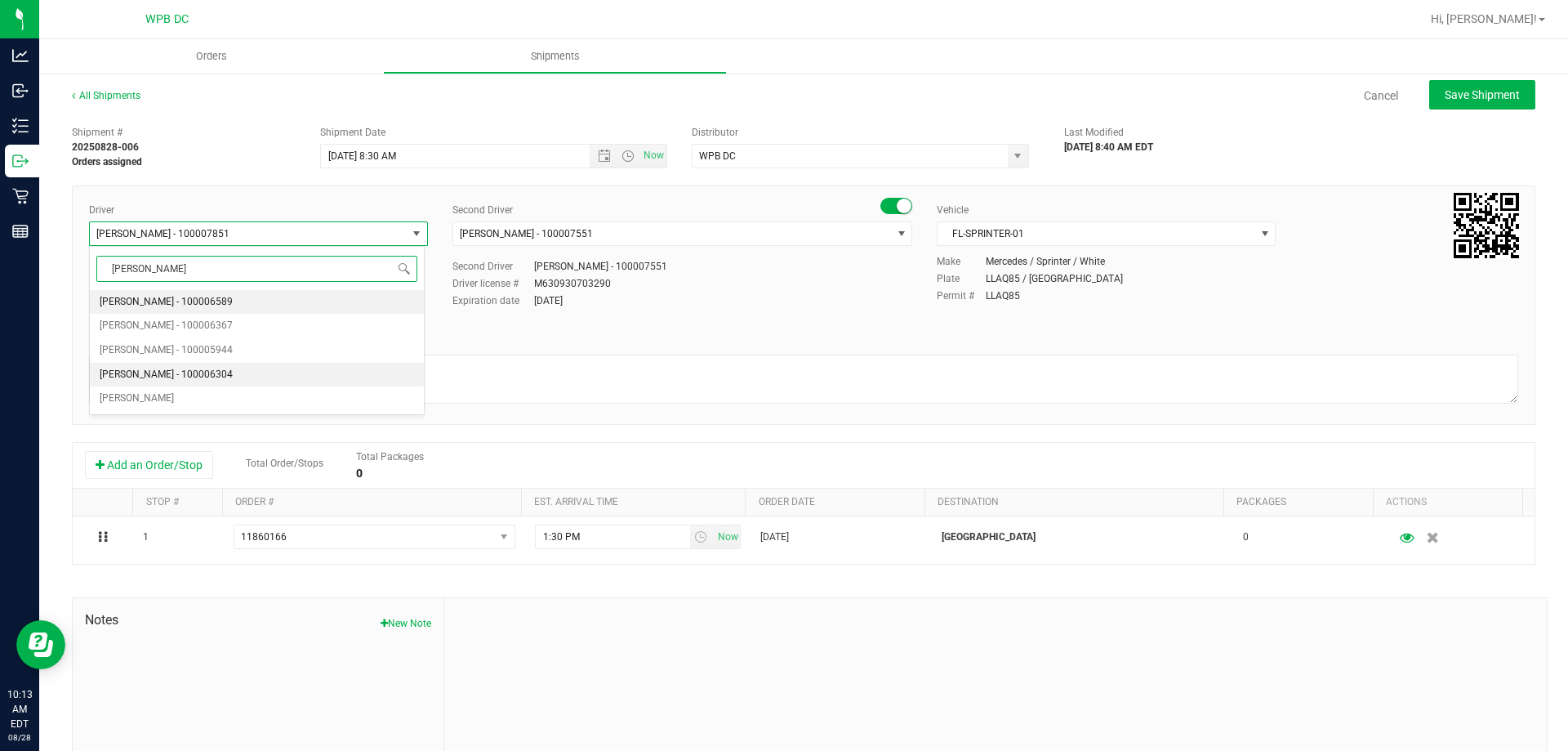
click at [276, 381] on li "[PERSON_NAME] - 100006304" at bounding box center [256, 375] width 334 height 24
type input "JAMES"
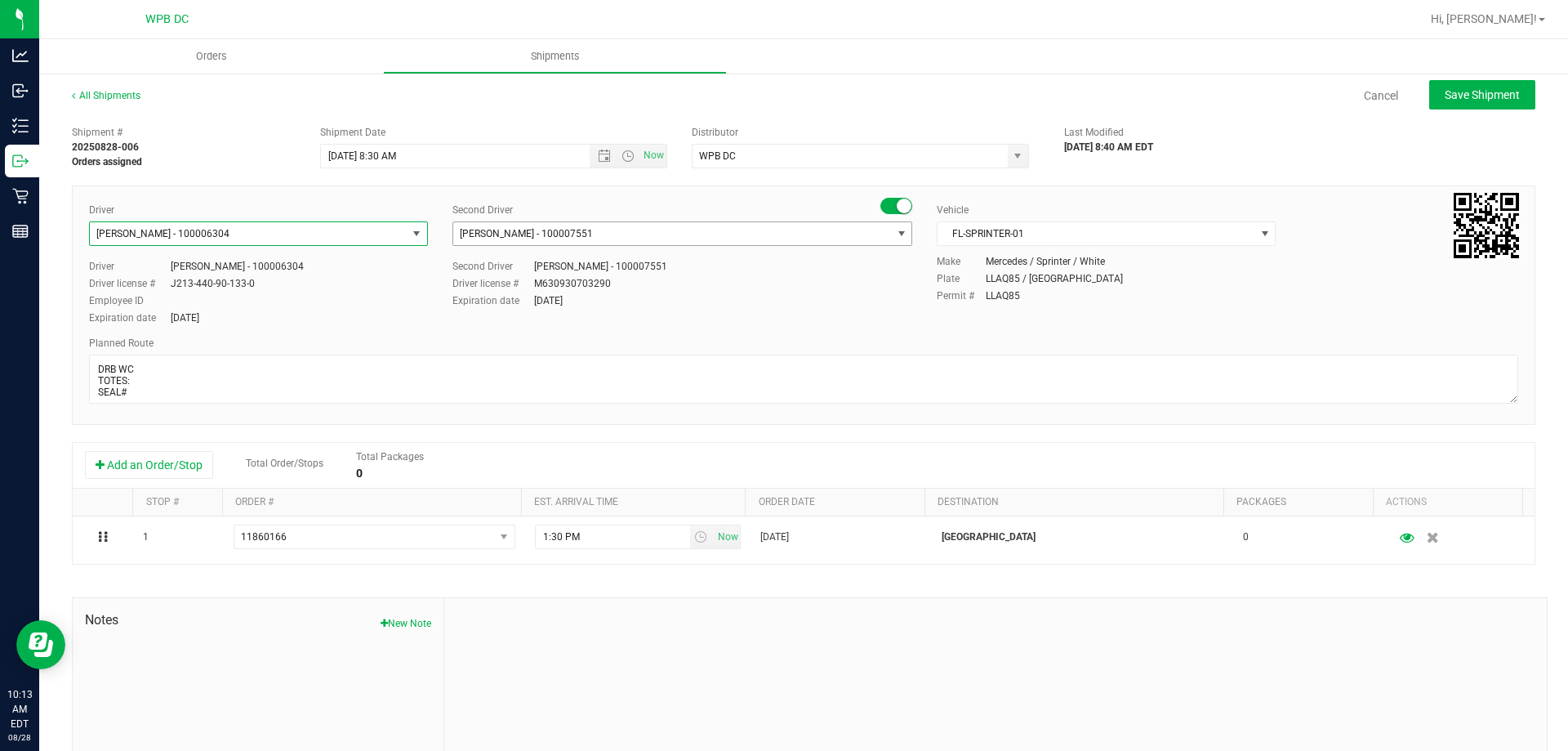
click at [682, 238] on span "[PERSON_NAME] - 100007551" at bounding box center [672, 233] width 438 height 23
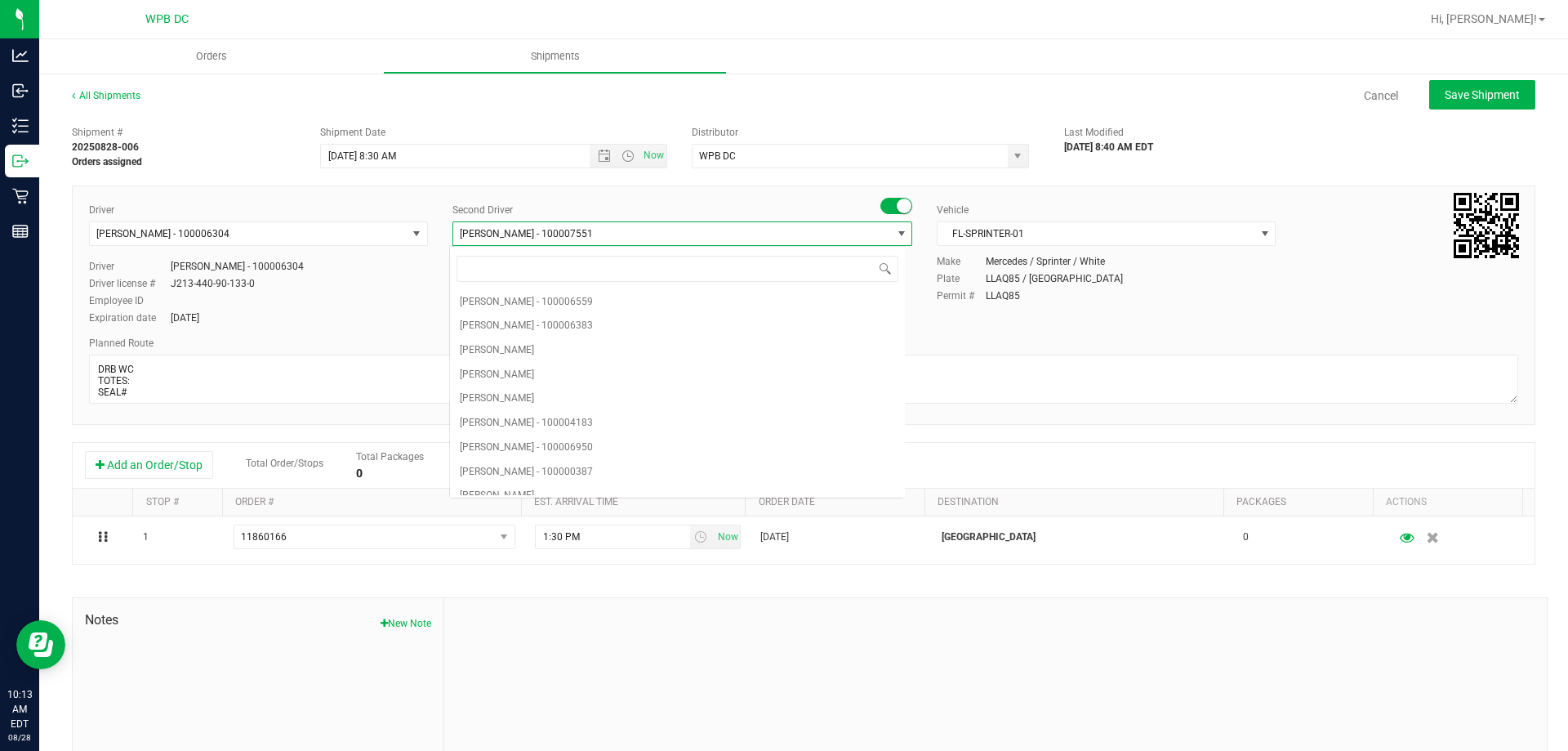
scroll to position [3825, 0]
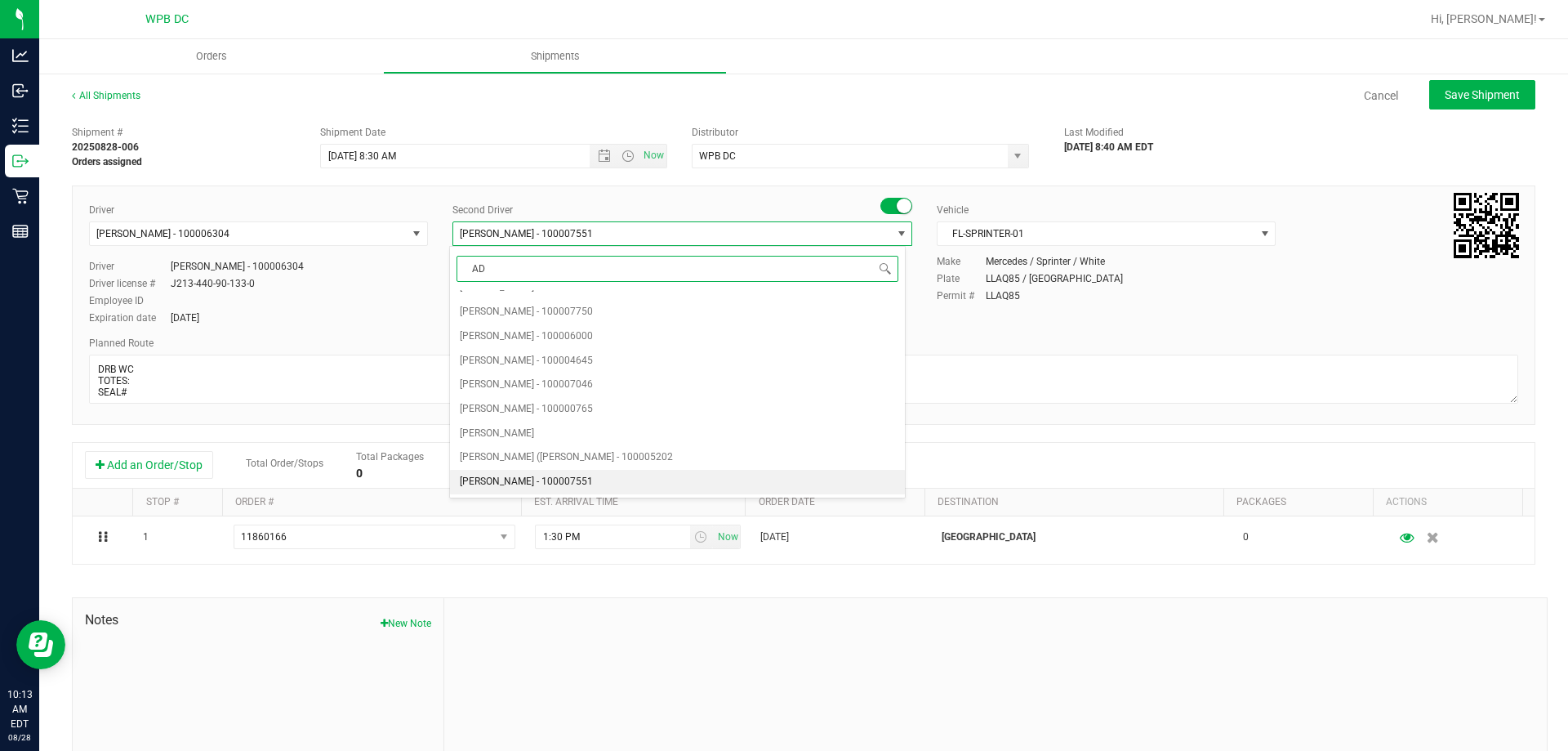
type input "ADA"
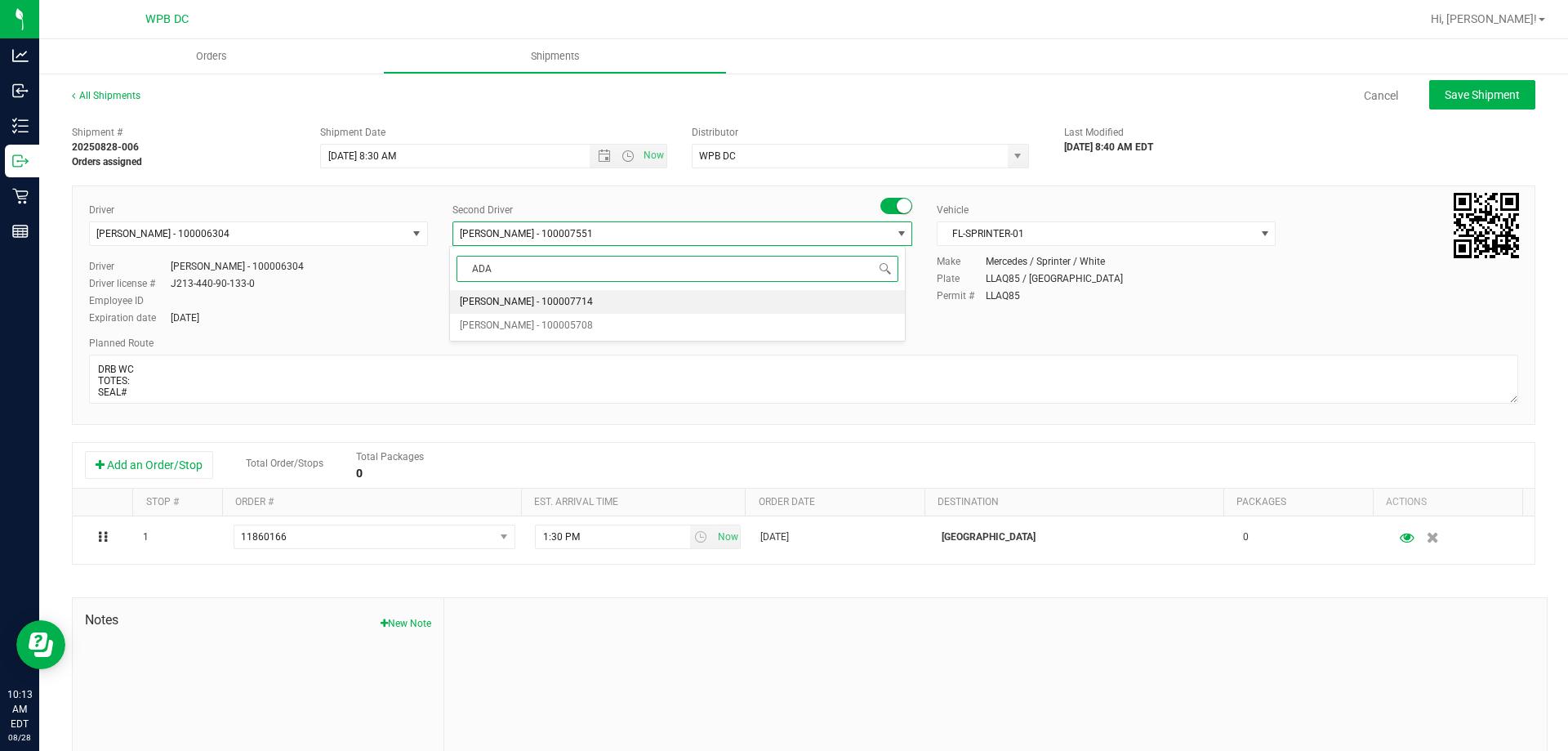
scroll to position [0, 0]
click at [652, 328] on li "[PERSON_NAME] - 100005708" at bounding box center [676, 326] width 454 height 24
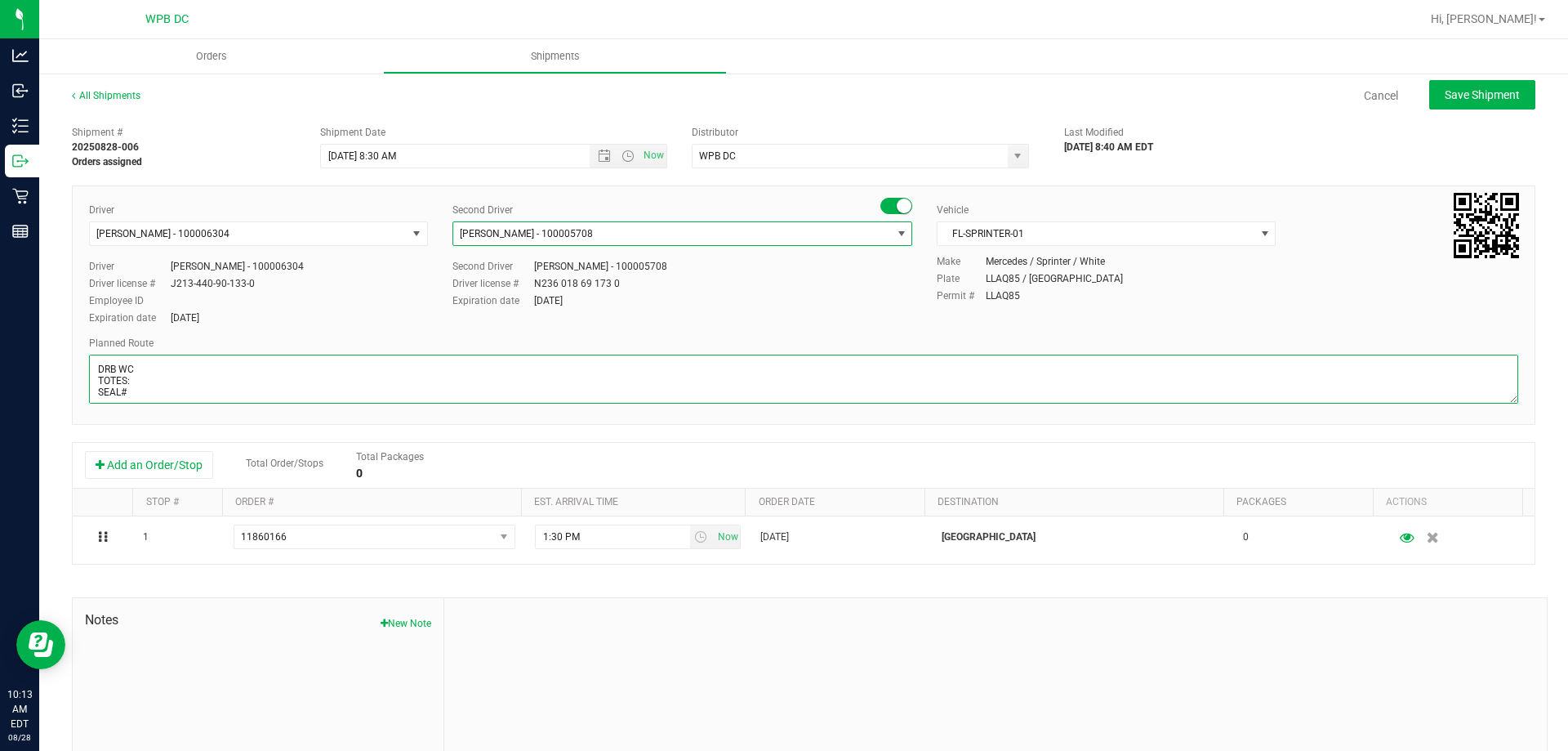
click at [435, 390] on textarea at bounding box center [803, 379] width 1429 height 49
click at [440, 390] on textarea at bounding box center [803, 379] width 1429 height 49
drag, startPoint x: 440, startPoint y: 390, endPoint x: 85, endPoint y: 404, distance: 355.3
click at [85, 404] on div "Driver James Josaphat - 100006304 Select Driver James Bader - 100006589 James D…" at bounding box center [802, 305] width 1463 height 240
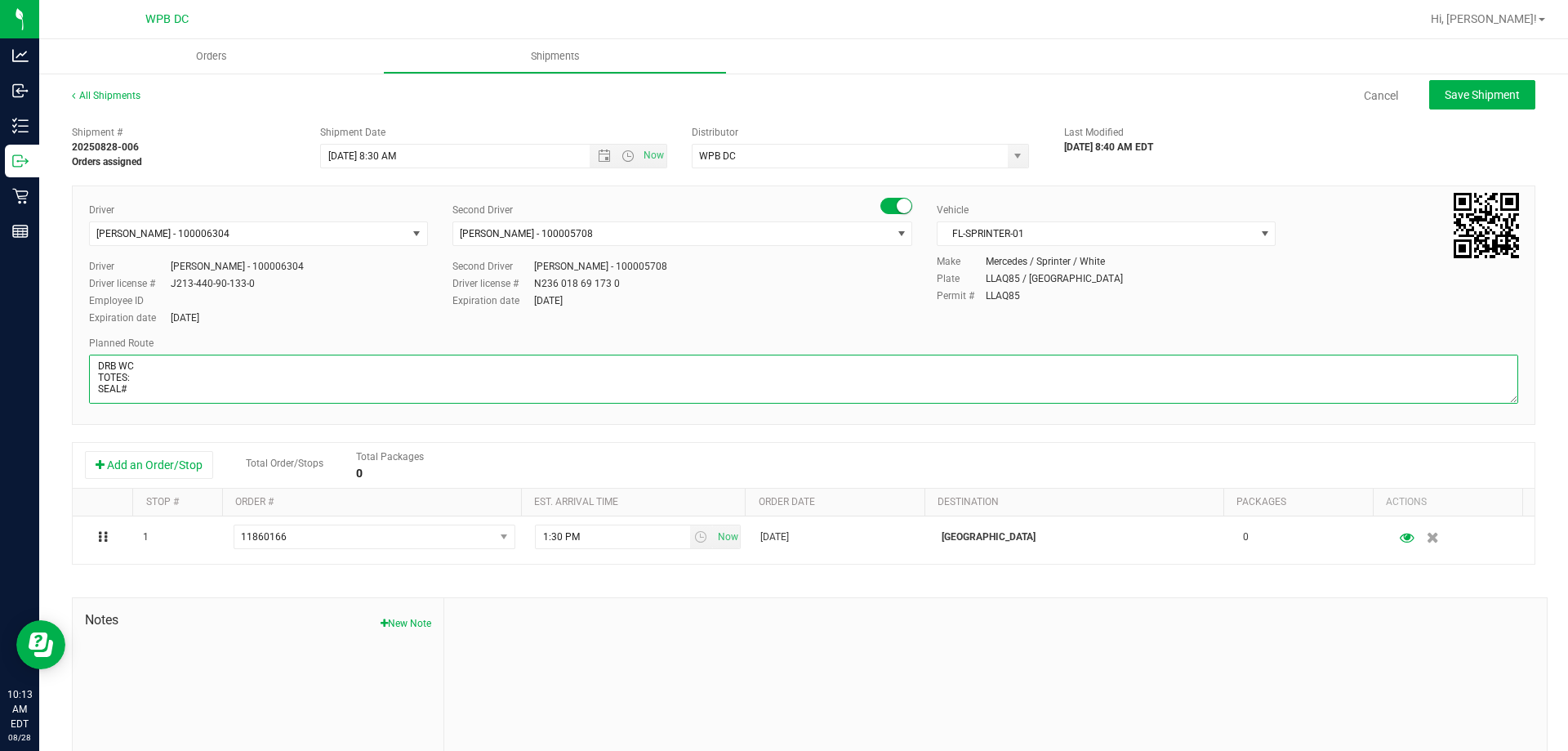
paste textarea "MIK WC--MIA WC--MIB WC--FTL WC--DFB WC"
drag, startPoint x: 323, startPoint y: 389, endPoint x: 98, endPoint y: 390, distance: 225.0
click at [98, 390] on textarea at bounding box center [803, 379] width 1429 height 49
drag, startPoint x: 334, startPoint y: 392, endPoint x: 95, endPoint y: 391, distance: 239.0
click at [95, 391] on textarea at bounding box center [803, 379] width 1429 height 49
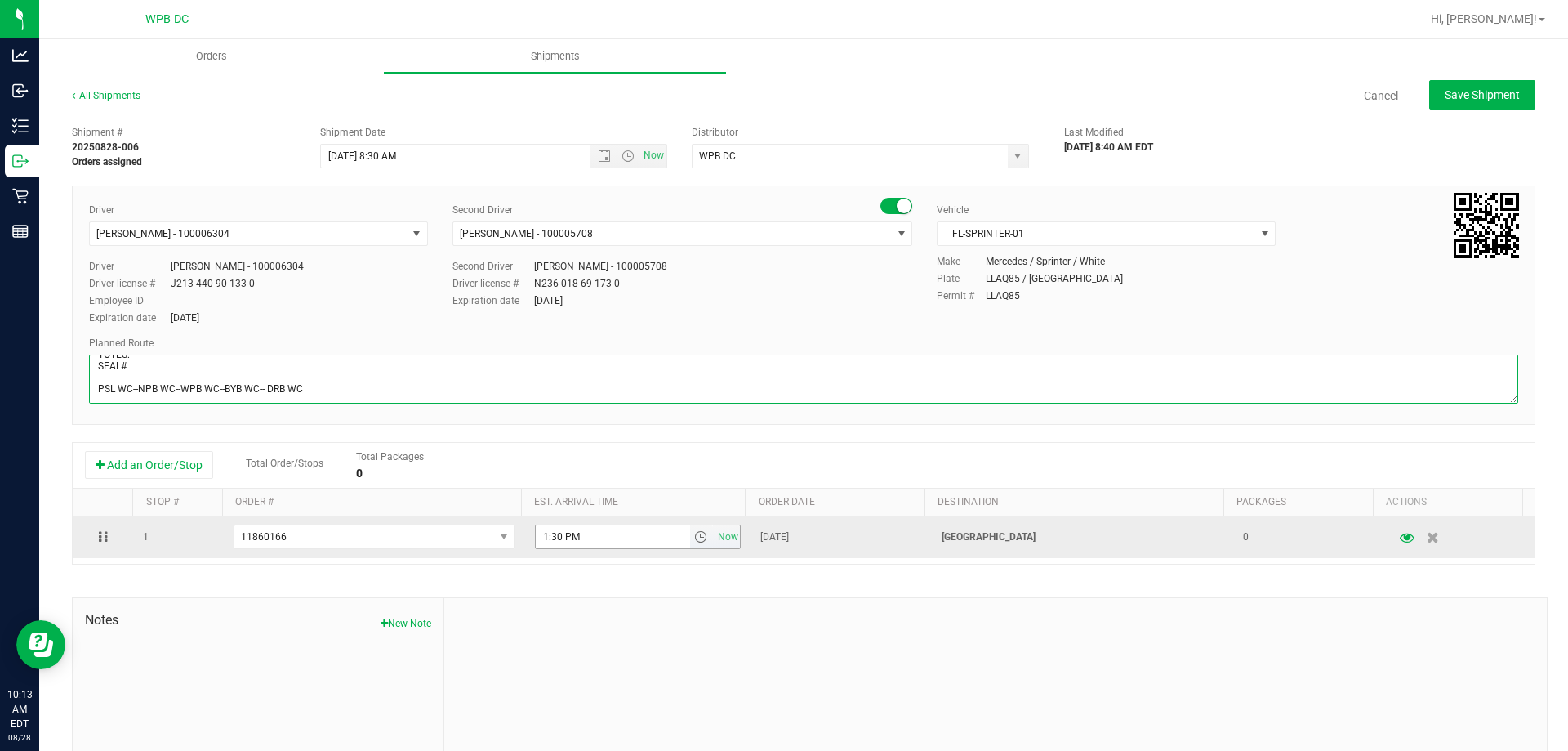
type textarea "DRB WC TOTES: SEAL# PSL WC--NPB WC--WPB WC--BYB WC-- DRB WC"
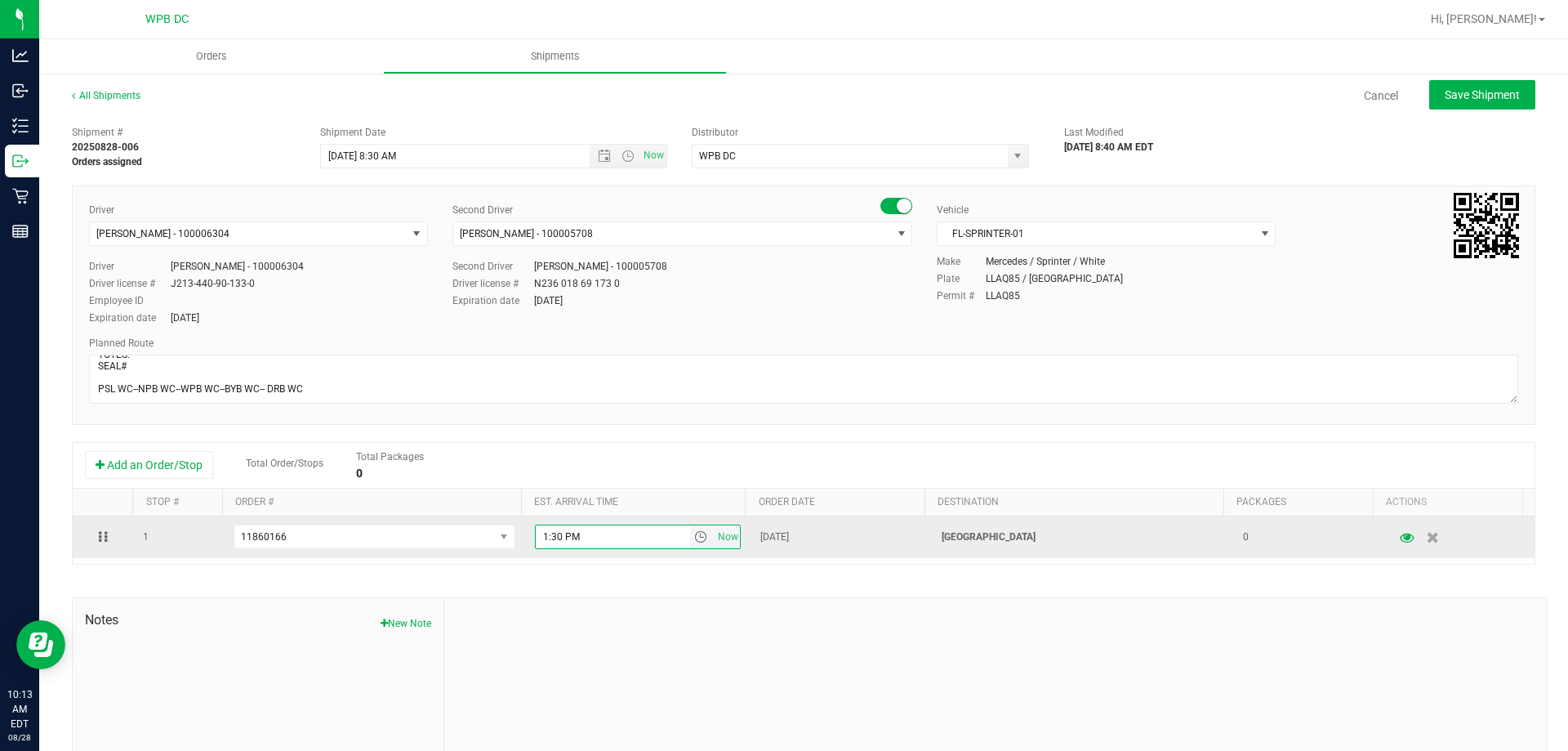
click at [651, 541] on input "1:30 PM" at bounding box center [613, 537] width 154 height 23
click at [694, 540] on span "select" at bounding box center [701, 537] width 13 height 13
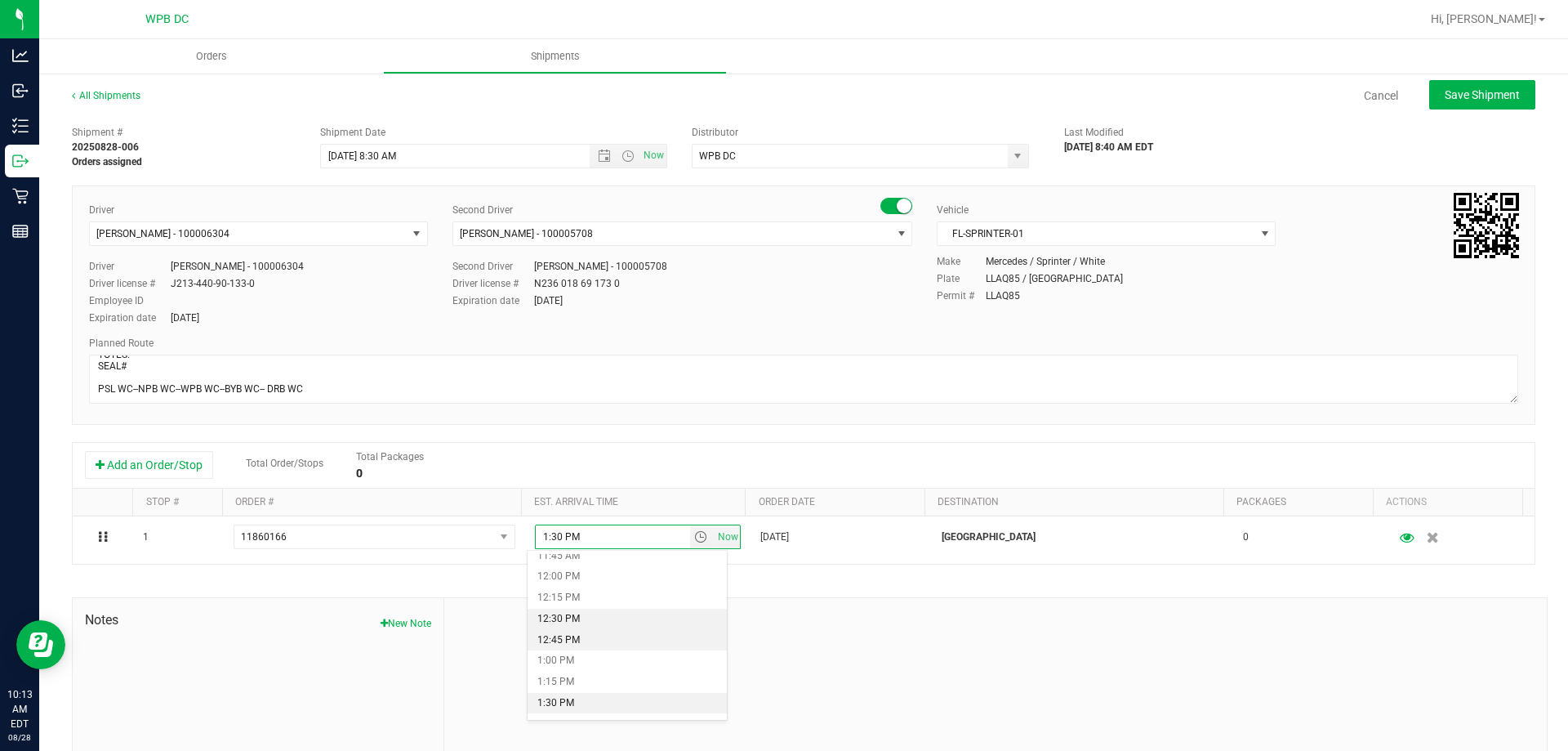
scroll to position [980, 0]
click at [608, 587] on li "12:00 PM" at bounding box center [627, 591] width 199 height 22
type input "12:00 PM"
click at [1497, 97] on span "Save Shipment" at bounding box center [1483, 95] width 75 height 13
type input "[DATE] 12:30 PM"
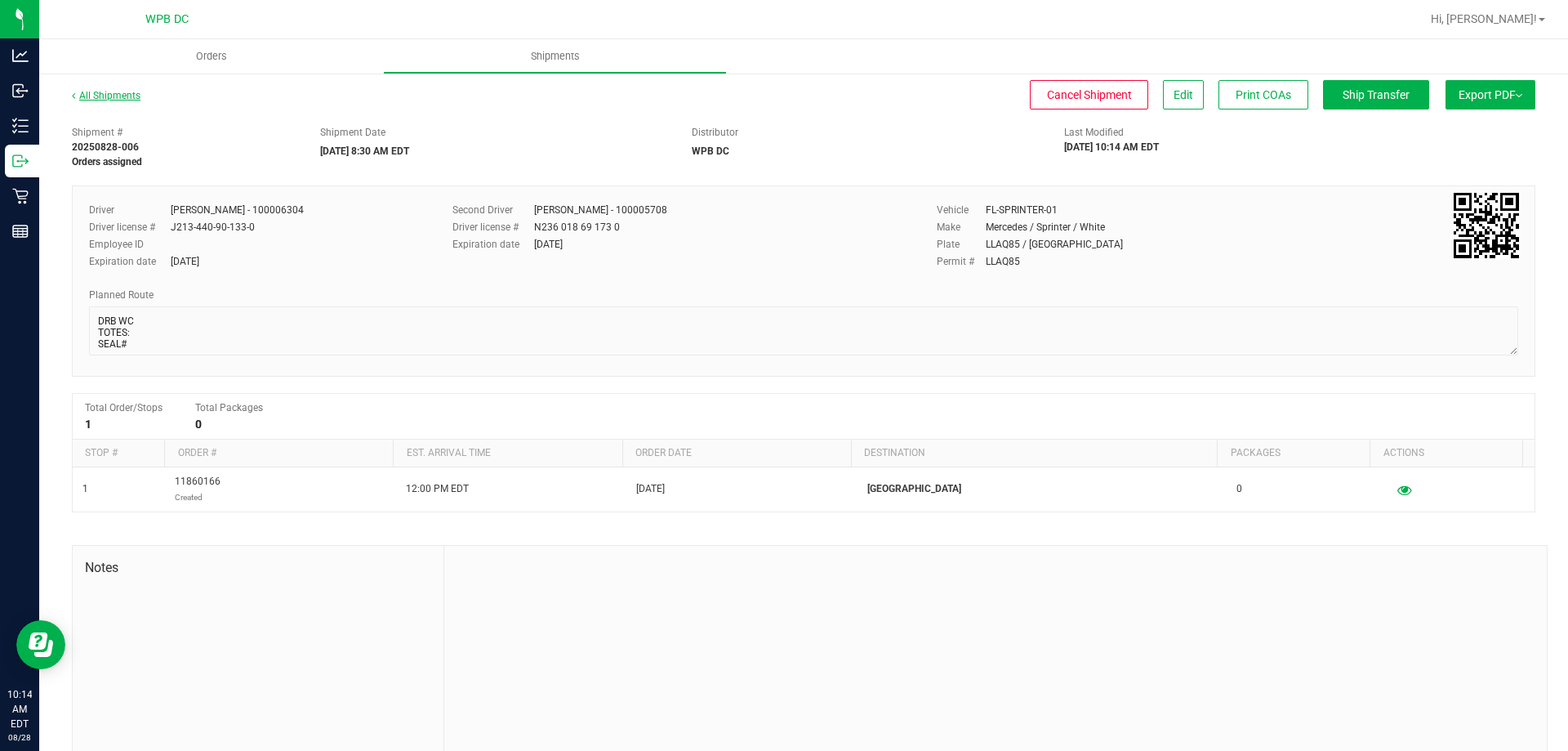
click at [122, 99] on link "All Shipments" at bounding box center [105, 96] width 69 height 11
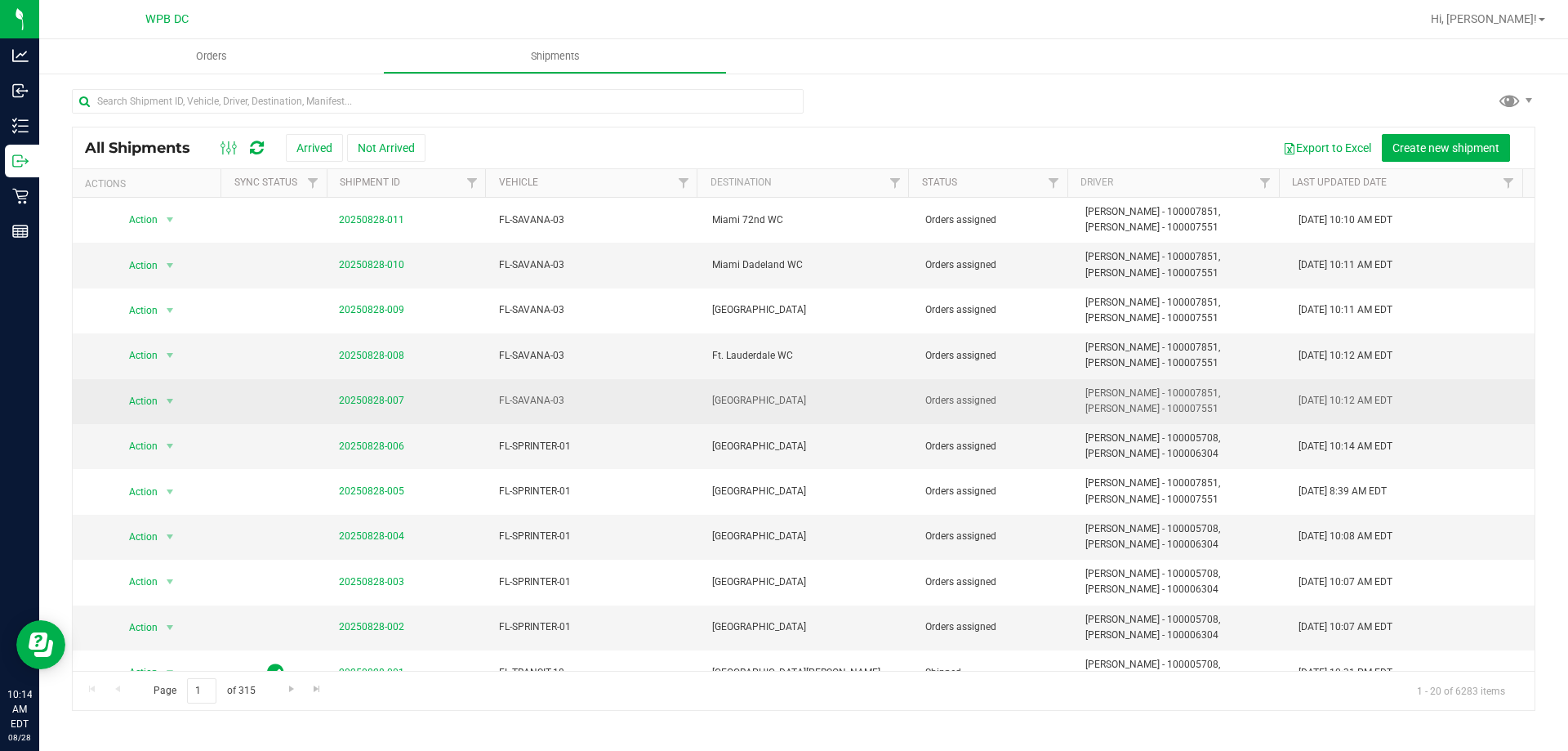
scroll to position [82, 0]
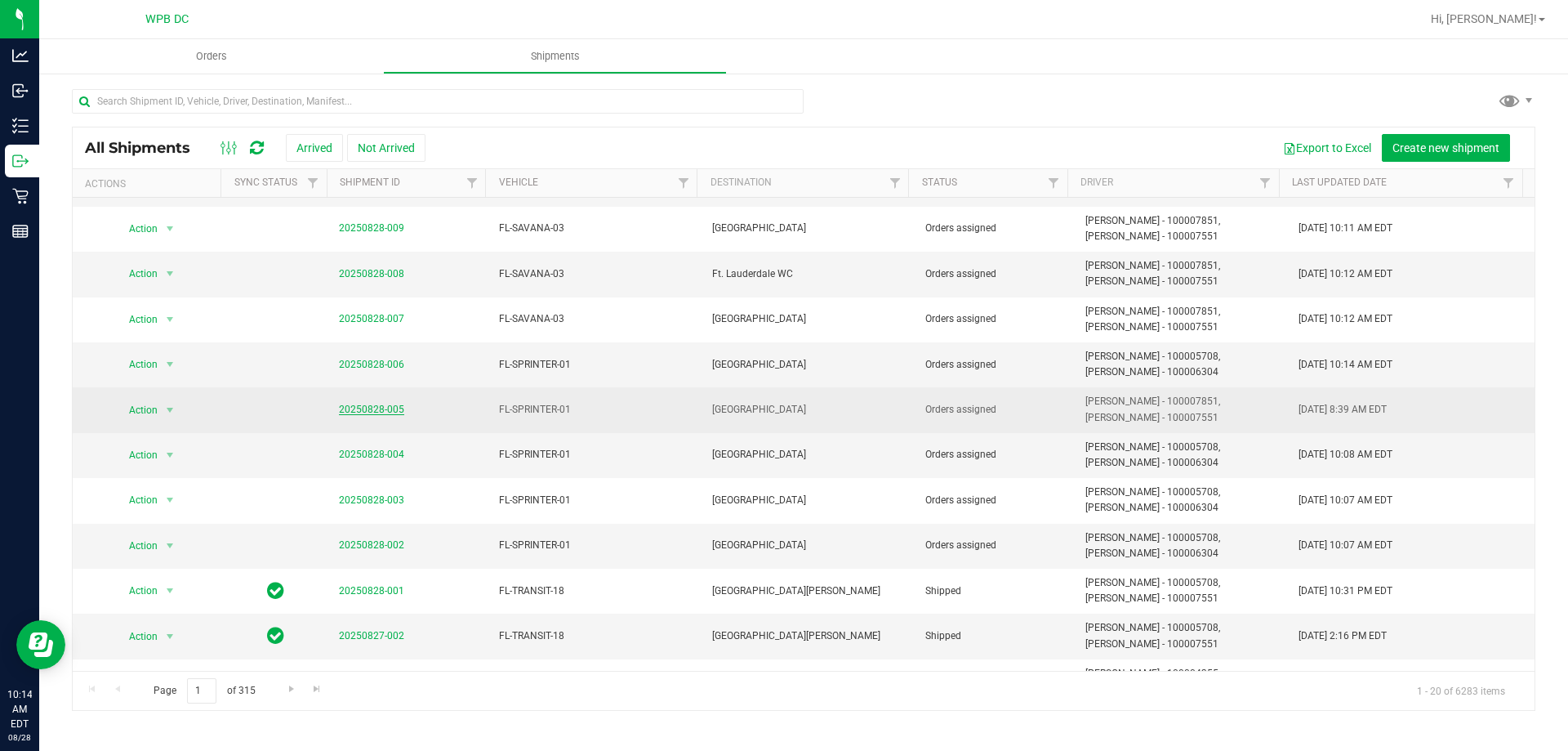
click at [365, 408] on link "20250828-005" at bounding box center [372, 409] width 66 height 11
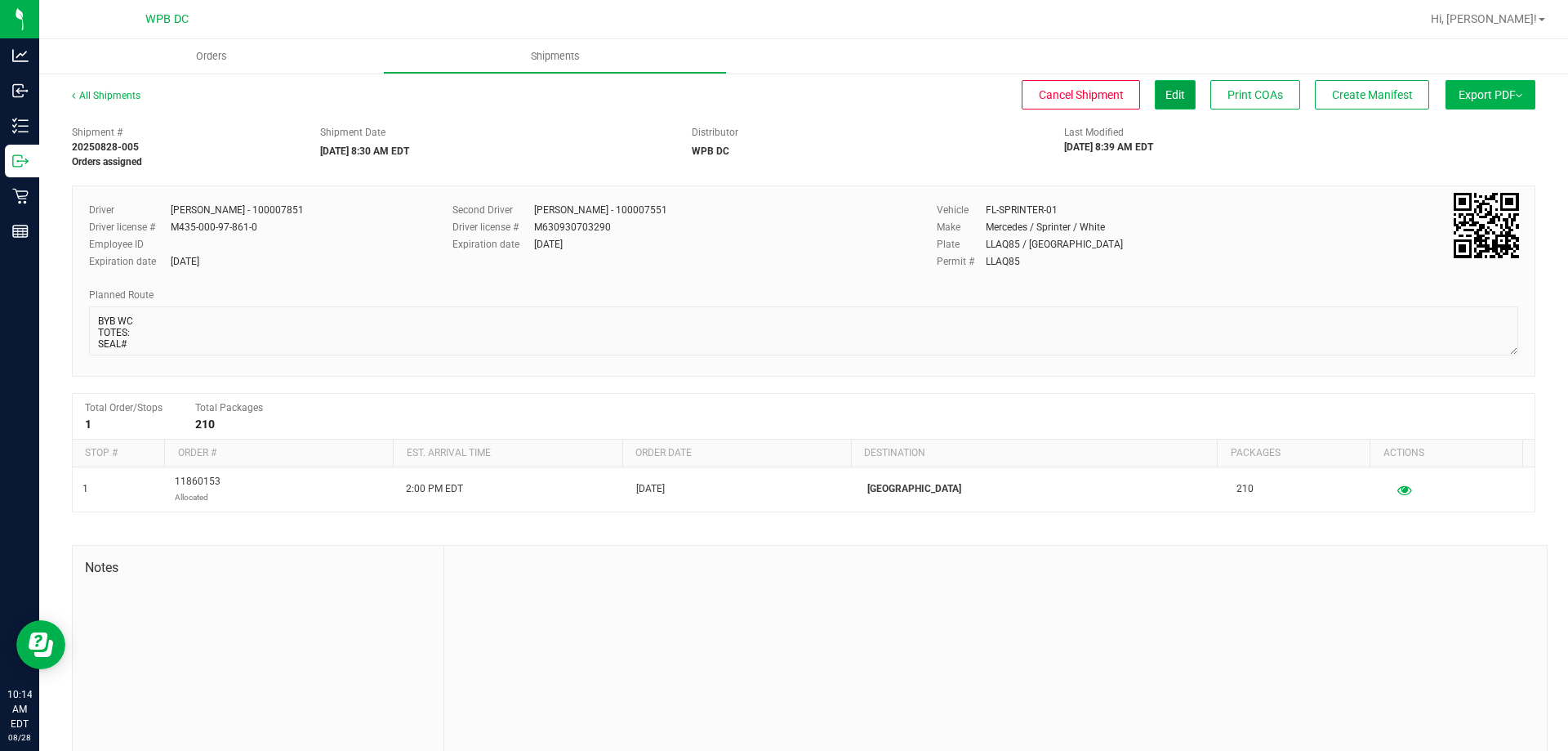
click at [1165, 97] on span "Edit" at bounding box center [1174, 95] width 20 height 13
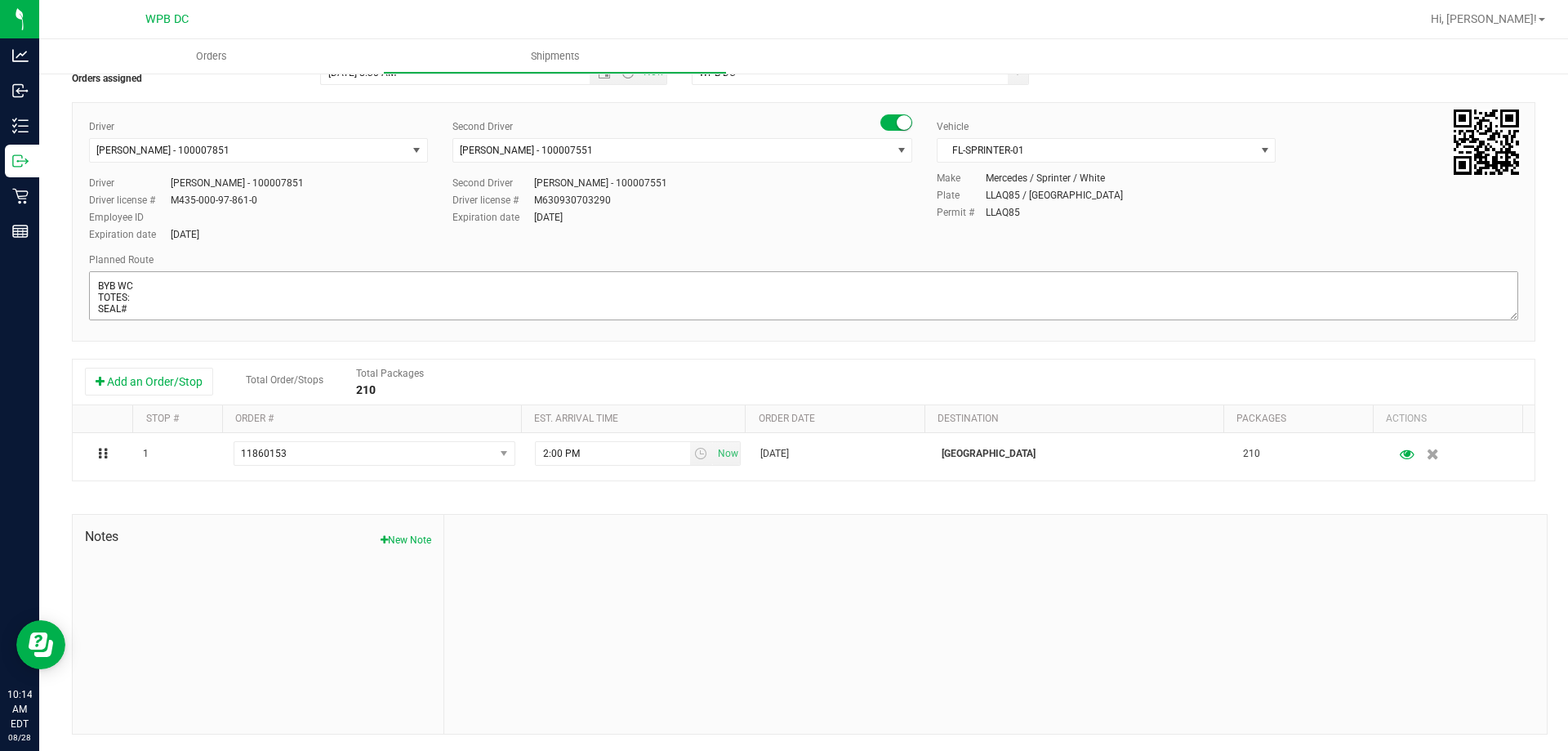
scroll to position [26, 0]
drag, startPoint x: 429, startPoint y: 306, endPoint x: 85, endPoint y: 319, distance: 344.2
click at [85, 319] on div "Driver Abigail Maldonado - 100007851 Select Driver Ian Albritton - 100006559 LO…" at bounding box center [802, 222] width 1463 height 240
paste textarea "PSL WC--NPB WC--WPB WC--BYB WC-- DRB WC"
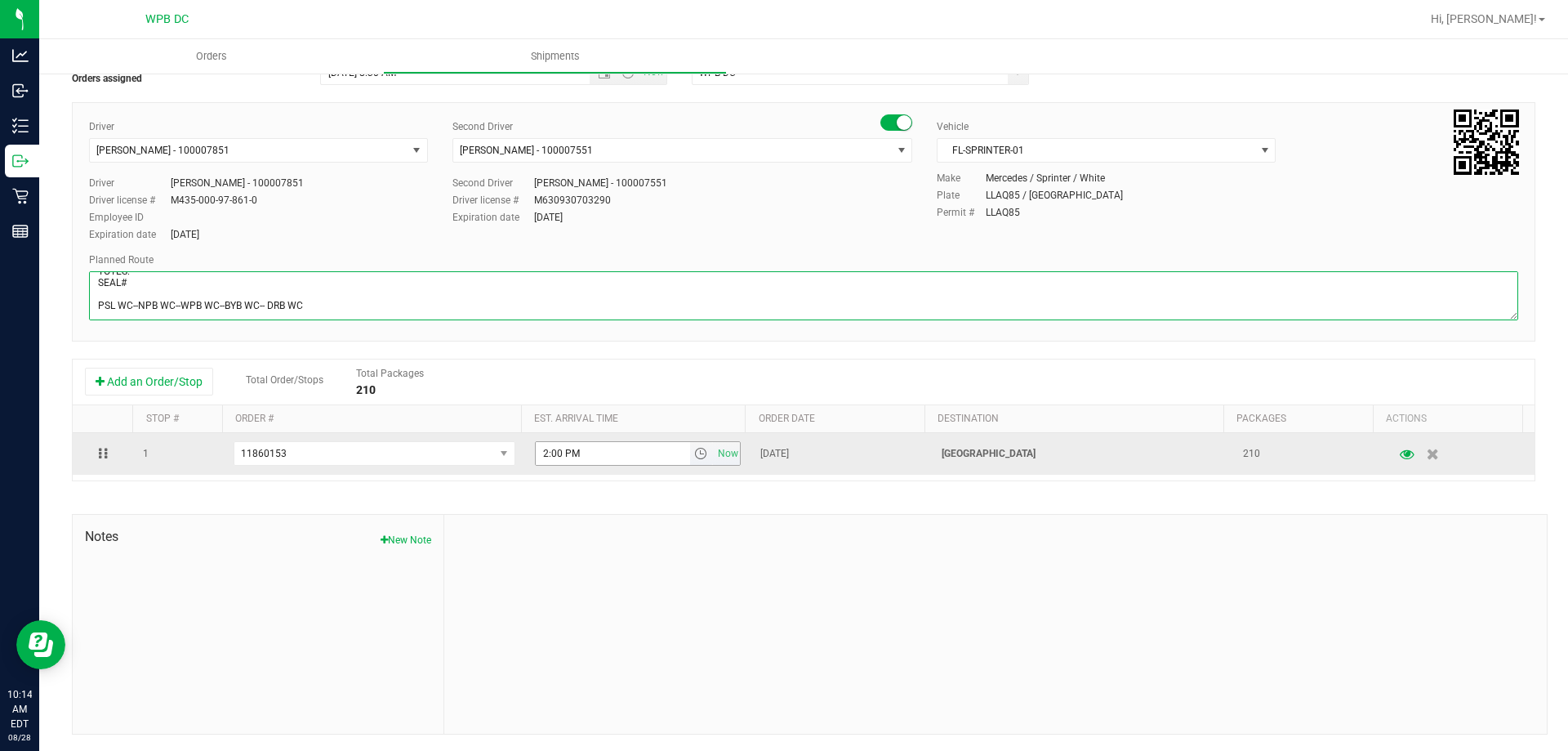
click at [694, 454] on span "select" at bounding box center [701, 453] width 13 height 13
type textarea "BYB WC TOTES: SEAL# PSL WC--NPB WC--WPB WC--BYB WC-- DRB WC"
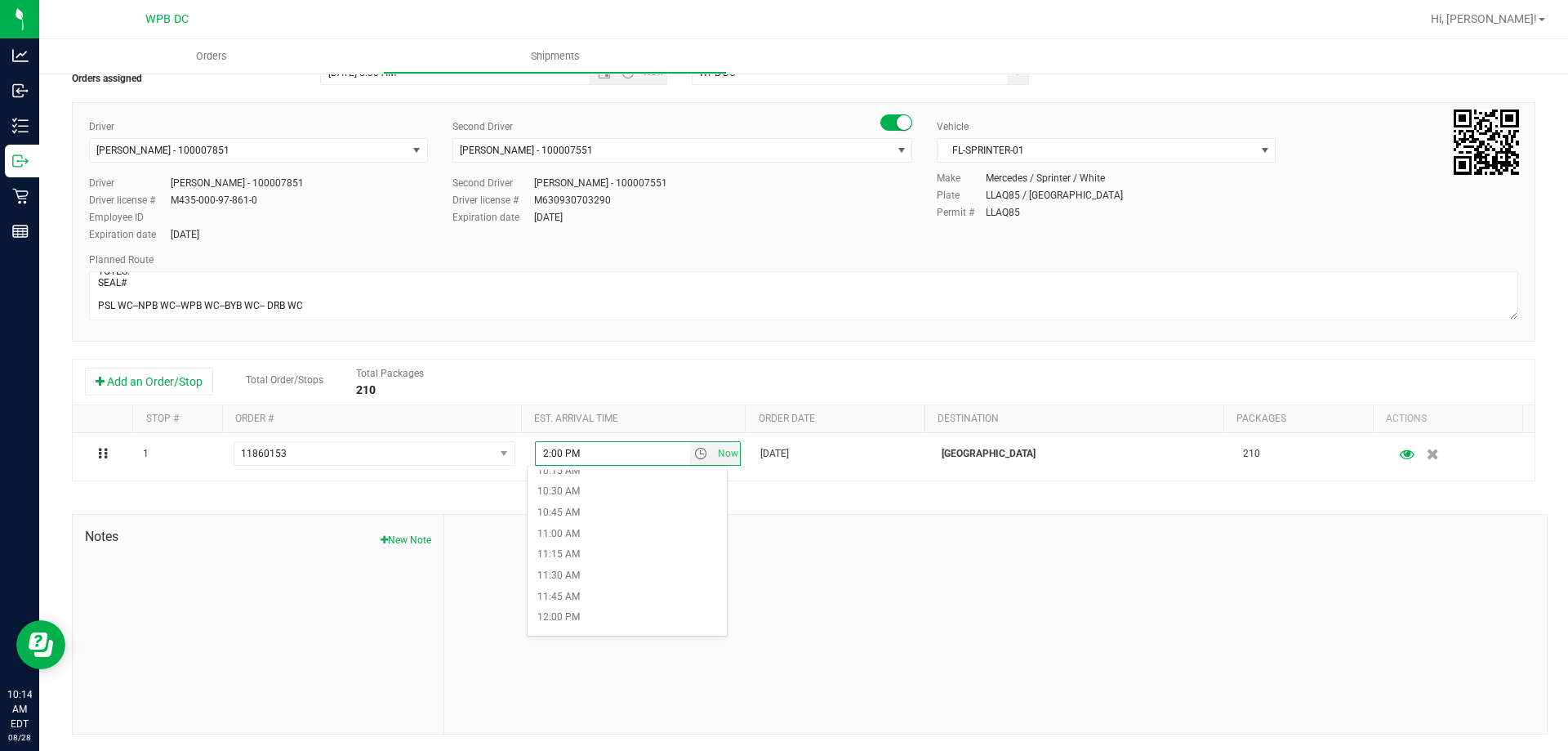
scroll to position [899, 0]
click at [595, 551] on li "11:30 AM" at bounding box center [627, 547] width 199 height 22
type input "11:30 AM"
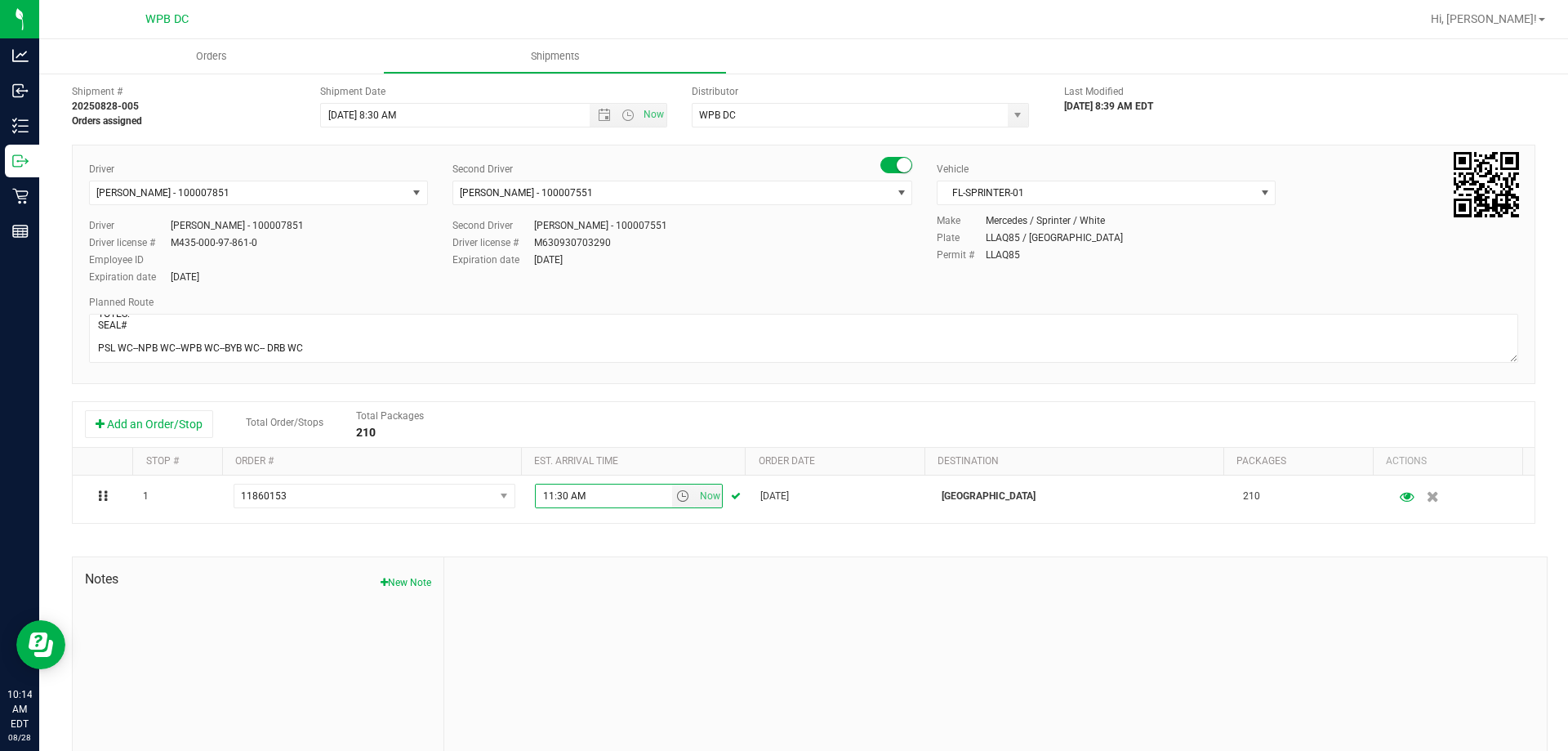
scroll to position [0, 0]
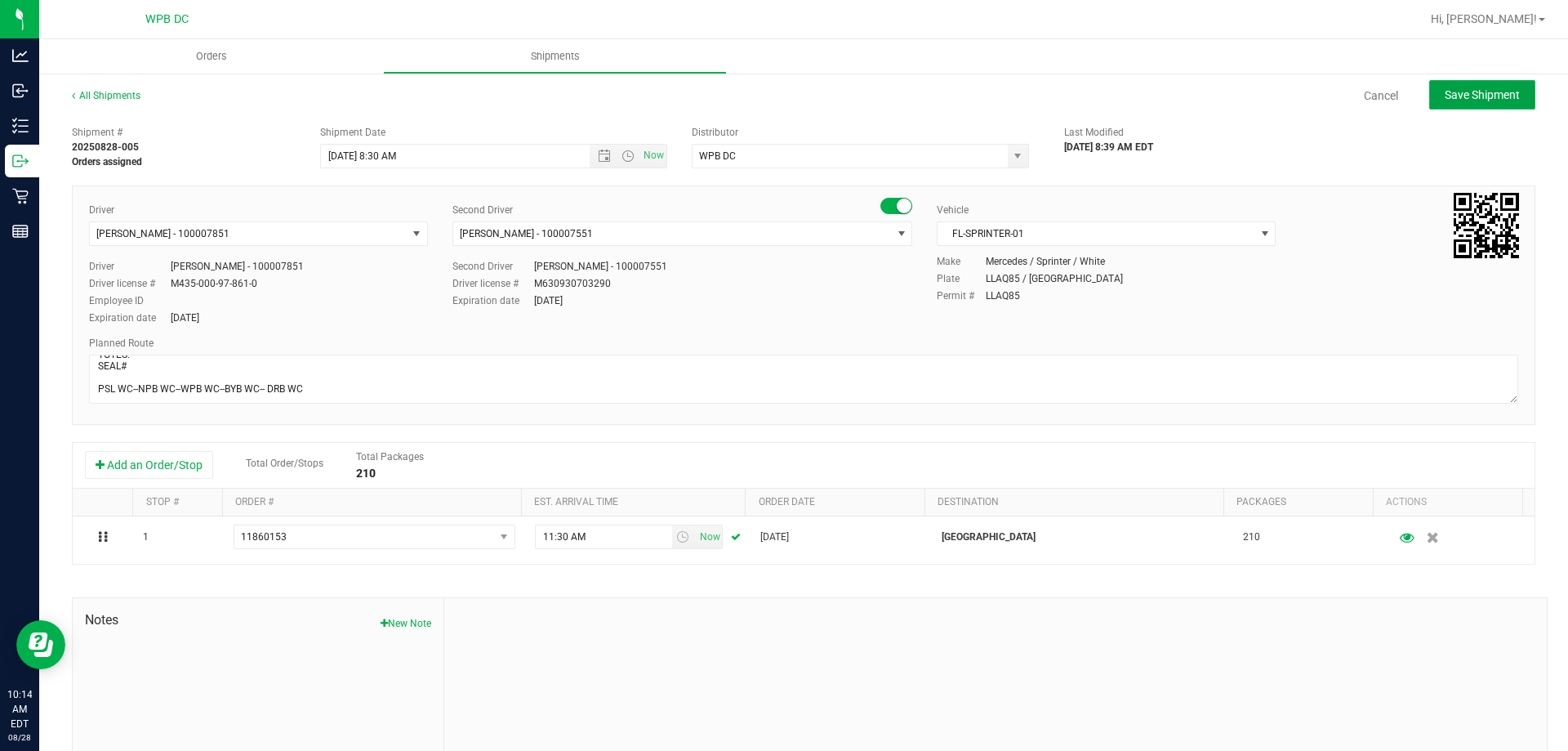
click at [1488, 100] on span "Save Shipment" at bounding box center [1483, 95] width 75 height 13
type input "[DATE] 12:30 PM"
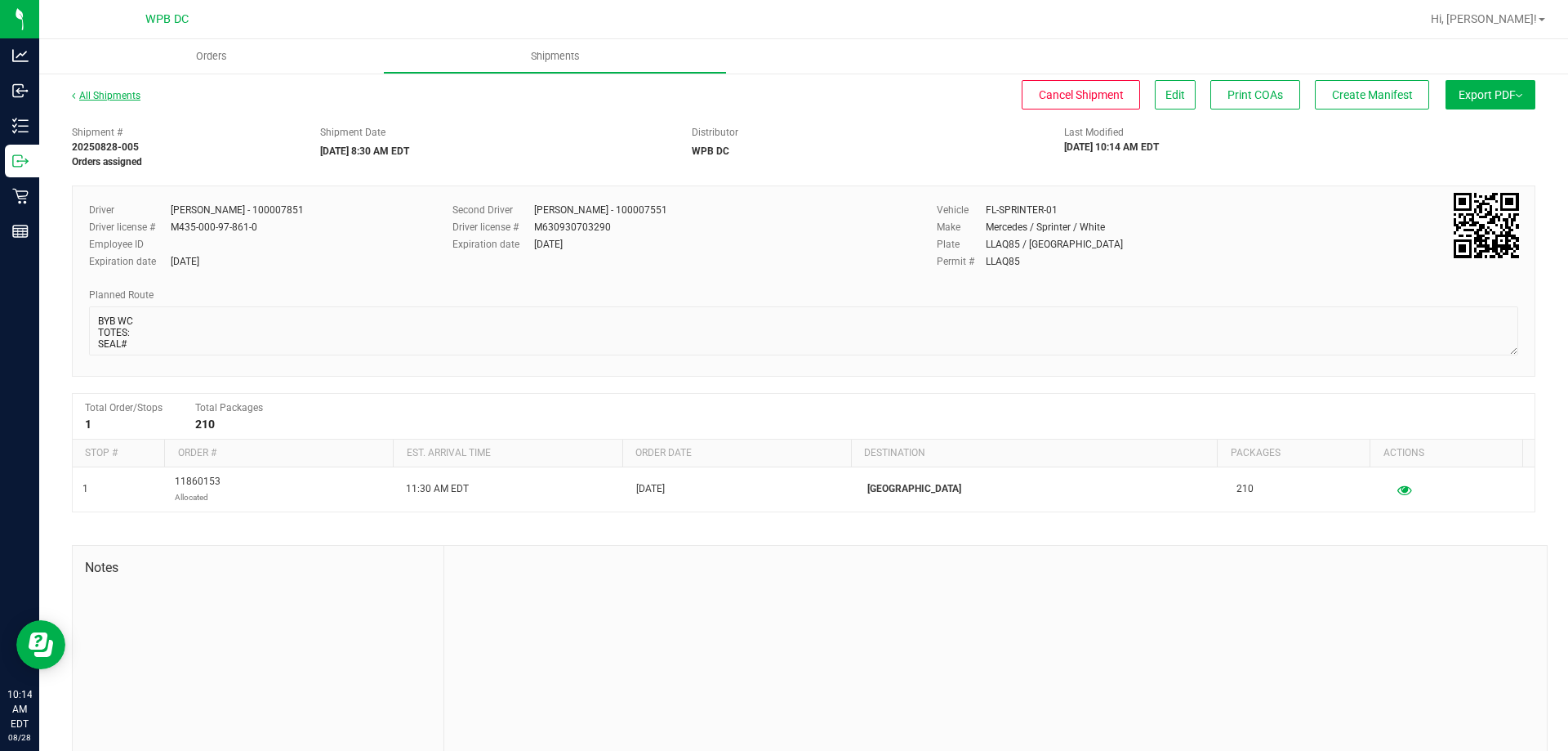
click at [102, 94] on link "All Shipments" at bounding box center [105, 96] width 69 height 11
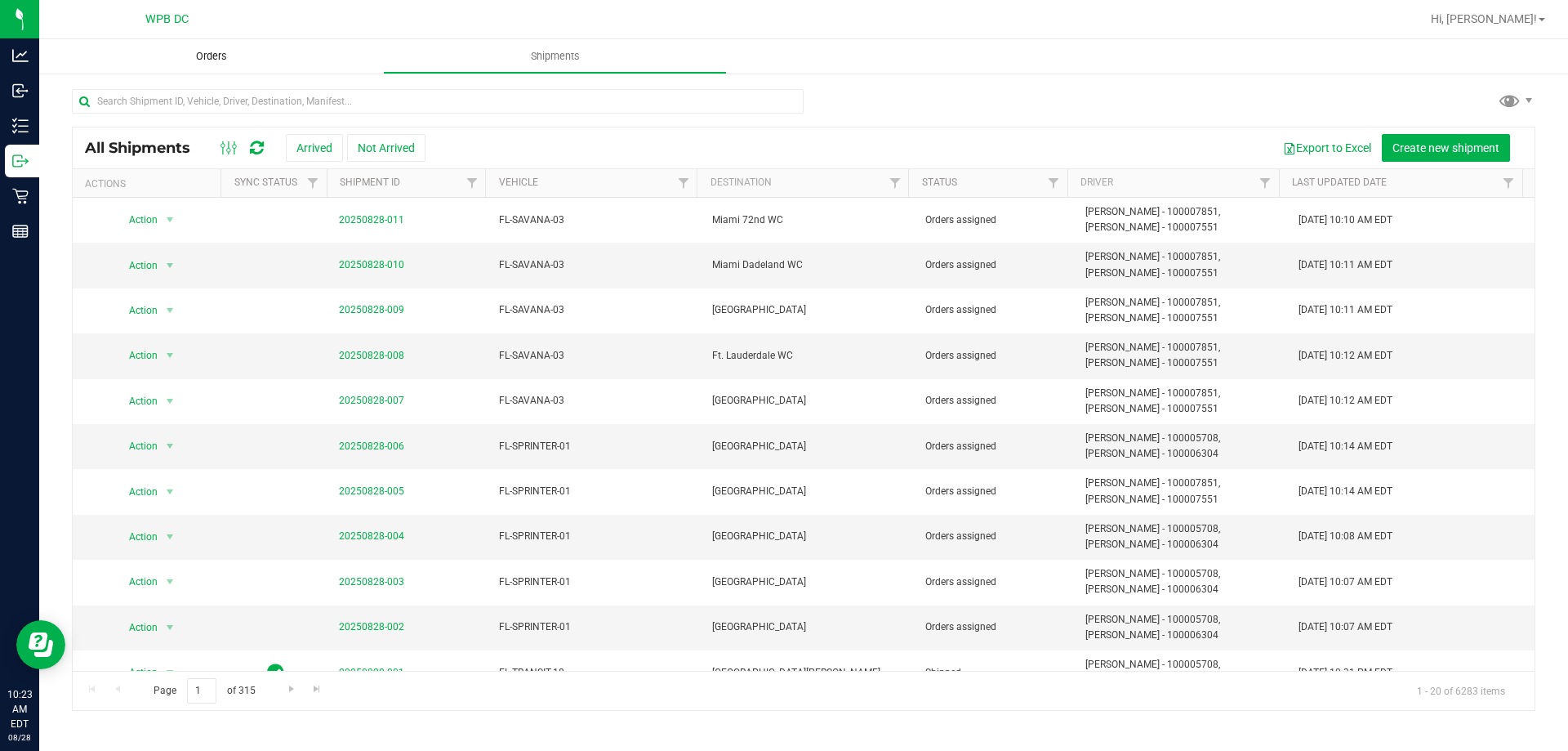
click at [199, 51] on span "Orders" at bounding box center [211, 56] width 75 height 15
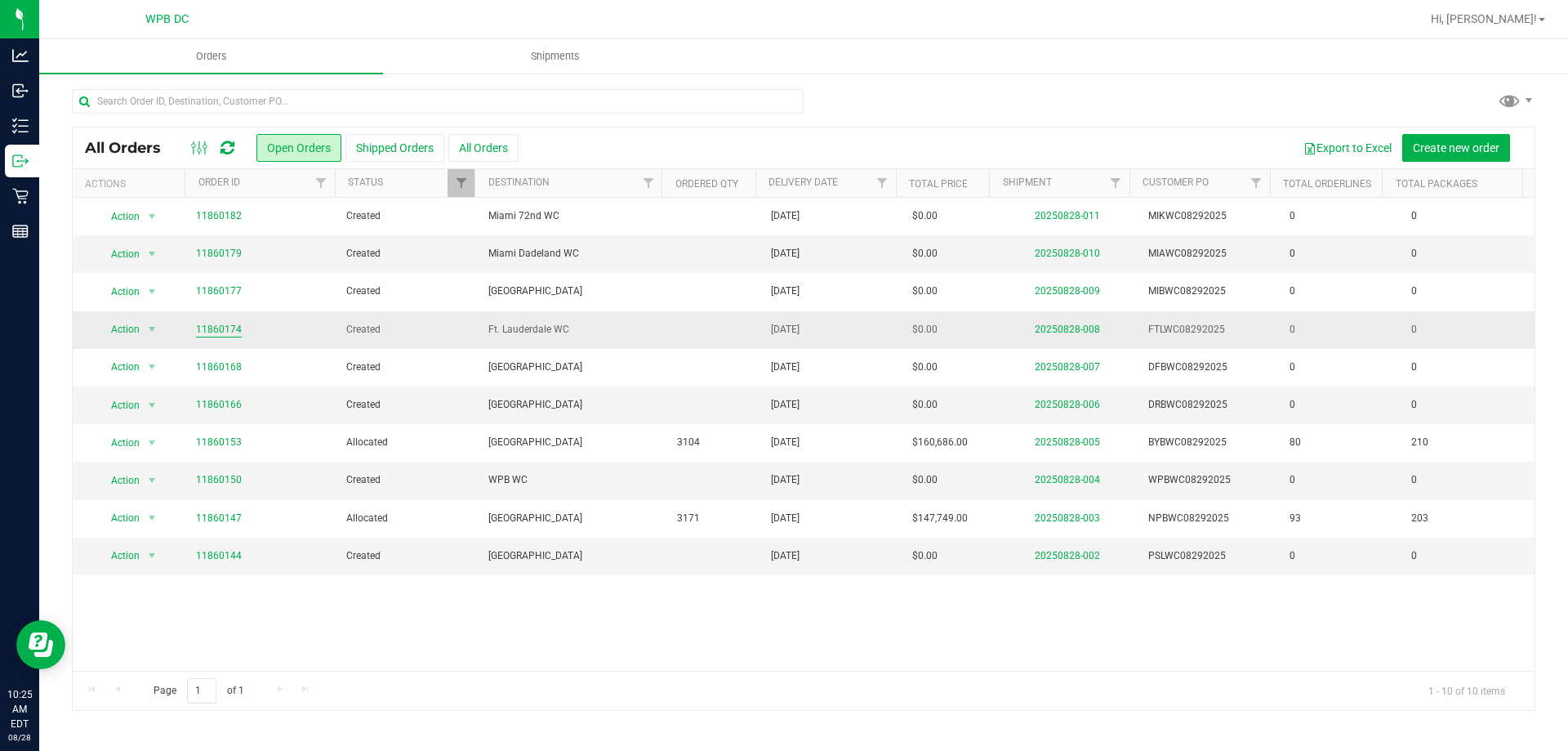
click at [215, 333] on link "11860174" at bounding box center [219, 329] width 46 height 16
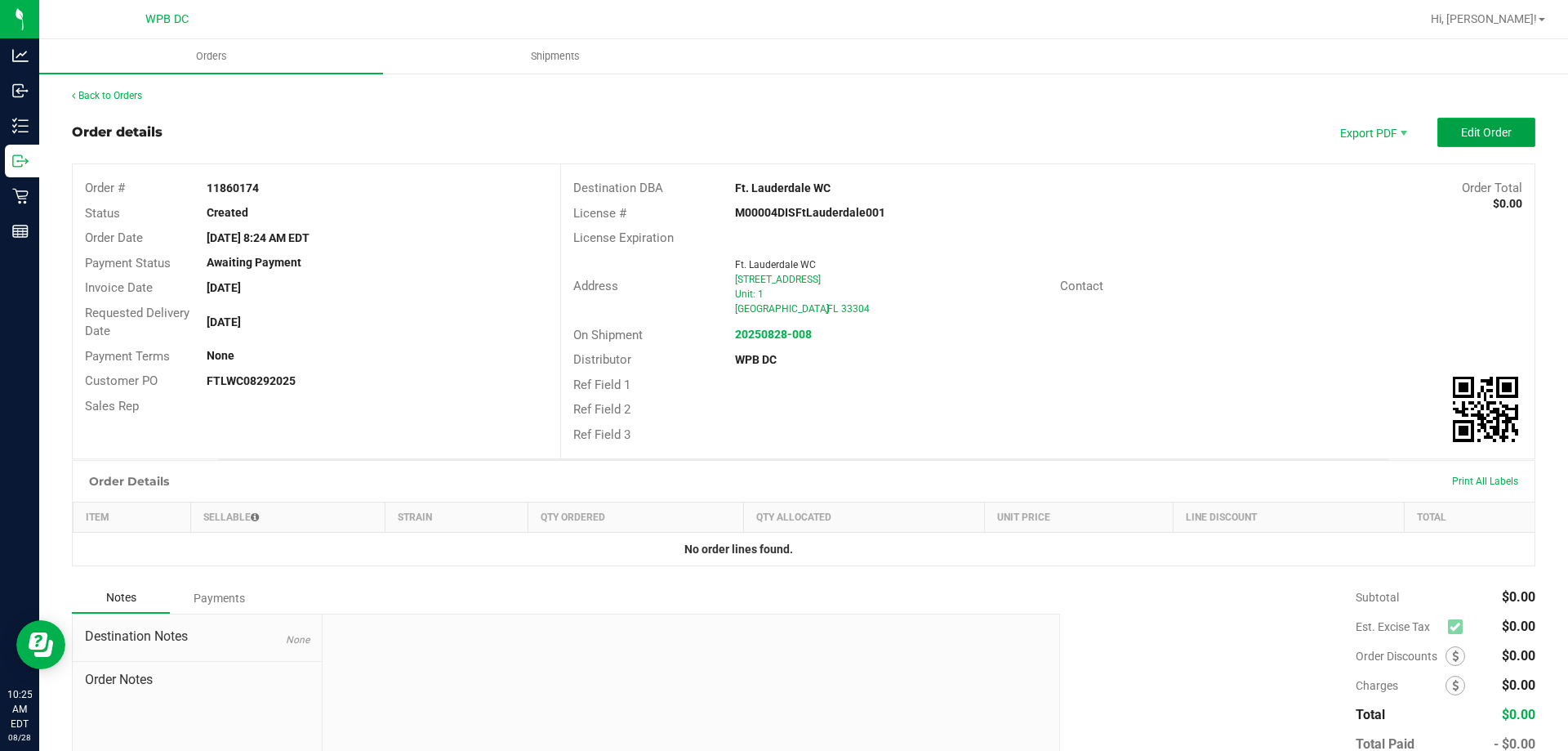
click at [1478, 139] on span "Edit Order" at bounding box center [1486, 133] width 51 height 13
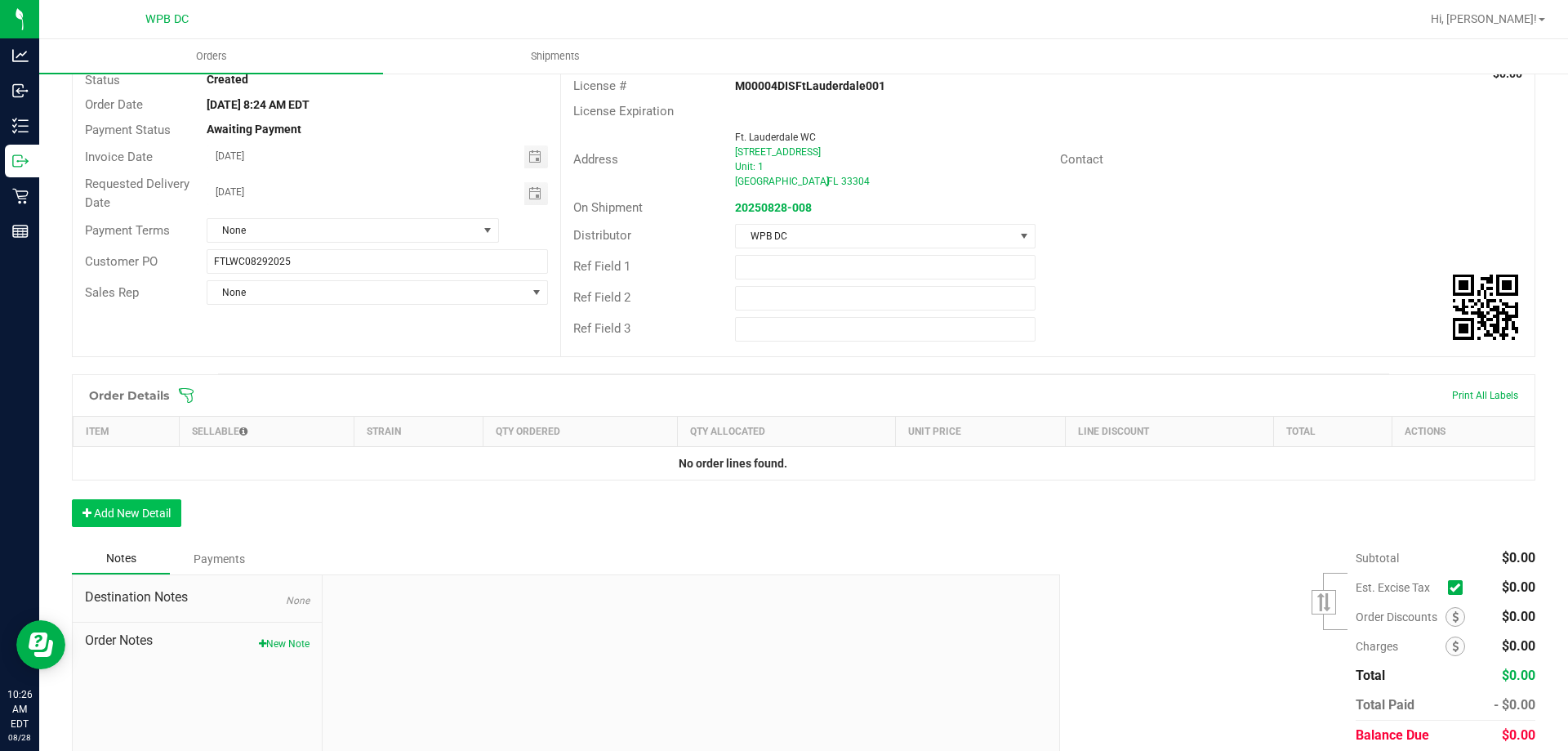
scroll to position [194, 0]
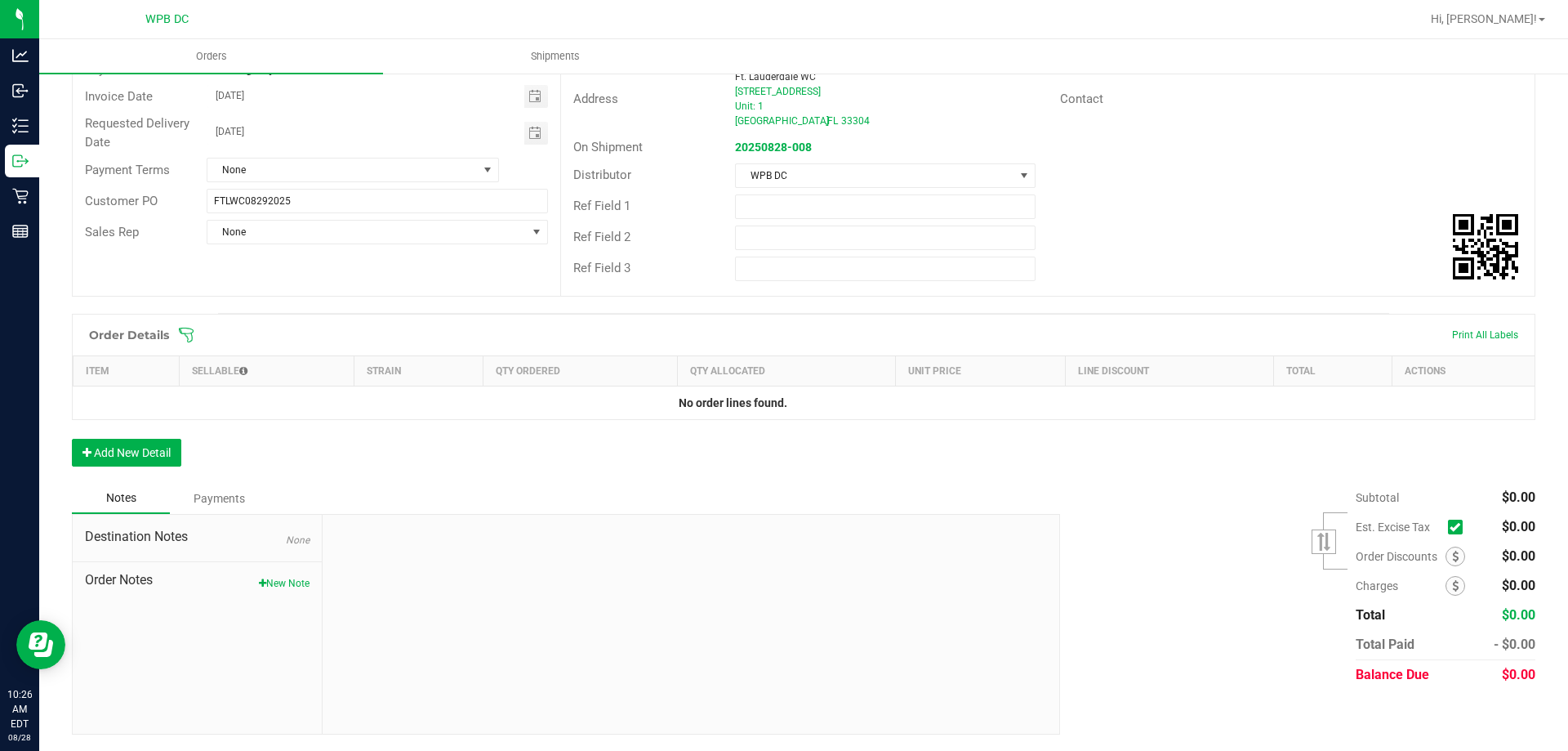
click at [189, 340] on icon at bounding box center [185, 335] width 16 height 16
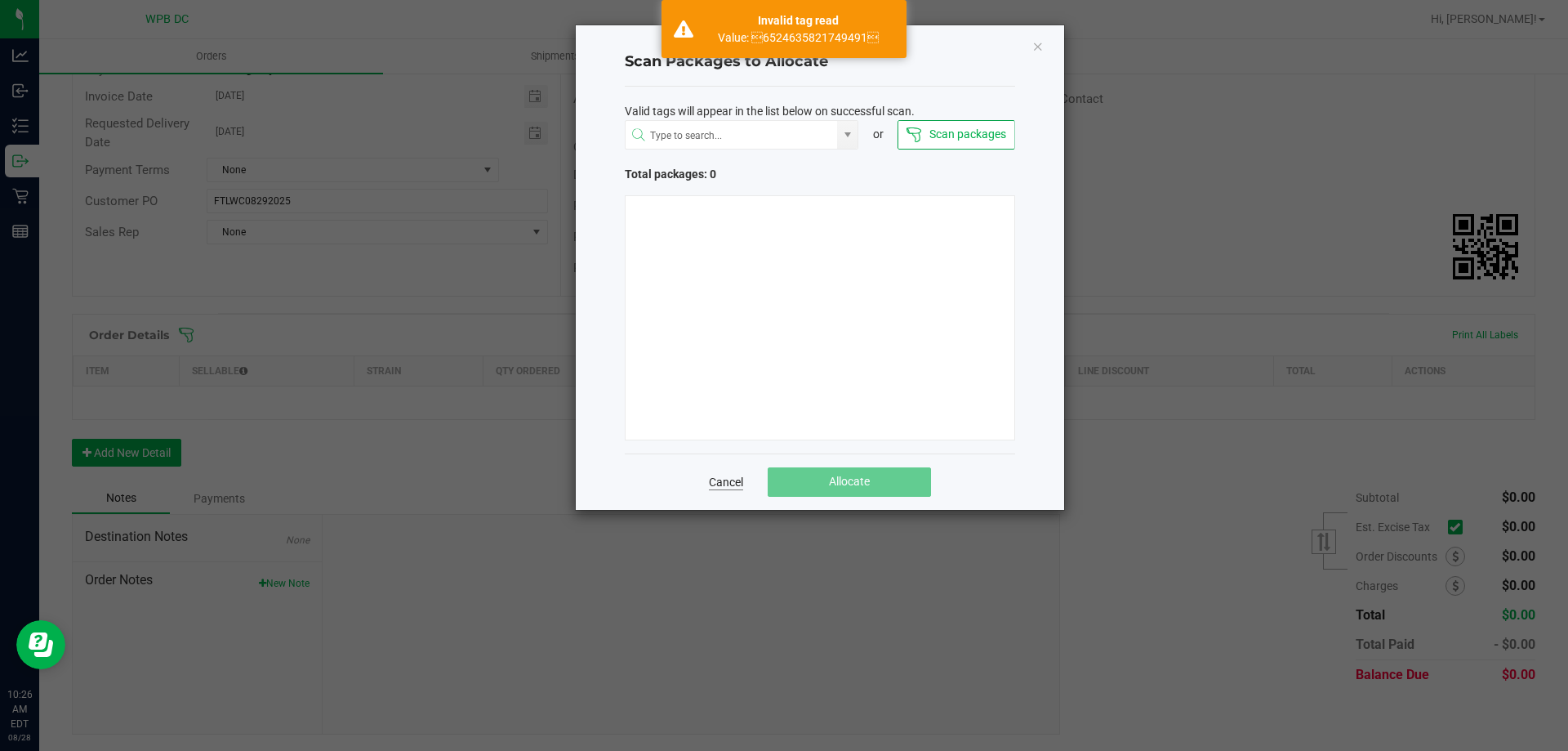
click at [725, 483] on link "Cancel" at bounding box center [725, 481] width 35 height 16
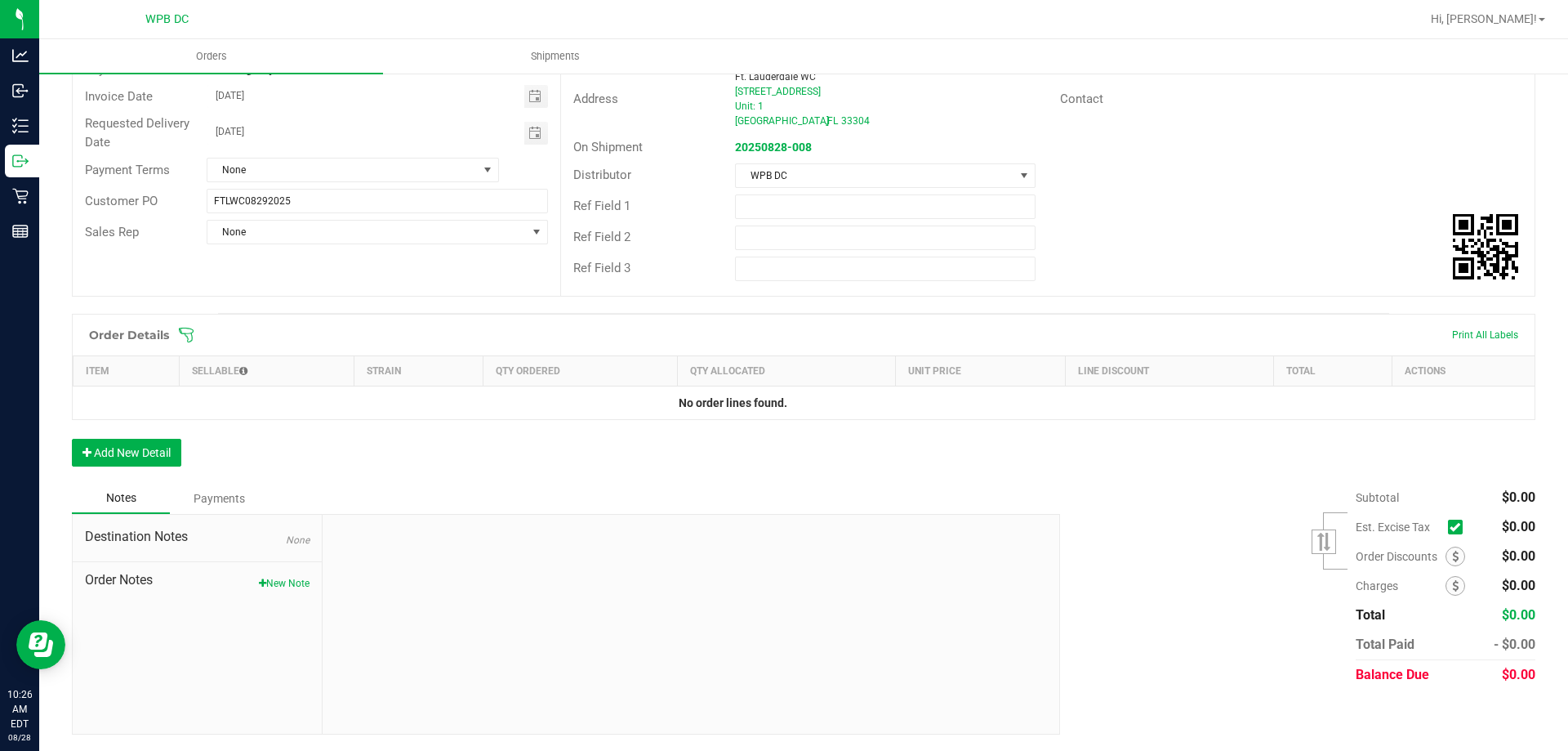
click at [183, 339] on icon at bounding box center [185, 335] width 16 height 16
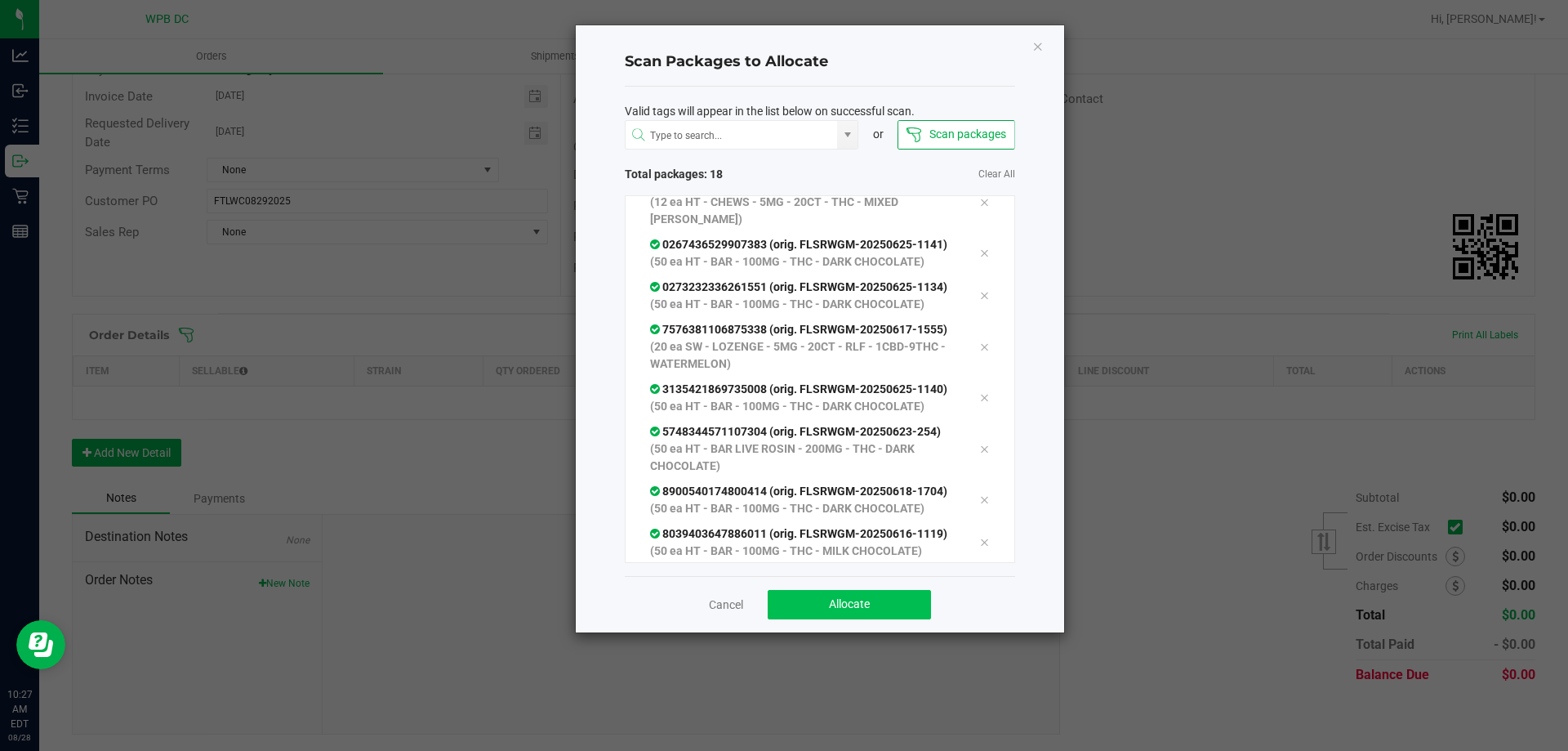
scroll to position [569, 0]
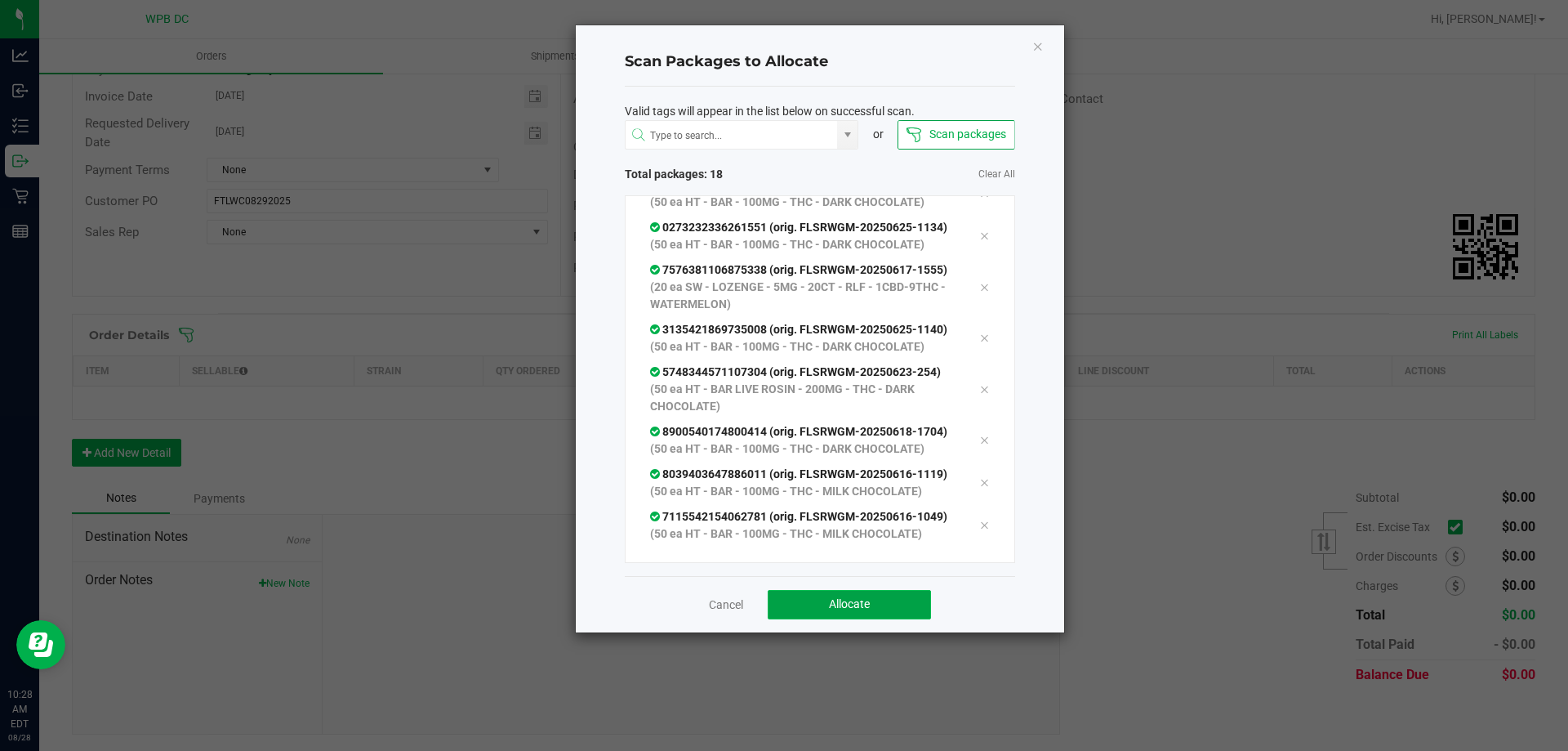
click at [886, 607] on button "Allocate" at bounding box center [849, 604] width 163 height 29
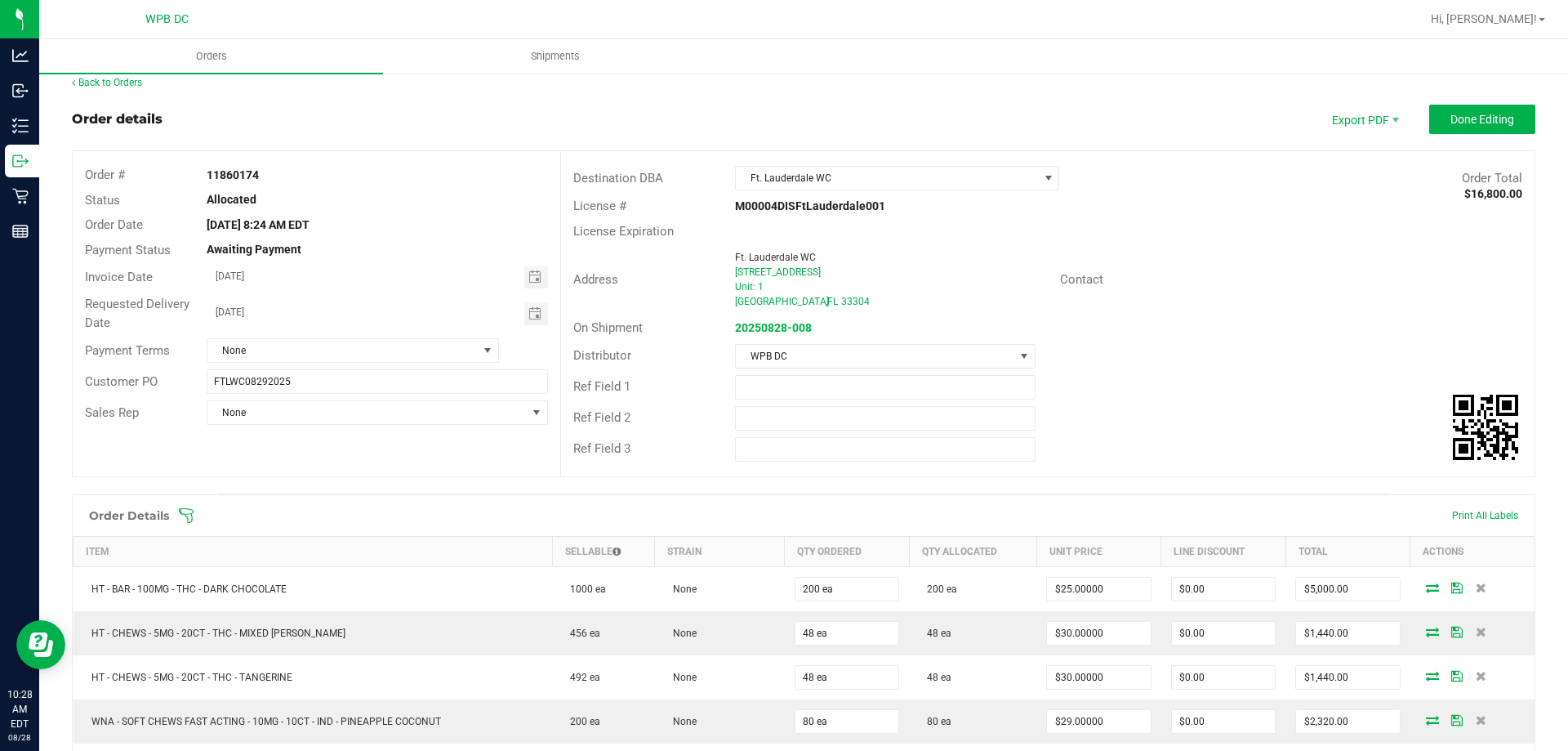
scroll to position [0, 0]
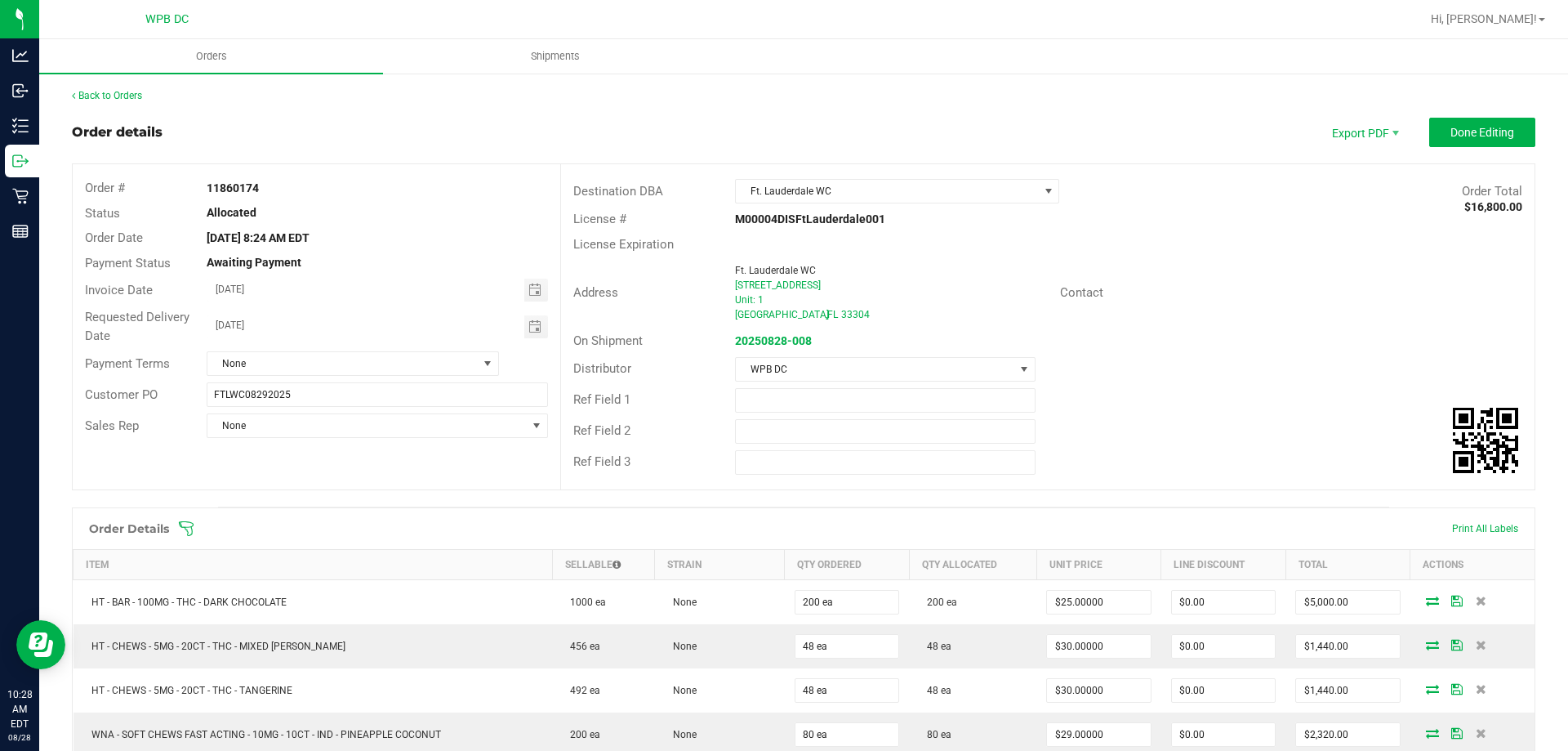
click at [191, 527] on icon at bounding box center [185, 528] width 16 height 16
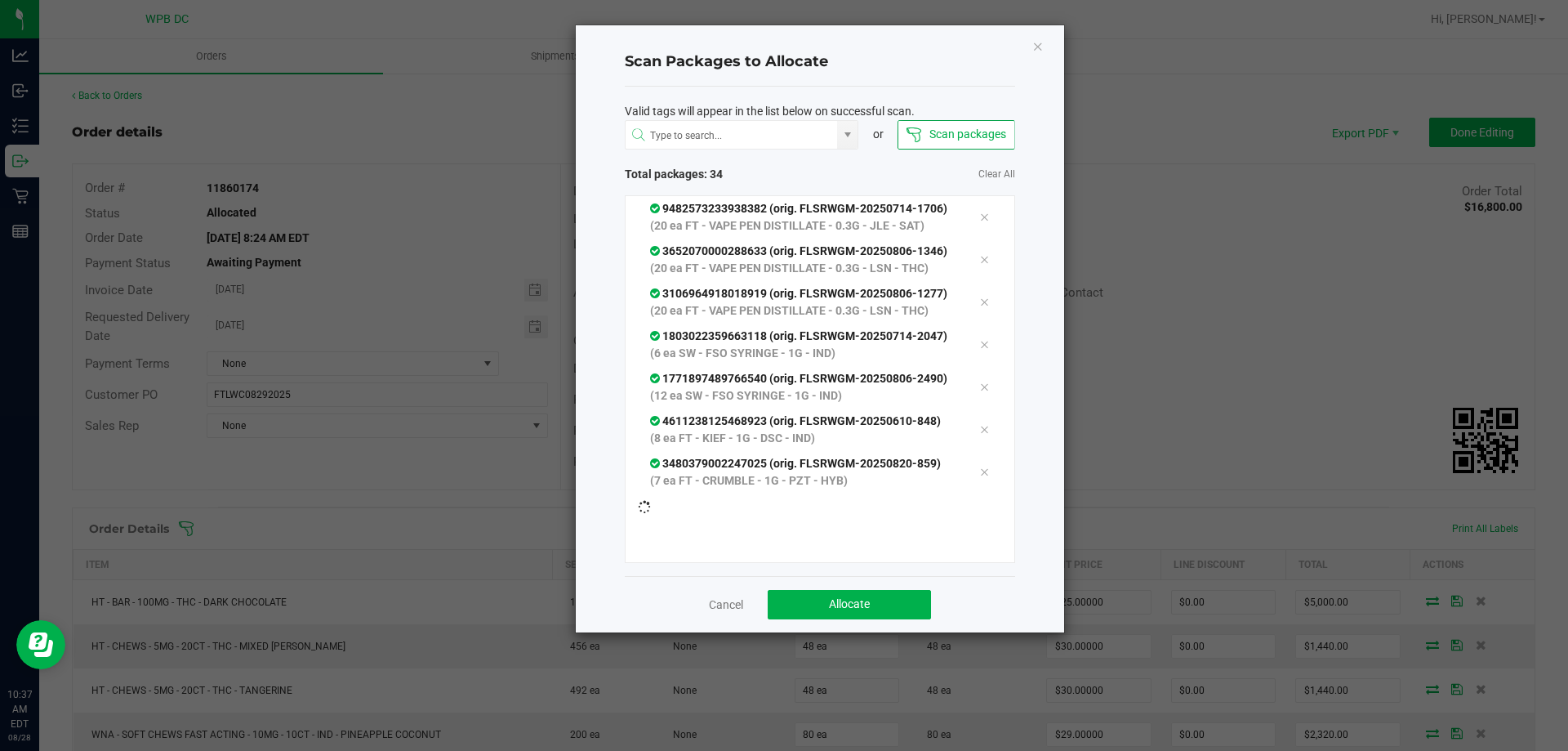
scroll to position [1557, 0]
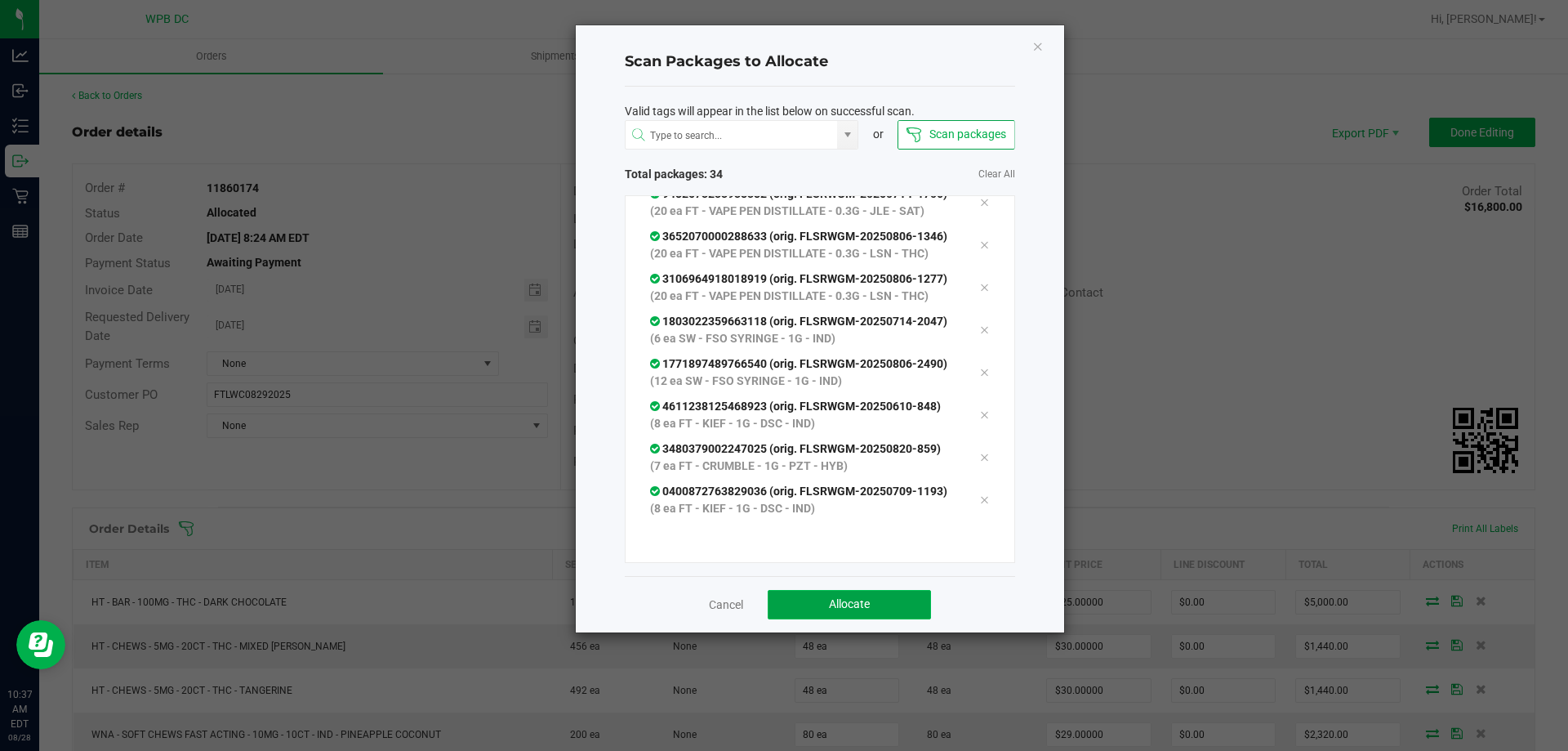
click at [864, 613] on button "Allocate" at bounding box center [849, 604] width 163 height 29
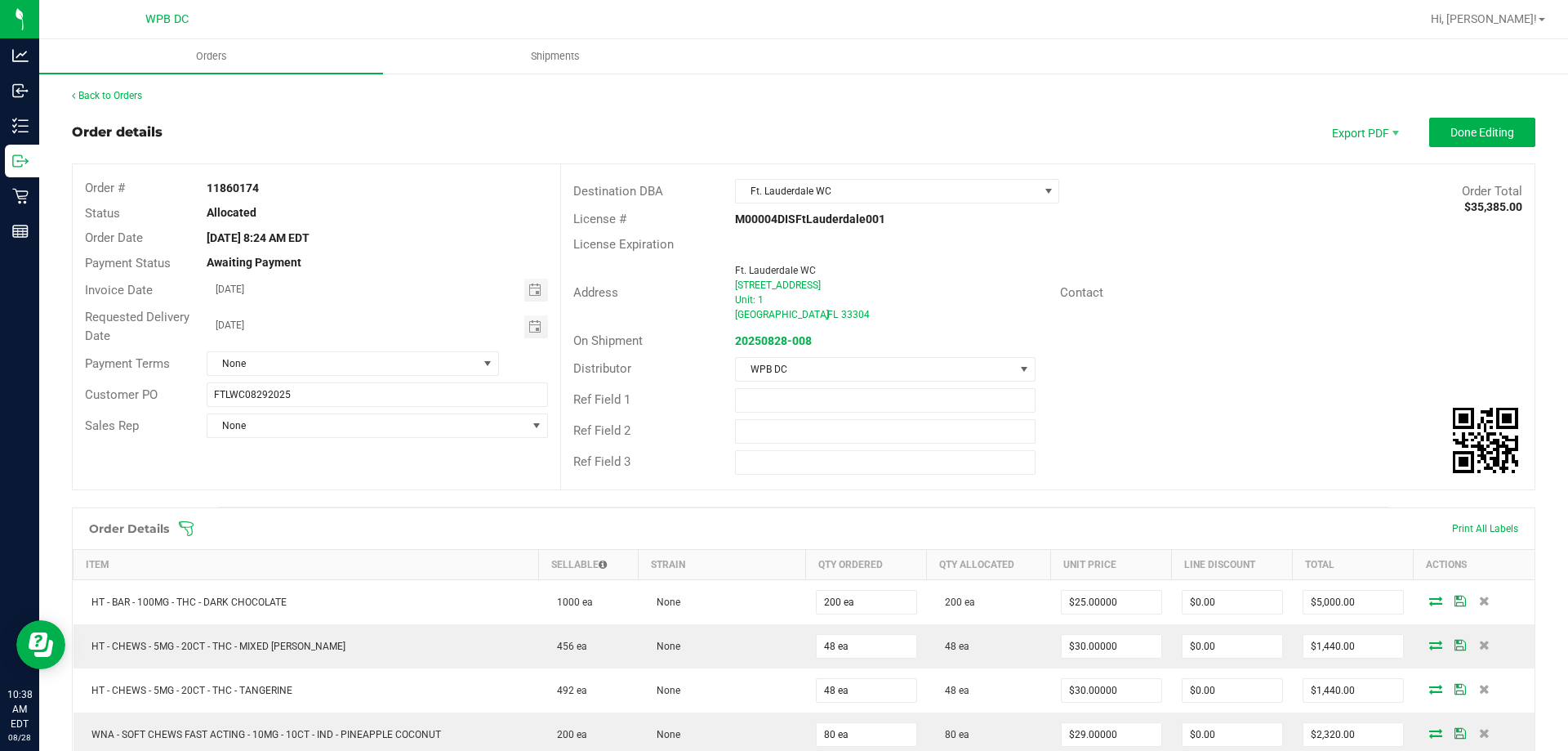
click at [186, 534] on icon at bounding box center [185, 528] width 16 height 16
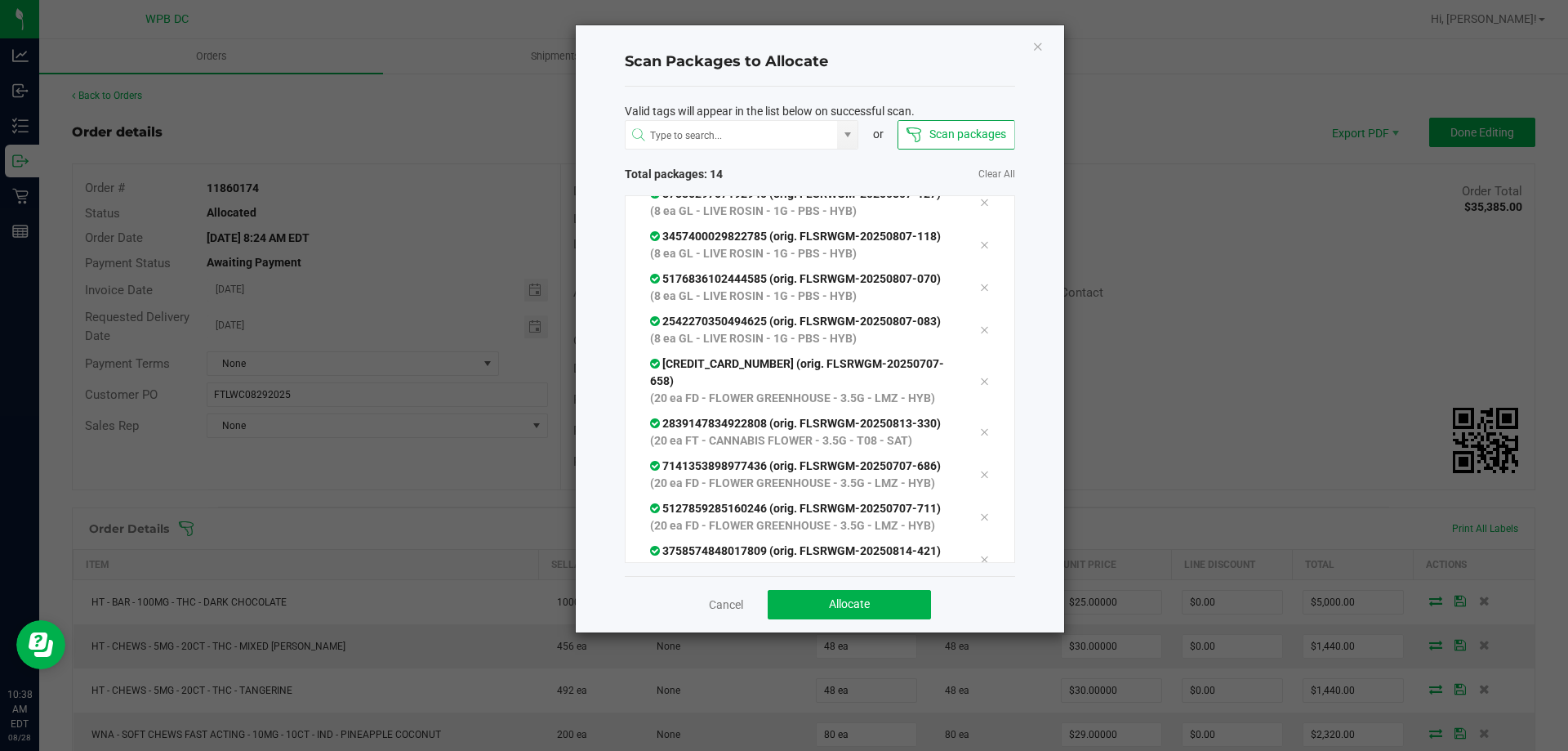
scroll to position [270, 0]
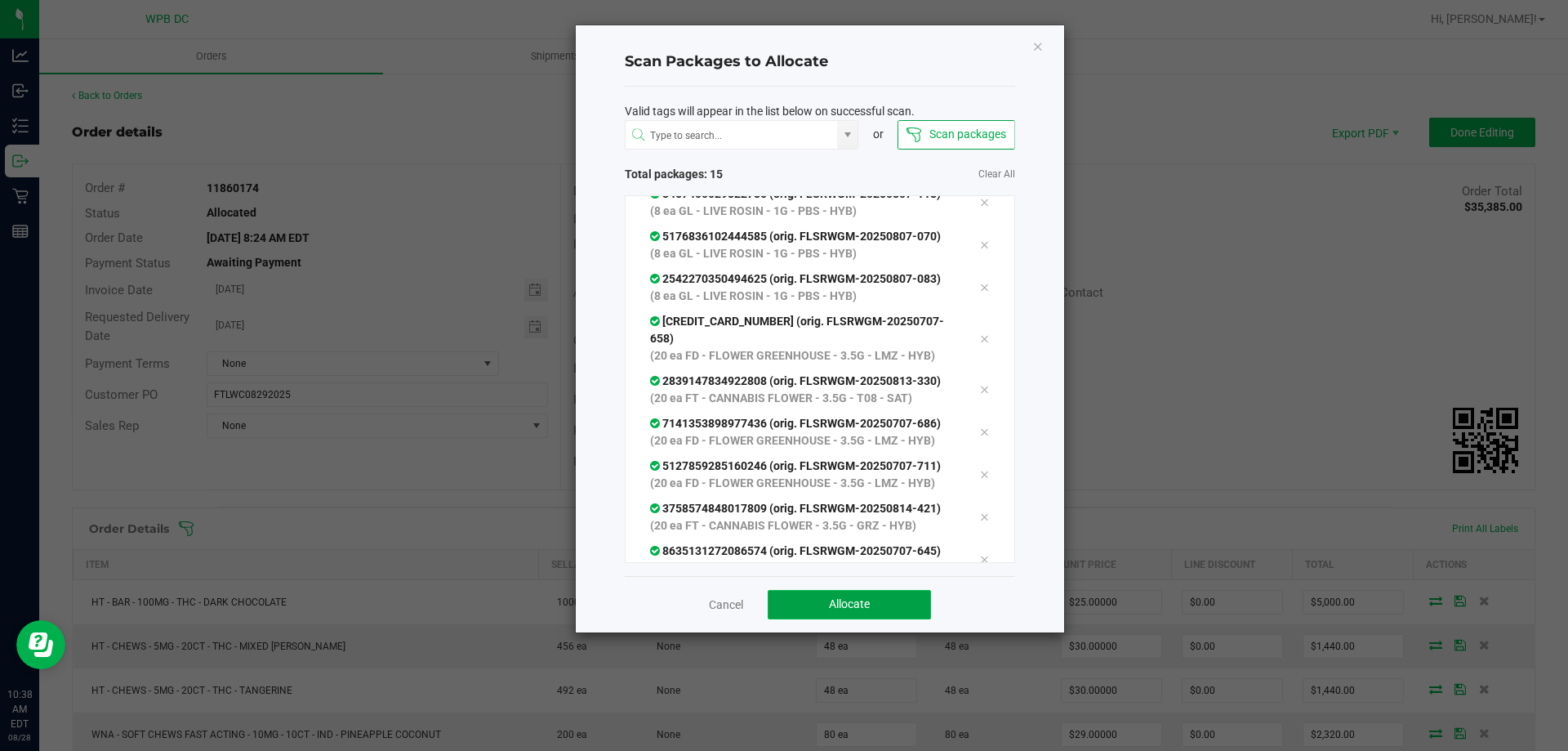
click at [846, 597] on span "Allocate" at bounding box center [848, 603] width 40 height 13
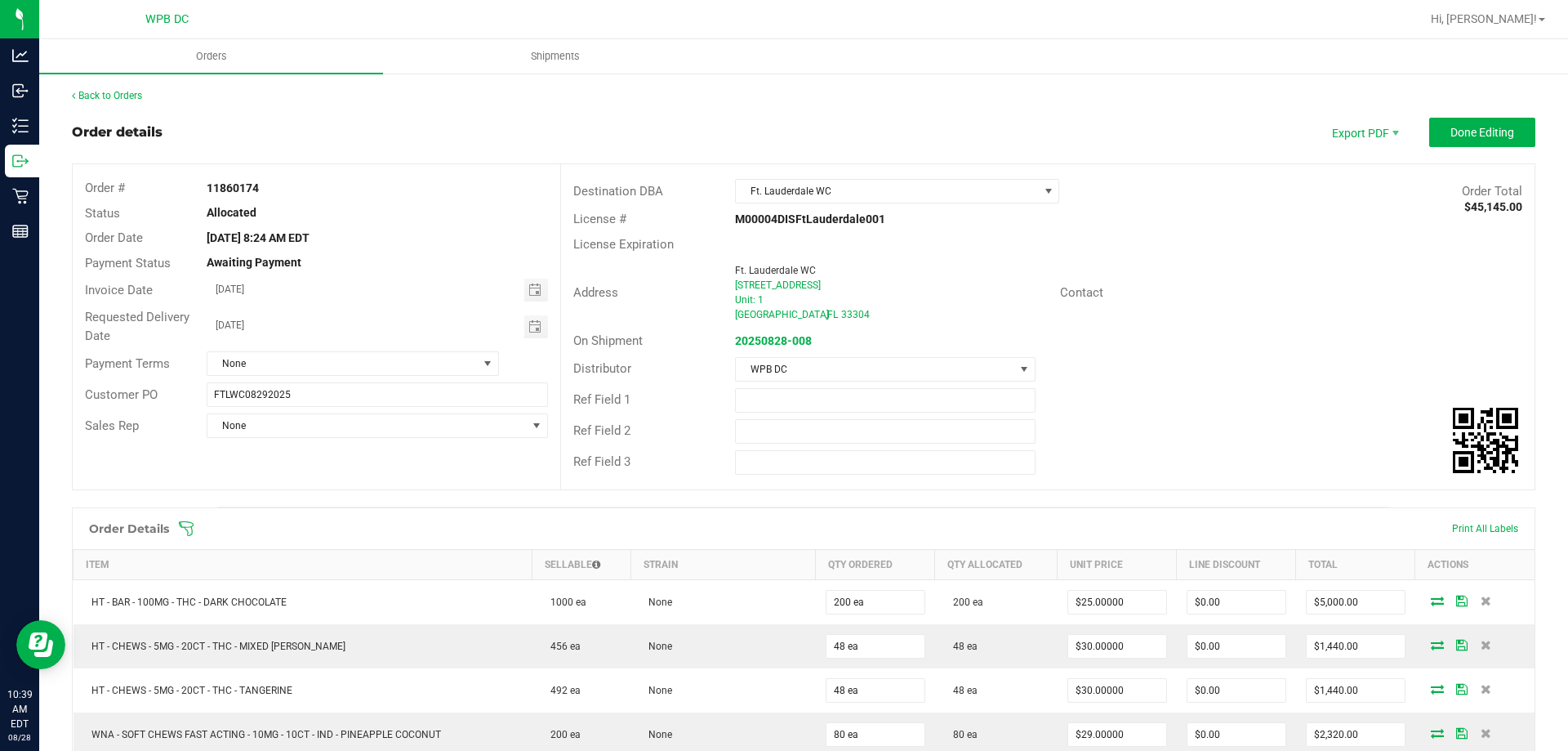
click at [190, 531] on icon at bounding box center [185, 528] width 16 height 16
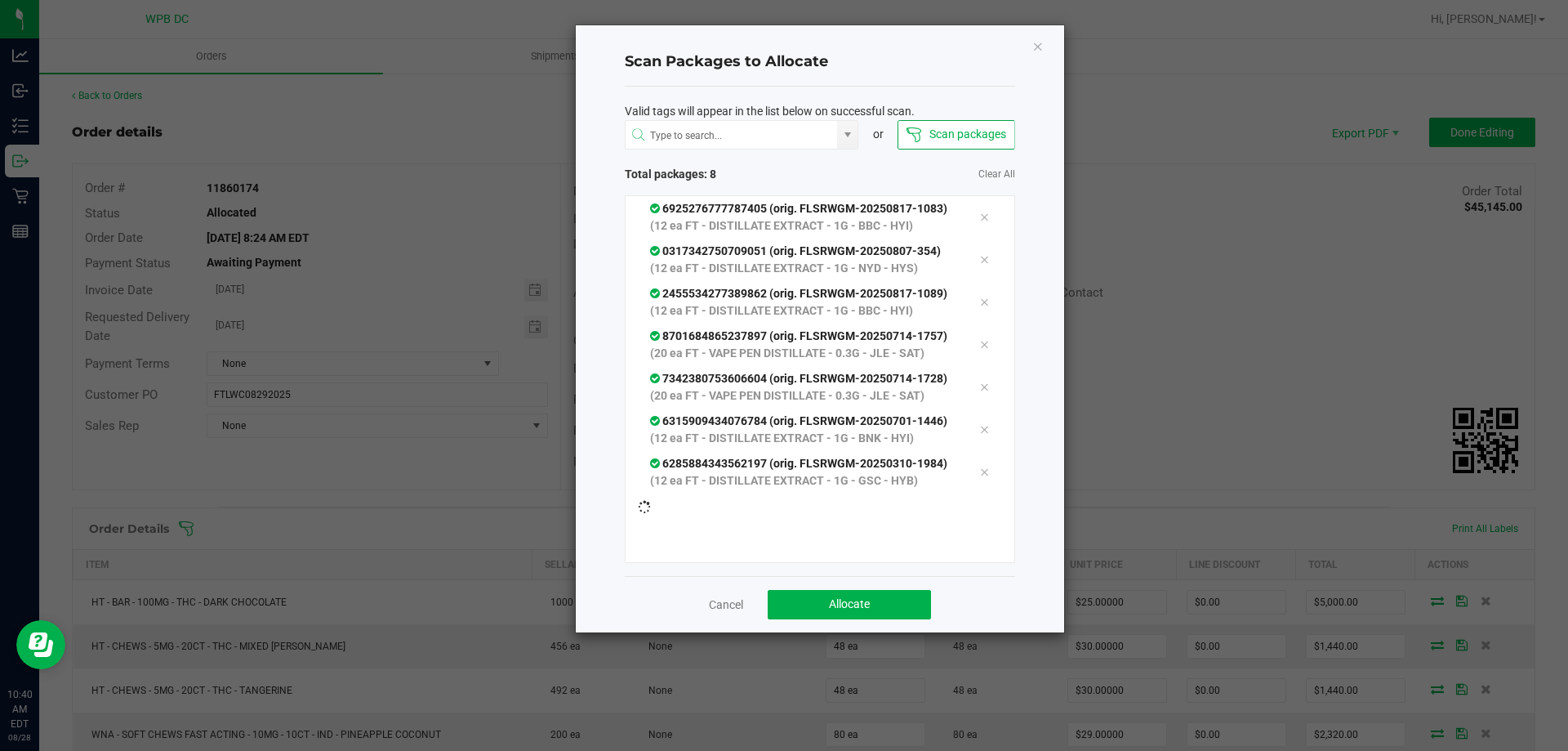
scroll to position [75, 0]
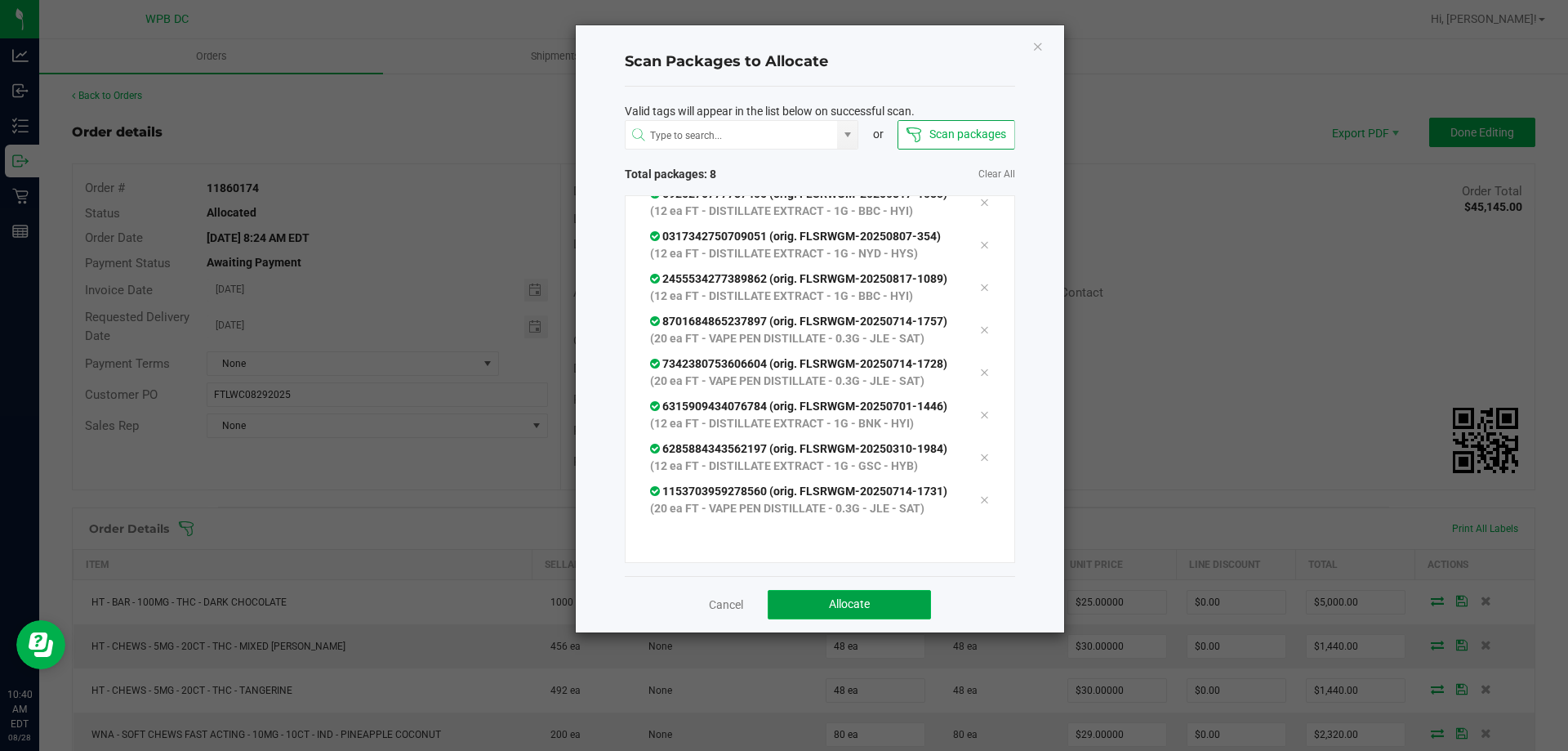
click at [887, 595] on button "Allocate" at bounding box center [849, 604] width 163 height 29
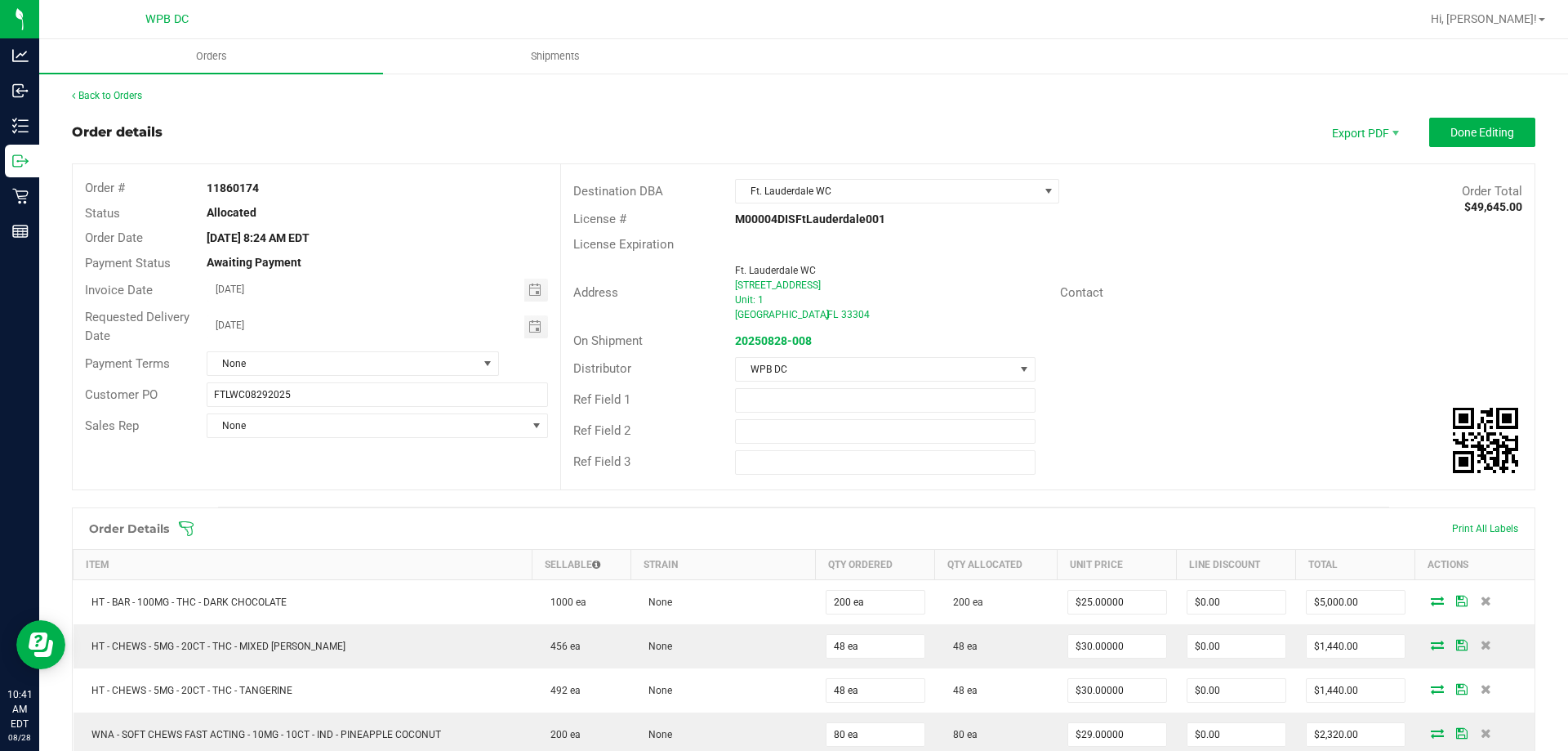
click at [188, 539] on div "Order Details Print All Labels" at bounding box center [803, 528] width 1462 height 40
click at [188, 530] on icon at bounding box center [185, 528] width 16 height 16
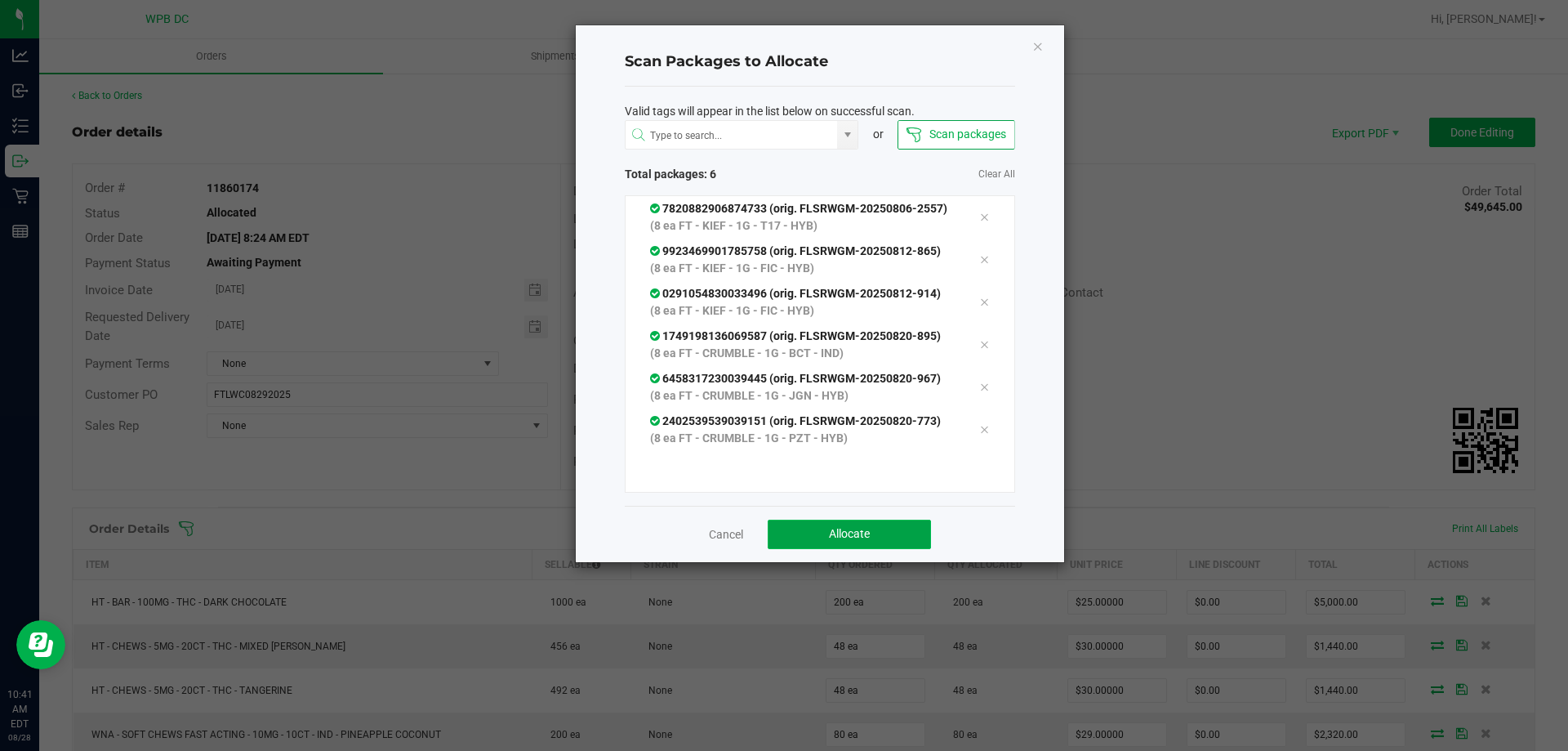
click at [875, 549] on button "Allocate" at bounding box center [849, 534] width 163 height 29
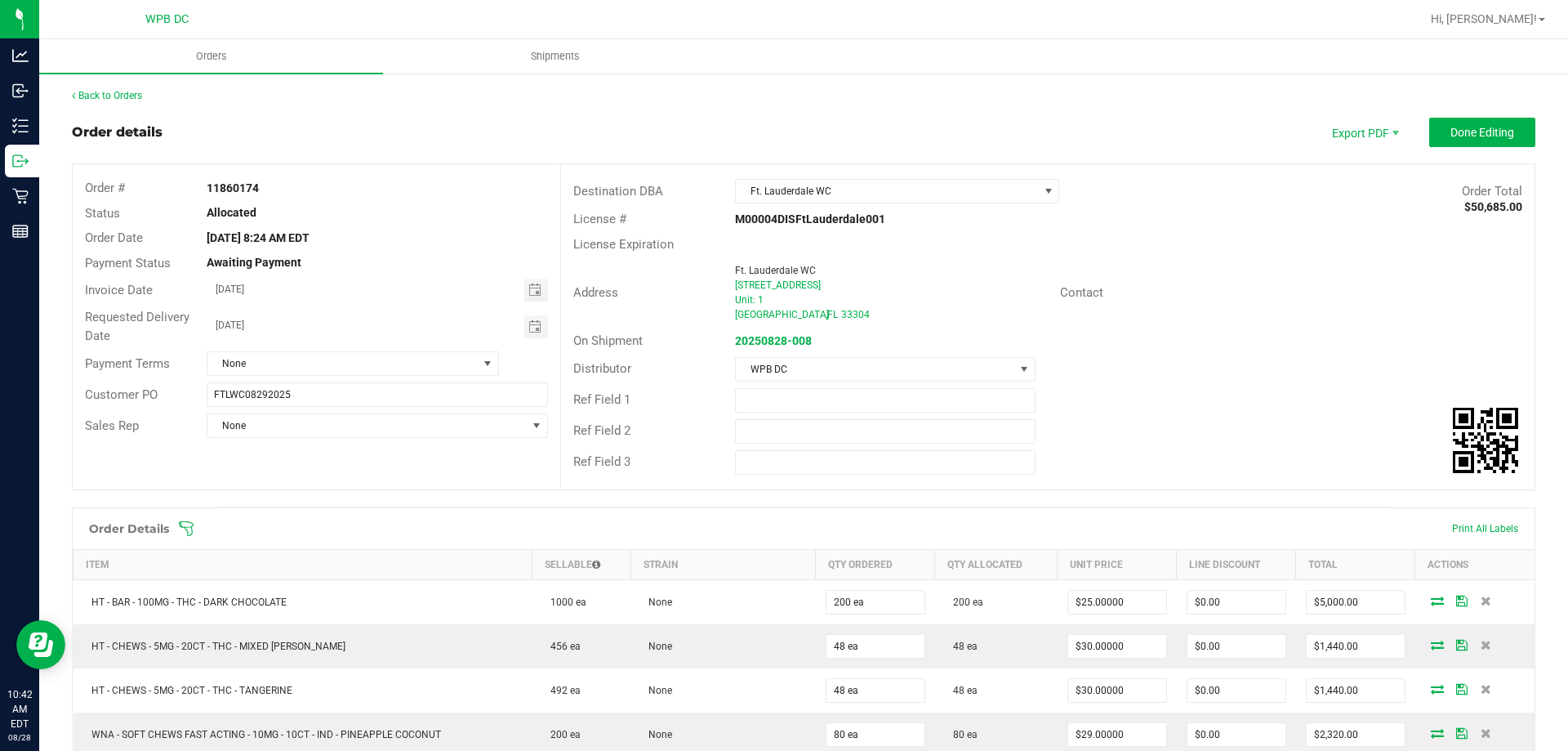
click at [183, 524] on icon at bounding box center [185, 528] width 16 height 16
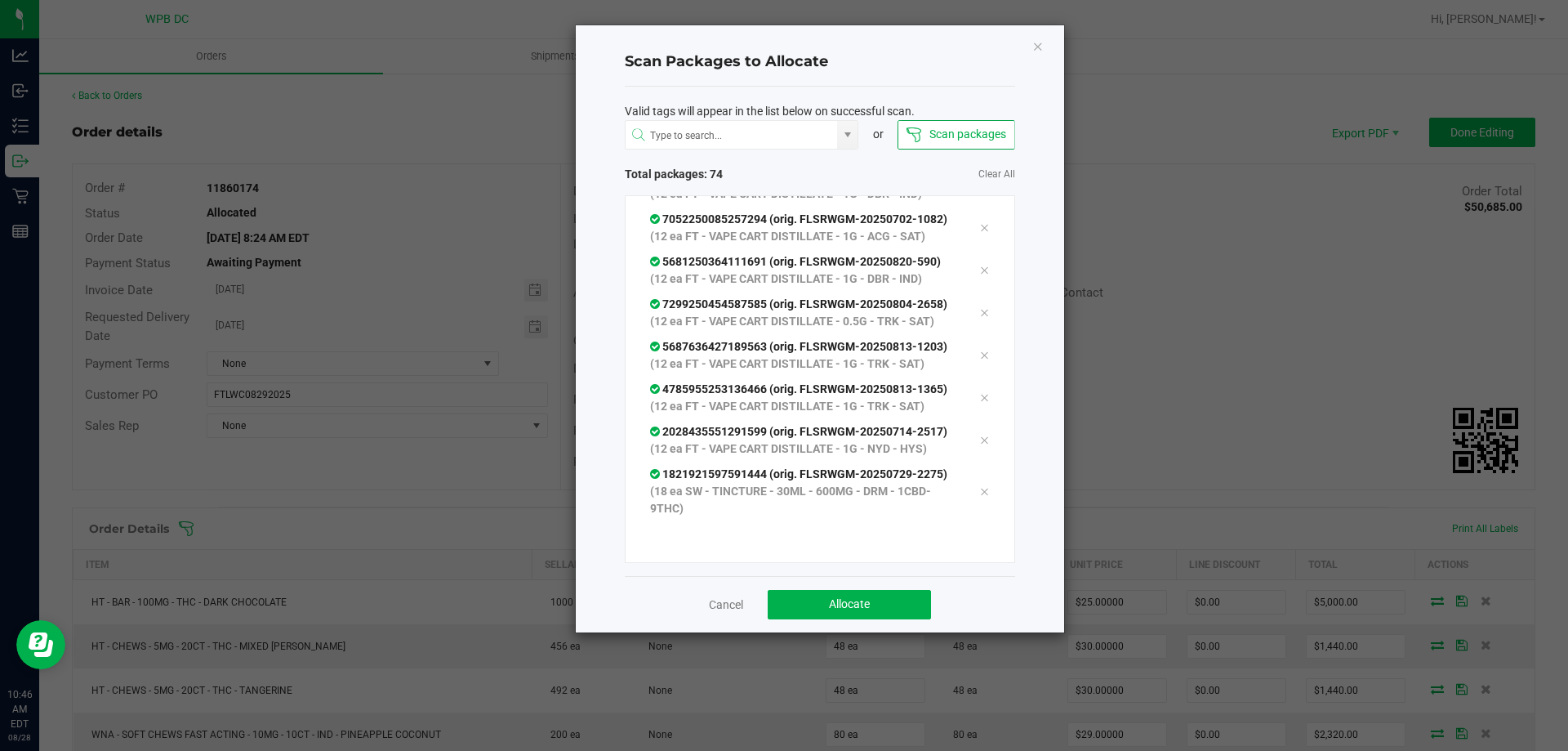
scroll to position [4483, 0]
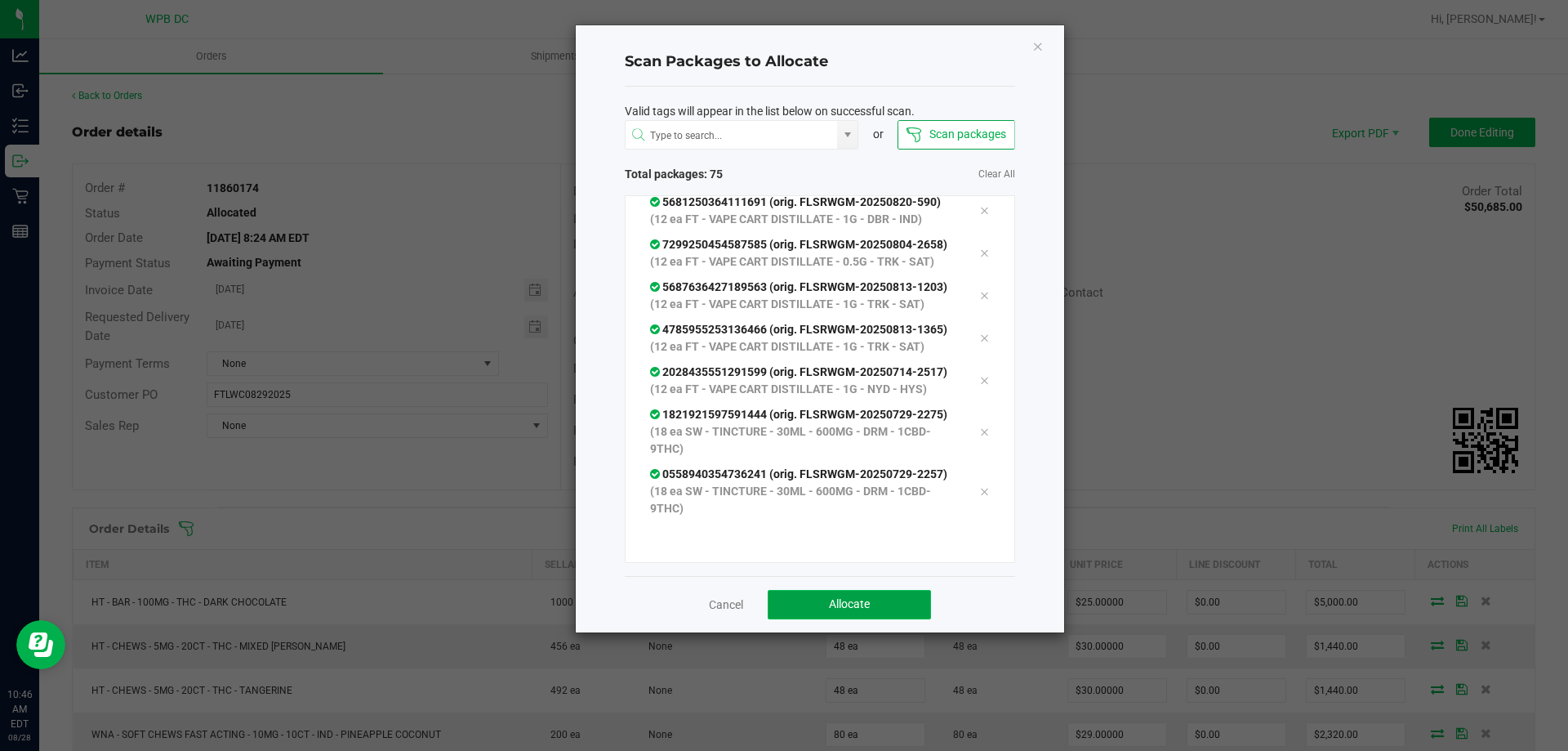
click at [894, 602] on button "Allocate" at bounding box center [849, 604] width 163 height 29
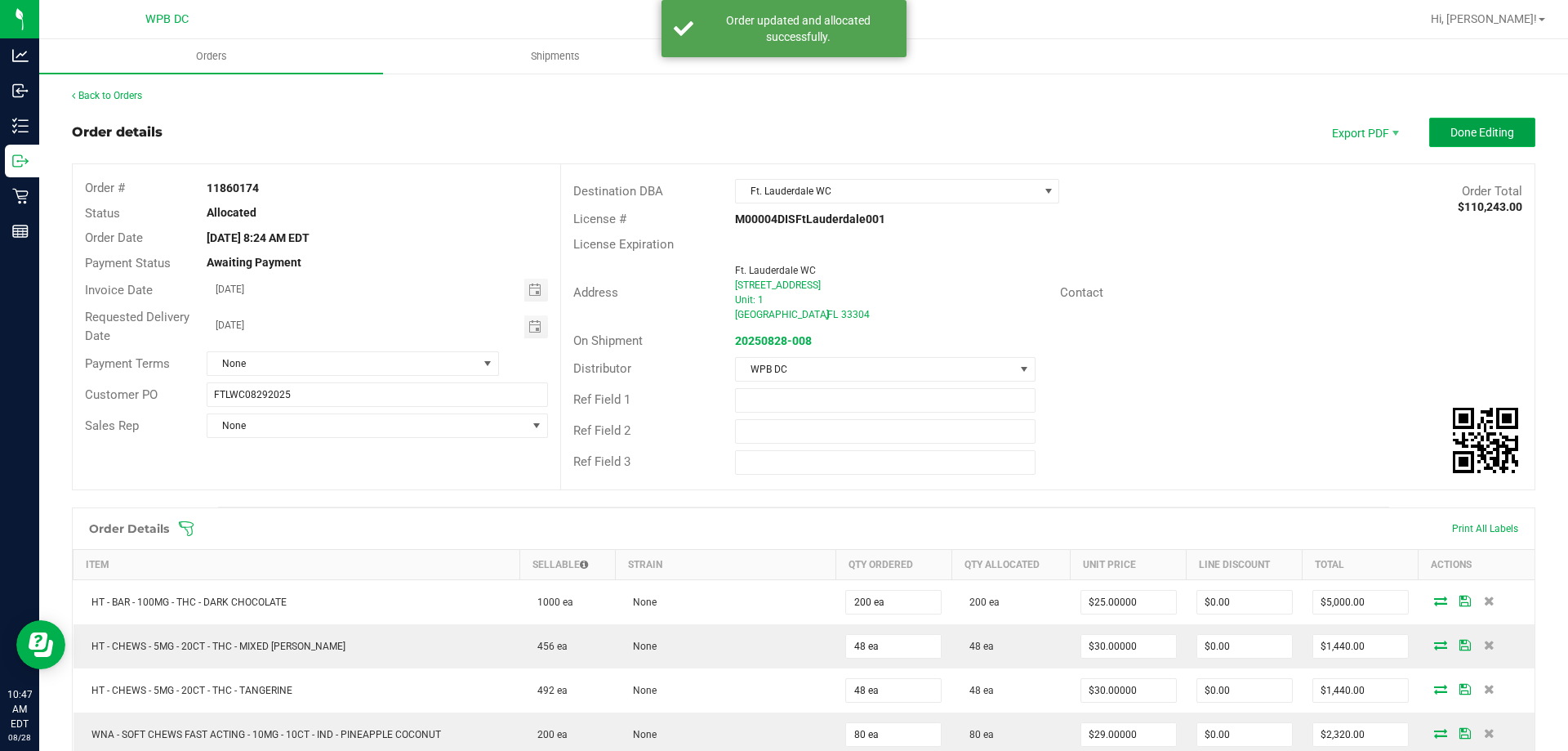
click at [1509, 129] on button "Done Editing" at bounding box center [1482, 132] width 106 height 29
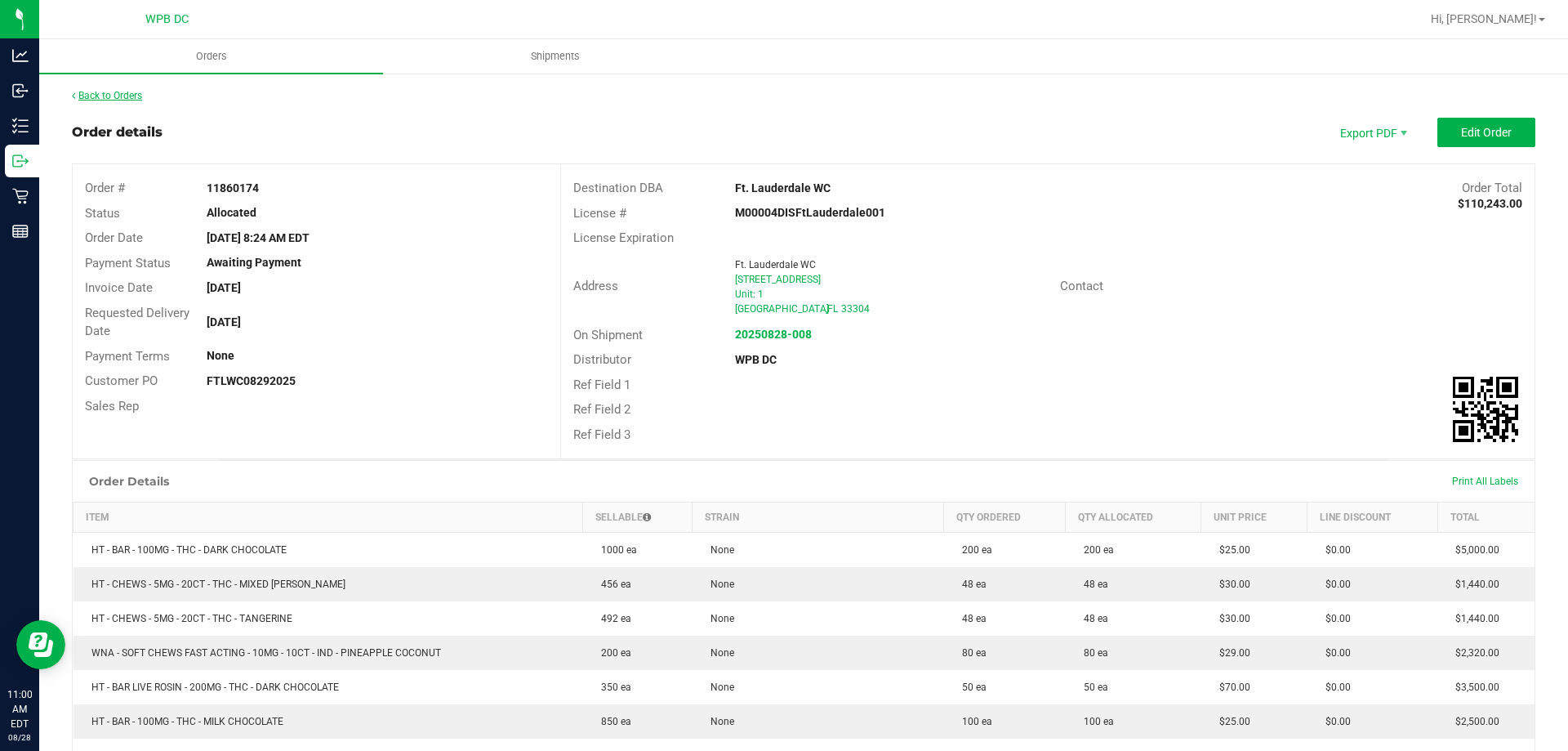
click at [116, 93] on link "Back to Orders" at bounding box center [106, 96] width 70 height 11
